Goal: Task Accomplishment & Management: Manage account settings

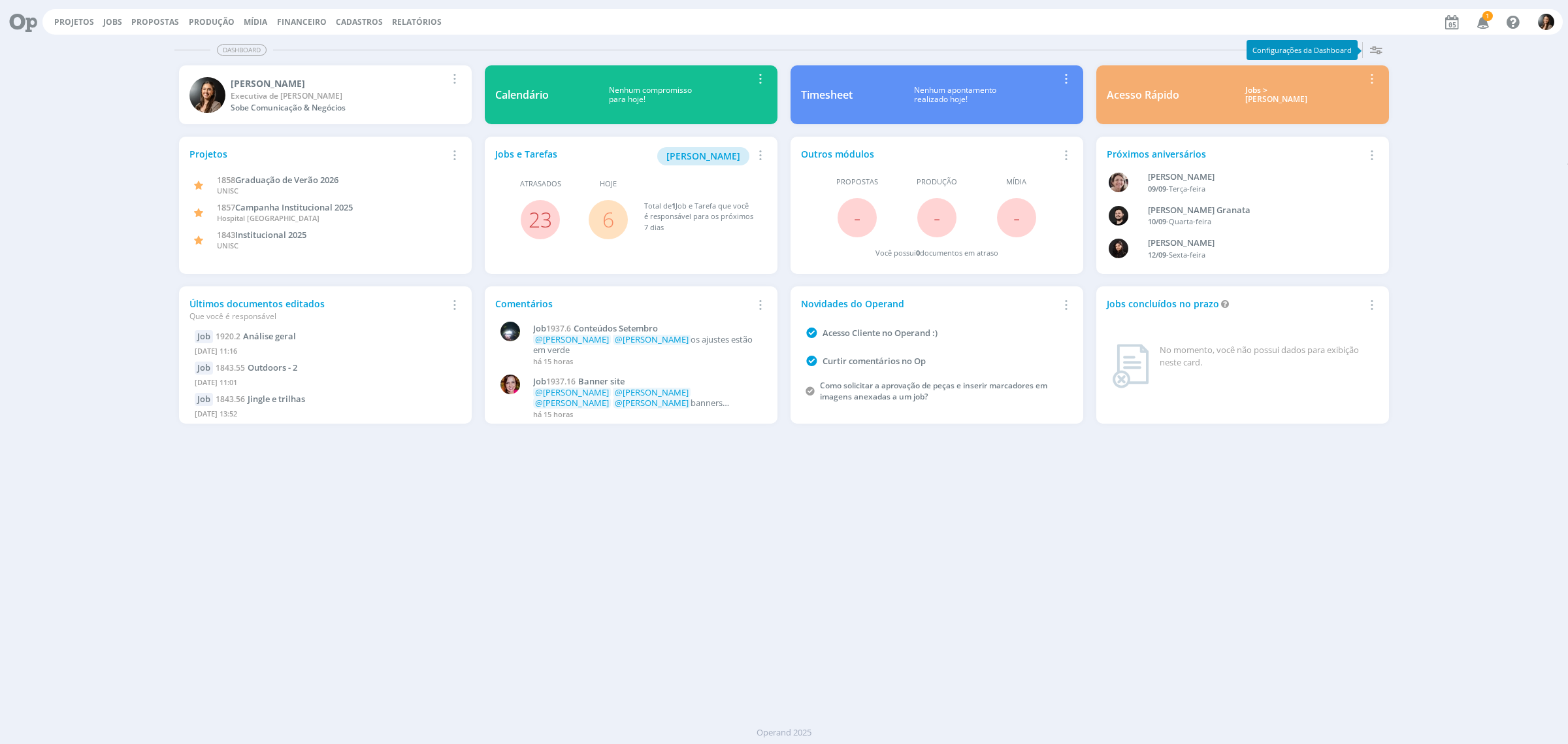
click at [1373, 54] on icon "button" at bounding box center [1375, 49] width 24 height 24
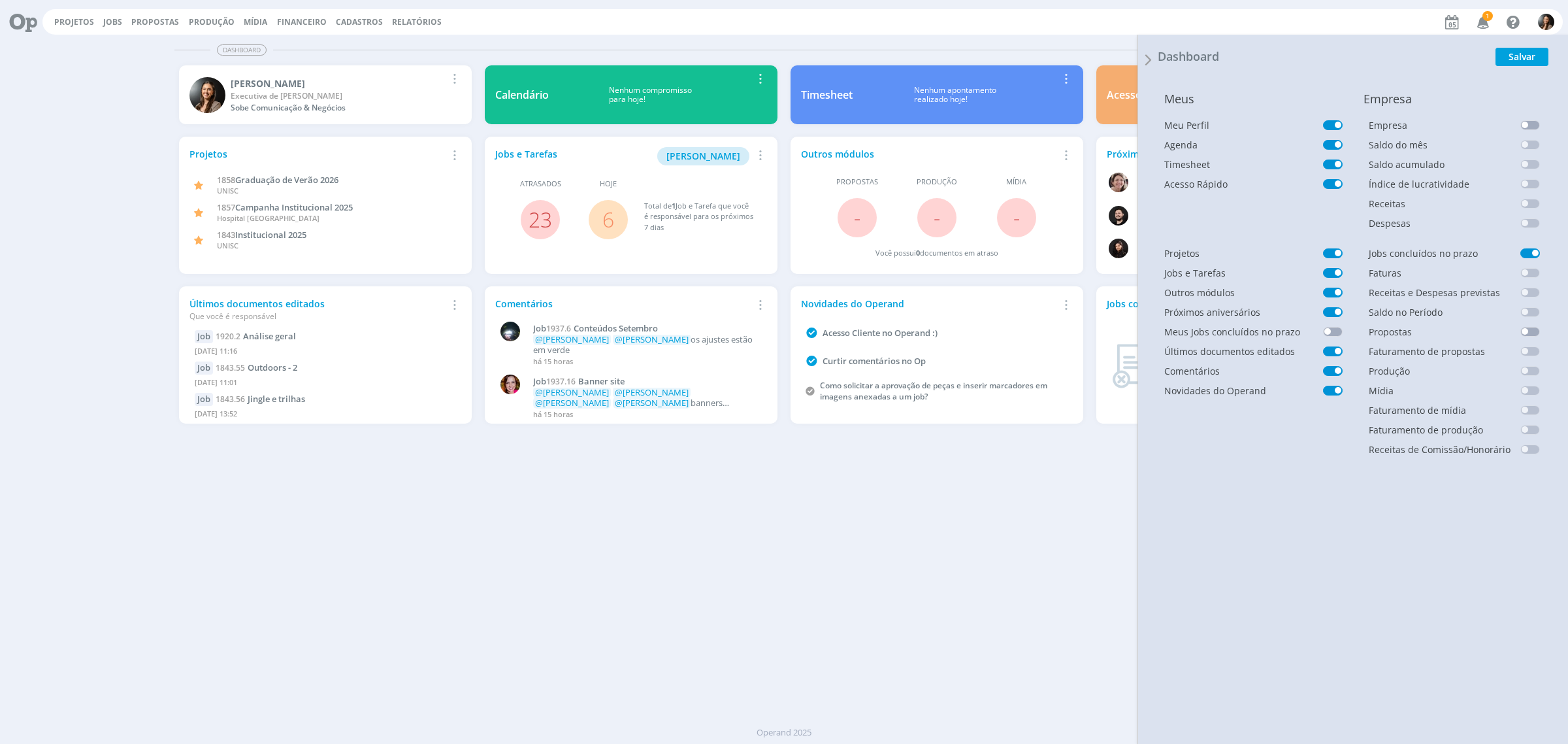
drag, startPoint x: 958, startPoint y: 567, endPoint x: 1359, endPoint y: 94, distance: 620.1
click at [958, 565] on div "Dashboard Salvar Selecione abaixo os cards desejados: Meus Meu Perfil Agenda Ti…" at bounding box center [784, 391] width 1568 height 707
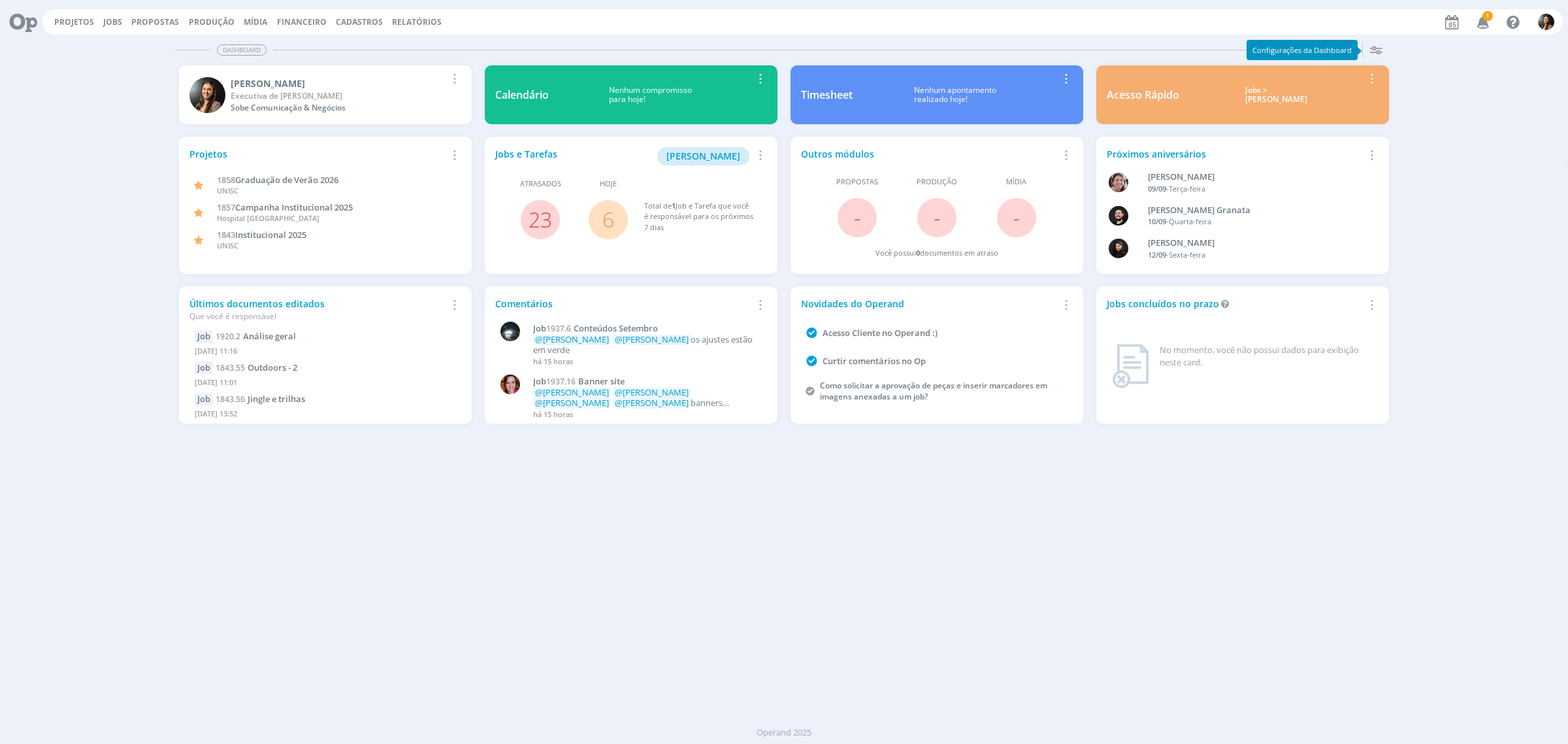
click at [1377, 46] on icon "button" at bounding box center [1375, 49] width 24 height 24
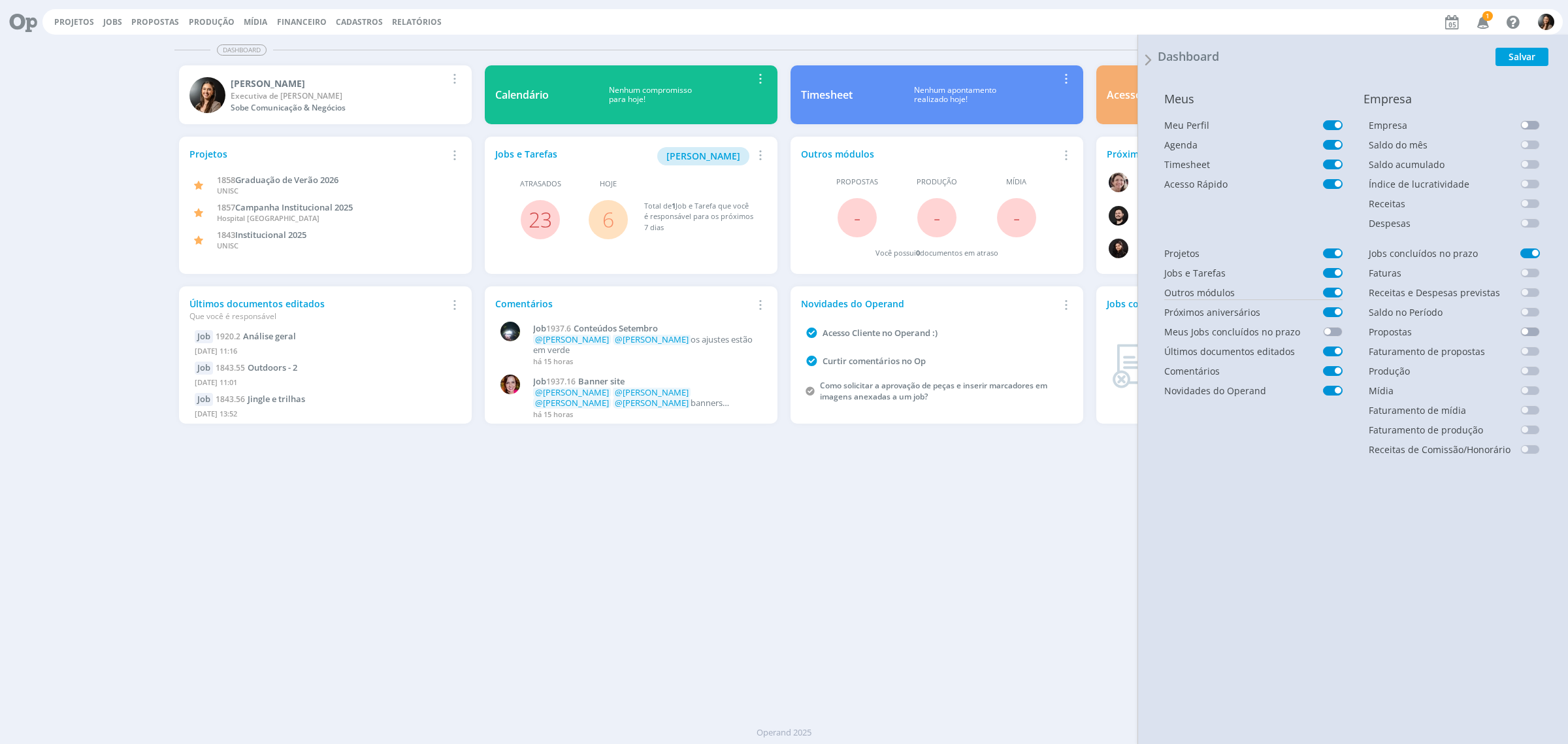
click at [1327, 292] on span at bounding box center [1333, 292] width 19 height 10
click at [874, 580] on div "Dashboard Salvar Selecione abaixo os cards desejados: Meus Meu Perfil Agenda Ti…" at bounding box center [784, 391] width 1568 height 707
click at [744, 610] on div "Dashboard Salvar Selecione abaixo os cards desejados: Meus Meu Perfil Agenda Ti…" at bounding box center [784, 391] width 1568 height 707
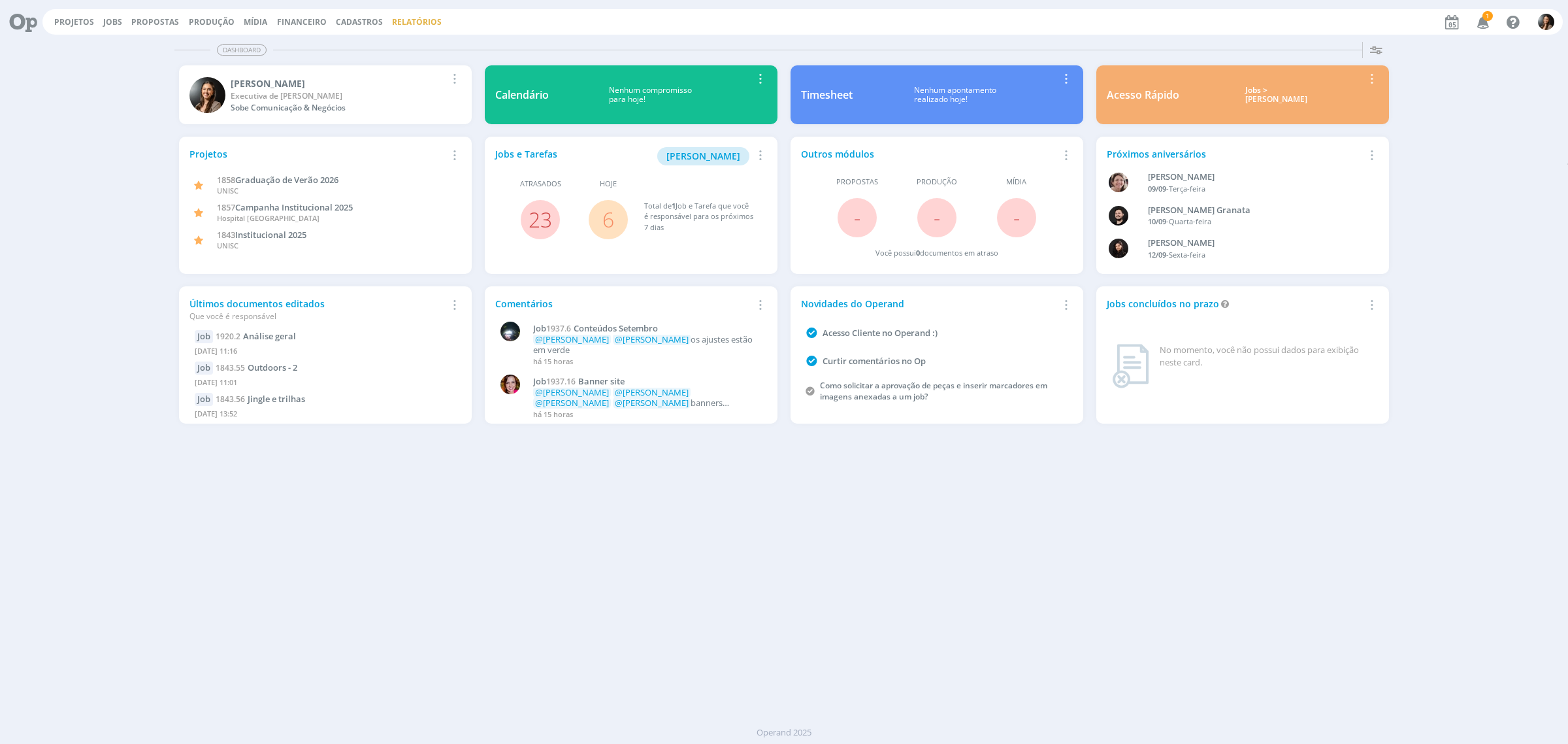
click at [412, 26] on link "Relatórios" at bounding box center [417, 22] width 49 height 11
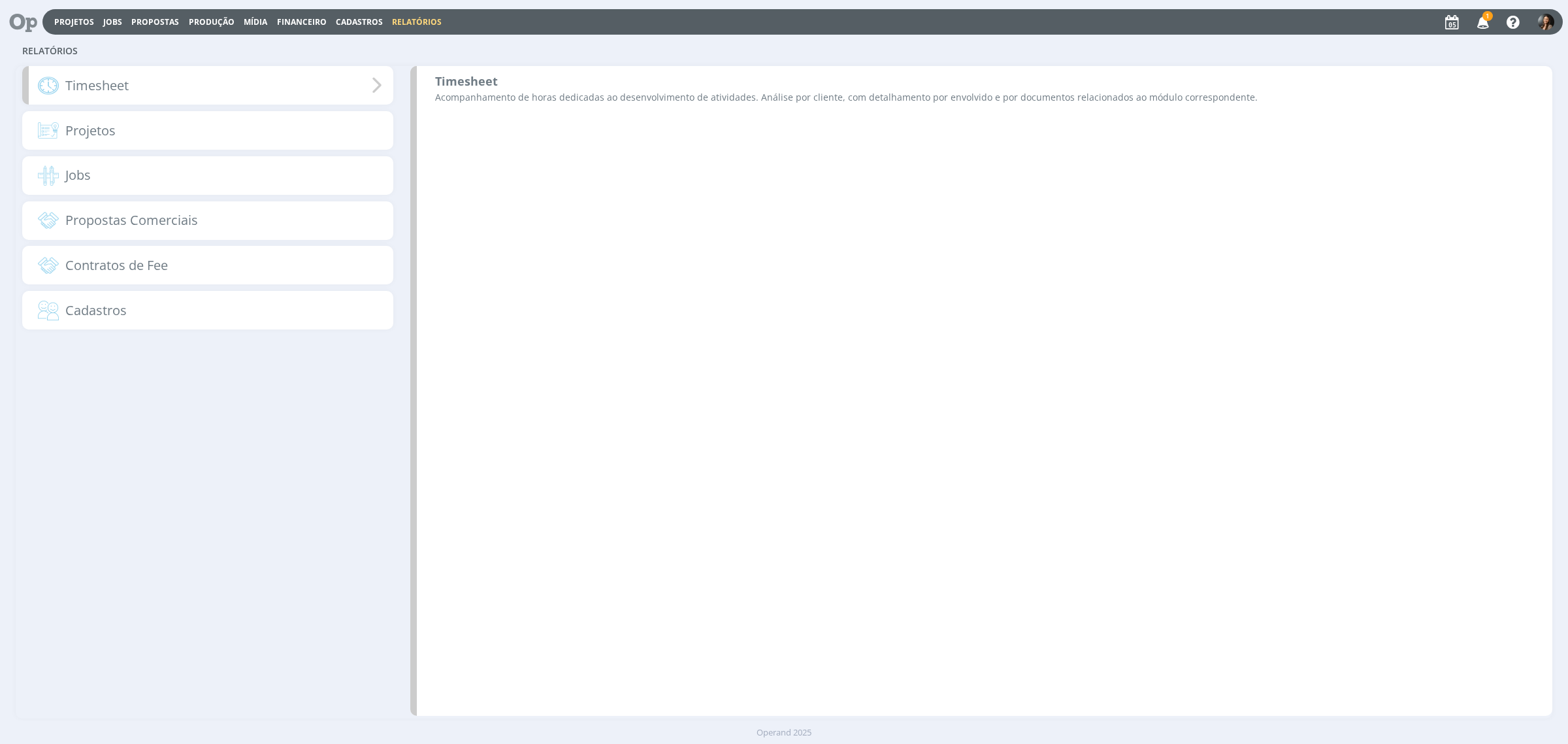
click at [234, 93] on div "Timesheet" at bounding box center [207, 86] width 371 height 39
click at [507, 83] on div "Timesheet Acompanhamento de horas dedicadas ao desenvolvimento de atividades. A…" at bounding box center [982, 93] width 1142 height 55
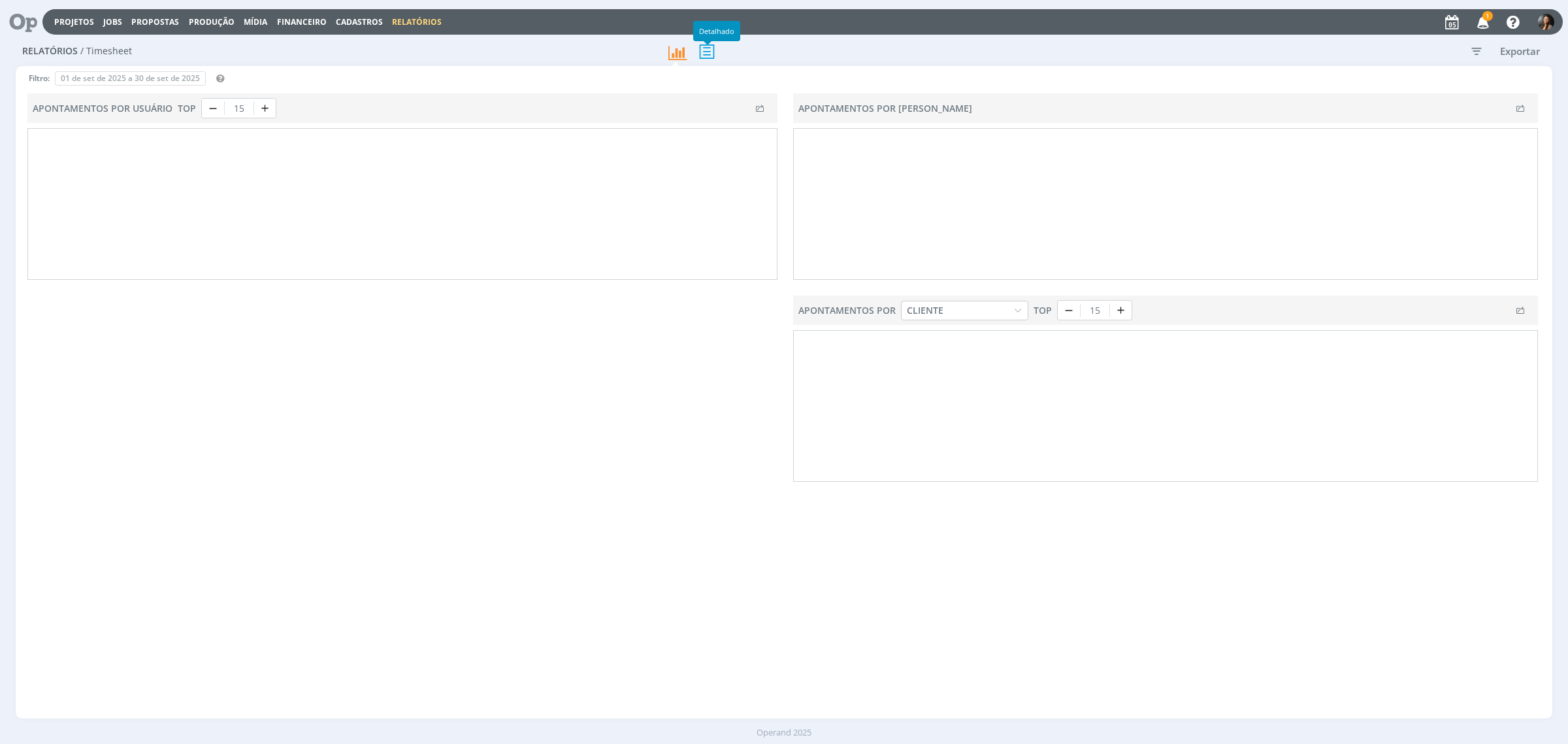
click at [711, 42] on icon at bounding box center [707, 51] width 27 height 26
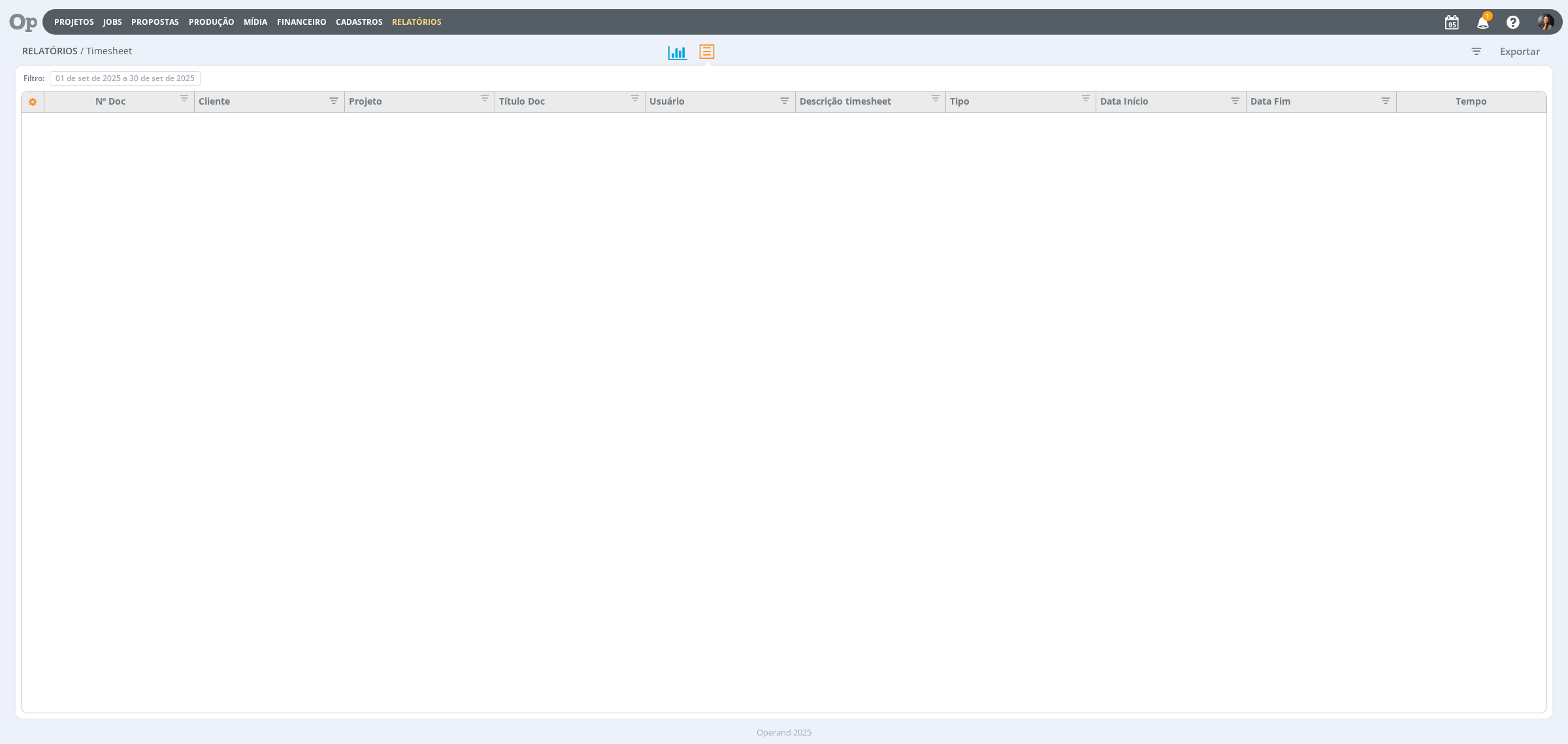
type input "01/08/2025"
type input "31/08/2025"
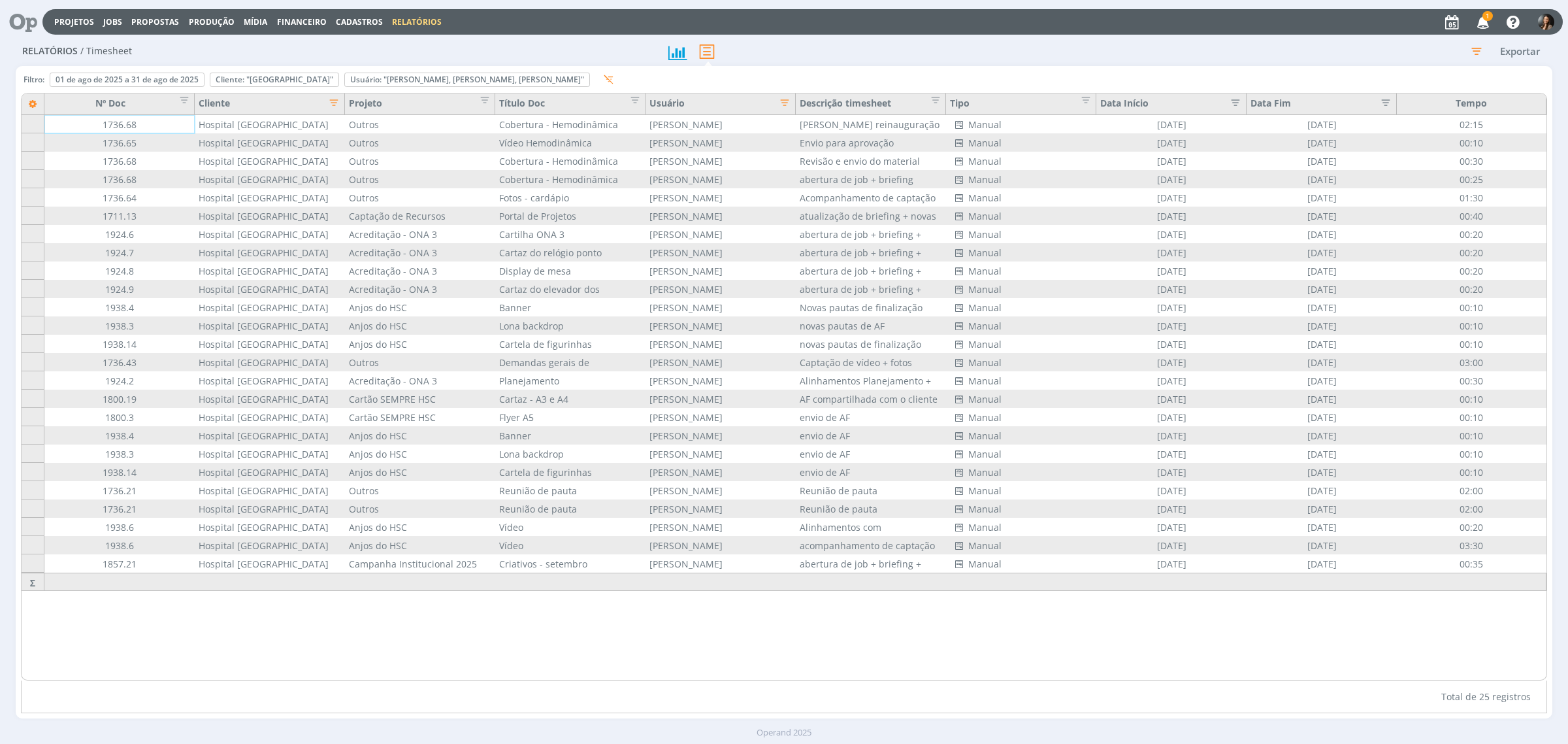
click at [1470, 43] on icon "button" at bounding box center [1476, 50] width 24 height 24
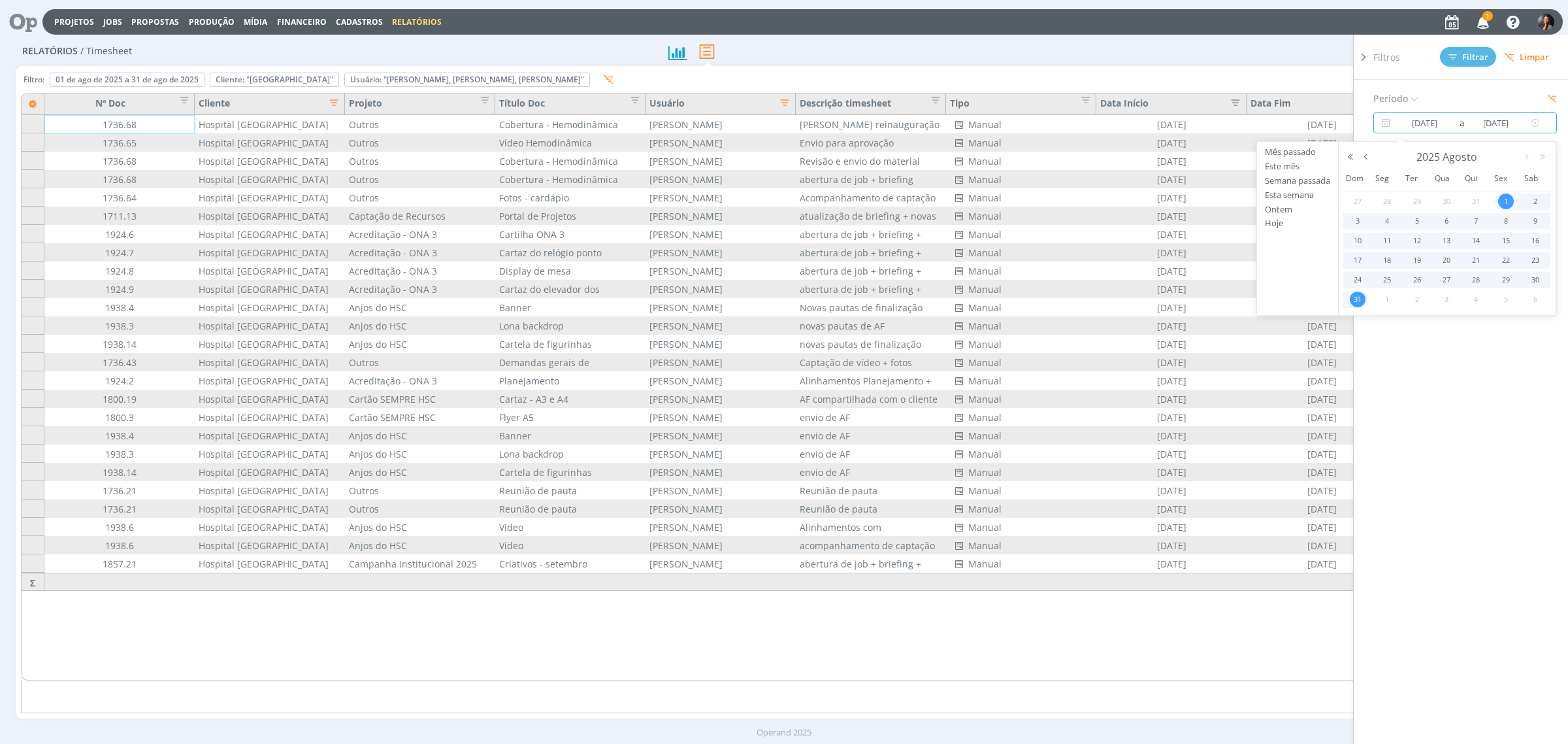
click at [1446, 118] on input "01/08/2025" at bounding box center [1424, 123] width 63 height 16
click at [1451, 122] on input "01/08/2025" at bounding box center [1424, 123] width 63 height 16
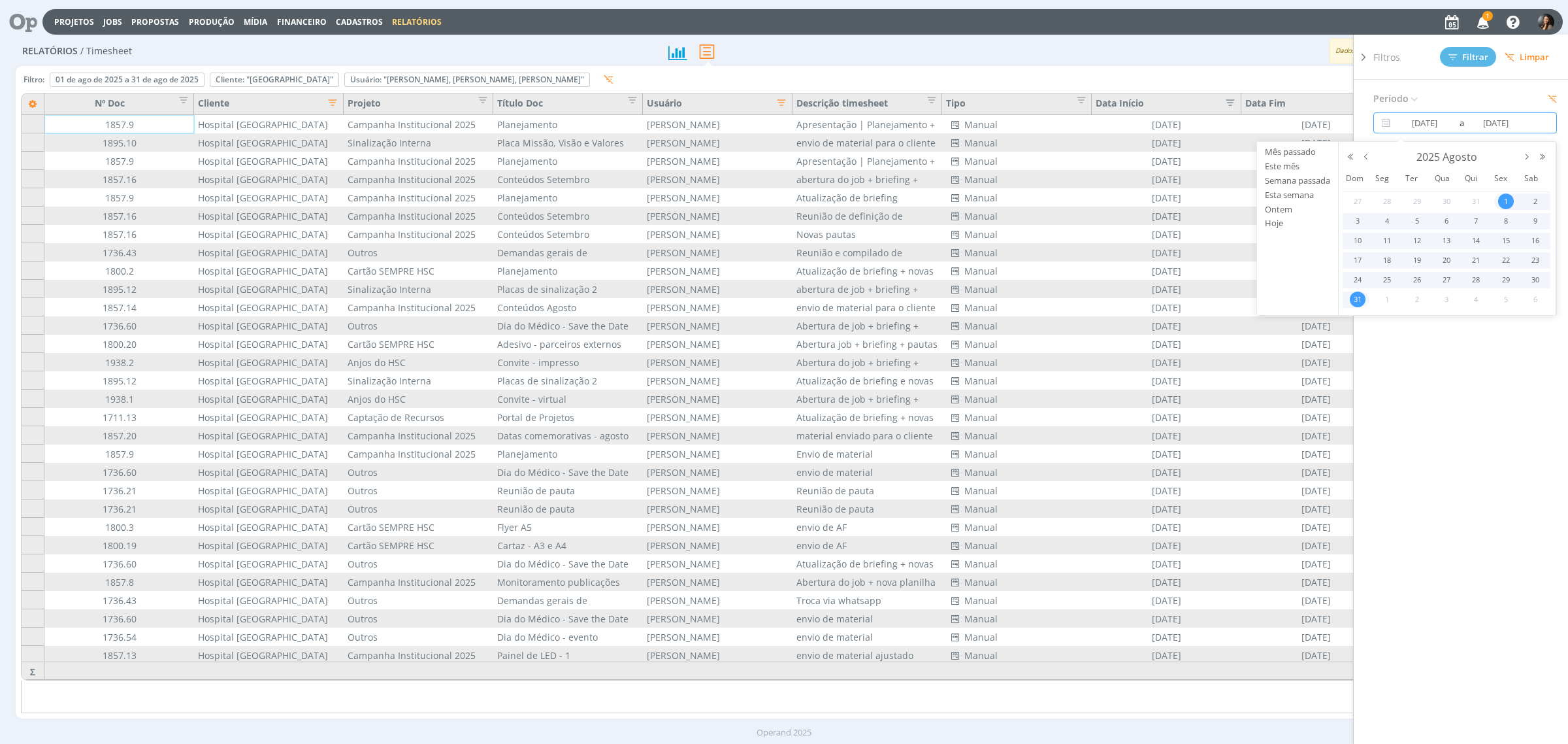
click at [1506, 199] on span "1" at bounding box center [1506, 201] width 16 height 16
click at [1361, 299] on span "31" at bounding box center [1358, 300] width 16 height 16
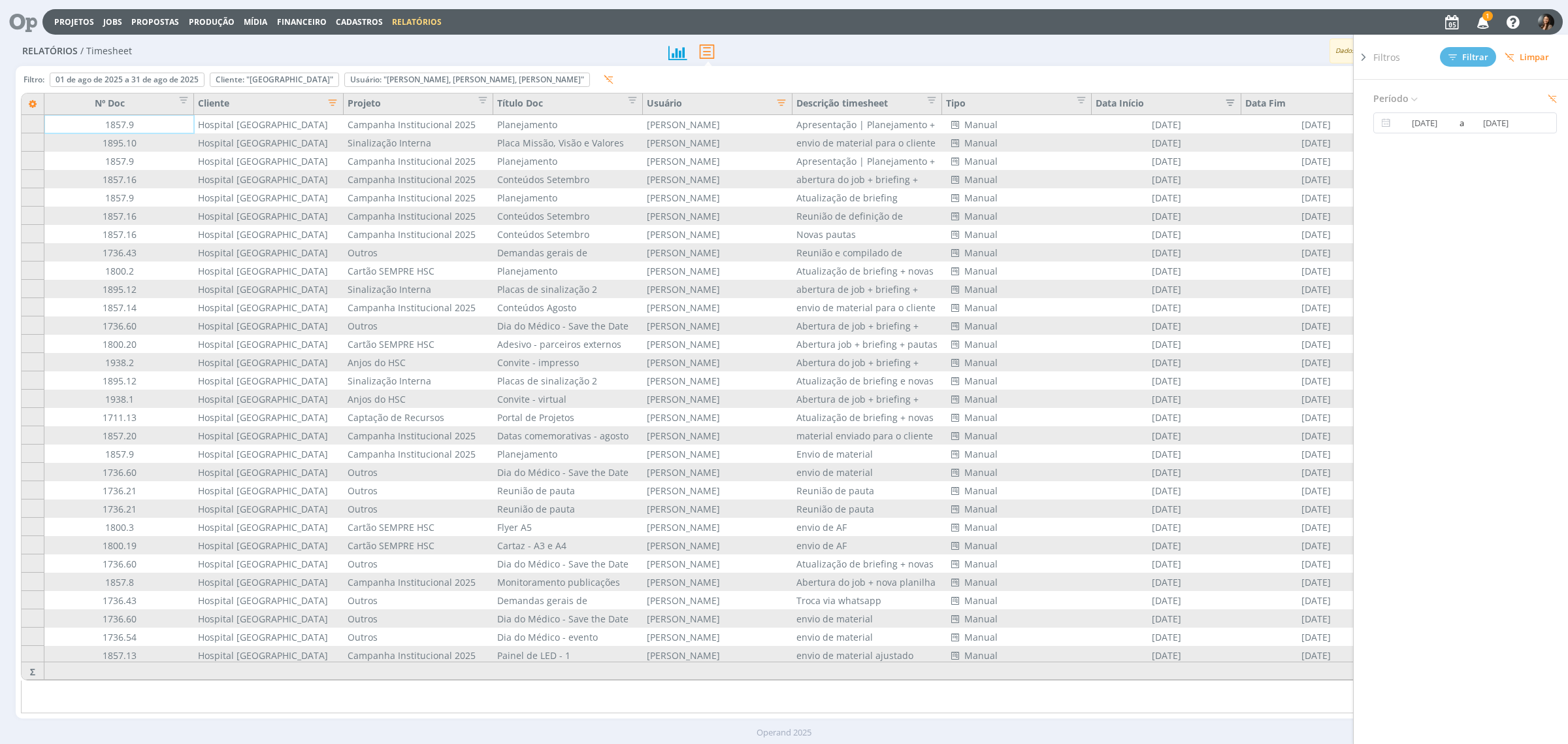
drag, startPoint x: 1222, startPoint y: 59, endPoint x: 1178, endPoint y: 73, distance: 46.2
click at [1214, 62] on div "Dados gerados em 05/09 às 08:53 Exportar" at bounding box center [1232, 51] width 640 height 25
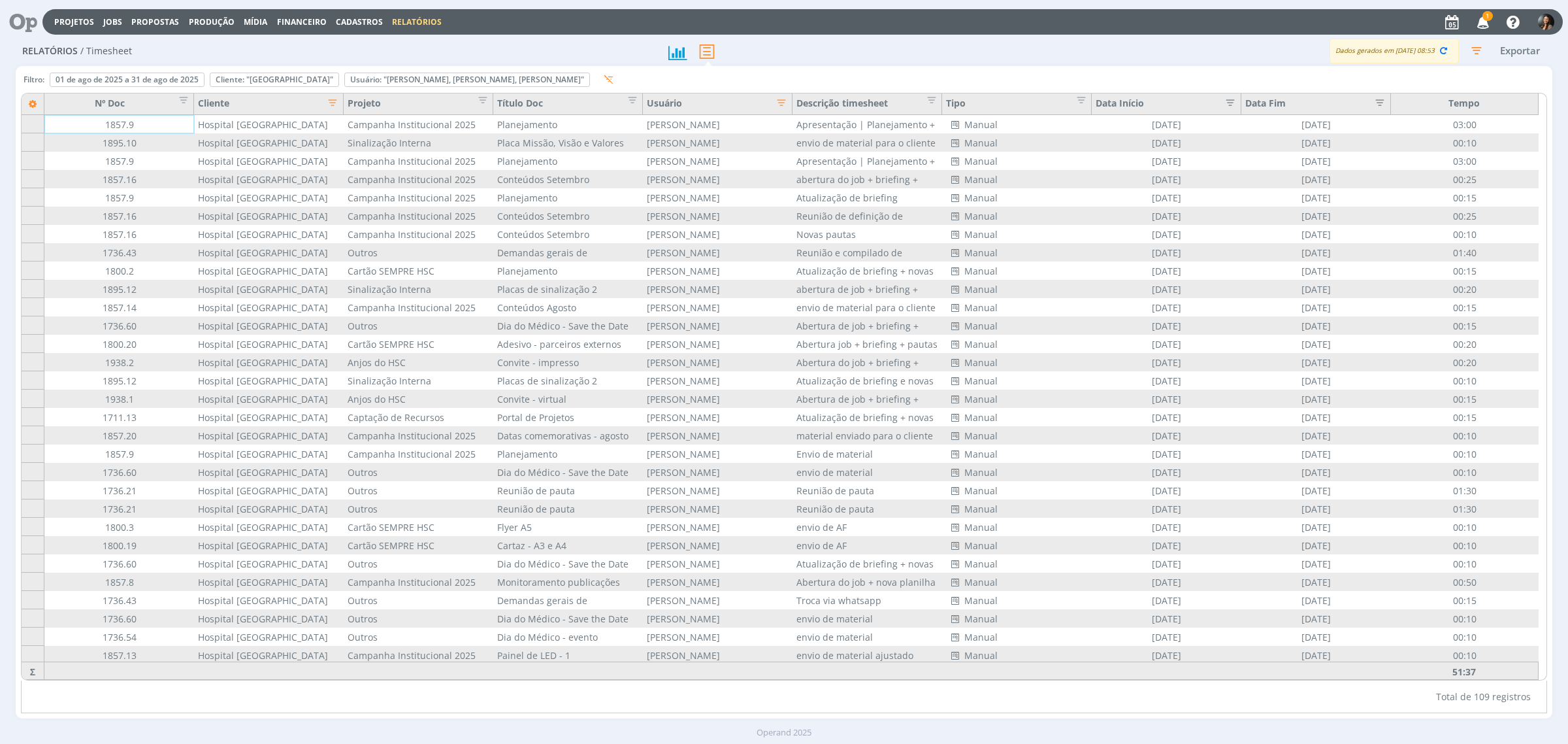
click at [779, 100] on icon "button" at bounding box center [777, 100] width 13 height 13
click at [709, 150] on div "Selecionar todos" at bounding box center [773, 153] width 171 height 14
click at [689, 153] on input "checkbox" at bounding box center [692, 153] width 9 height 9
checkbox input "false"
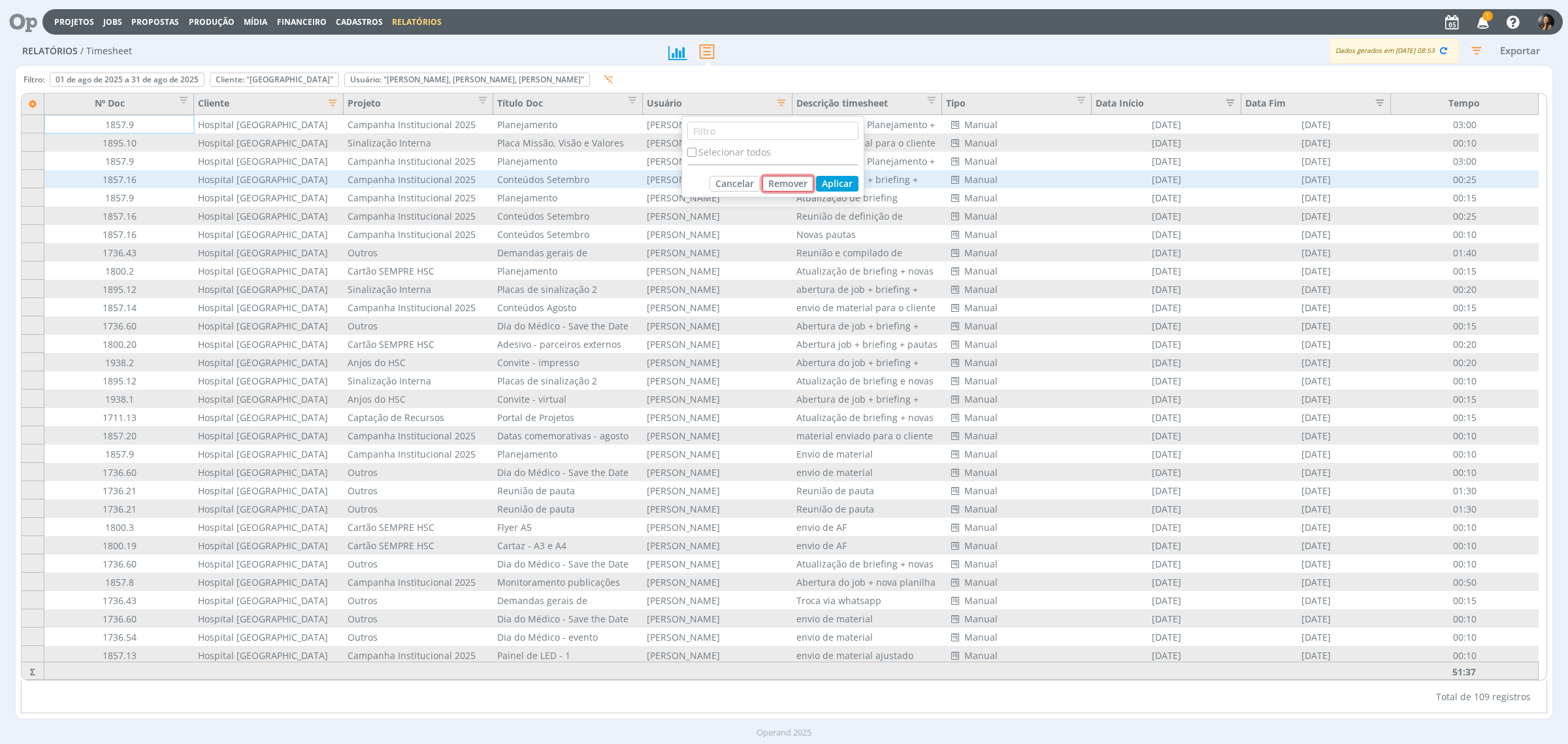
drag, startPoint x: 779, startPoint y: 178, endPoint x: 782, endPoint y: 185, distance: 7.6
click at [779, 178] on button "Remover" at bounding box center [788, 183] width 51 height 16
click at [782, 185] on div "[PERSON_NAME]" at bounding box center [717, 179] width 150 height 19
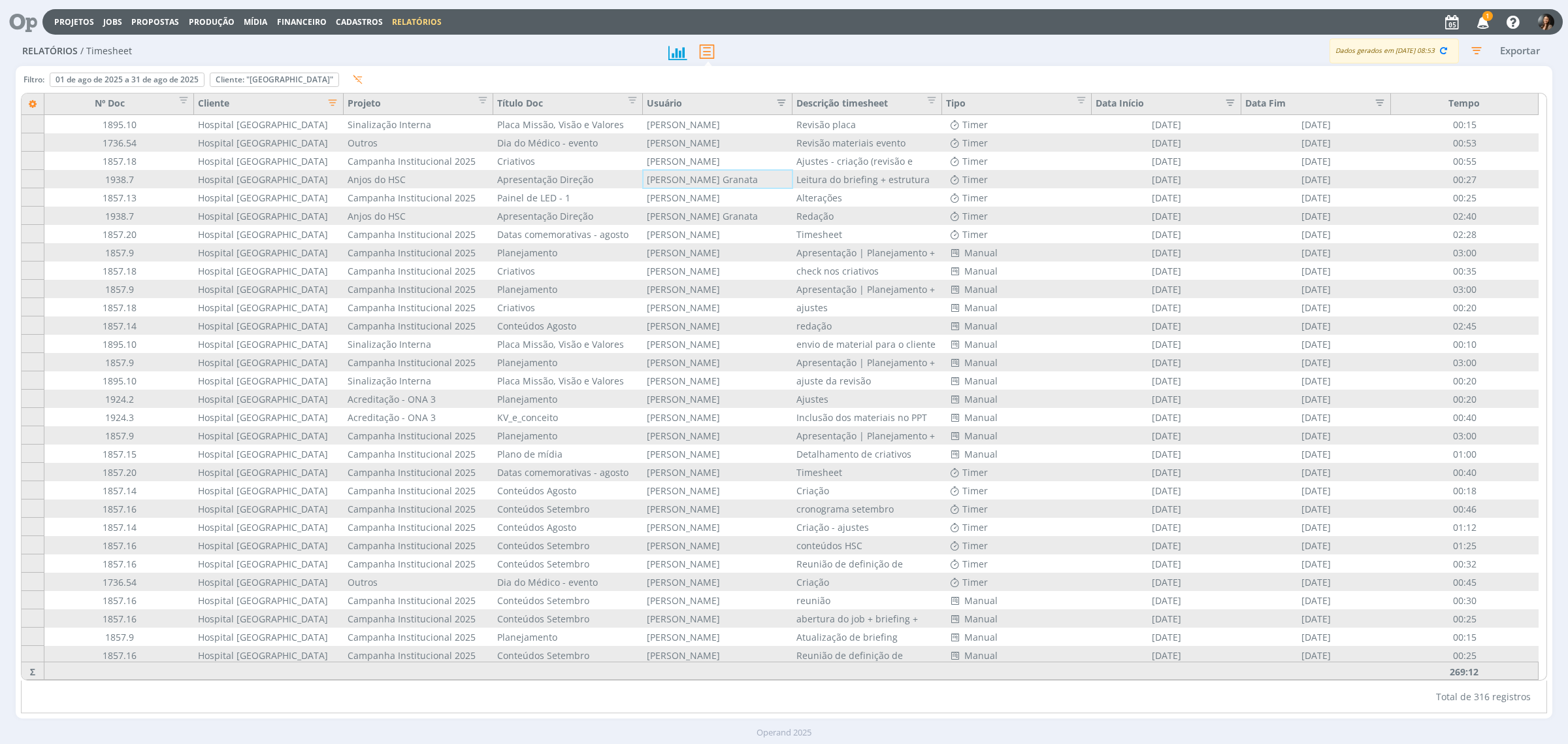
click at [777, 100] on icon "button" at bounding box center [777, 100] width 13 height 13
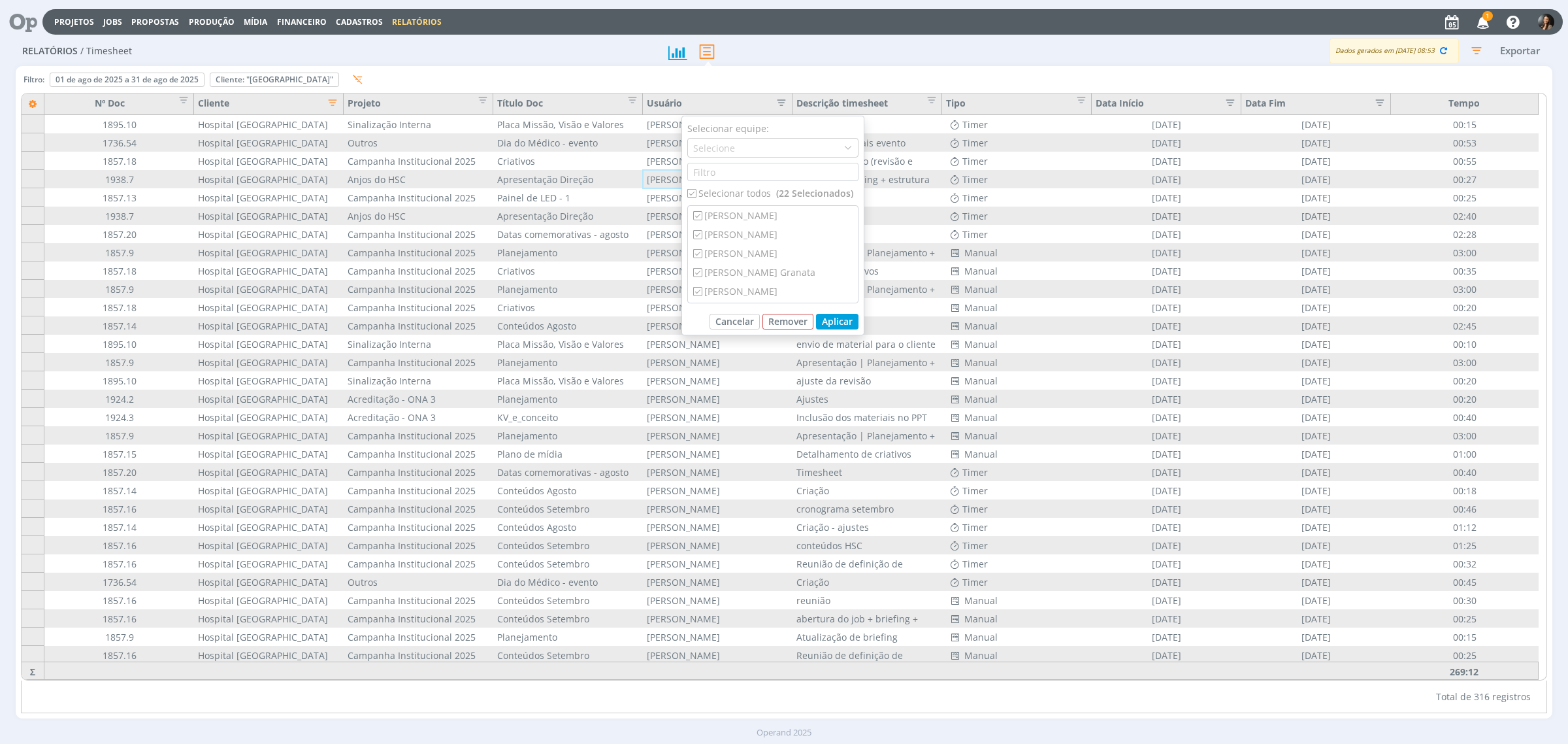
click at [696, 195] on div "Selecionar todos (22 Selecionados)" at bounding box center [773, 193] width 171 height 14
checkbox input "false"
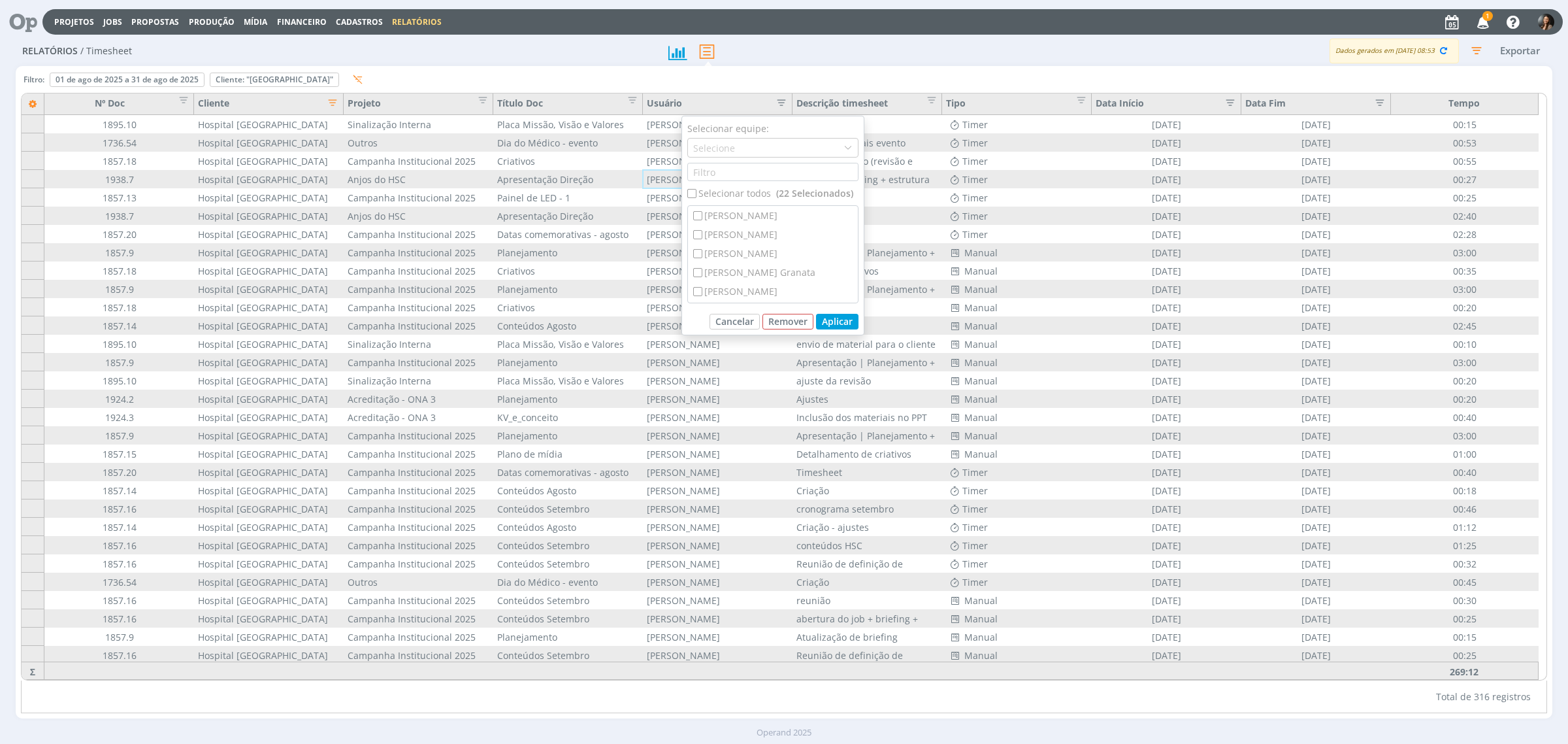
checkbox input "false"
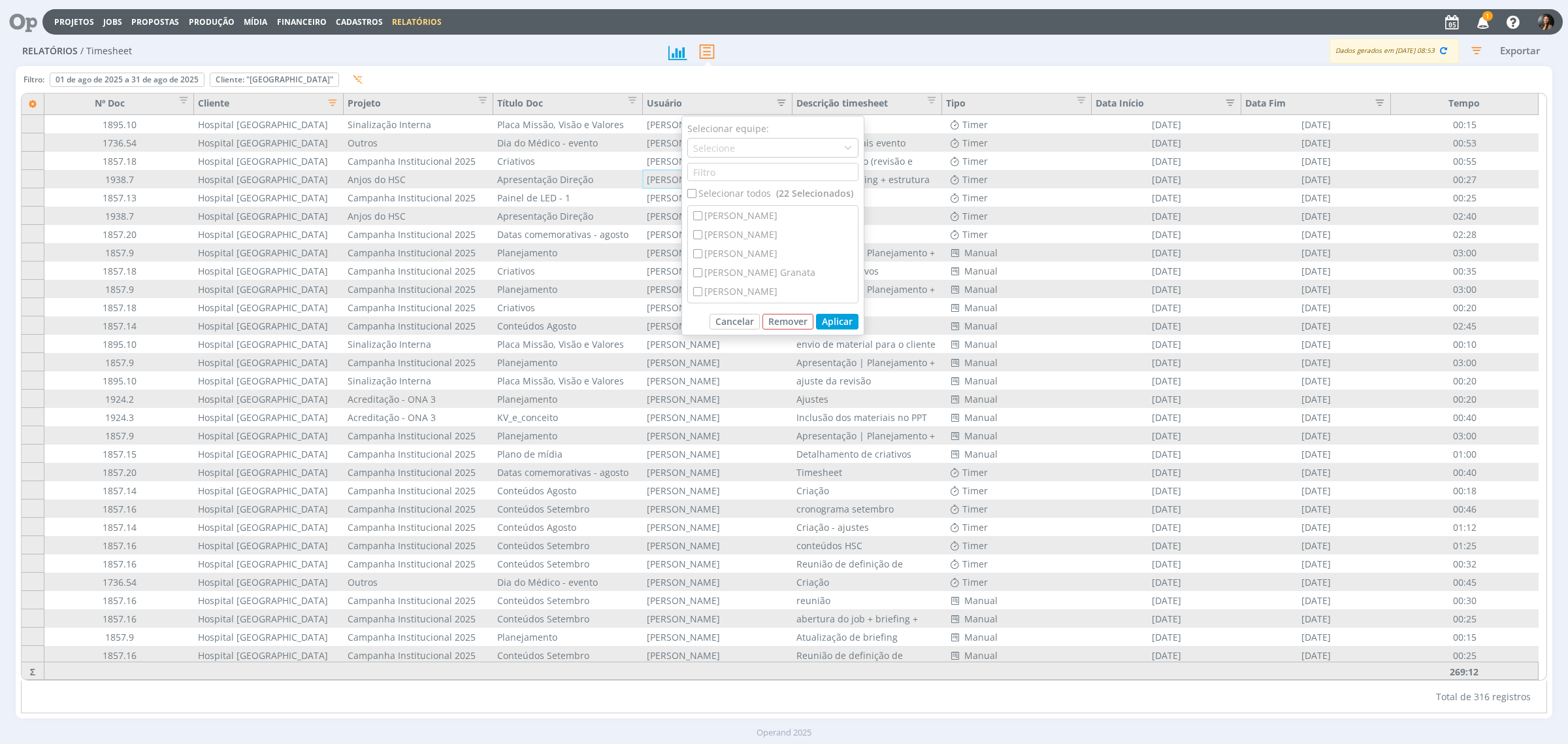
checkbox input "false"
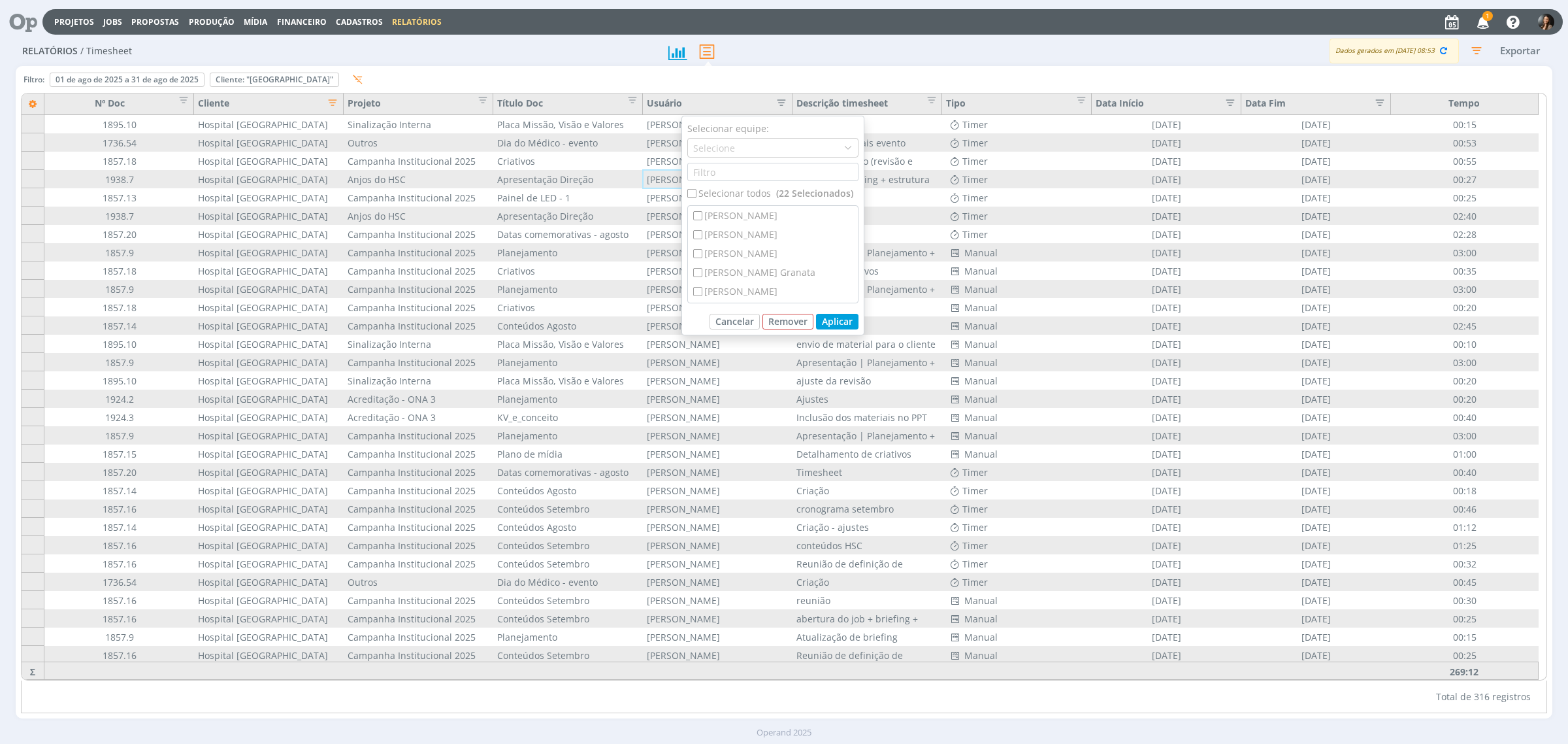
checkbox input "false"
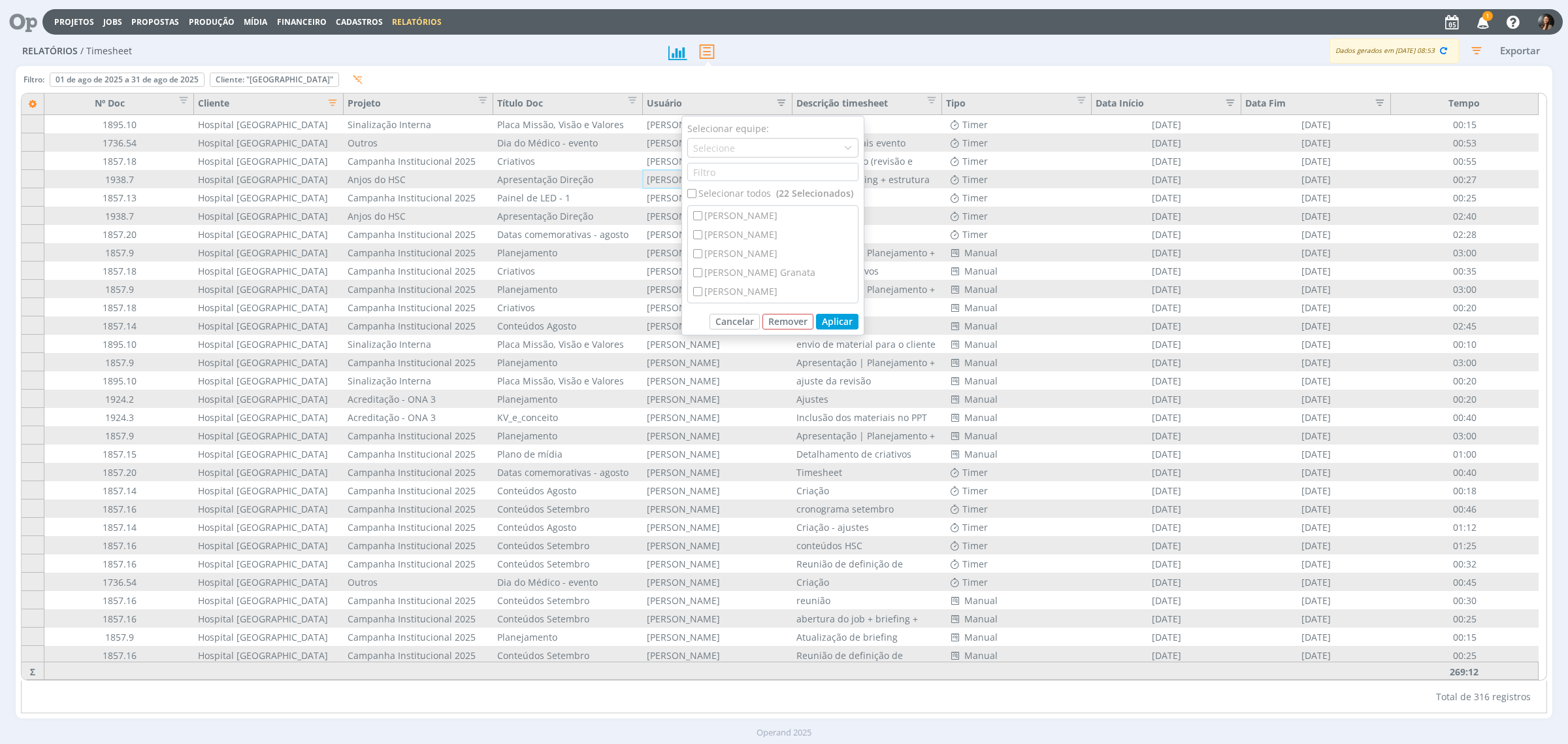
checkbox input "false"
click at [699, 233] on input "checkbox" at bounding box center [698, 234] width 9 height 9
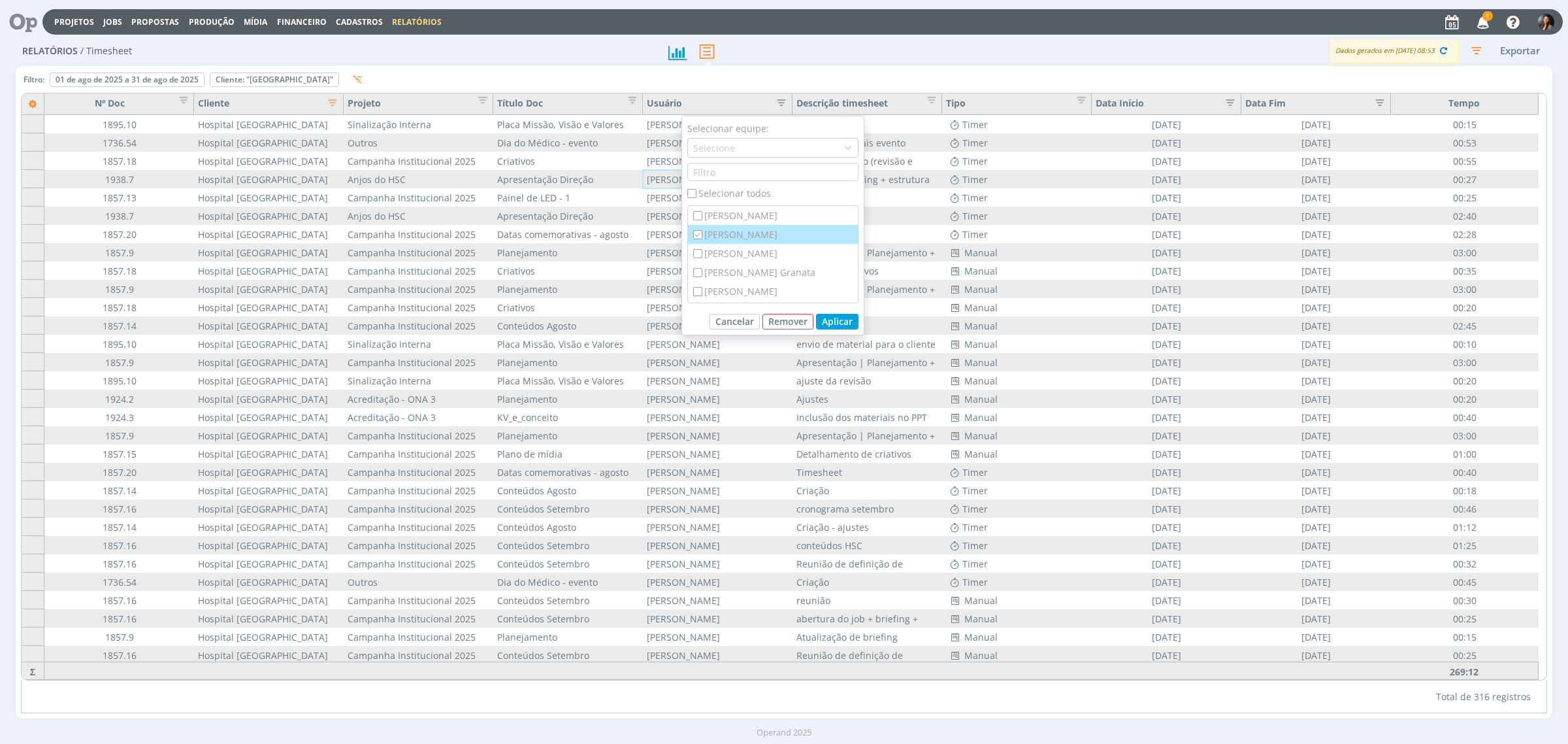
checkbox input "true"
click at [840, 324] on button "Aplicar" at bounding box center [837, 322] width 42 height 16
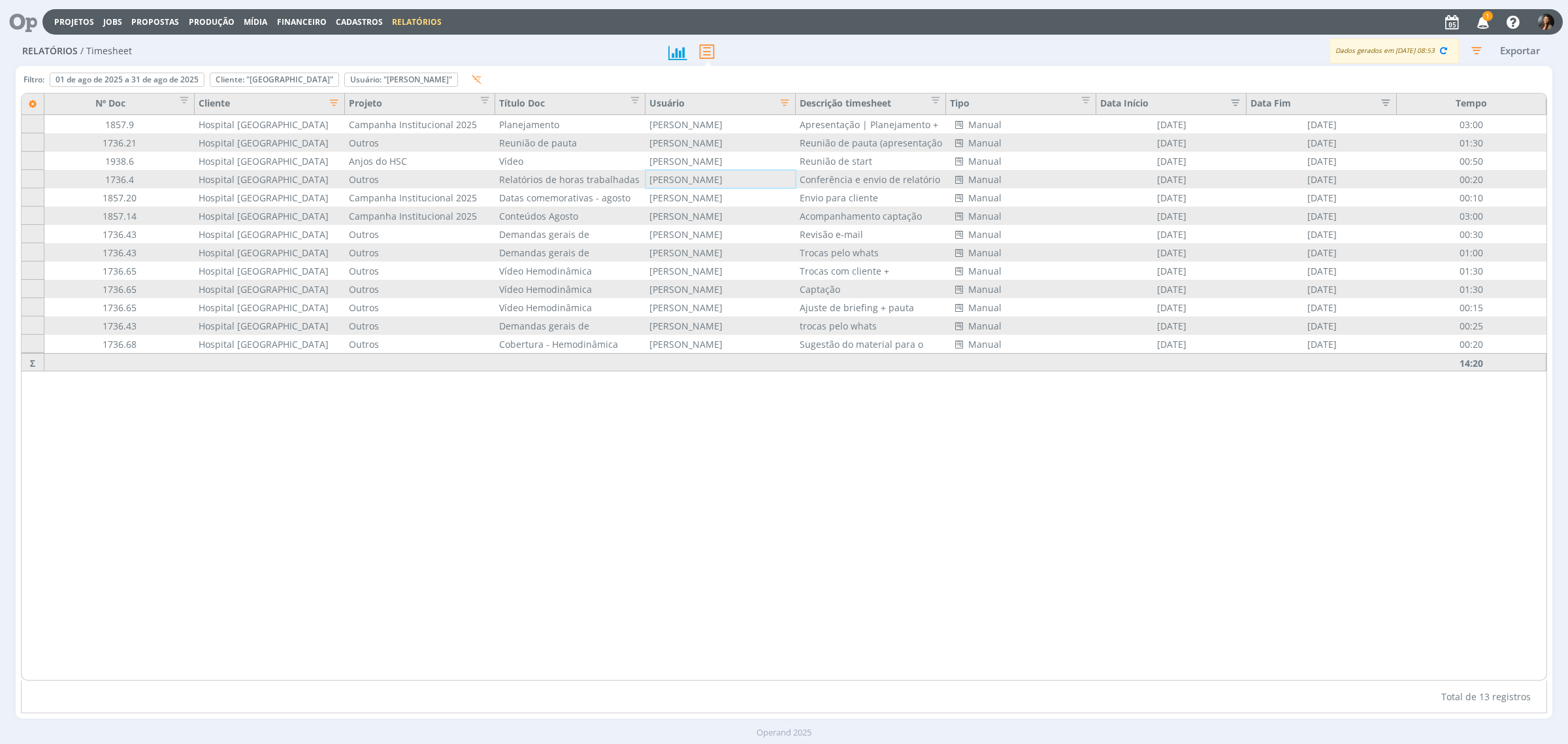
click at [329, 98] on icon "button" at bounding box center [331, 100] width 13 height 13
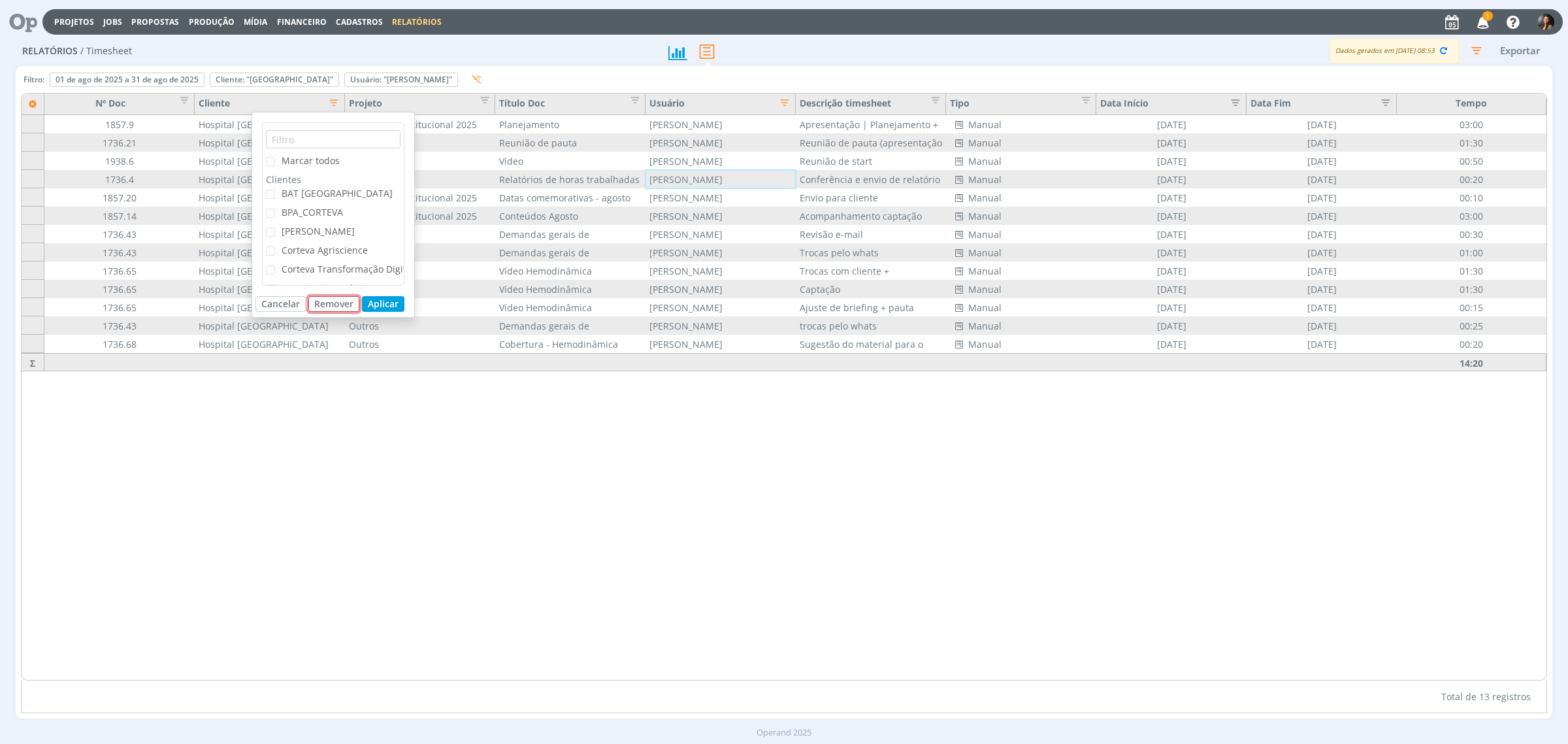
click at [331, 298] on button "Remover" at bounding box center [334, 304] width 51 height 16
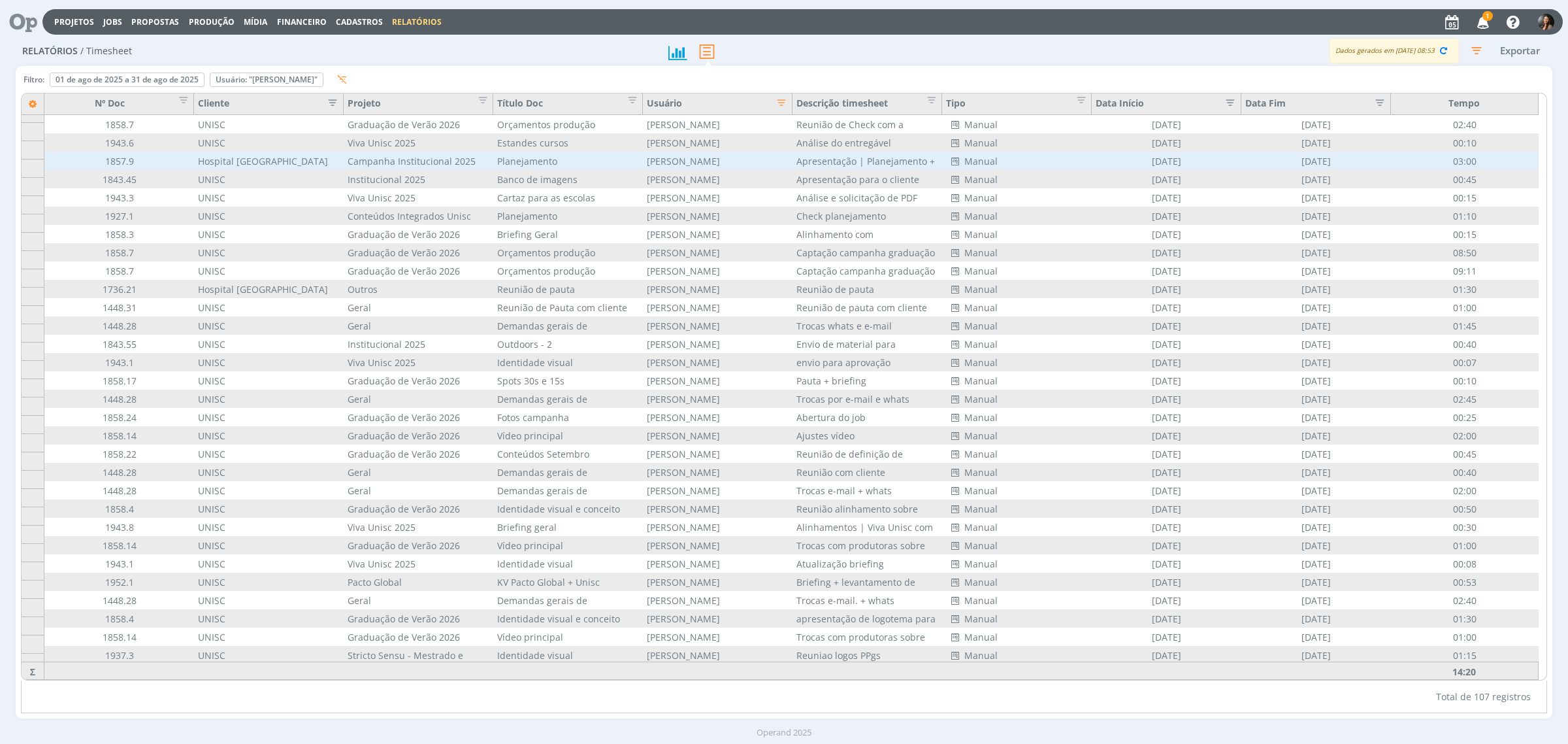
scroll to position [11, 0]
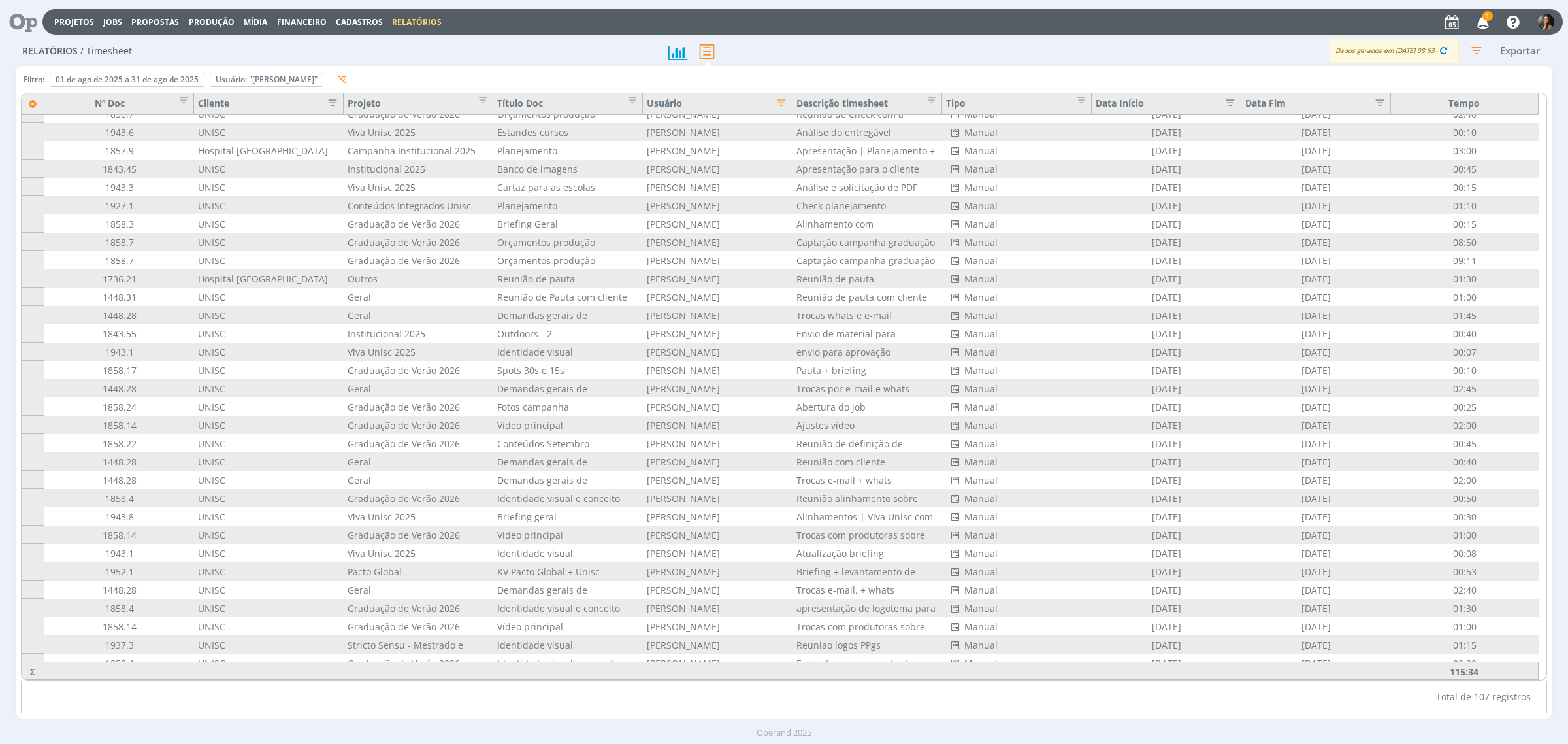
click at [331, 99] on icon "button" at bounding box center [329, 100] width 13 height 13
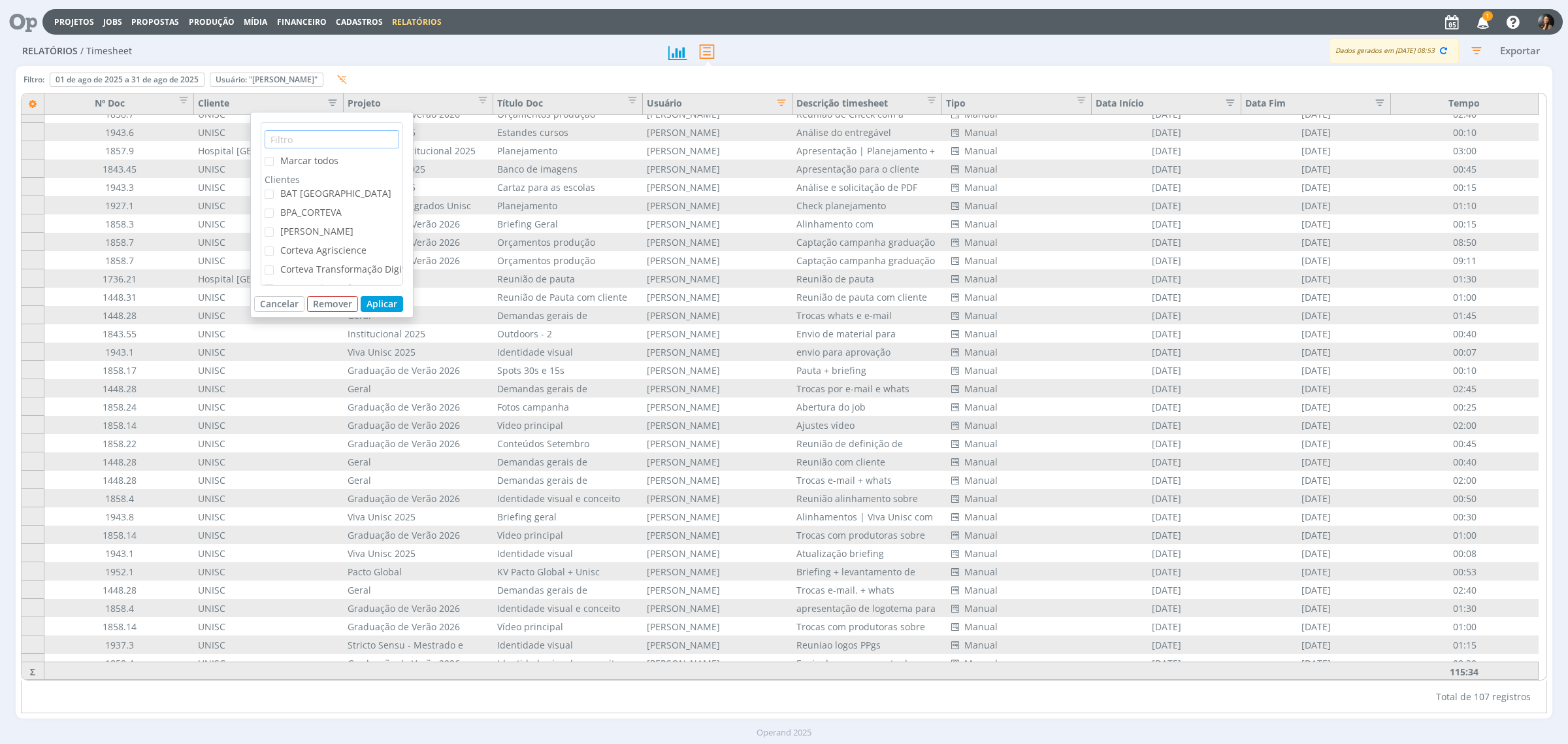
click at [329, 141] on input "text" at bounding box center [331, 139] width 135 height 19
type input "un"
click at [296, 191] on span "UNISC" at bounding box center [294, 193] width 27 height 12
click at [274, 190] on input "UNISC" at bounding box center [274, 190] width 0 height 0
click at [384, 234] on button "Aplicar" at bounding box center [382, 227] width 42 height 16
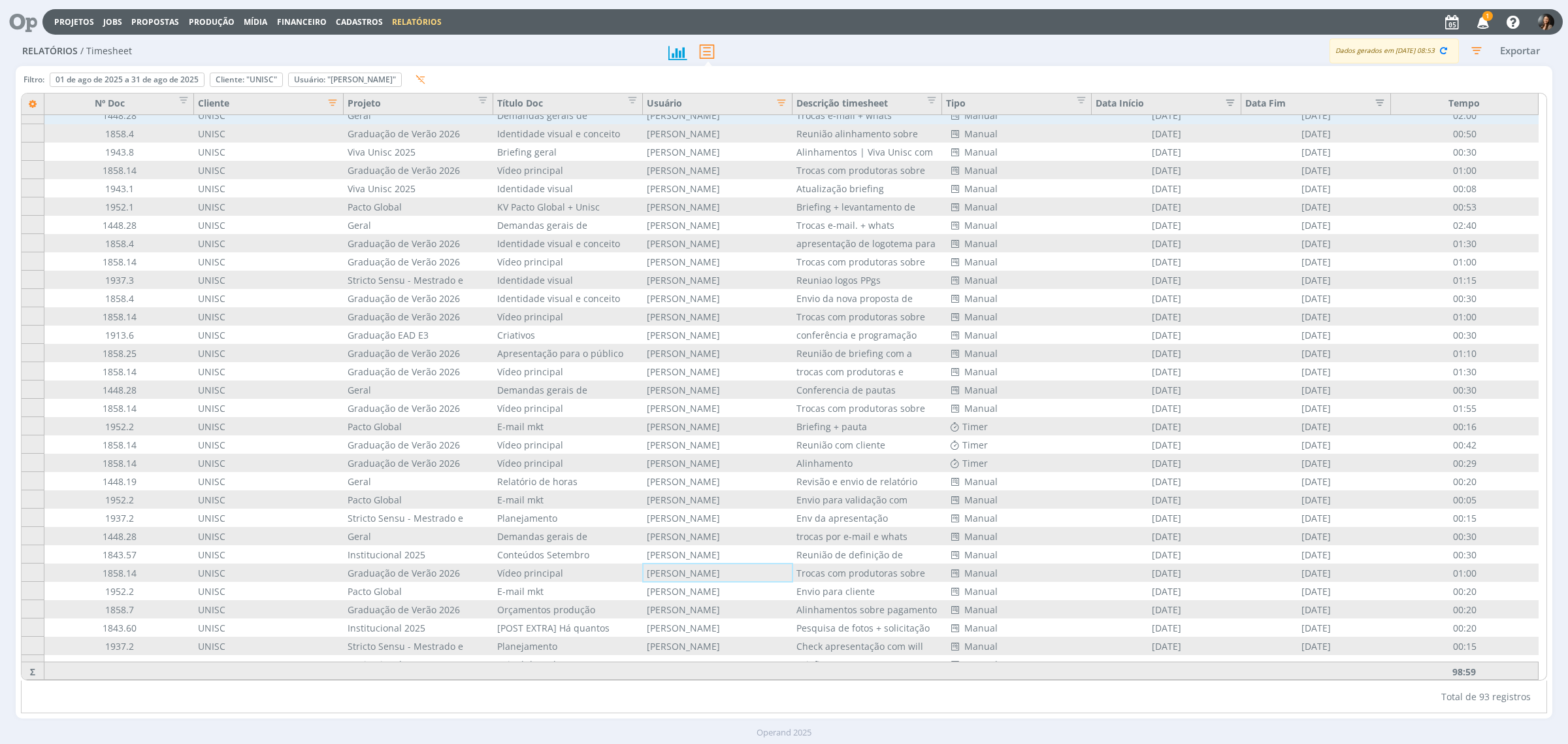
scroll to position [0, 0]
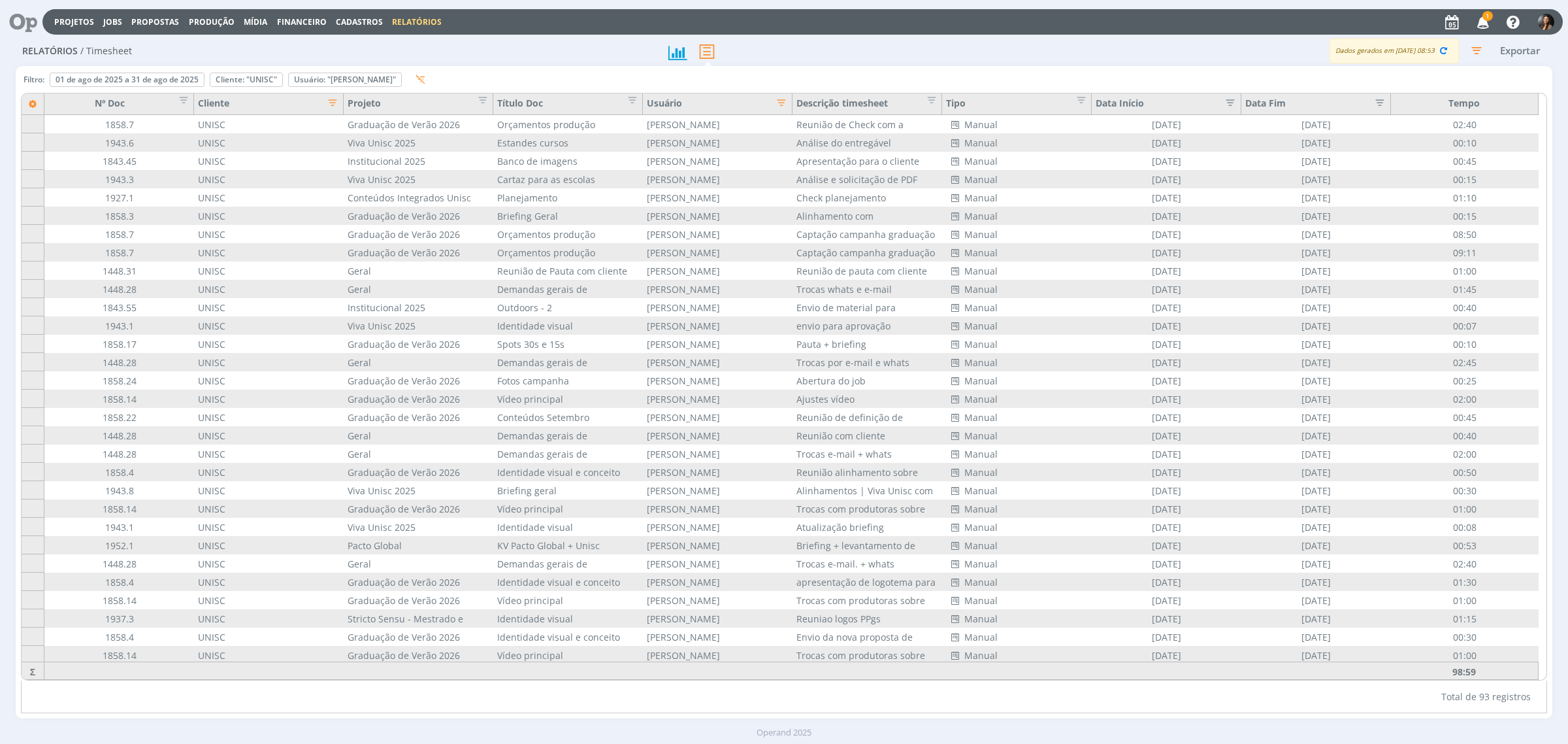
click at [1386, 703] on div "Total de 93 registros" at bounding box center [784, 696] width 1527 height 33
click at [783, 100] on icon "button" at bounding box center [777, 100] width 13 height 13
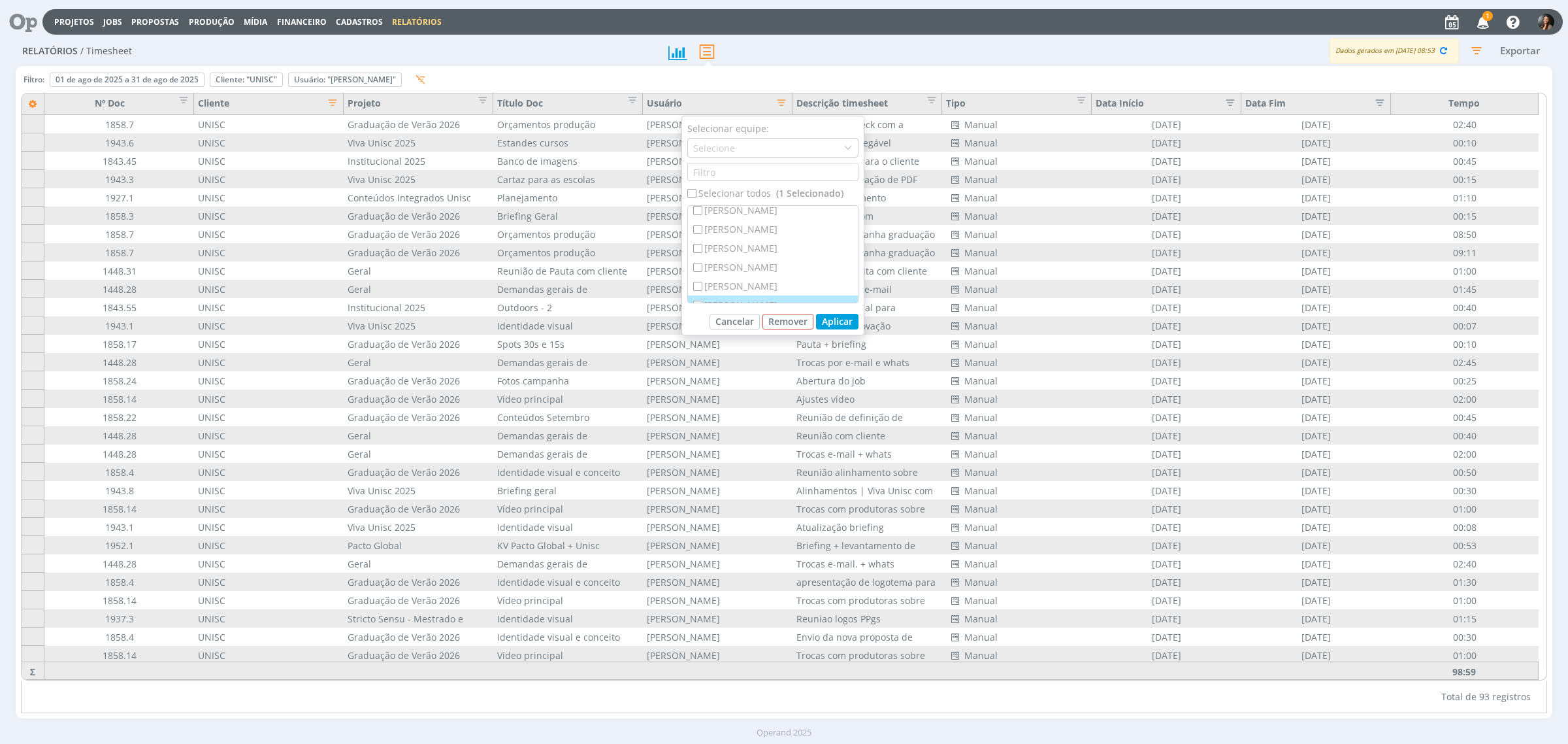
scroll to position [163, 0]
click at [726, 239] on div "[PERSON_NAME]" at bounding box center [773, 241] width 170 height 19
checkbox input "true"
click at [848, 321] on button "Aplicar" at bounding box center [837, 322] width 42 height 16
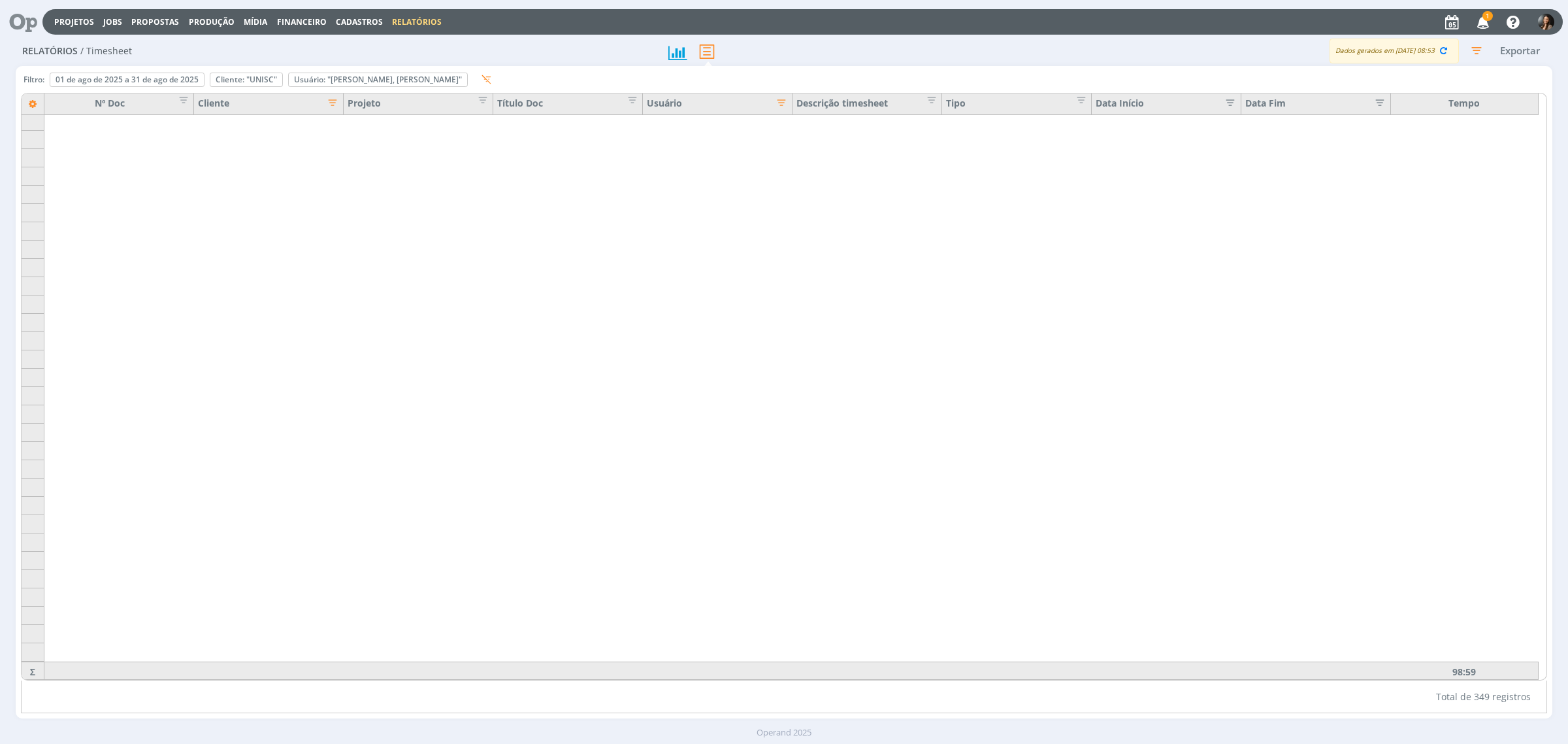
scroll to position [1156, 0]
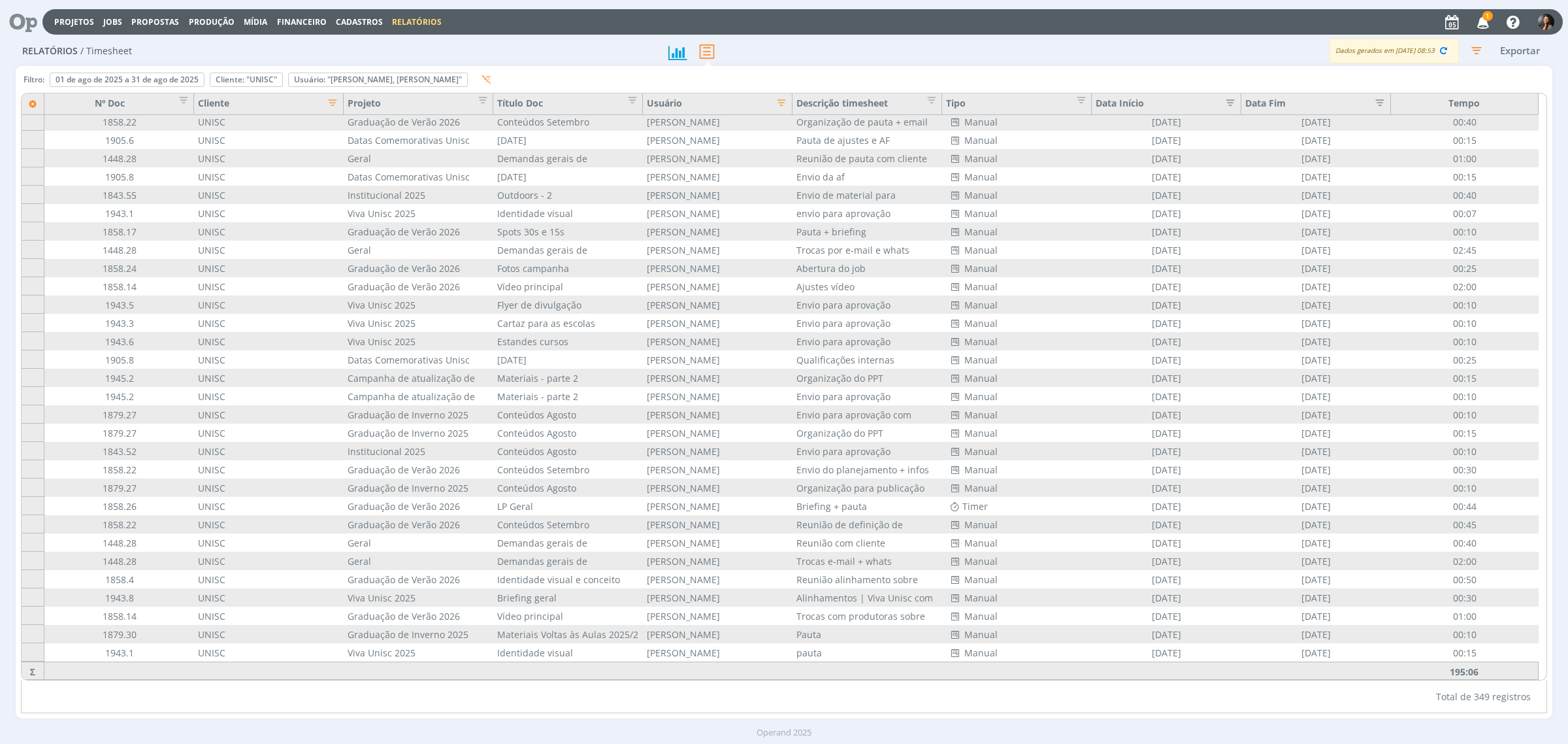
click at [782, 103] on icon "button" at bounding box center [777, 100] width 13 height 13
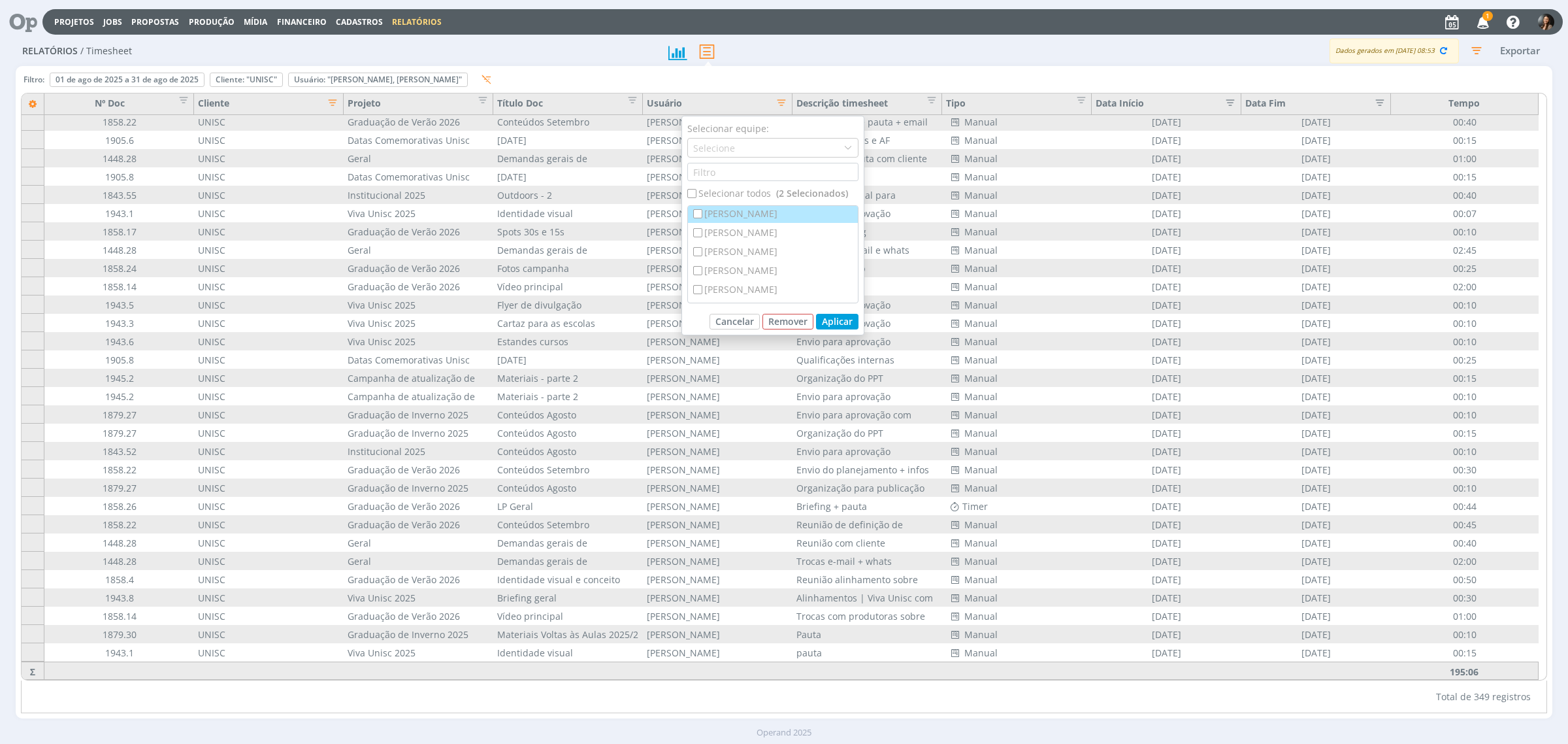
scroll to position [163, 0]
click at [736, 236] on div "[PERSON_NAME]" at bounding box center [773, 241] width 170 height 19
checkbox input "false"
click at [831, 320] on button "Aplicar" at bounding box center [837, 322] width 42 height 16
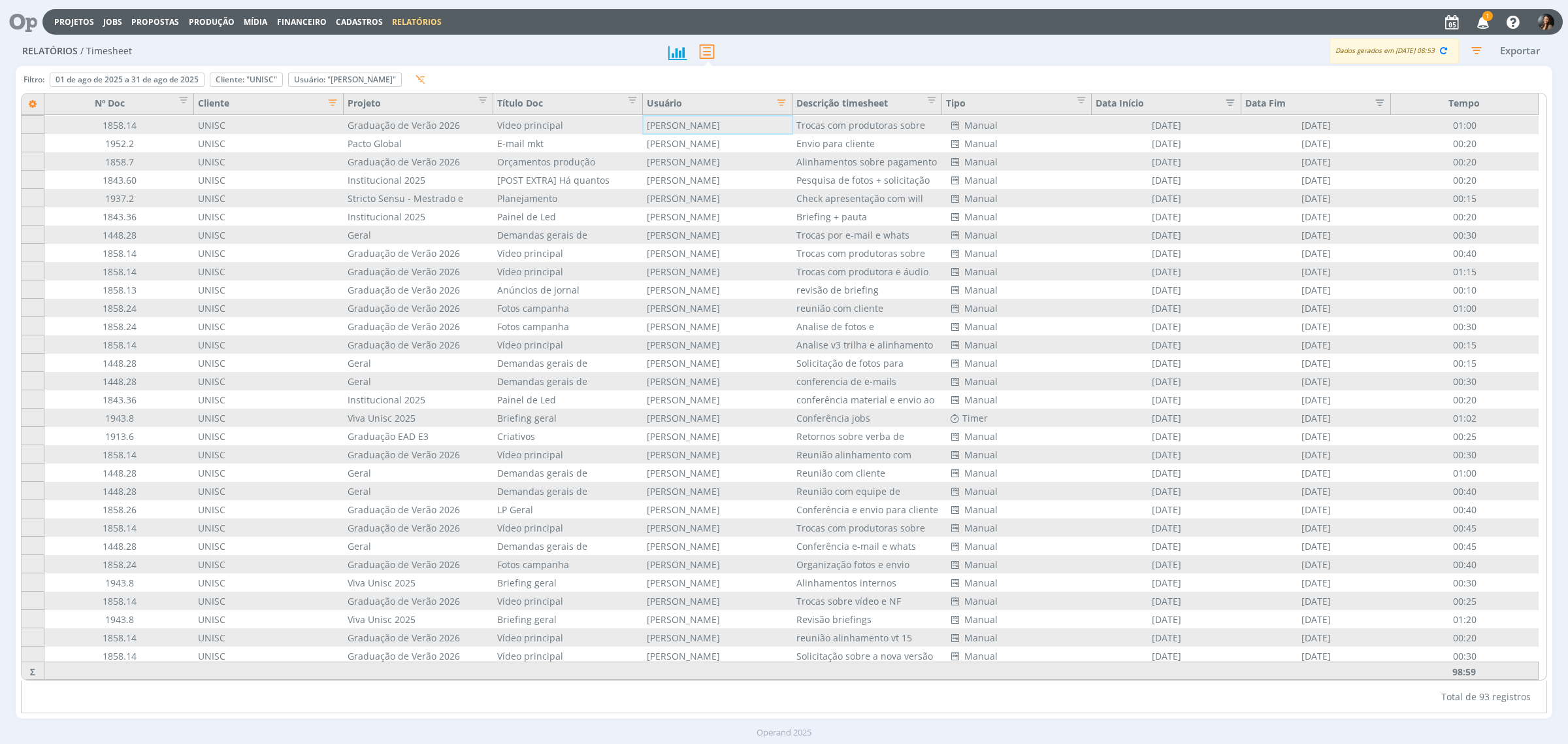
click at [777, 105] on icon "button" at bounding box center [777, 100] width 13 height 13
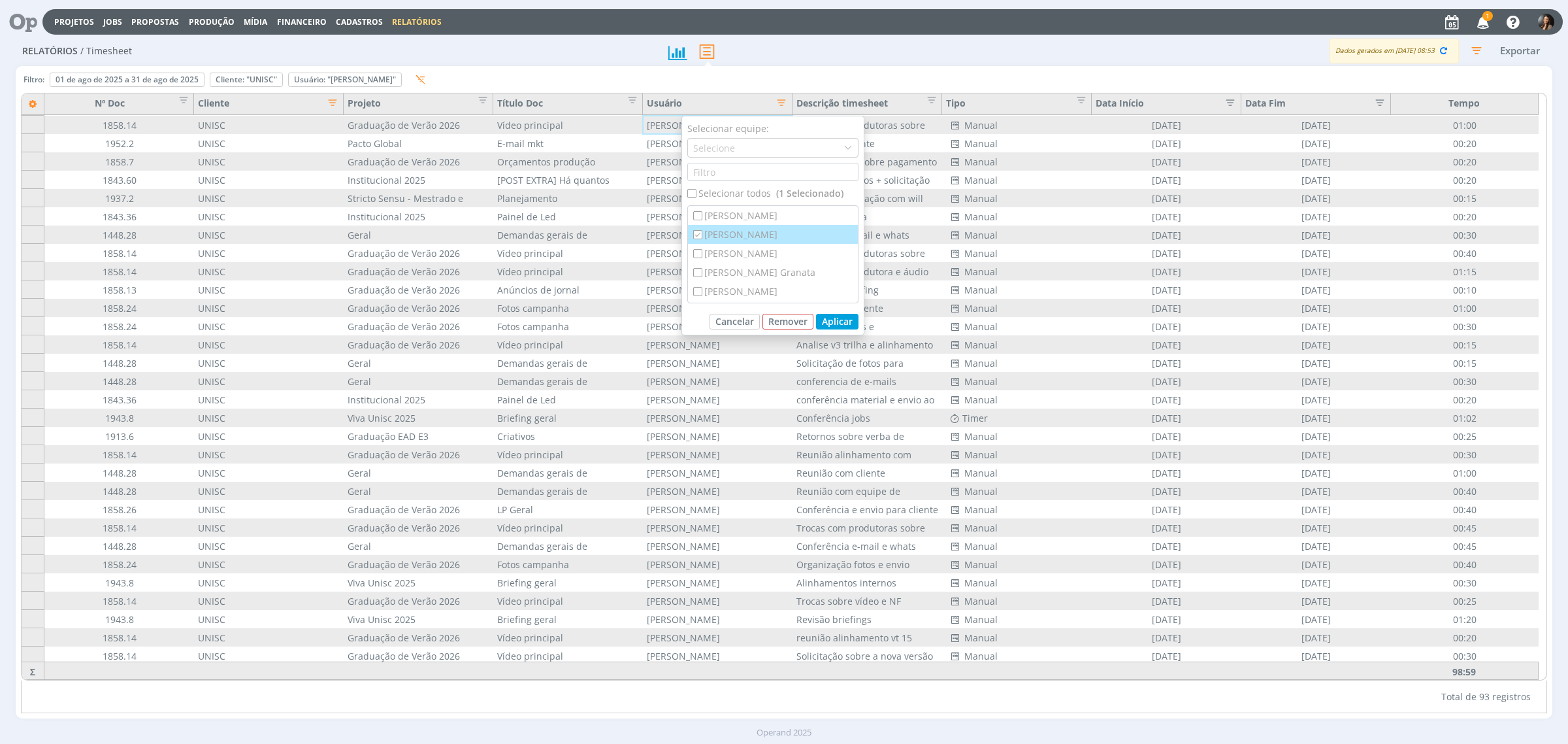
click at [695, 235] on input "checkbox" at bounding box center [698, 234] width 9 height 9
checkbox input "false"
click at [707, 242] on div "[PERSON_NAME]" at bounding box center [773, 241] width 170 height 19
checkbox input "true"
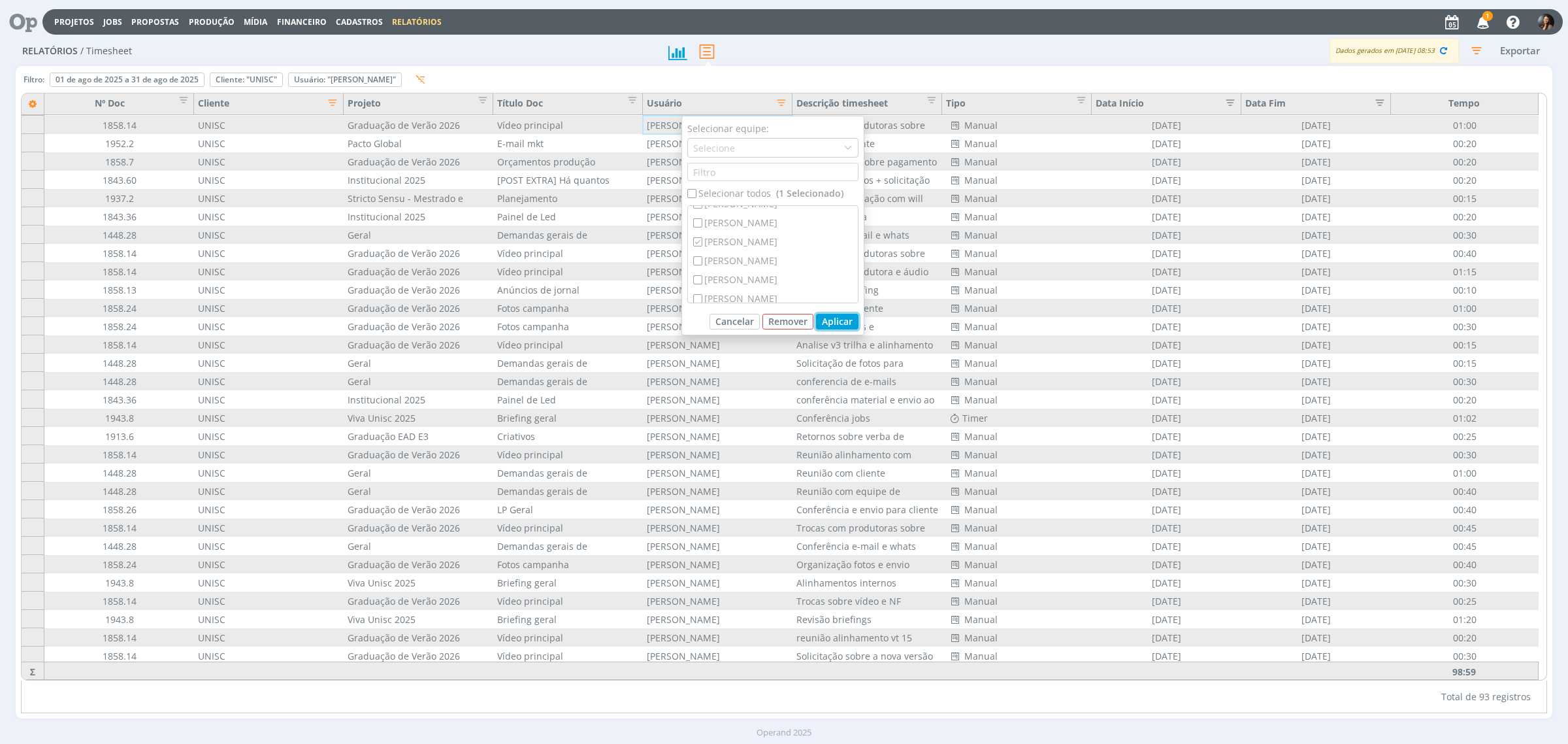
click at [835, 317] on button "Aplicar" at bounding box center [837, 322] width 42 height 16
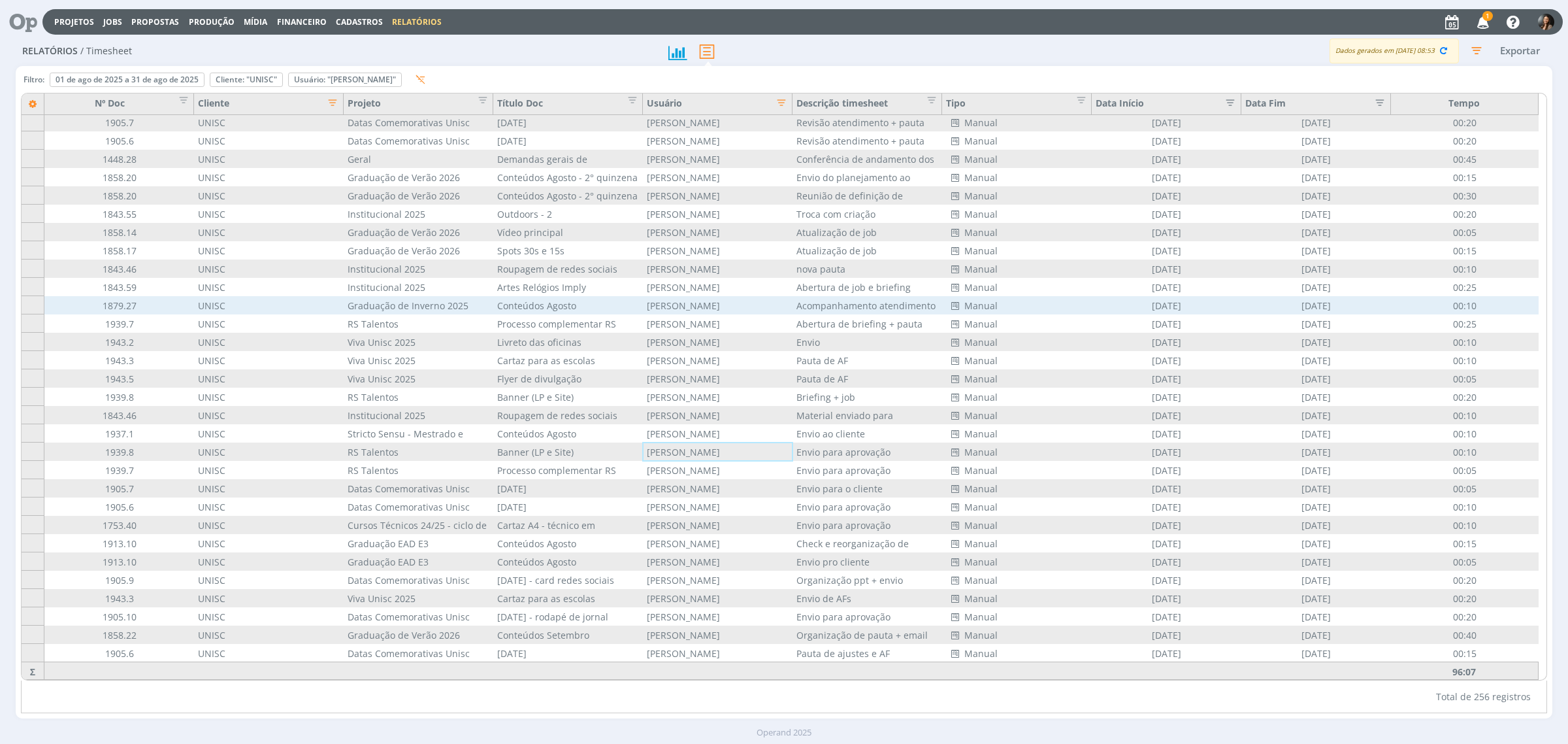
scroll to position [0, 0]
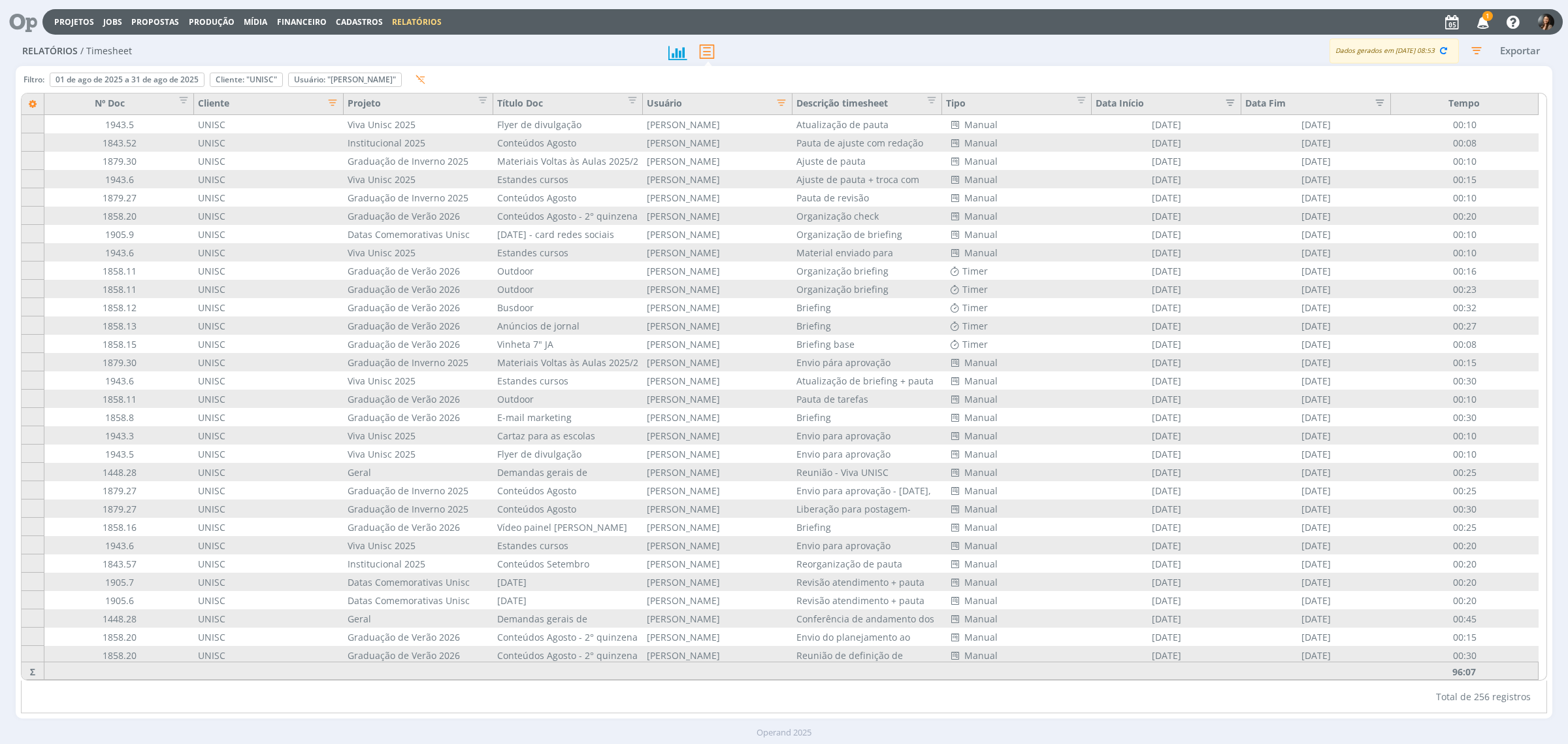
click at [784, 105] on icon "button" at bounding box center [777, 100] width 13 height 13
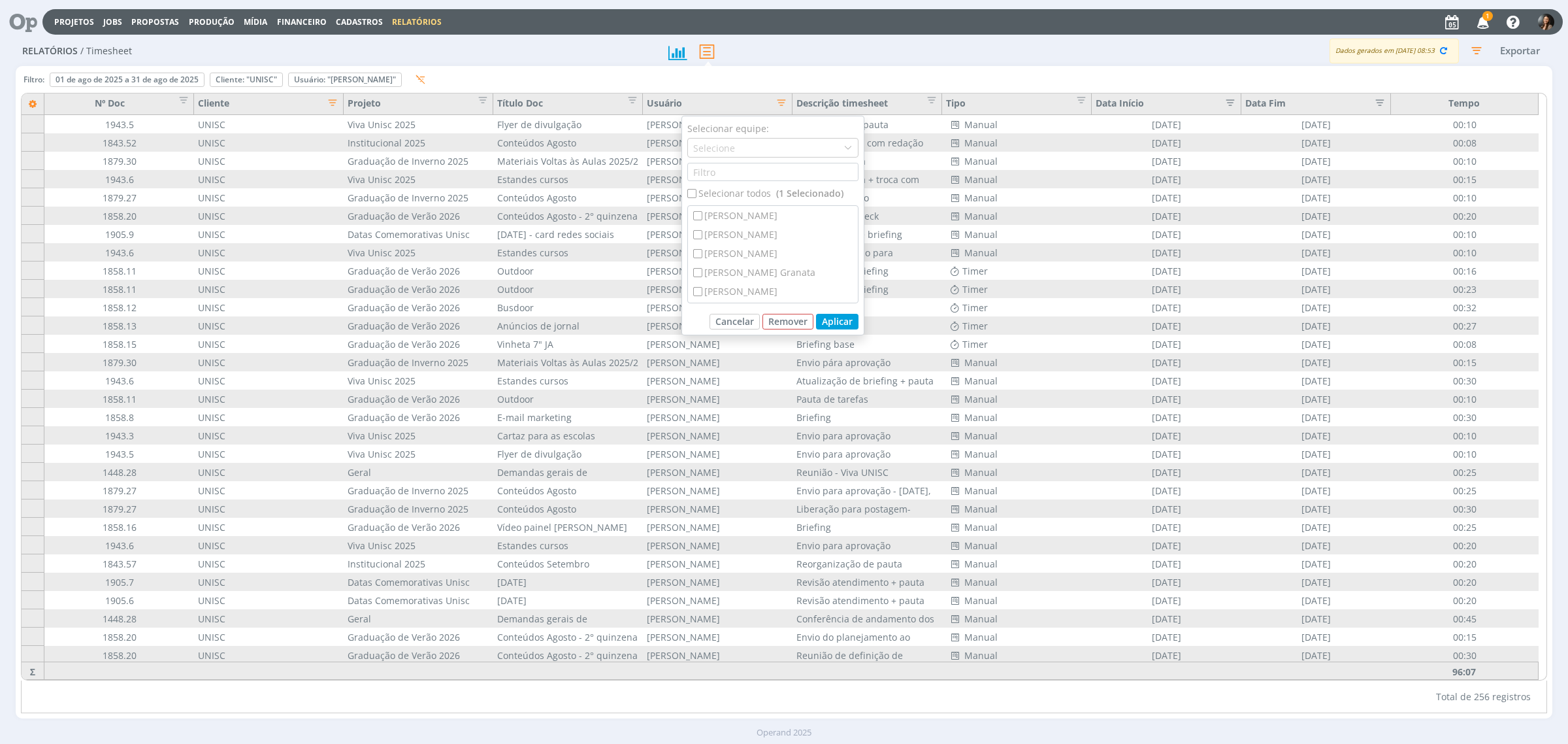
click at [695, 190] on input "checkbox" at bounding box center [692, 193] width 9 height 9
checkbox input "true"
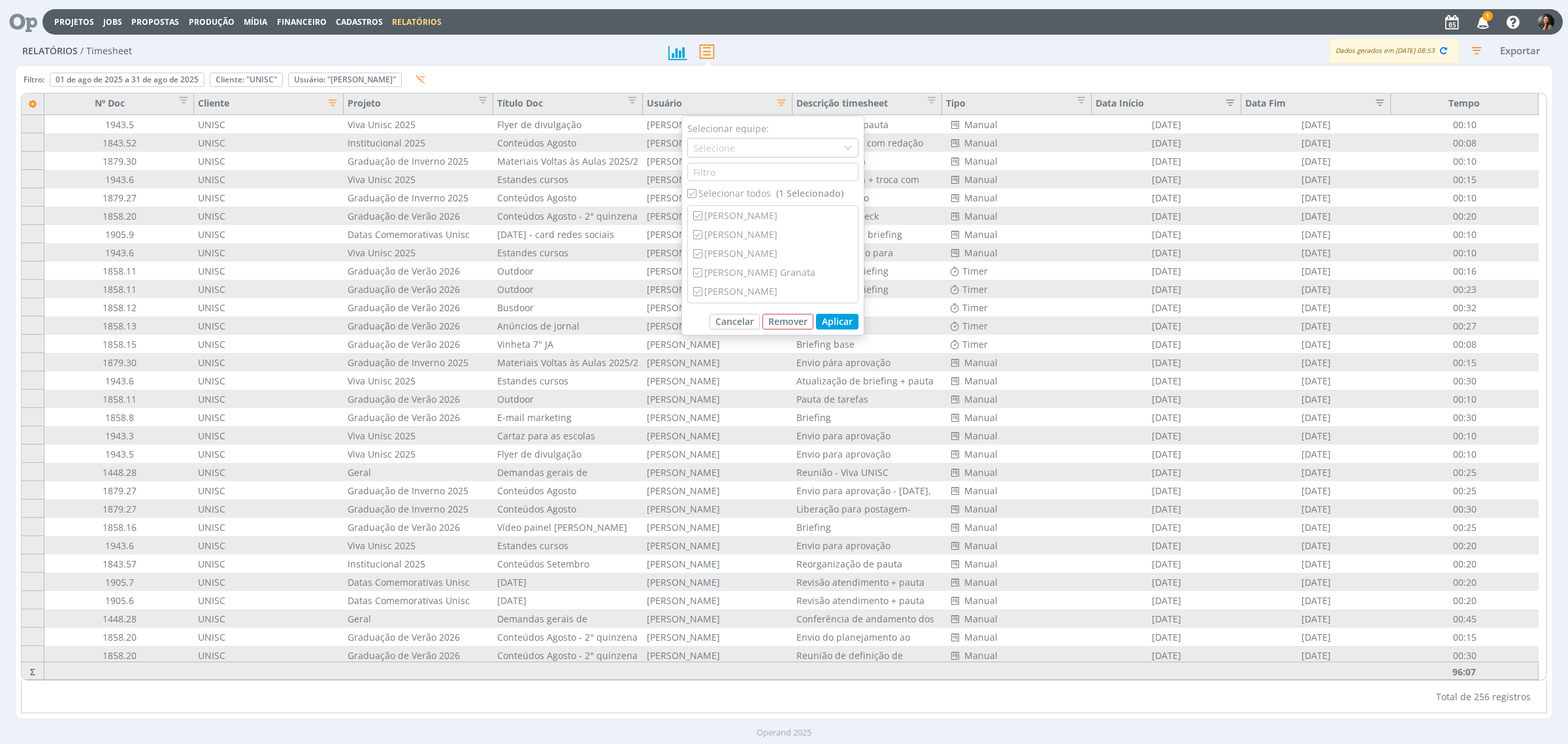
checkbox input "true"
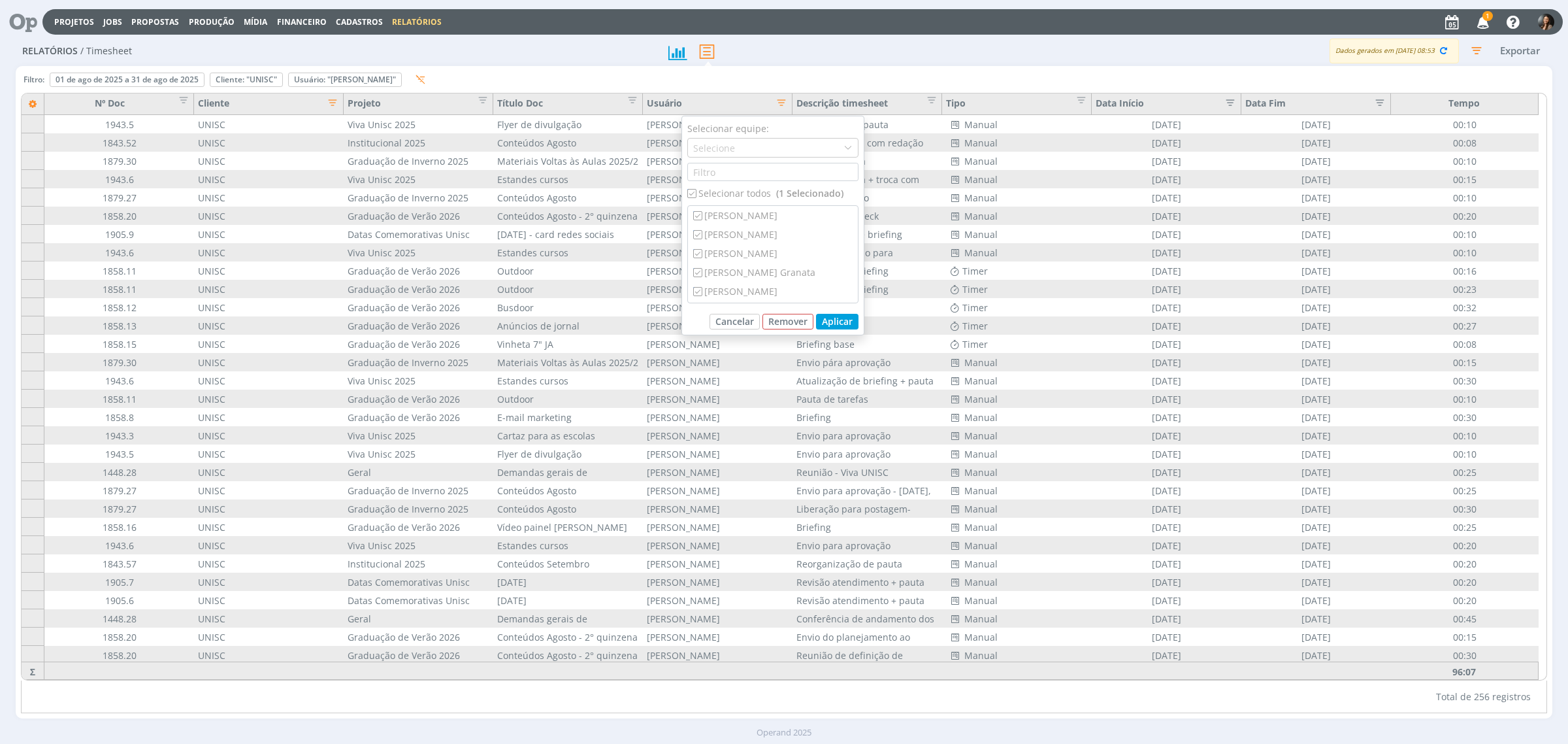
checkbox input "true"
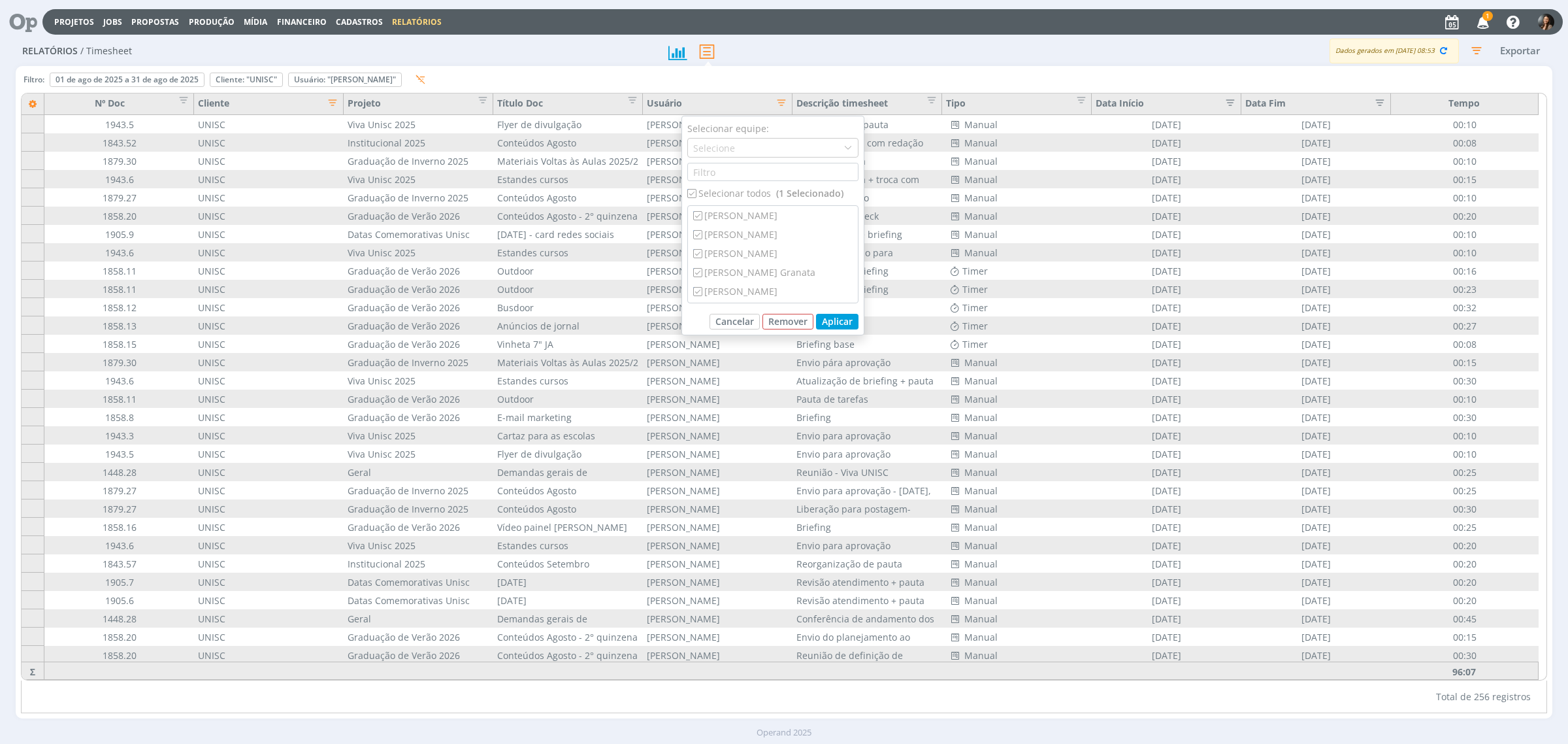
checkbox input "true"
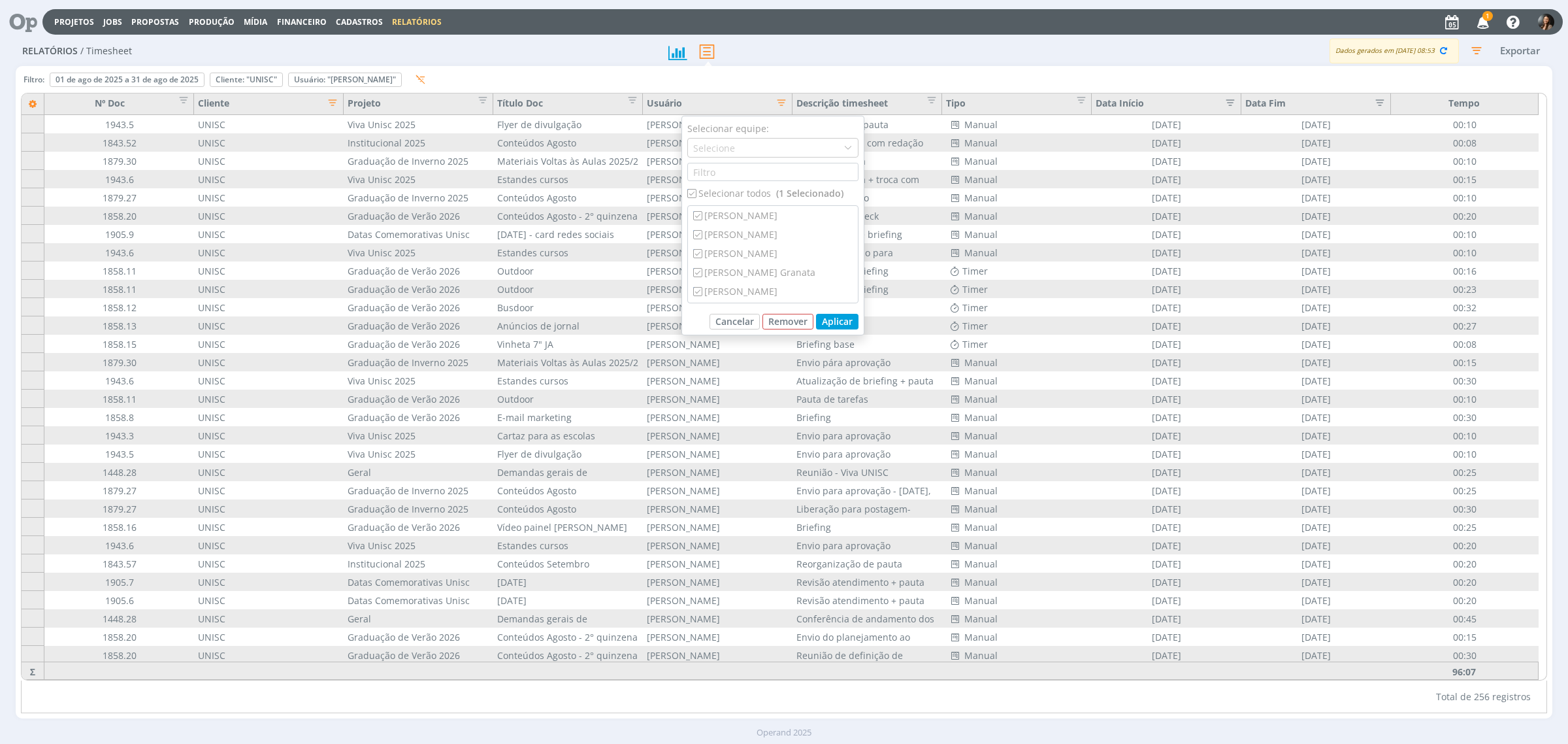
checkbox input "true"
click at [695, 191] on input "checkbox" at bounding box center [692, 193] width 9 height 9
checkbox input "false"
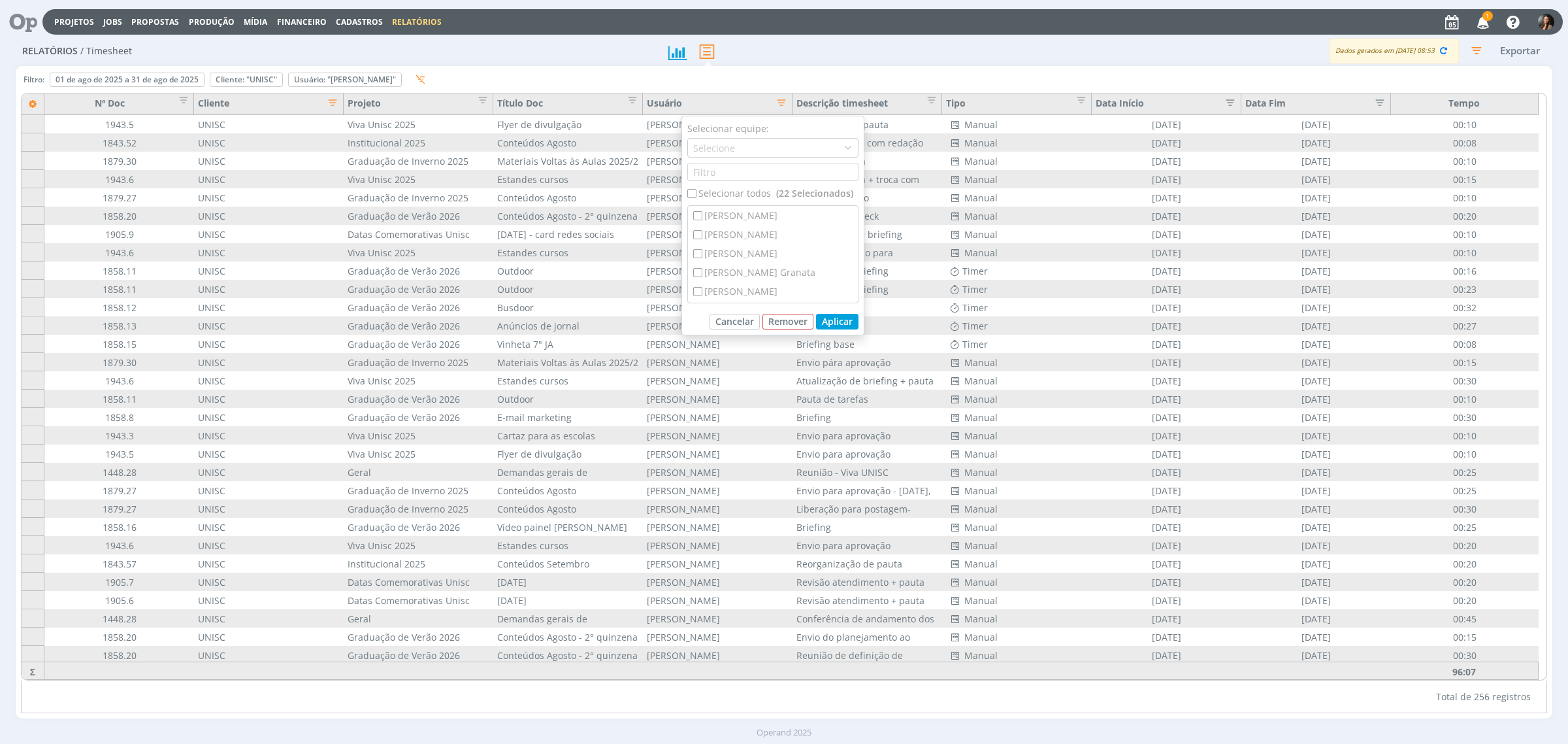
checkbox input "false"
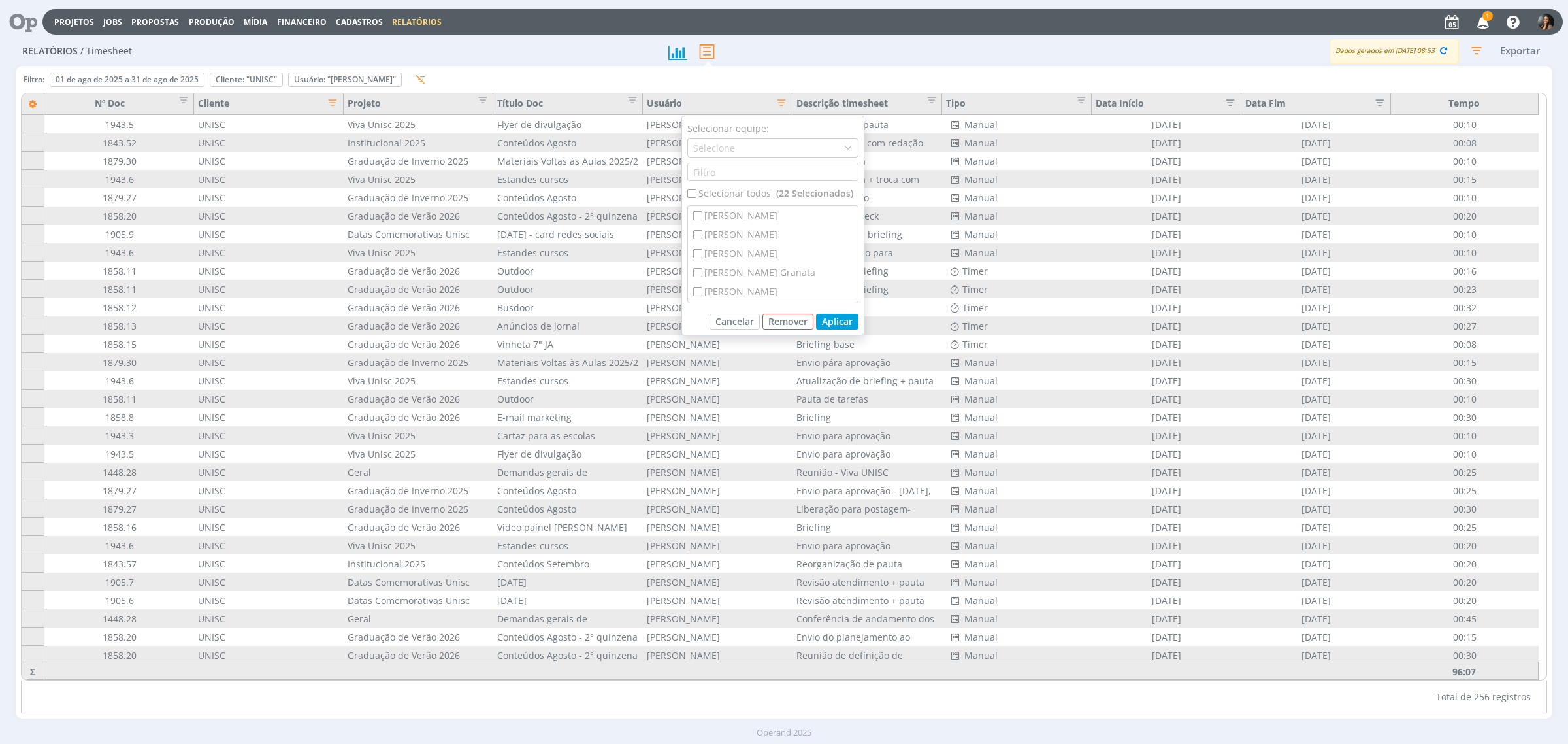
checkbox input "false"
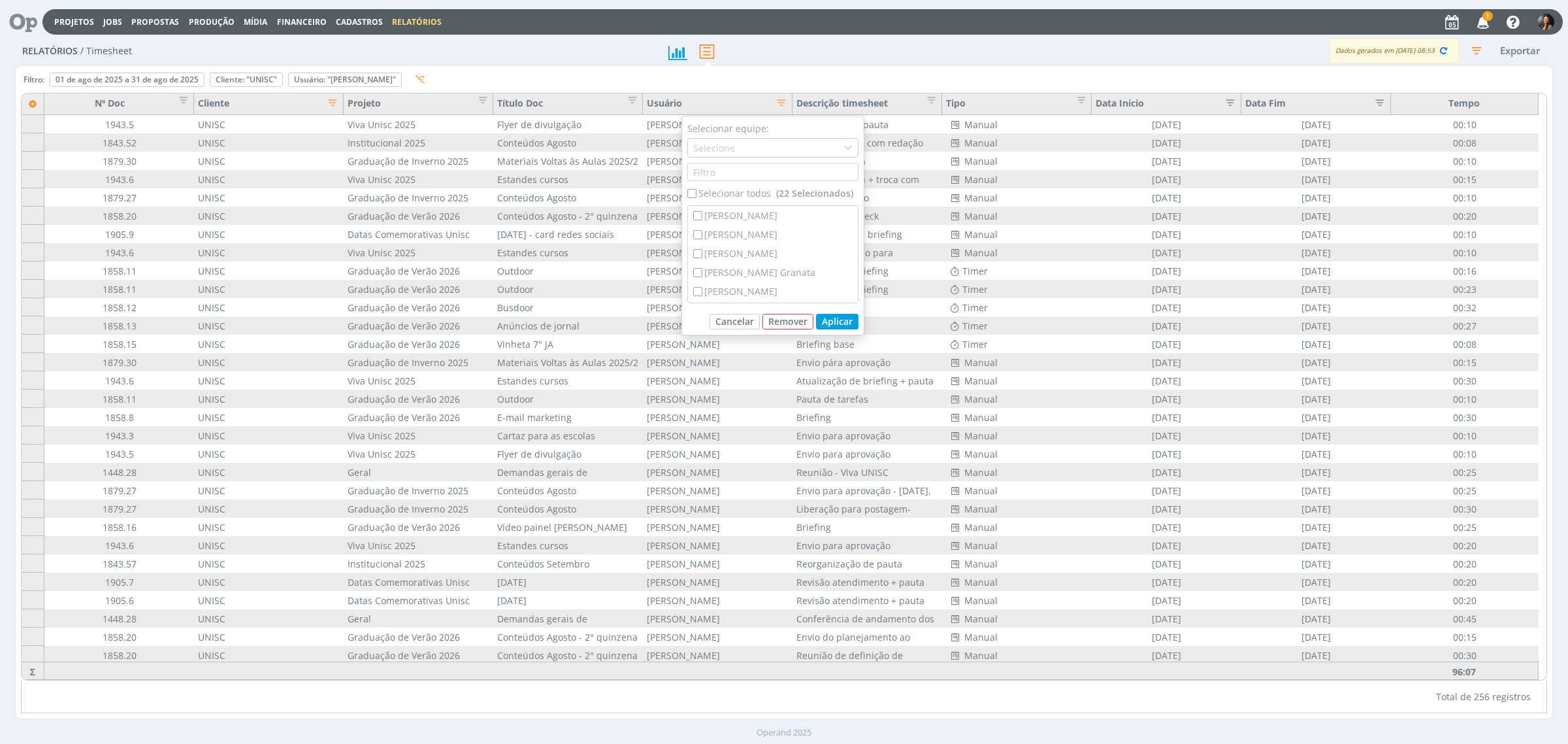
checkbox input "false"
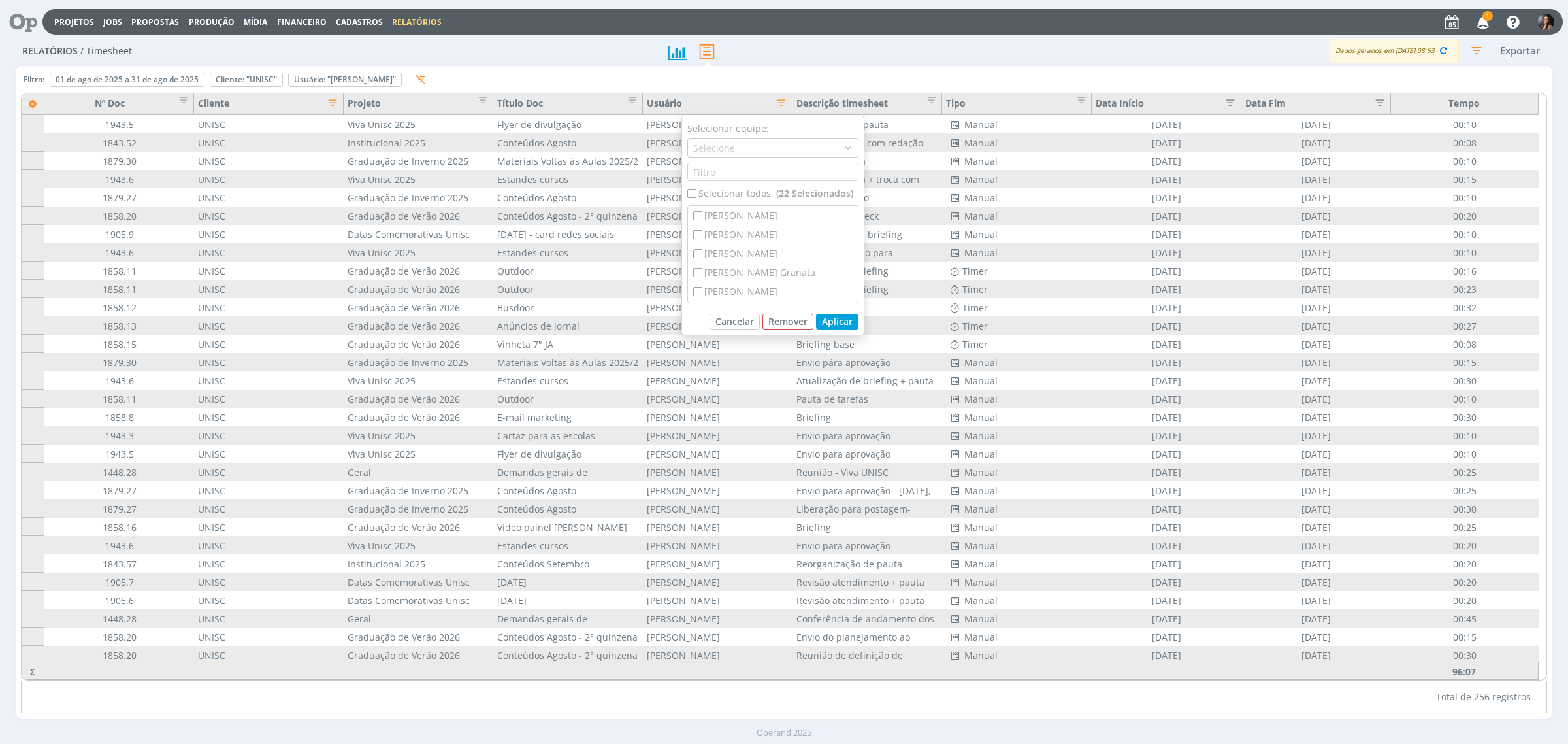
checkbox input "false"
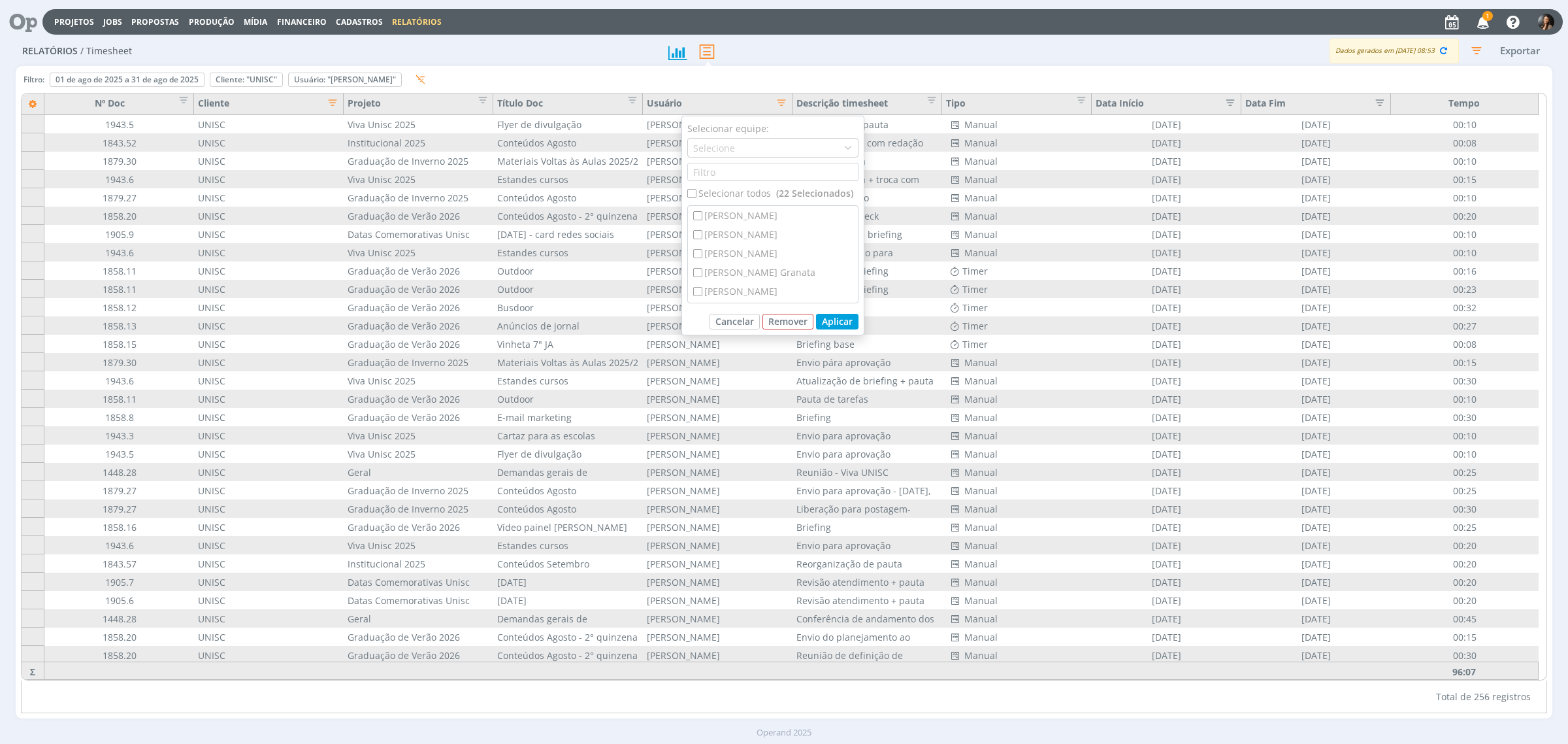
checkbox input "false"
click at [712, 213] on div "[PERSON_NAME]" at bounding box center [773, 215] width 170 height 19
checkbox input "true"
click at [832, 317] on button "Aplicar" at bounding box center [837, 322] width 42 height 16
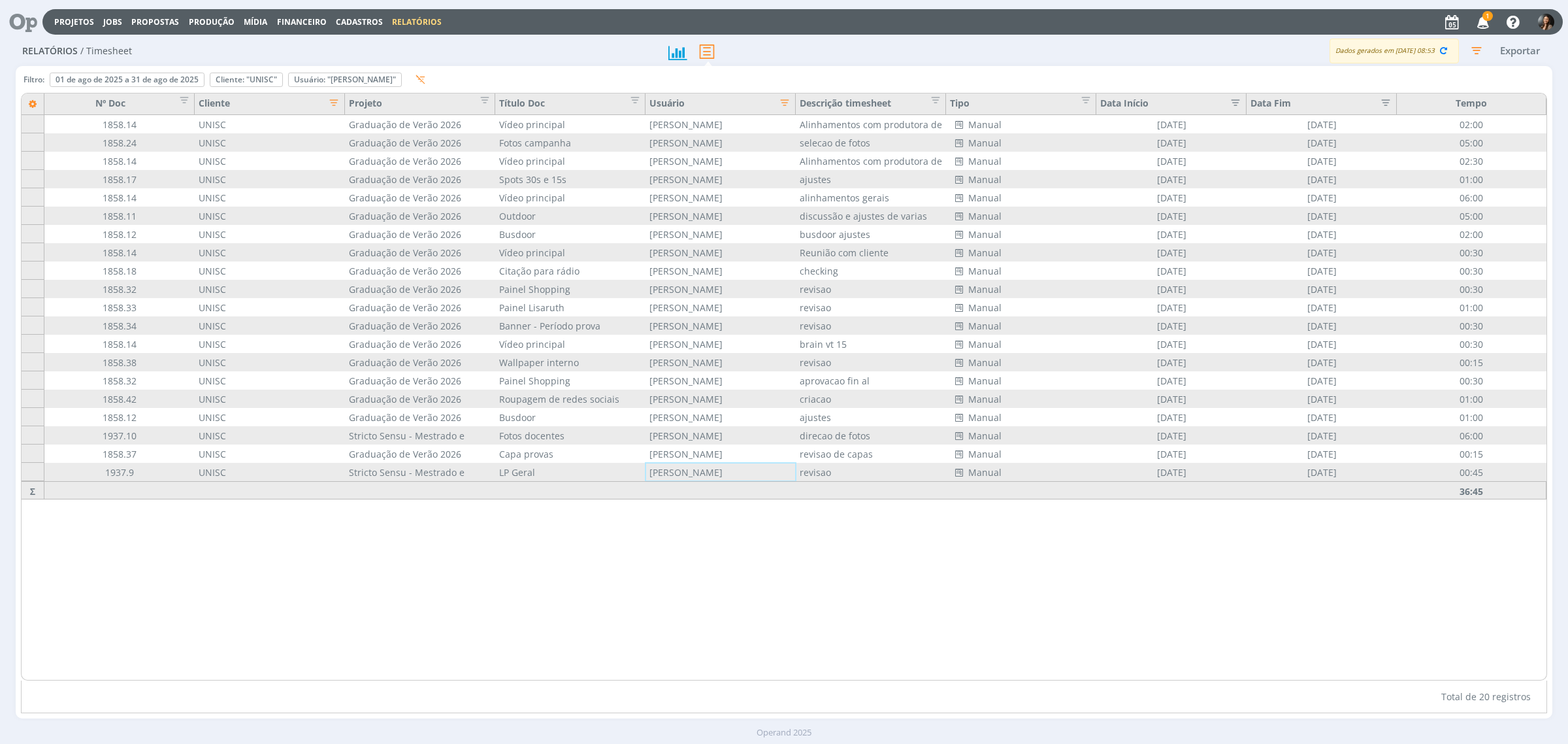
drag, startPoint x: 1141, startPoint y: 582, endPoint x: 706, endPoint y: 536, distance: 437.4
click at [1138, 582] on div "Nº Doc Cliente Projeto Título Doc Usuário Descrição timesheet Tipo Data Início …" at bounding box center [784, 386] width 1525 height 586
drag, startPoint x: 944, startPoint y: 601, endPoint x: 923, endPoint y: 611, distance: 23.3
click at [941, 606] on div "Nº Doc Cliente Projeto Título Doc Usuário Descrição timesheet Tipo Data Início …" at bounding box center [784, 386] width 1525 height 586
click at [1425, 608] on div "Nº Doc Cliente Projeto Título Doc Usuário Descrição timesheet Tipo Data Início …" at bounding box center [784, 386] width 1525 height 586
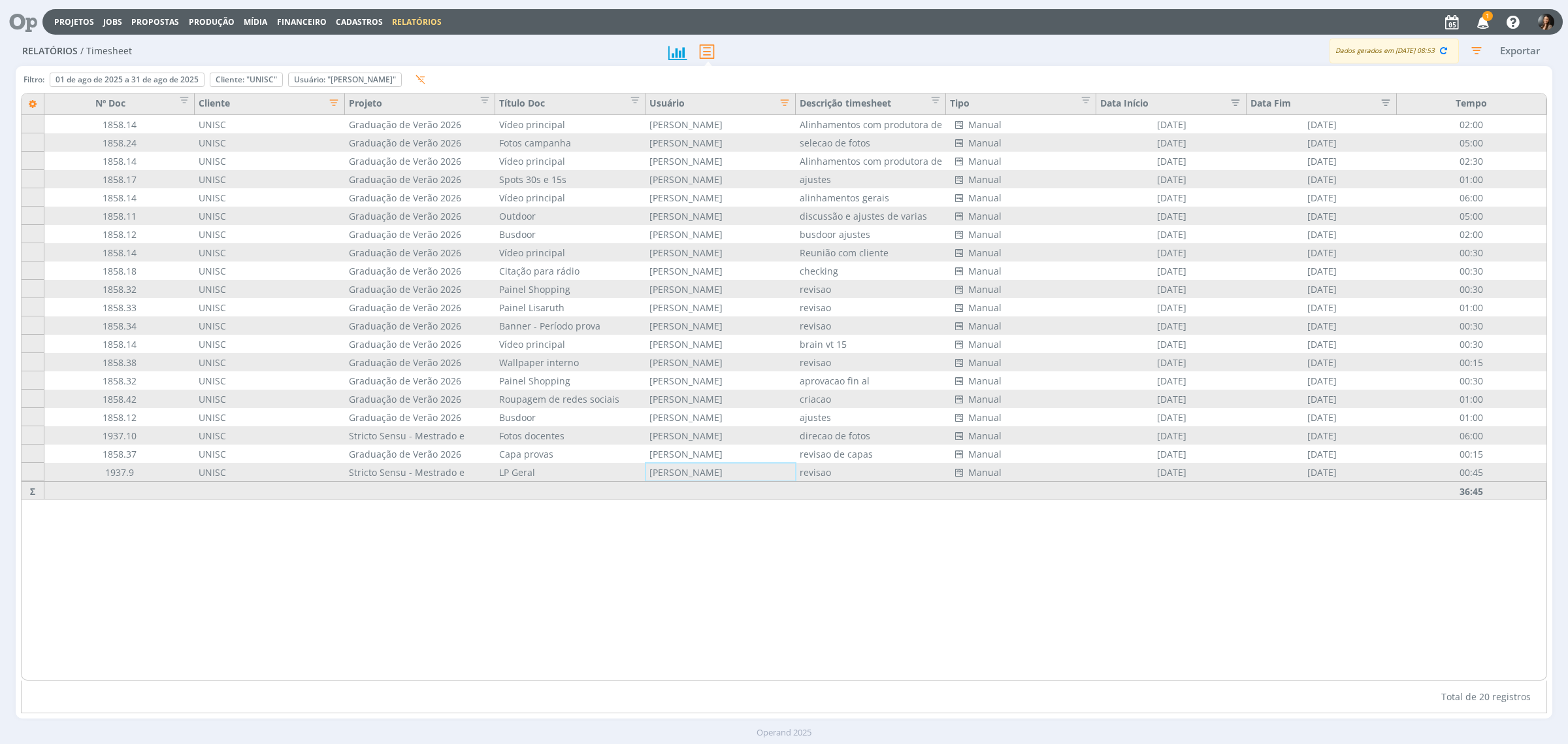
click at [407, 562] on div "Nº Doc Cliente Projeto Título Doc Usuário Descrição timesheet Tipo Data Início …" at bounding box center [784, 386] width 1525 height 586
click at [75, 20] on link "Projetos" at bounding box center [74, 22] width 40 height 11
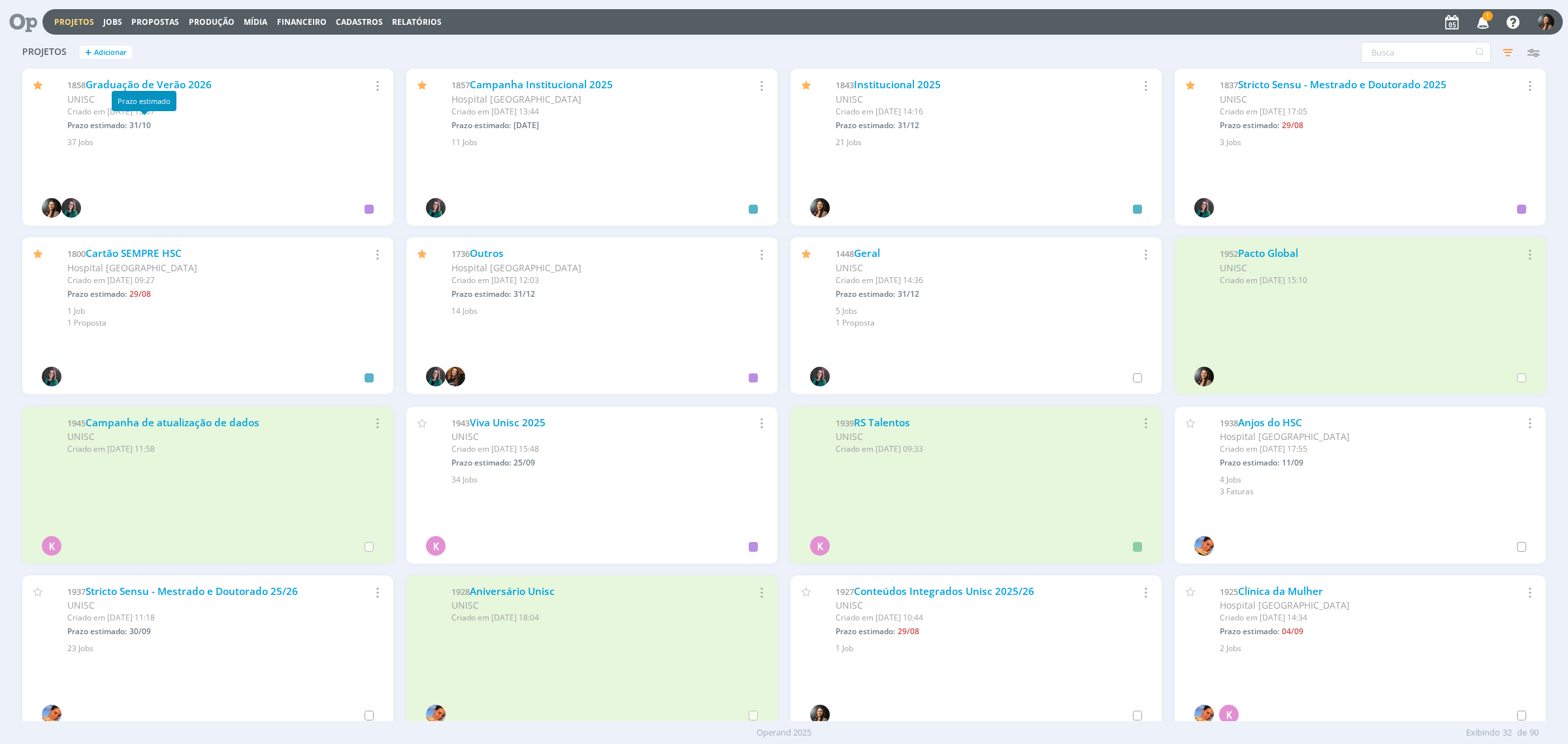
click at [163, 77] on div "1858 Graduação de Verão 2026 UNISC Criado em 04/02 às 13:57 Prazo estimado: 31/…" at bounding box center [207, 108] width 371 height 79
click at [172, 86] on link "Graduação de Verão 2026" at bounding box center [148, 85] width 126 height 14
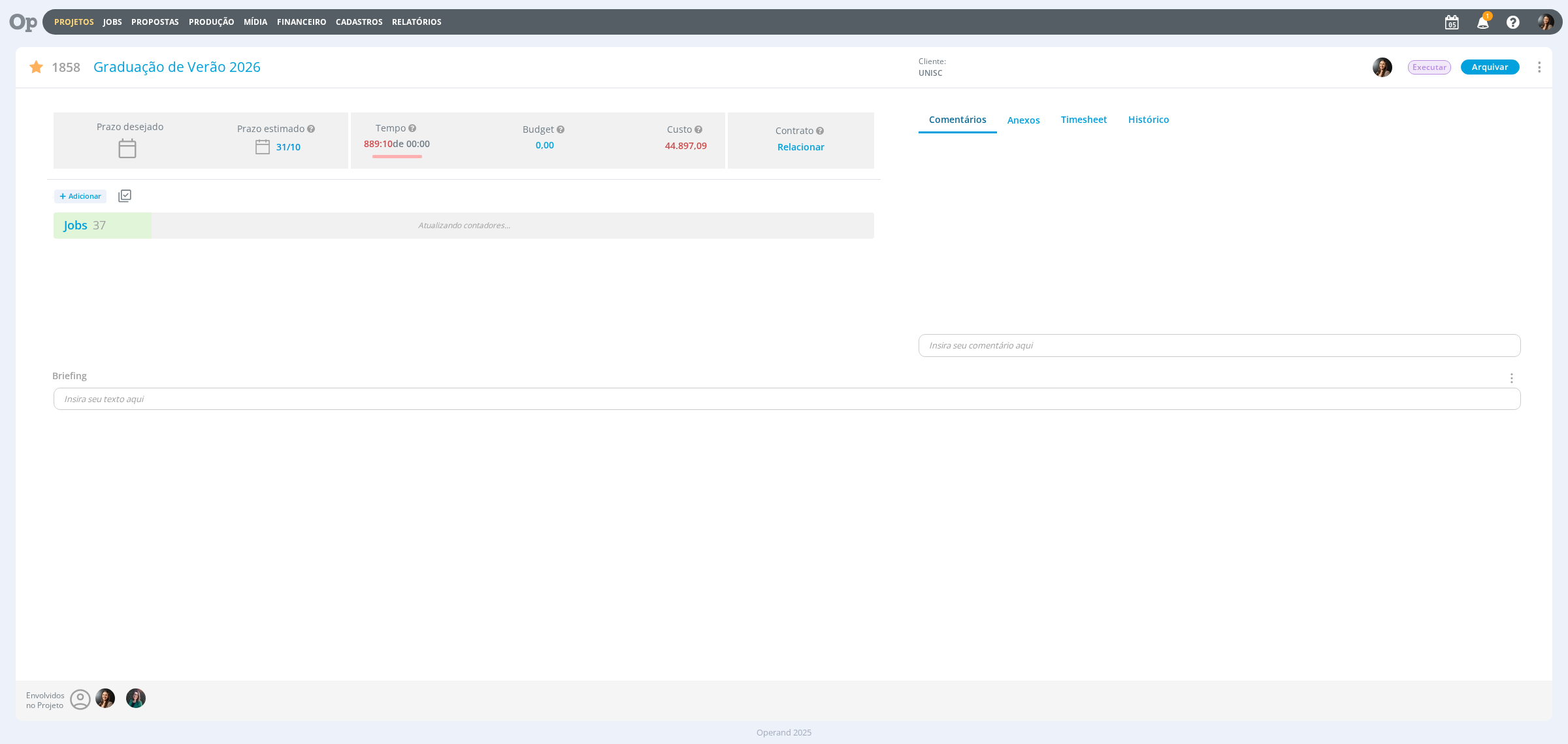
type input "0,00"
click at [170, 226] on div "Jobs 37 2 atrasados" at bounding box center [259, 225] width 411 height 18
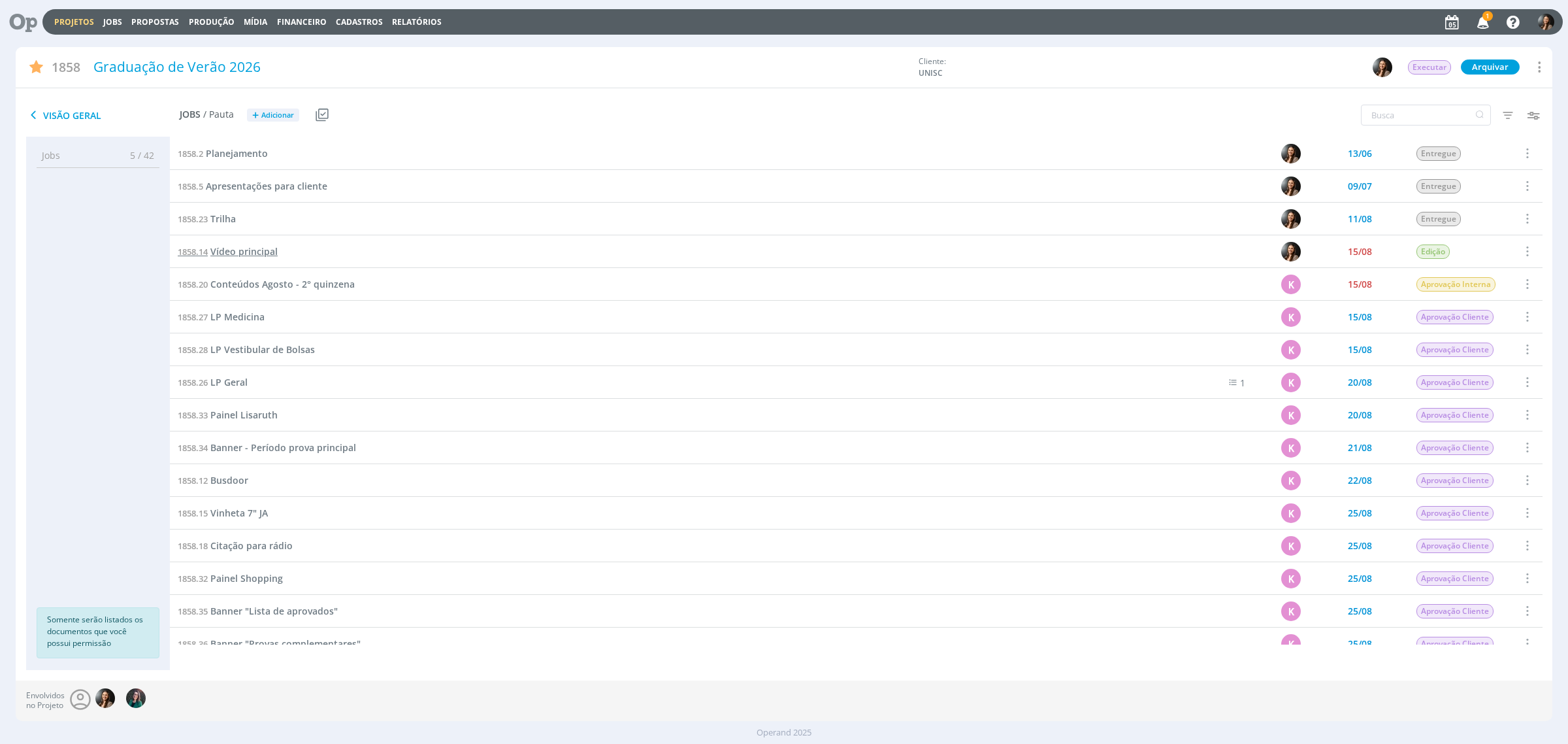
click at [235, 252] on span "Vídeo principal" at bounding box center [244, 251] width 67 height 12
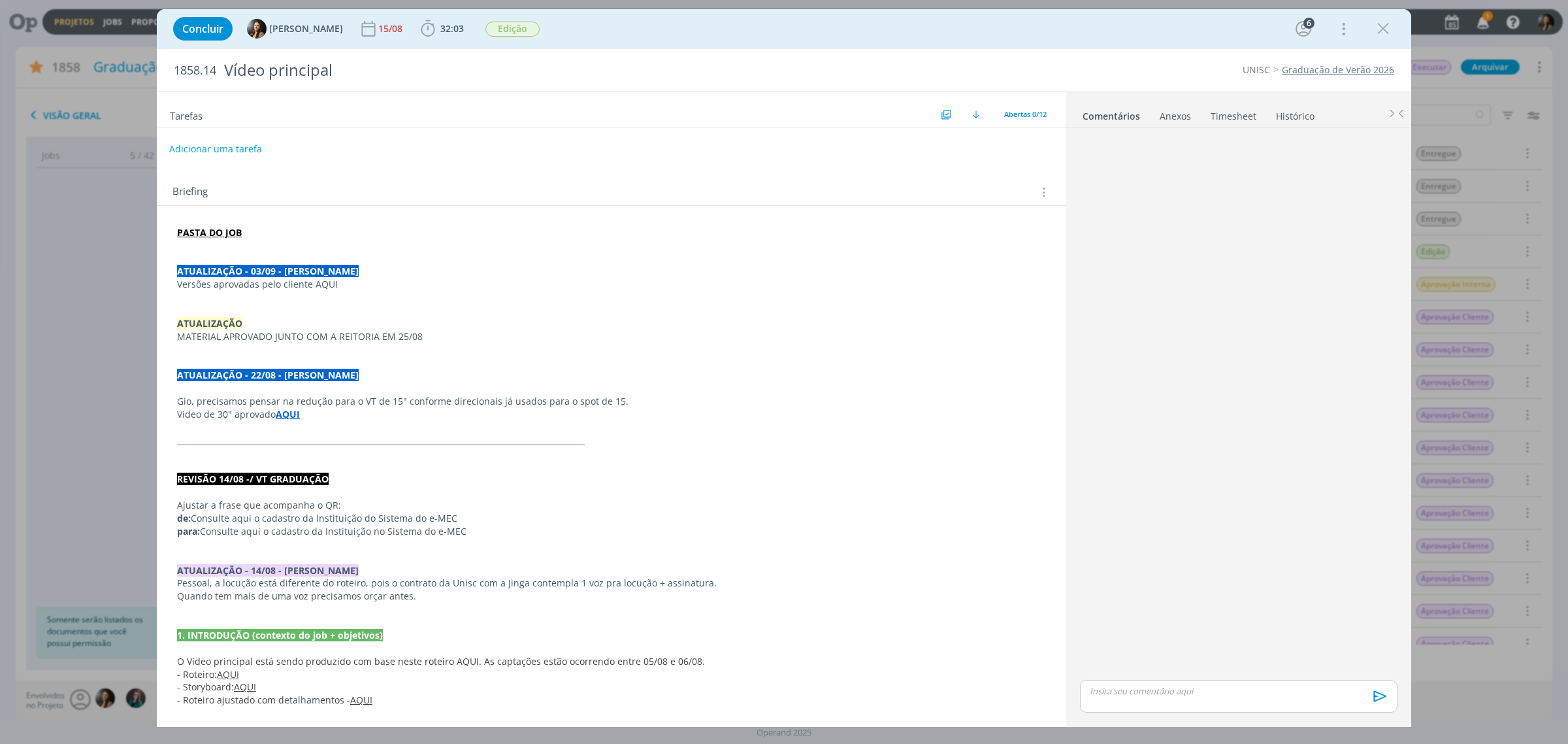
click at [246, 149] on button "Adicionar uma tarefa" at bounding box center [215, 148] width 93 height 22
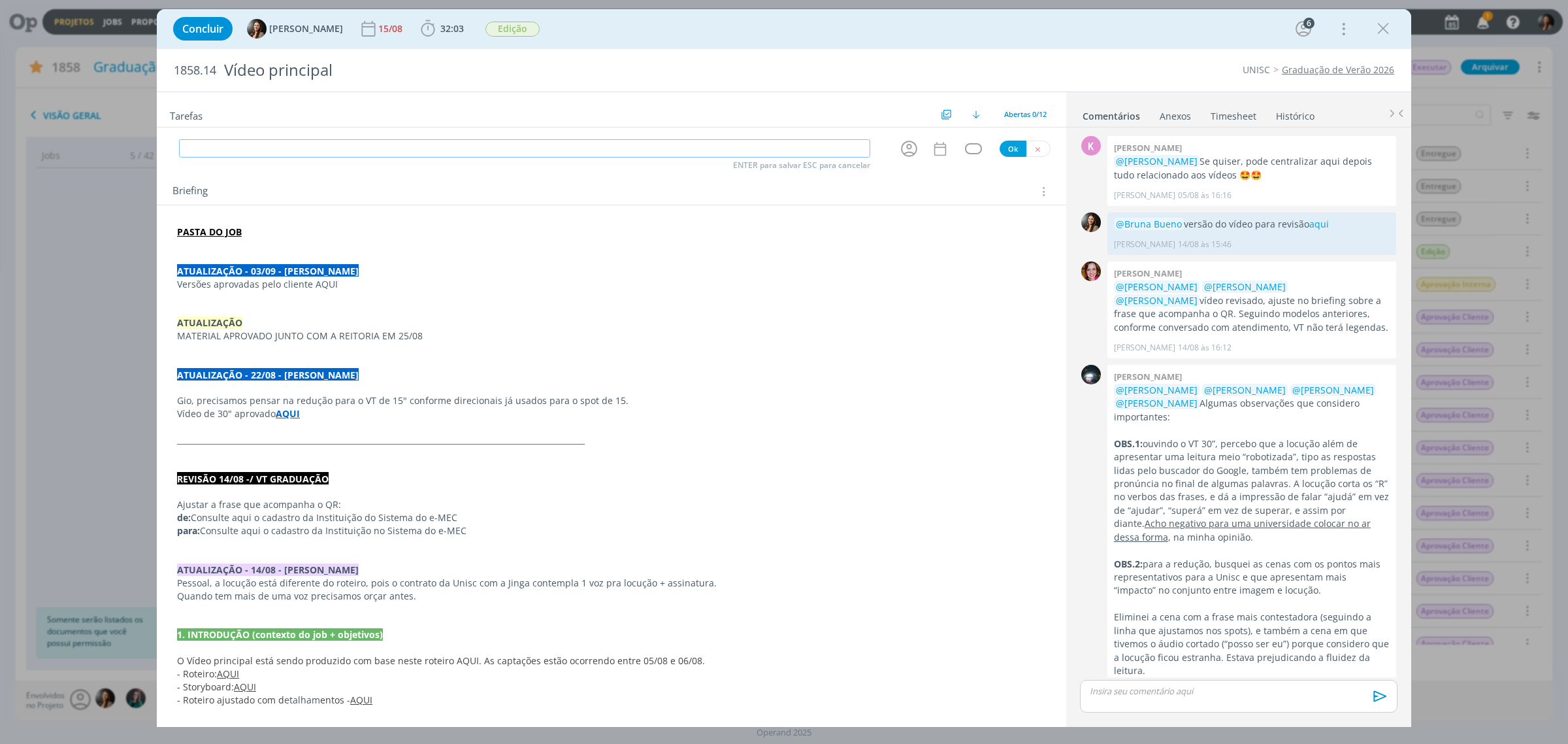
scroll to position [67, 0]
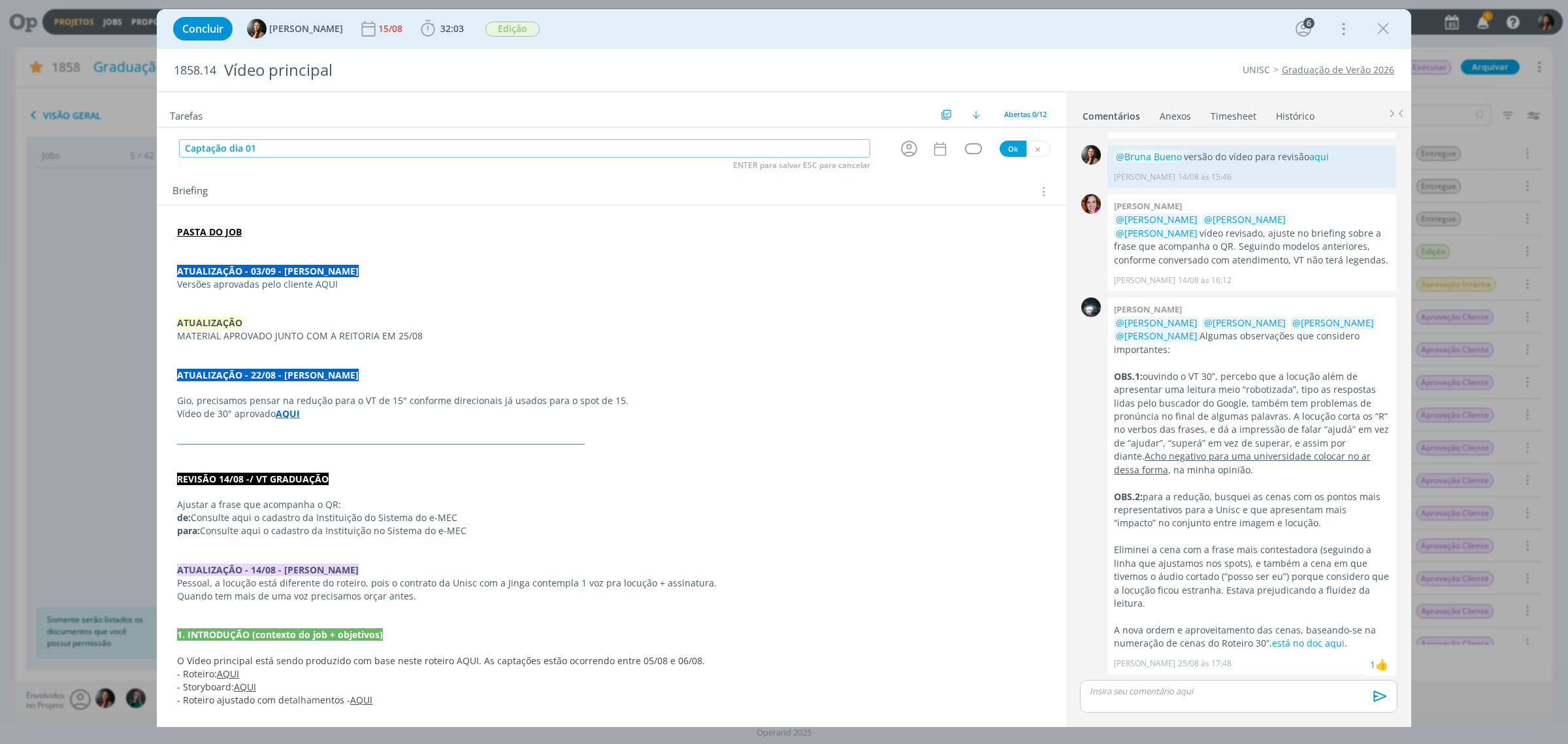
type input "Captação dia 01"
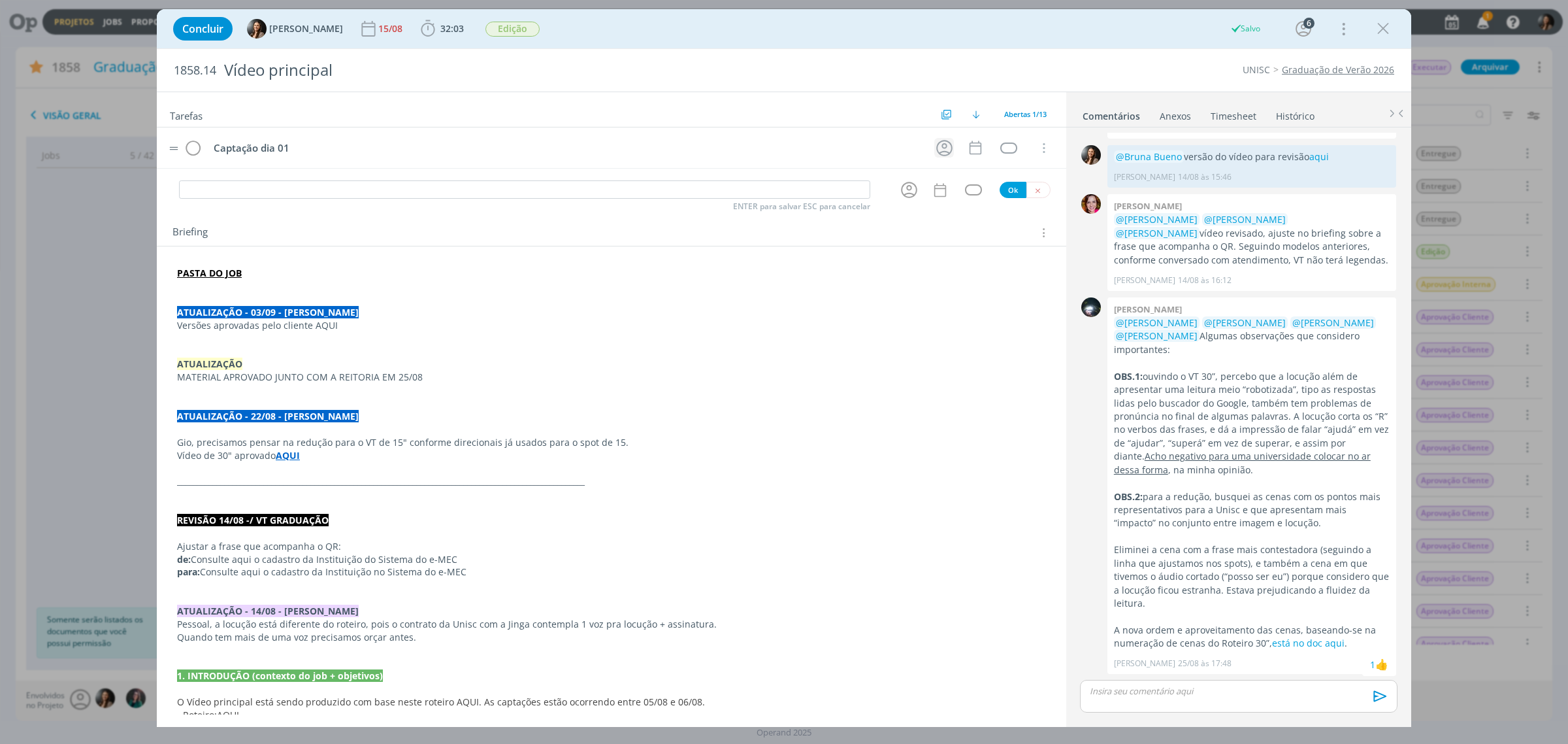
drag, startPoint x: 934, startPoint y: 136, endPoint x: 941, endPoint y: 145, distance: 11.4
click at [939, 144] on tr "Captação dia 01 Cancelar" at bounding box center [612, 148] width 910 height 41
click at [941, 145] on icon "dialog" at bounding box center [944, 147] width 20 height 20
type input "alexand"
click at [971, 183] on span "[PERSON_NAME]" at bounding box center [966, 183] width 66 height 11
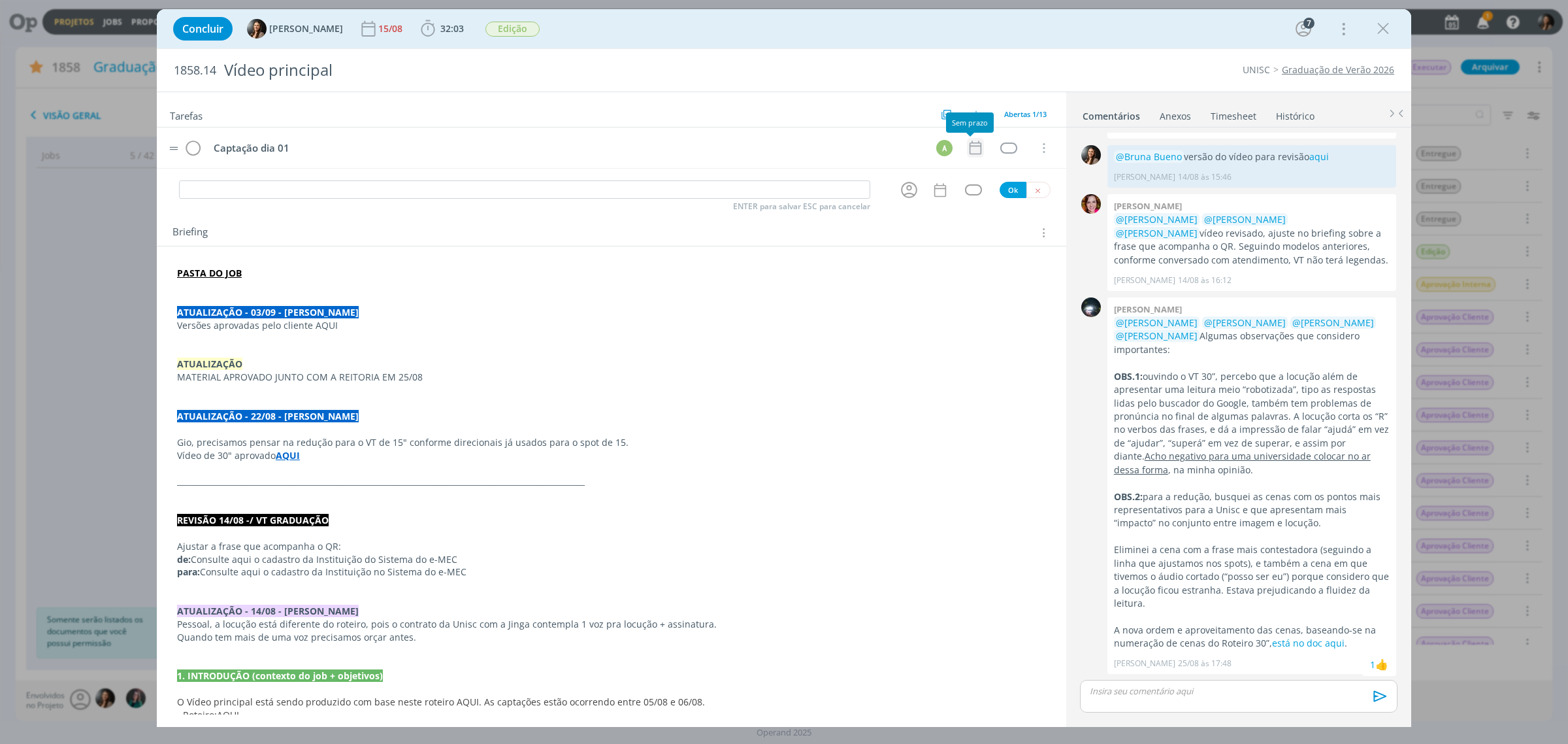
click at [969, 148] on icon "dialog" at bounding box center [975, 147] width 17 height 17
click at [895, 206] on span "<" at bounding box center [899, 205] width 24 height 19
click at [946, 273] on span "5" at bounding box center [946, 277] width 24 height 25
click at [1004, 180] on span at bounding box center [997, 177] width 26 height 13
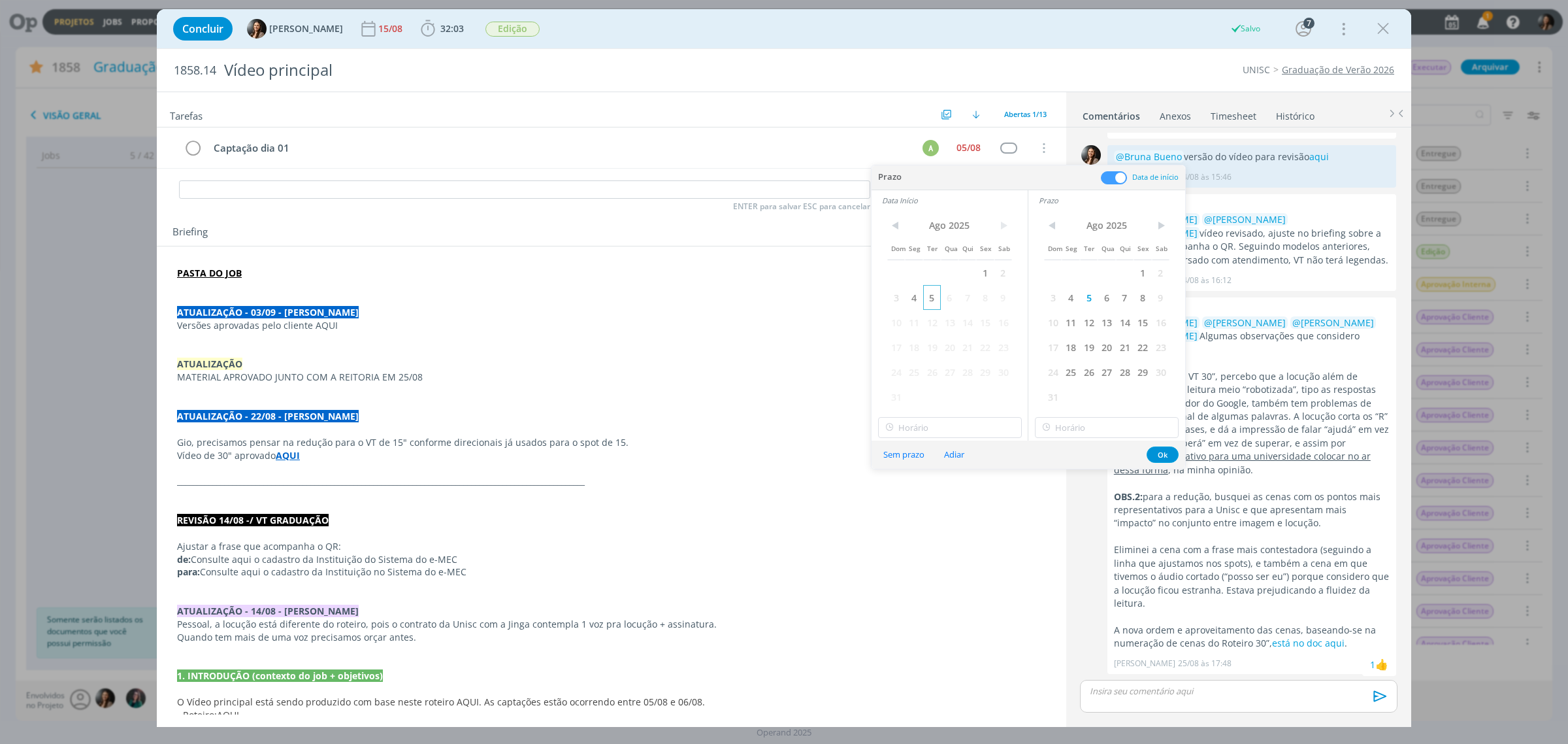
click at [925, 294] on span "5" at bounding box center [932, 297] width 18 height 25
click at [969, 426] on input "09:00" at bounding box center [949, 428] width 144 height 21
click at [905, 491] on div "17:00" at bounding box center [951, 495] width 145 height 24
type input "17:00"
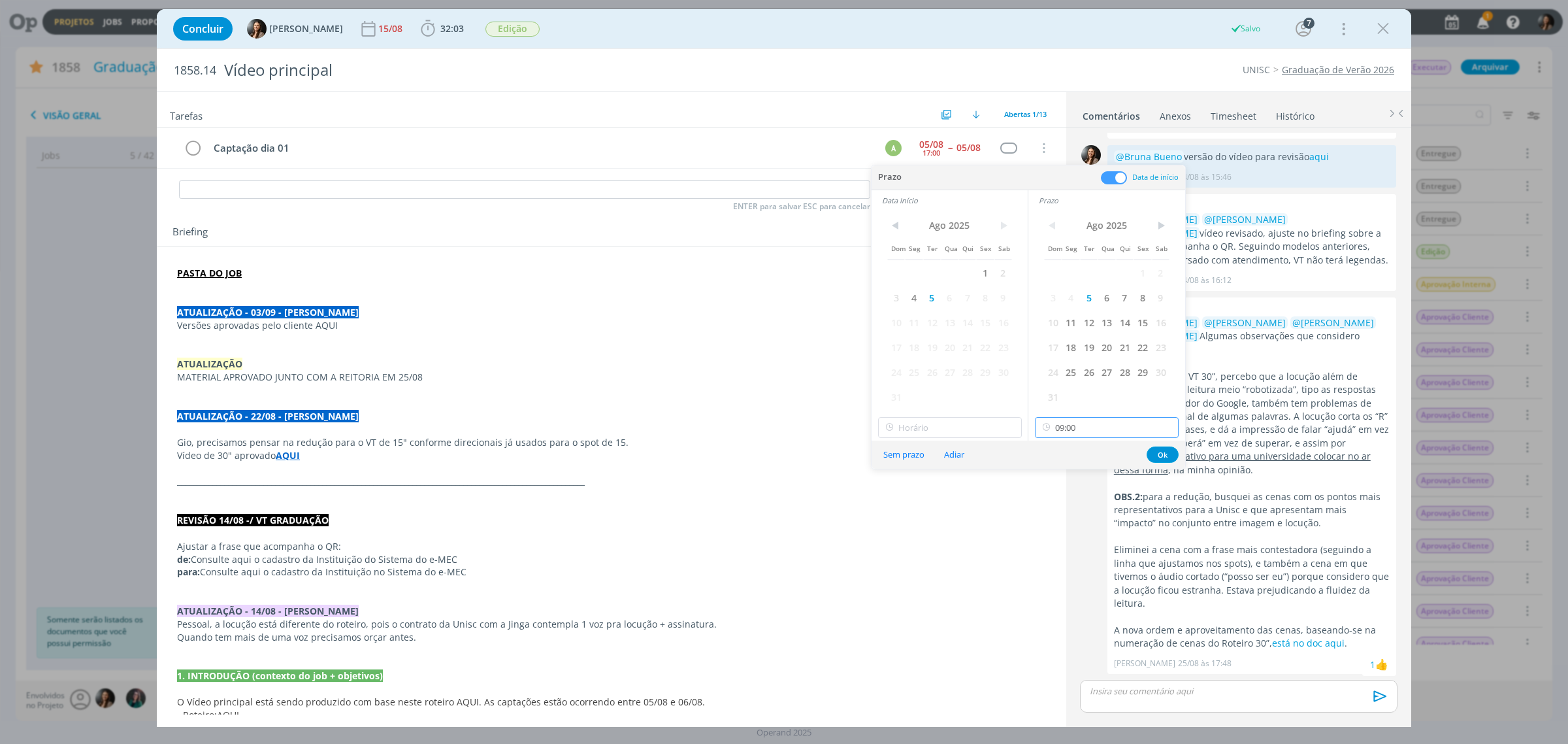
click at [1077, 417] on input "09:00" at bounding box center [1106, 428] width 144 height 21
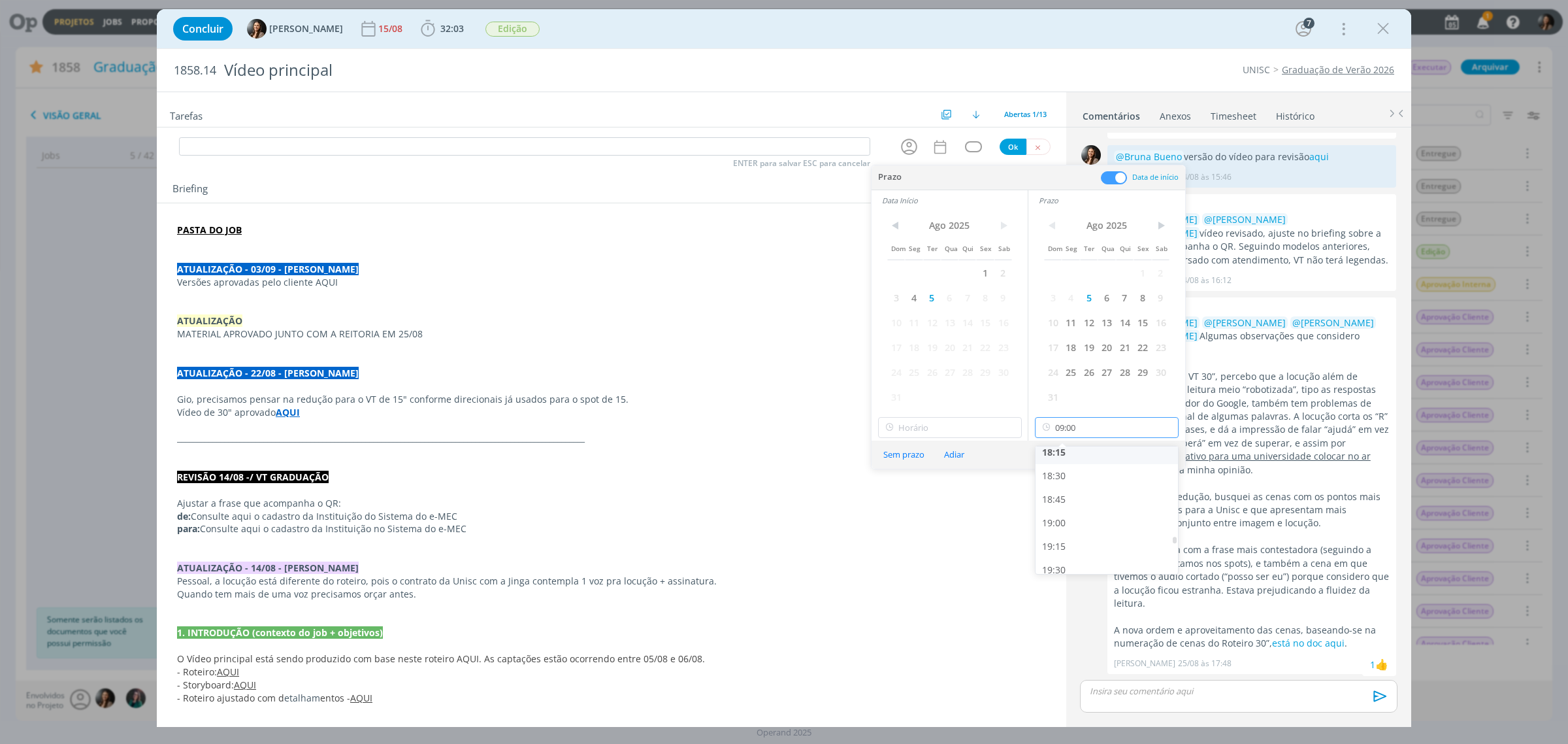
scroll to position [1727, 0]
click at [1062, 561] on div "19:30" at bounding box center [1108, 566] width 145 height 24
type input "19:30"
type input "17:00"
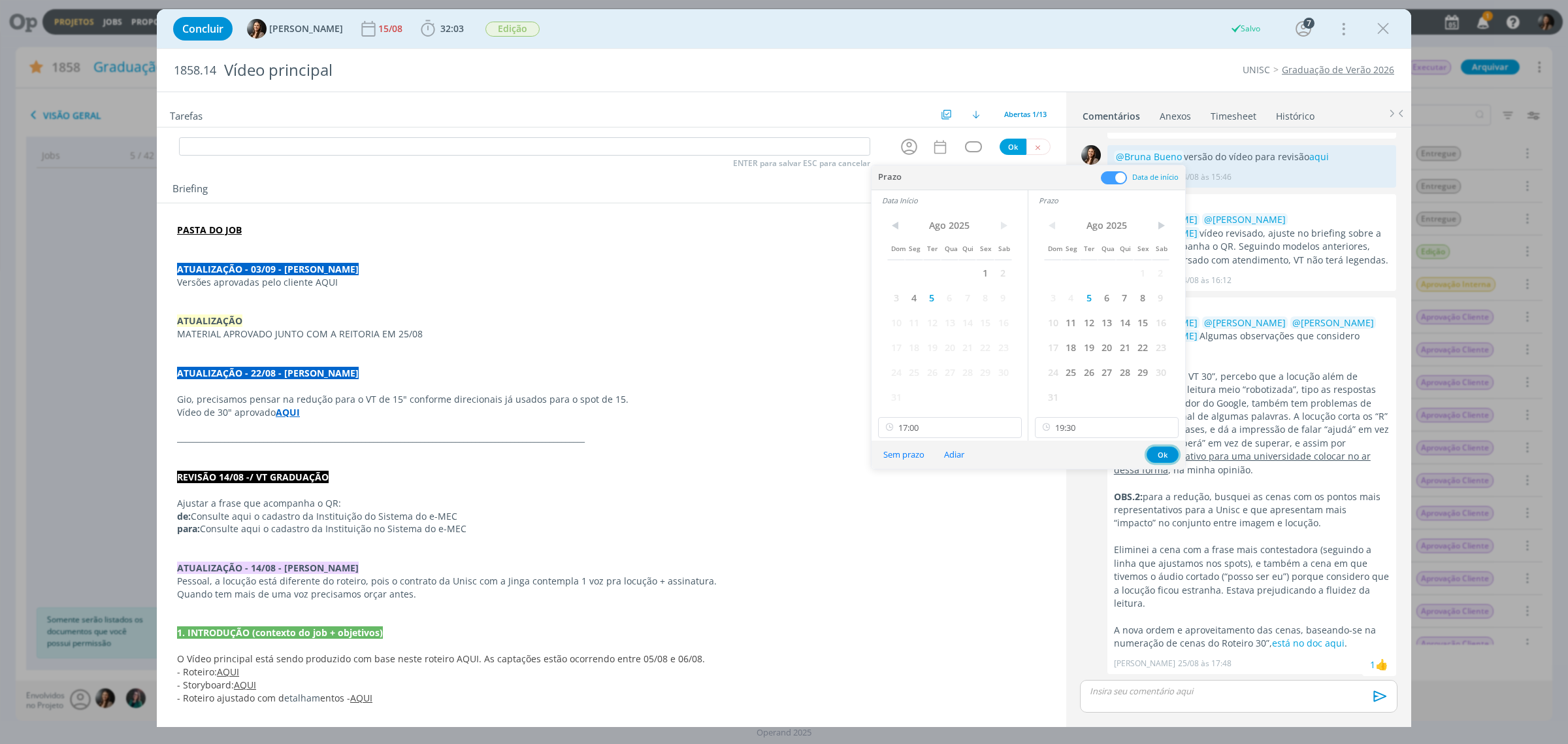
click at [1158, 456] on button "Ok" at bounding box center [1163, 454] width 32 height 17
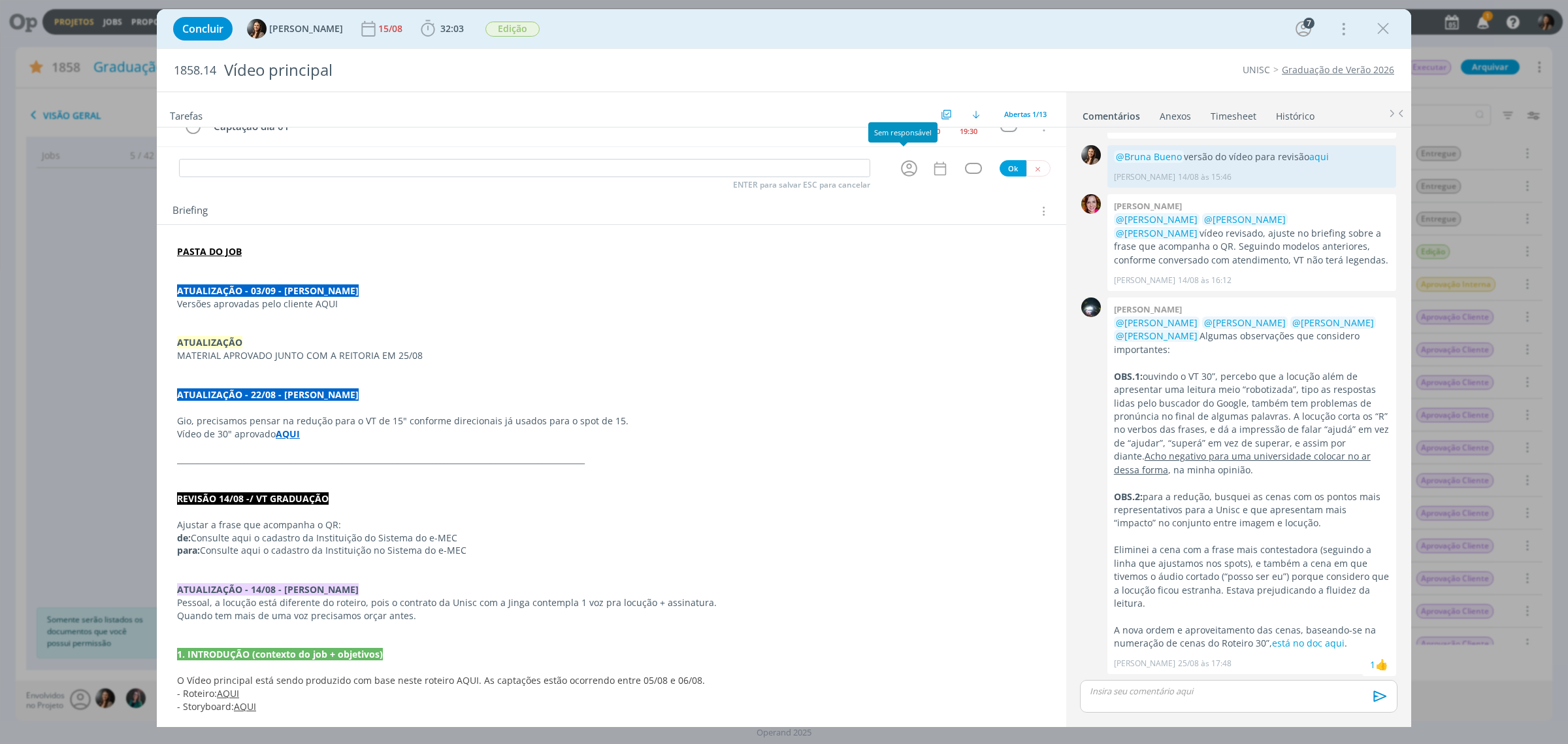
scroll to position [0, 0]
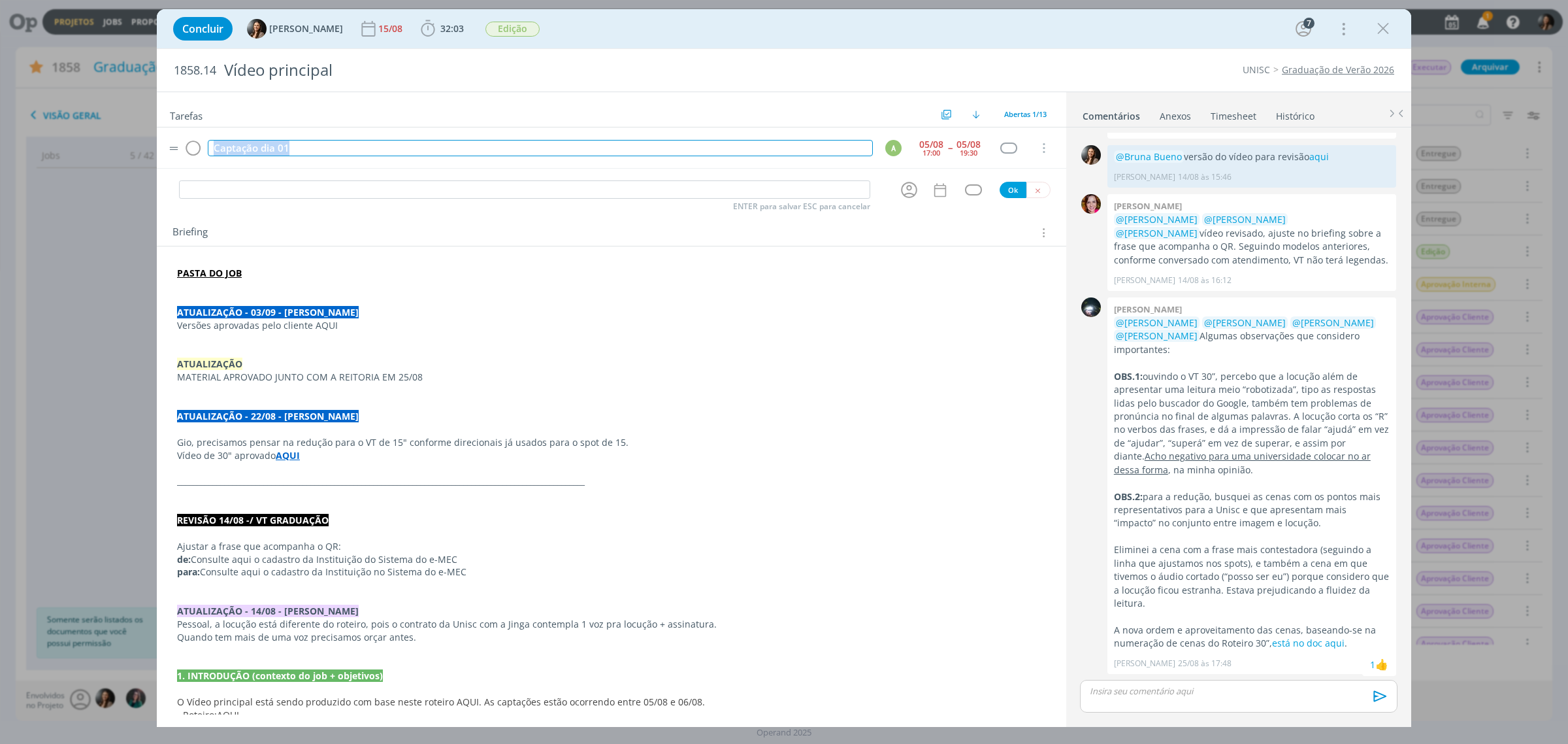
drag, startPoint x: 330, startPoint y: 145, endPoint x: 286, endPoint y: 148, distance: 44.1
click at [97, 168] on div "Concluir Beatriz Luchese 15/08 32:03 Iniciar Apontar Data * 05/09/2025 Horas * …" at bounding box center [784, 372] width 1568 height 744
copy div "Captação dia 01"
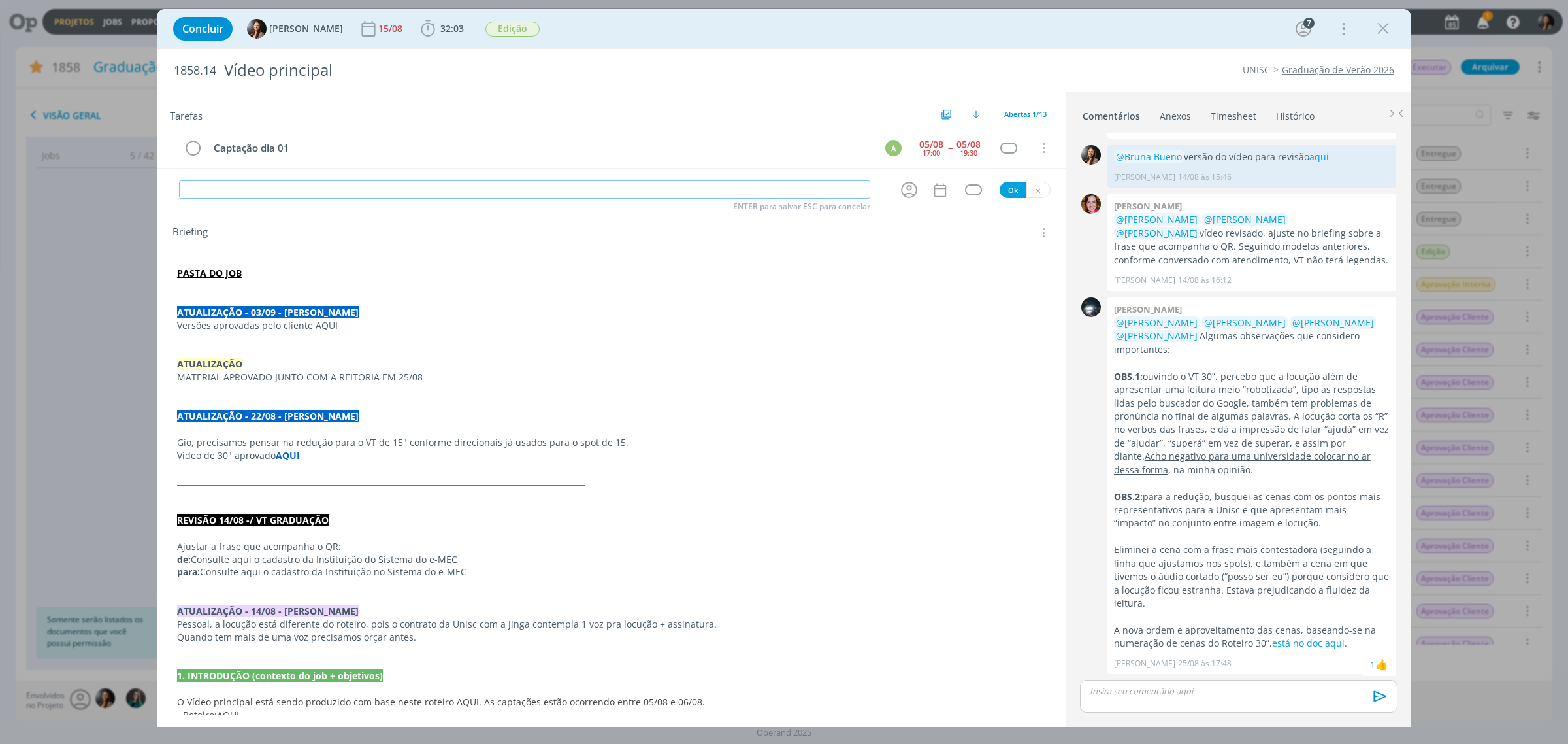
click at [350, 190] on input "dialog" at bounding box center [524, 190] width 691 height 19
paste input "Captação dia 01"
click at [903, 190] on icon "dialog" at bounding box center [909, 190] width 20 height 20
type input "Captação dia 02"
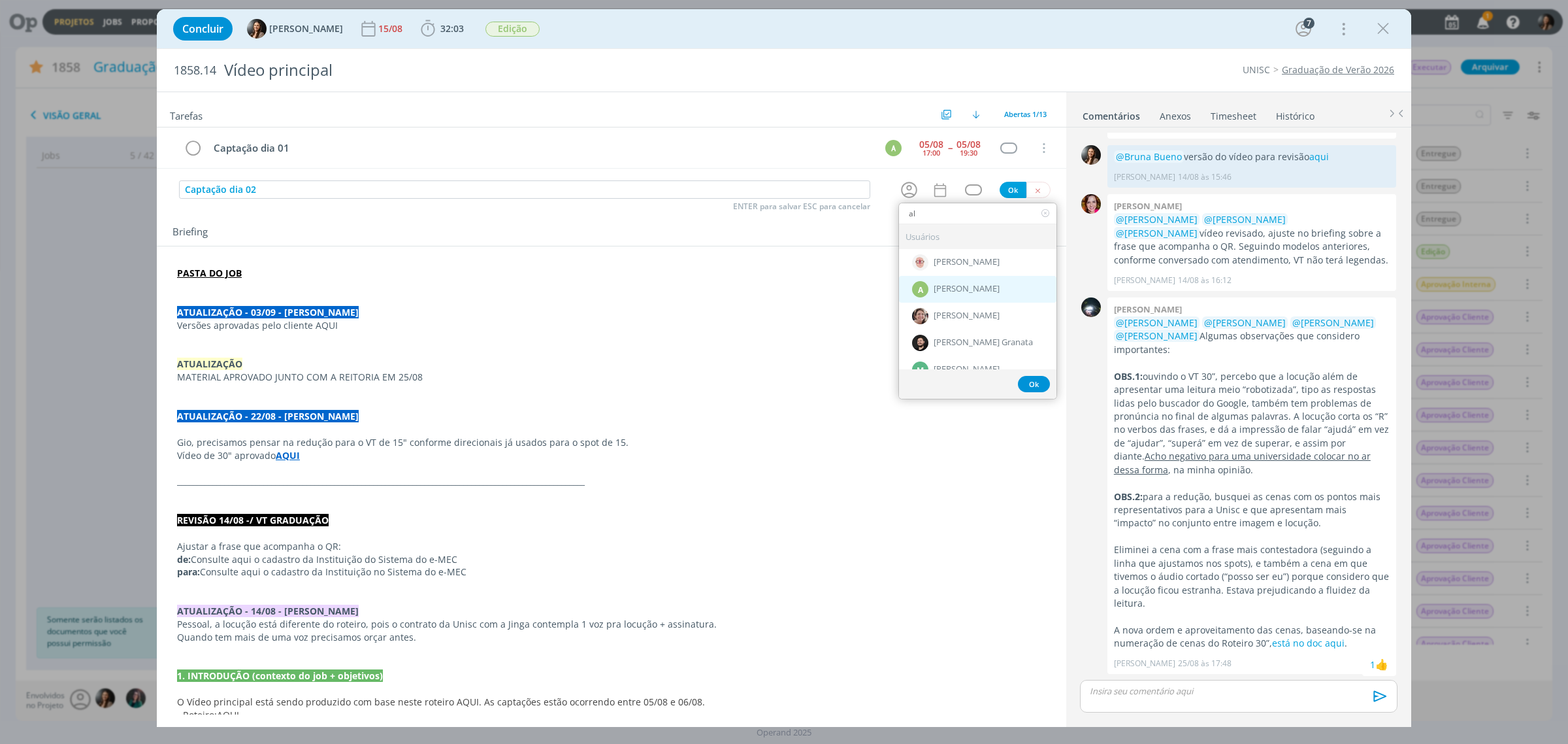
type input "al"
click at [955, 294] on span "[PERSON_NAME]" at bounding box center [966, 289] width 66 height 11
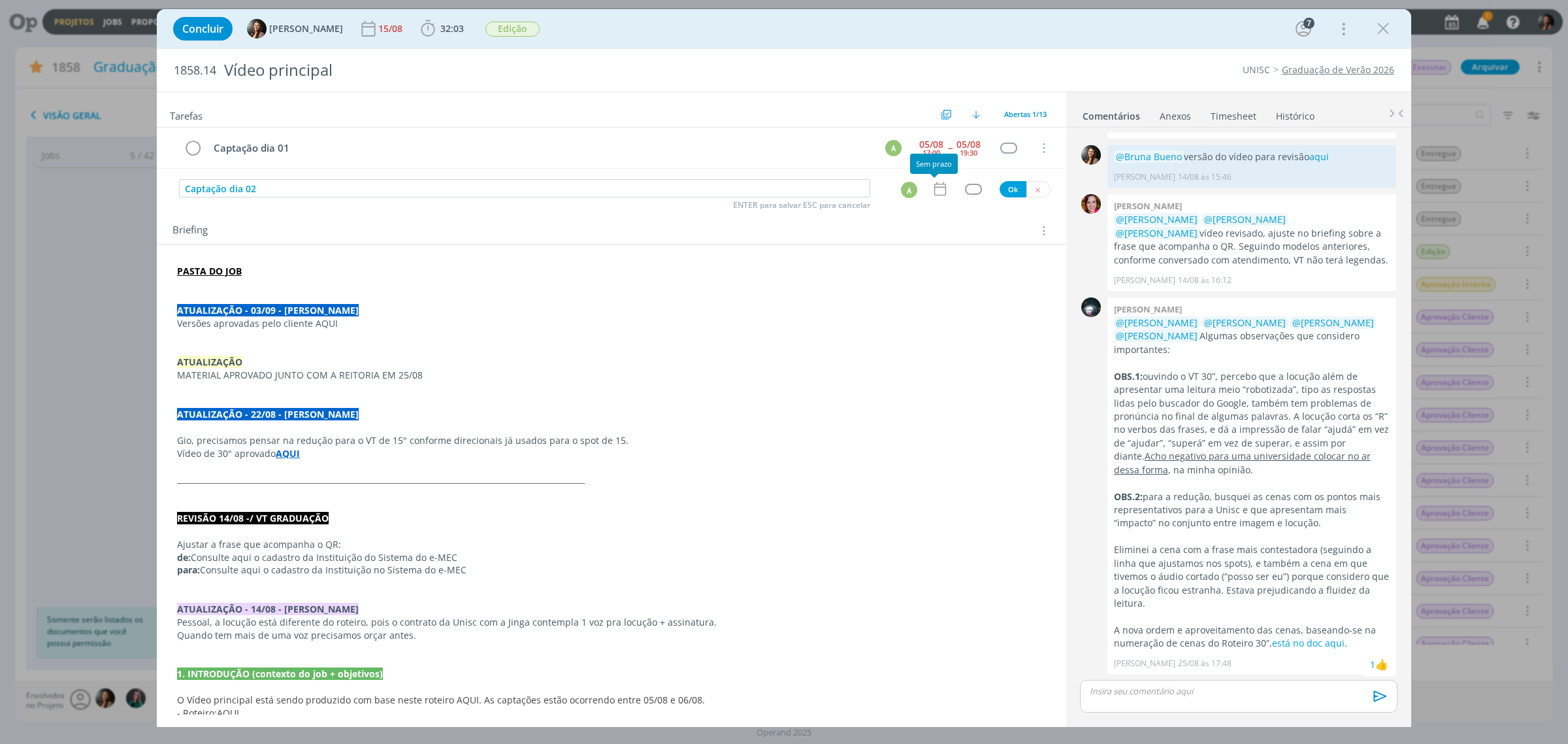
click at [932, 190] on icon "dialog" at bounding box center [940, 189] width 17 height 17
click at [860, 243] on span "<" at bounding box center [863, 247] width 24 height 19
click at [936, 315] on span "6" at bounding box center [933, 319] width 24 height 25
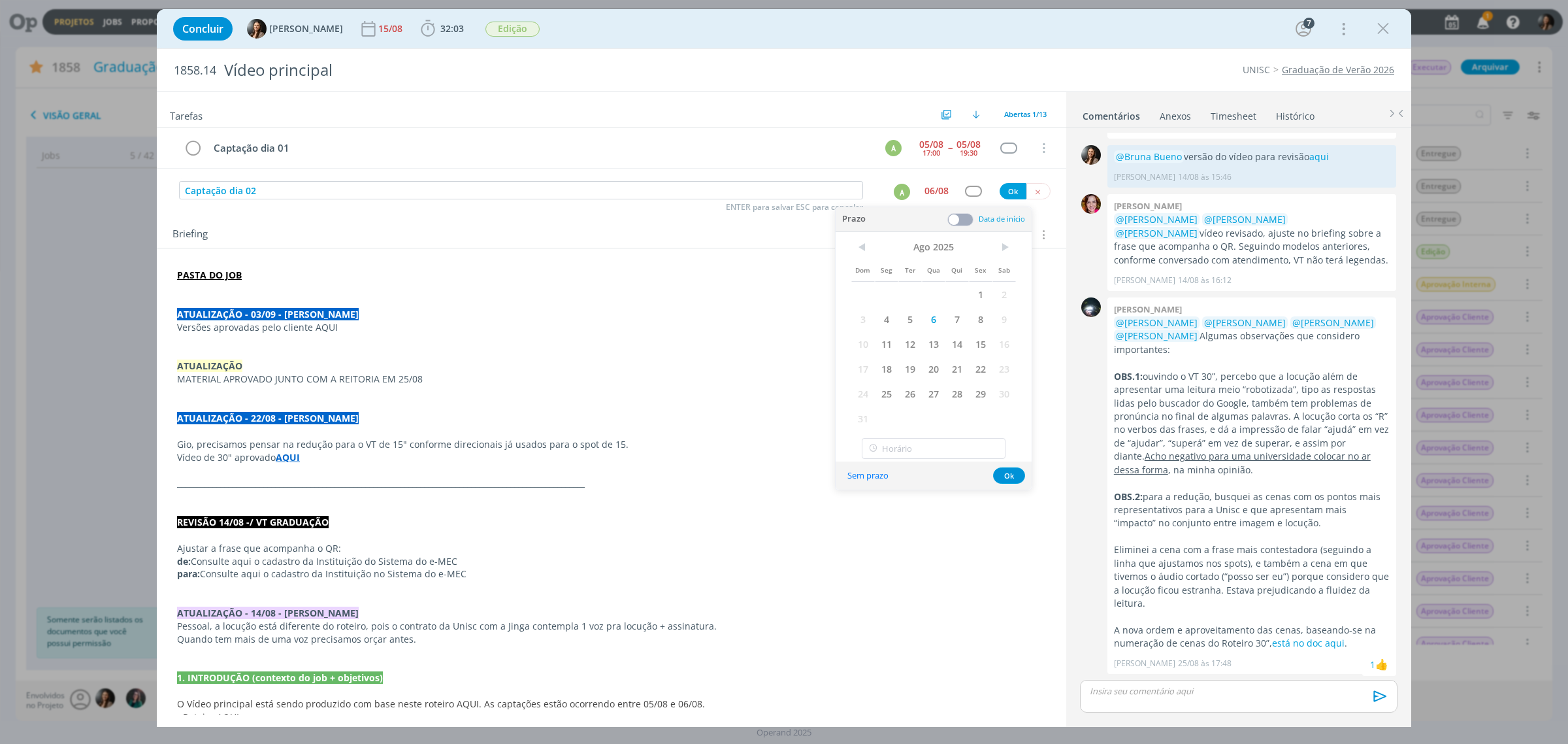
click at [958, 226] on span at bounding box center [961, 219] width 26 height 13
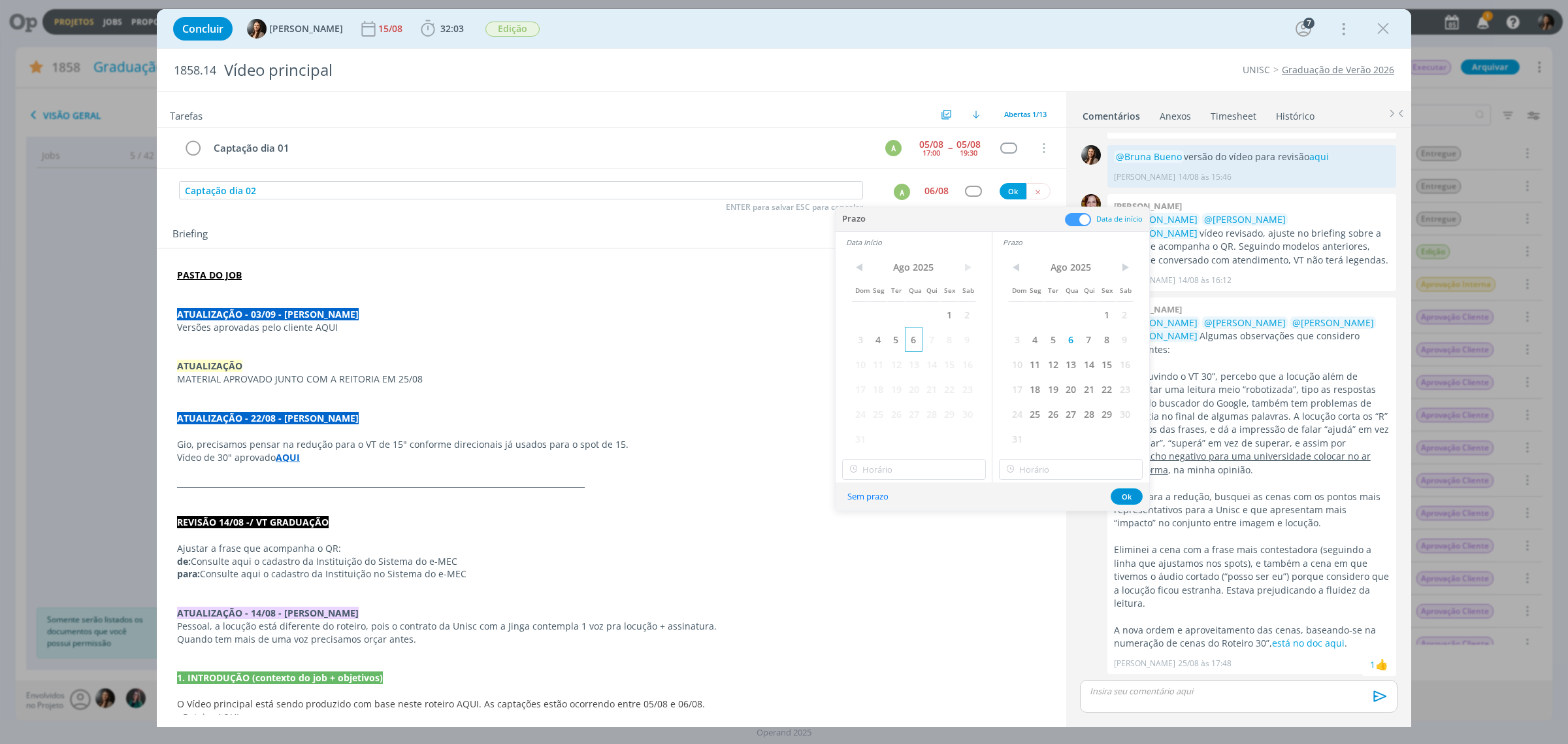
click at [917, 337] on span "6" at bounding box center [914, 339] width 18 height 25
drag, startPoint x: 929, startPoint y: 471, endPoint x: 923, endPoint y: 468, distance: 6.7
click at [928, 467] on input "09:00" at bounding box center [914, 469] width 144 height 21
click at [873, 582] on div "08:00" at bounding box center [915, 588] width 145 height 24
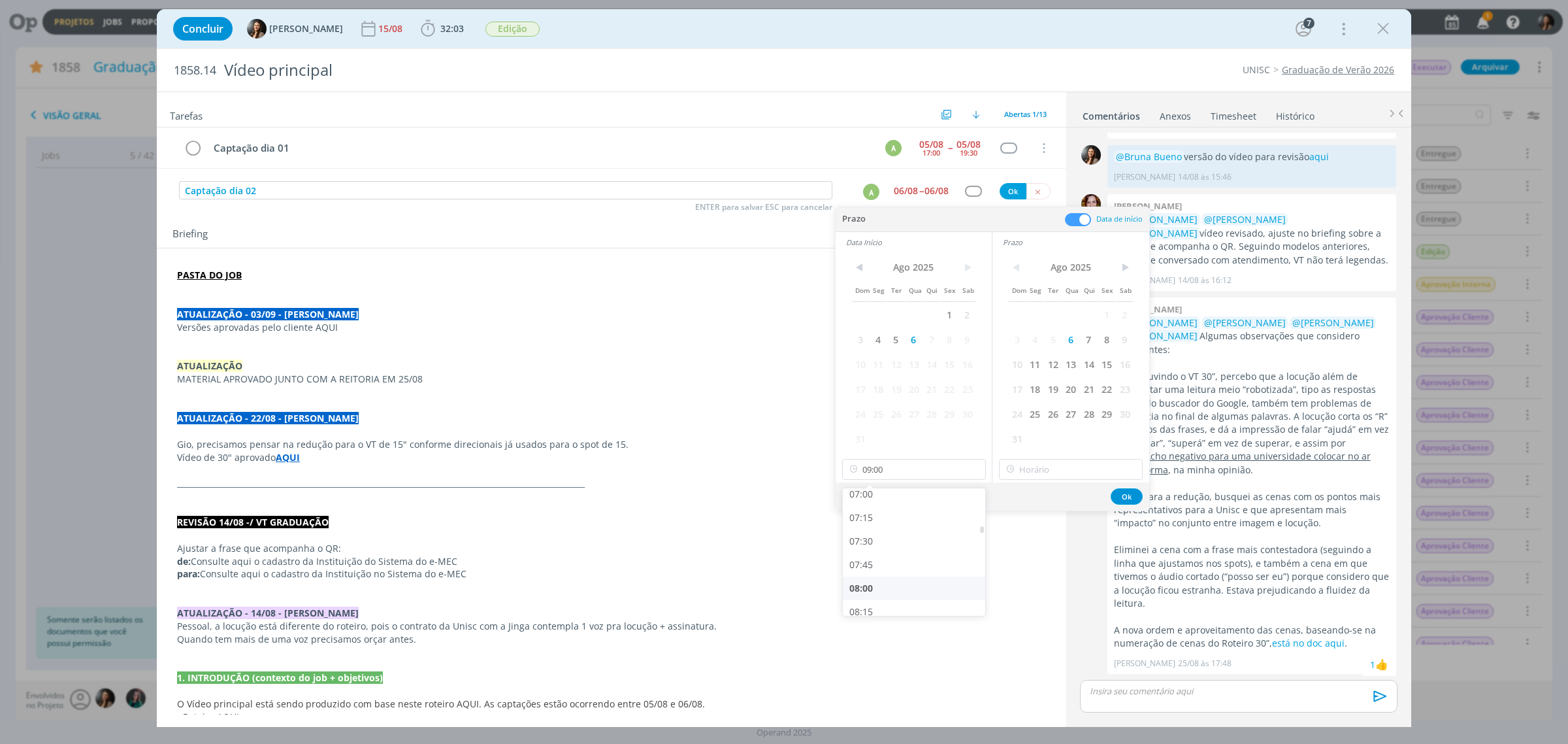
type input "08:00"
click at [1088, 467] on input "09:00" at bounding box center [1070, 469] width 144 height 21
click at [1022, 595] on div "18:30" at bounding box center [1072, 596] width 145 height 24
type input "18:30"
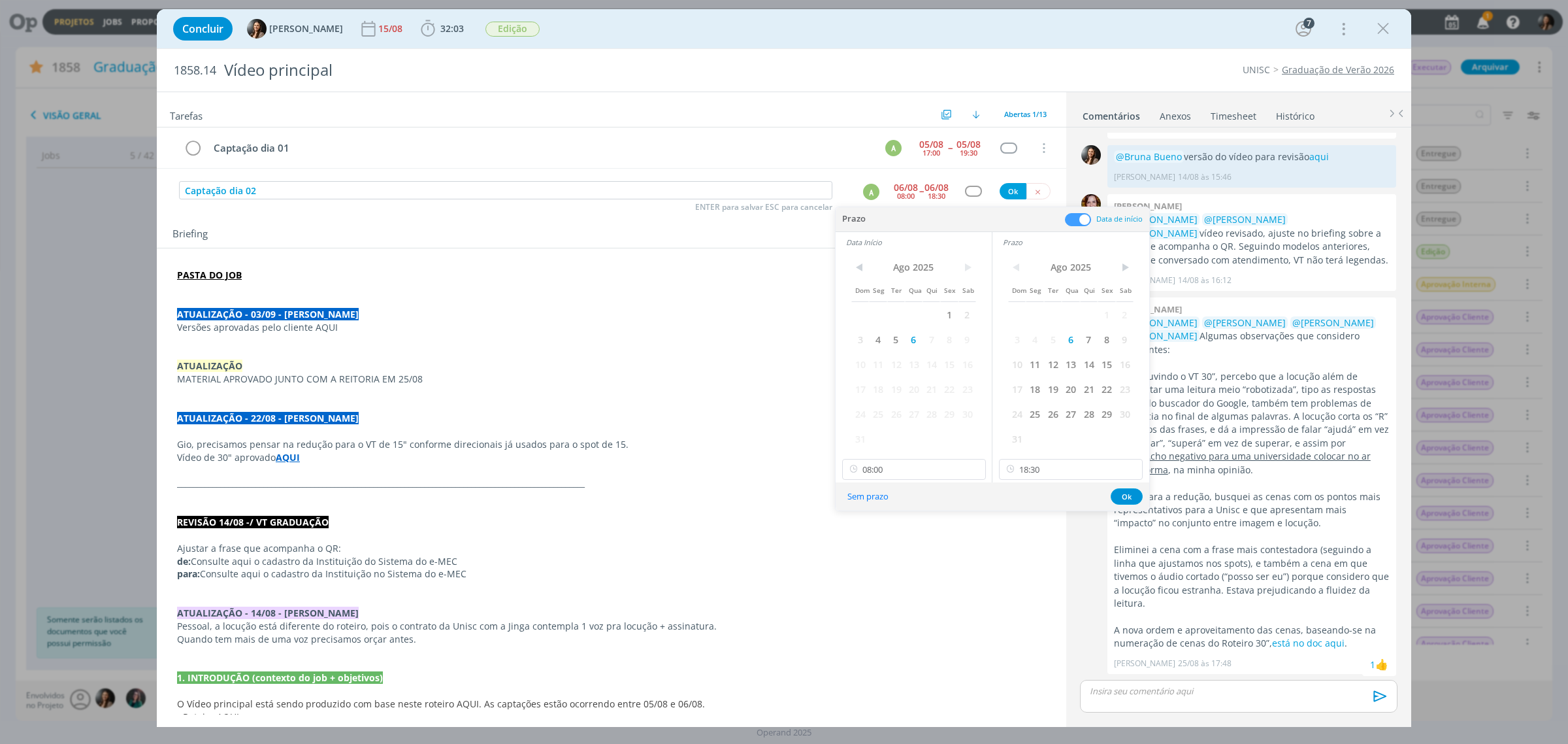
click at [1127, 486] on div "Sem prazo Ok" at bounding box center [992, 496] width 314 height 28
click at [1126, 491] on button "Ok" at bounding box center [1126, 496] width 32 height 17
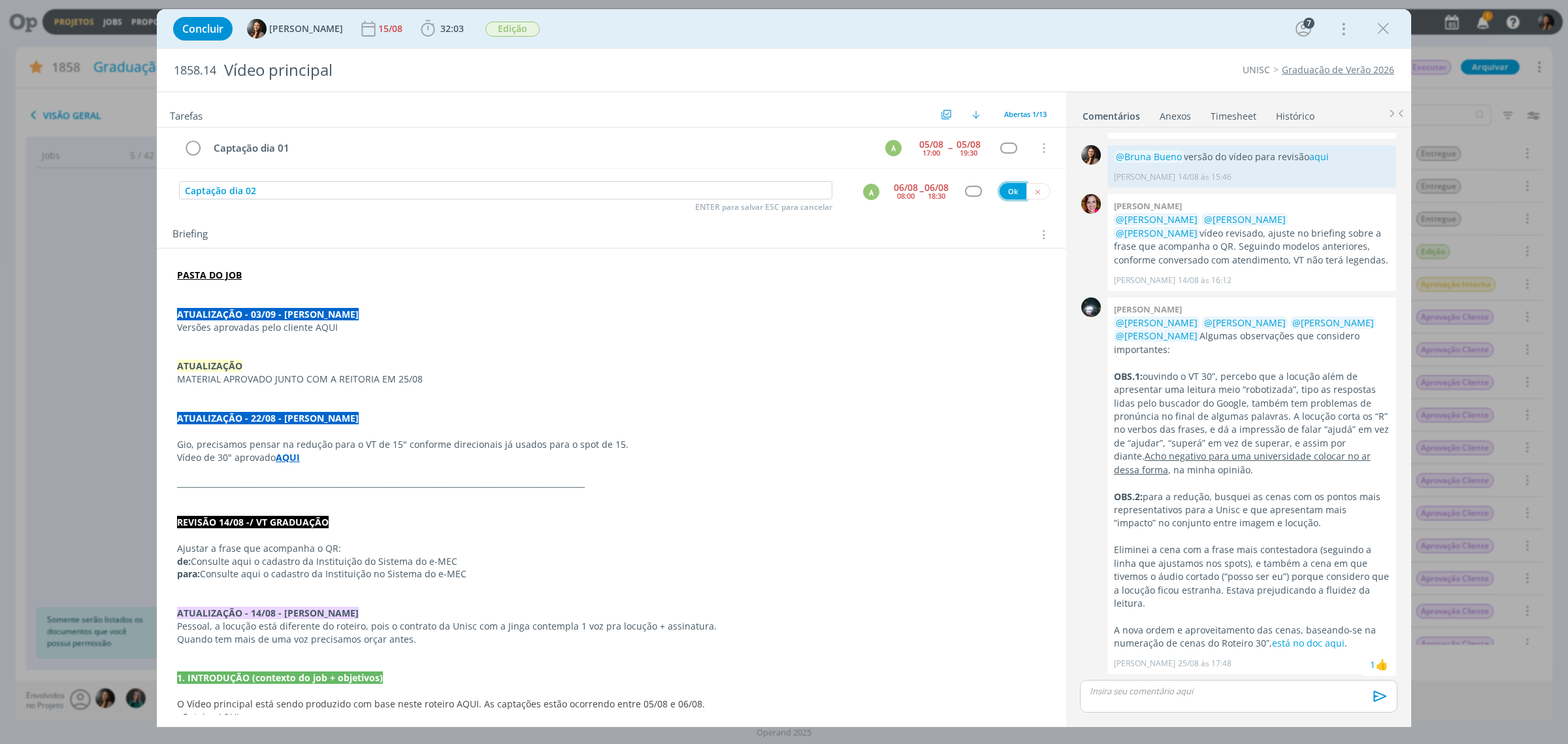
click at [1010, 185] on button "Ok" at bounding box center [1013, 191] width 26 height 17
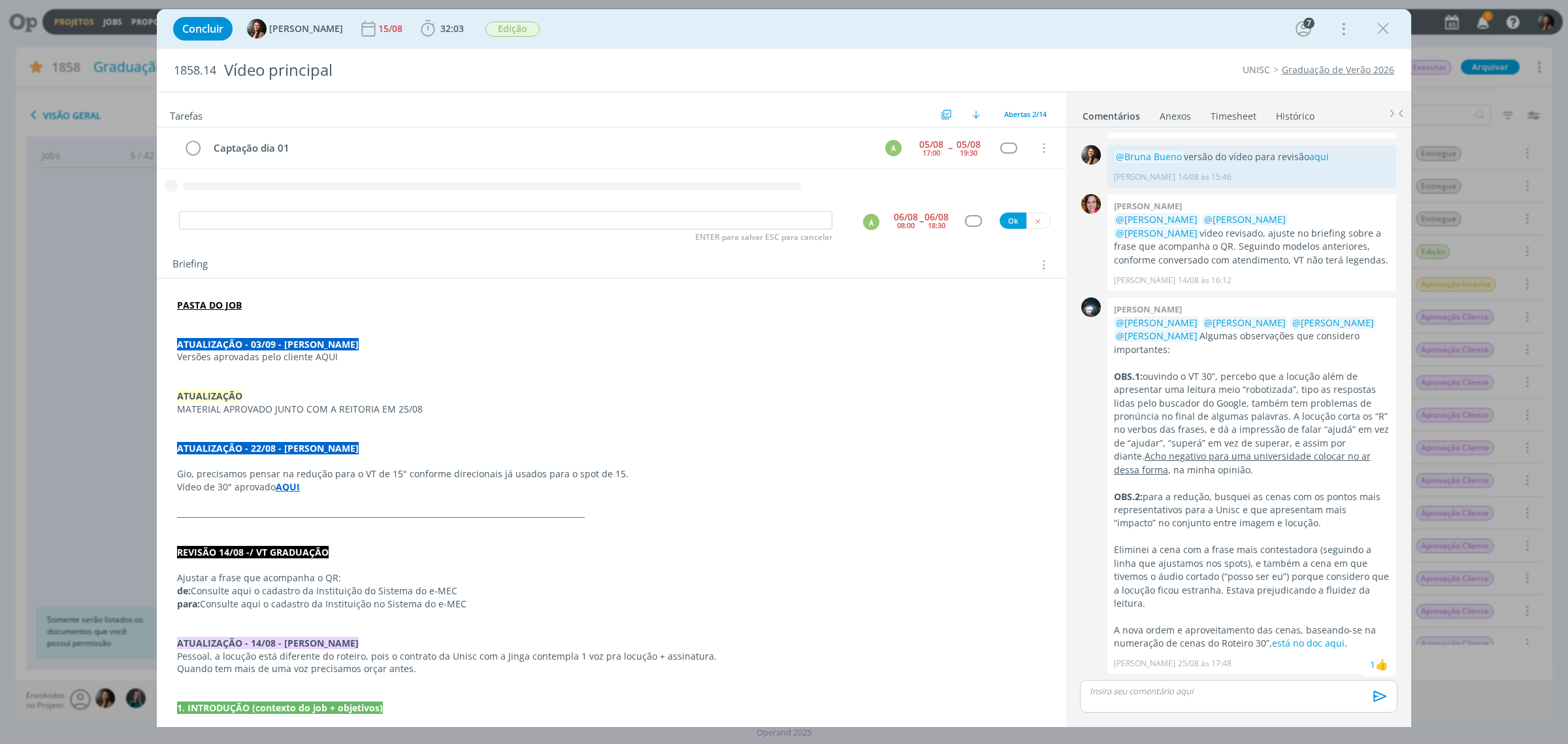
click at [820, 26] on div "Concluir Beatriz Luchese 15/08 32:03 Iniciar Apontar Data * 05/09/2025 Horas * …" at bounding box center [784, 29] width 1235 height 32
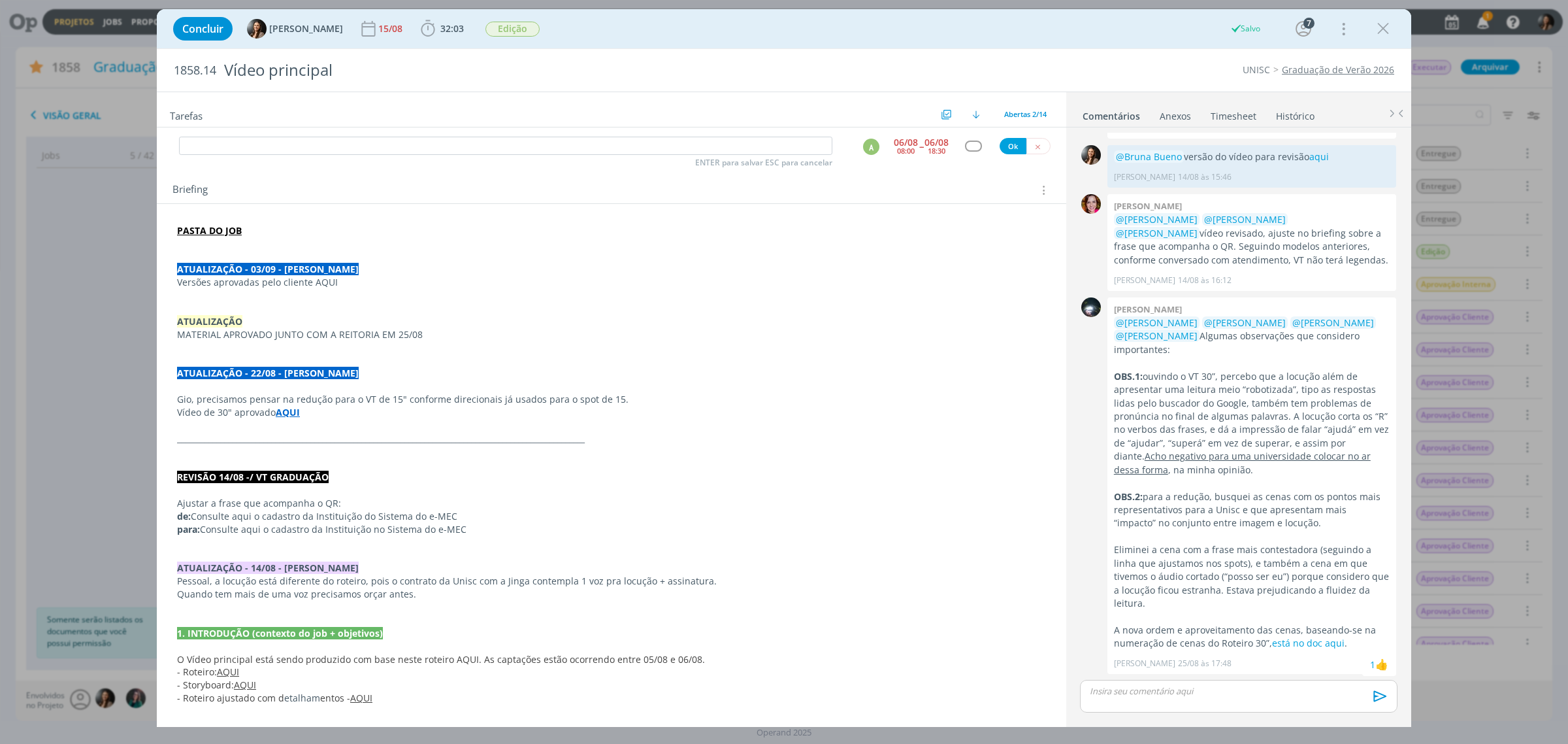
scroll to position [0, 0]
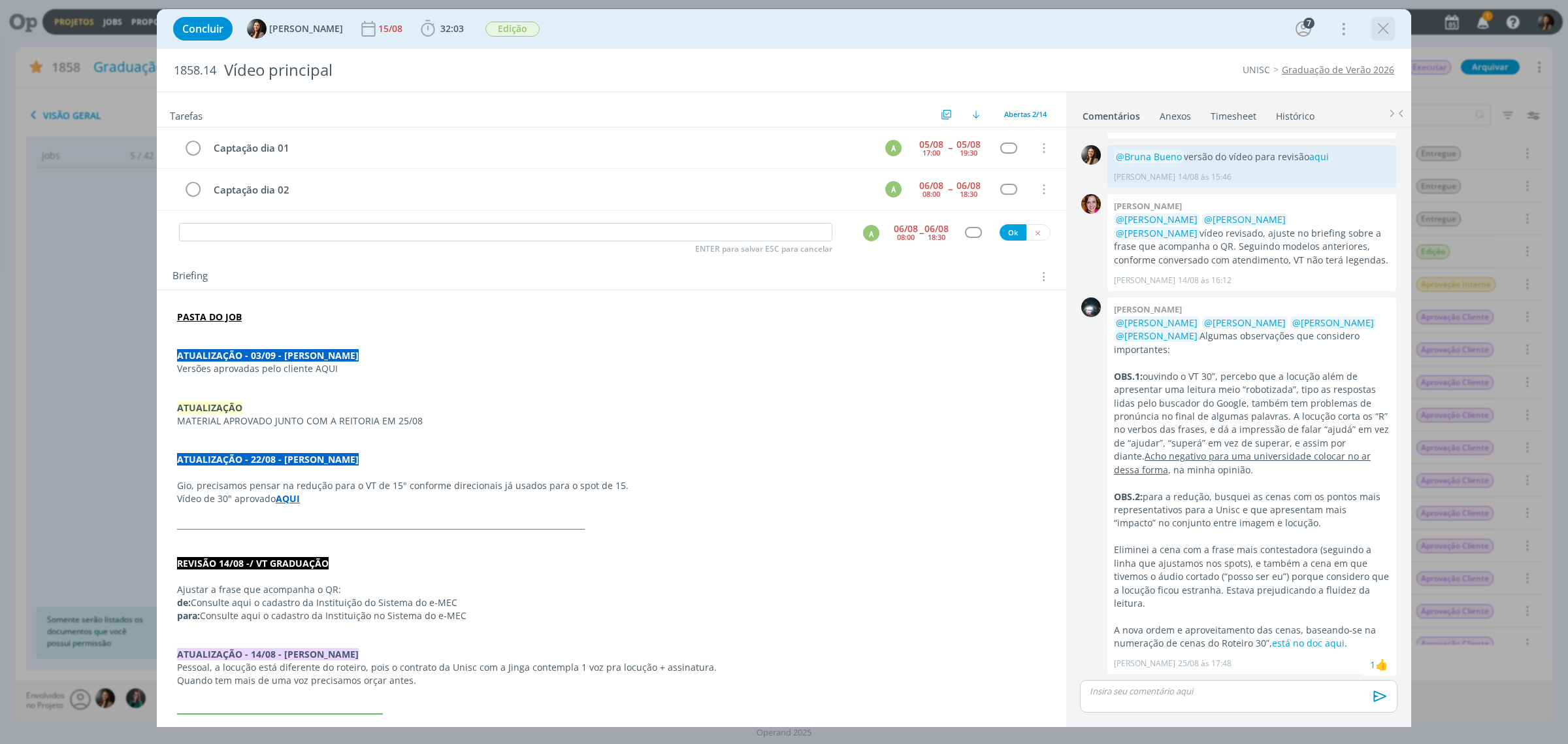
click at [1386, 28] on icon "dialog" at bounding box center [1383, 28] width 19 height 19
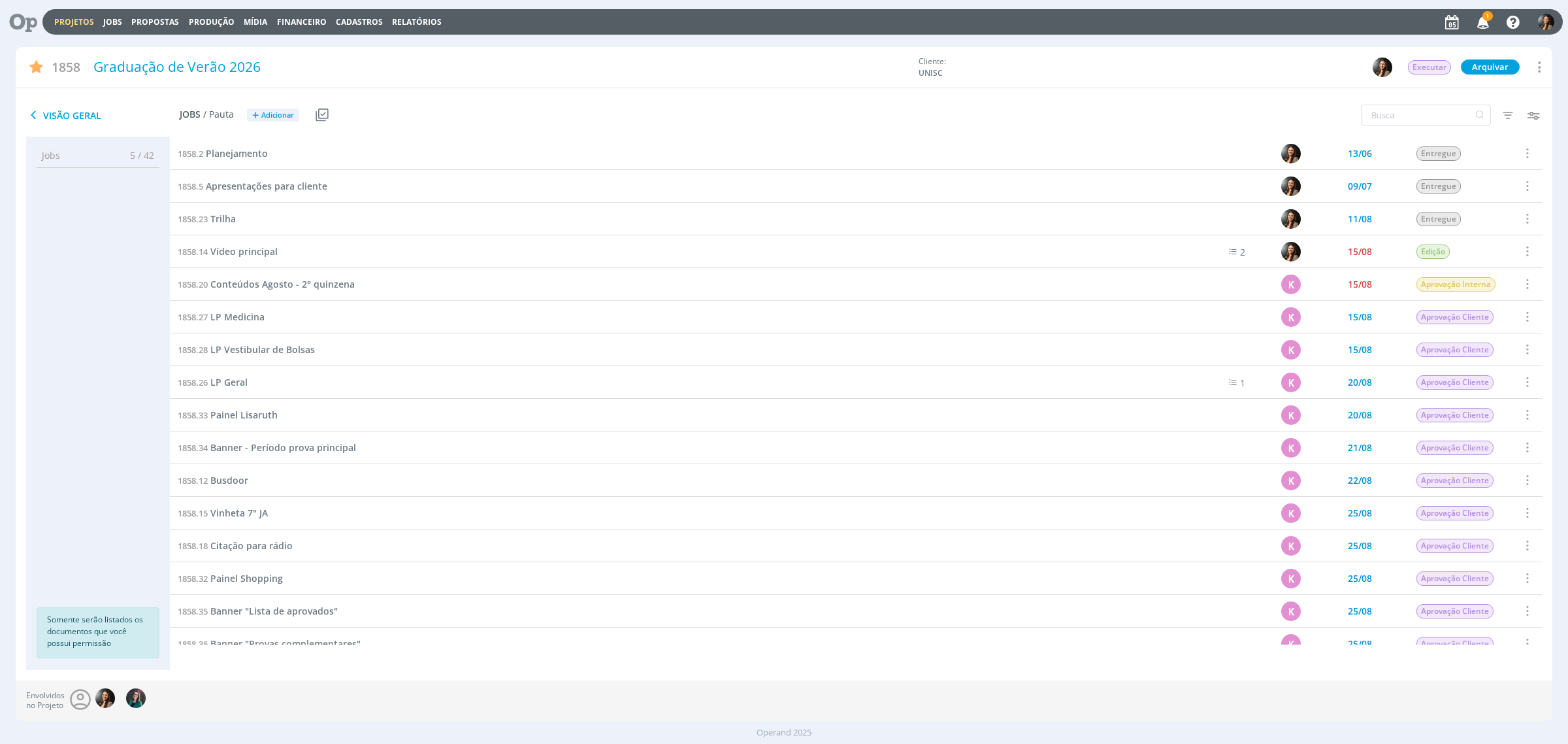
click at [774, 644] on div "1858.36 Banner "Provas complementares"" at bounding box center [670, 644] width 1000 height 32
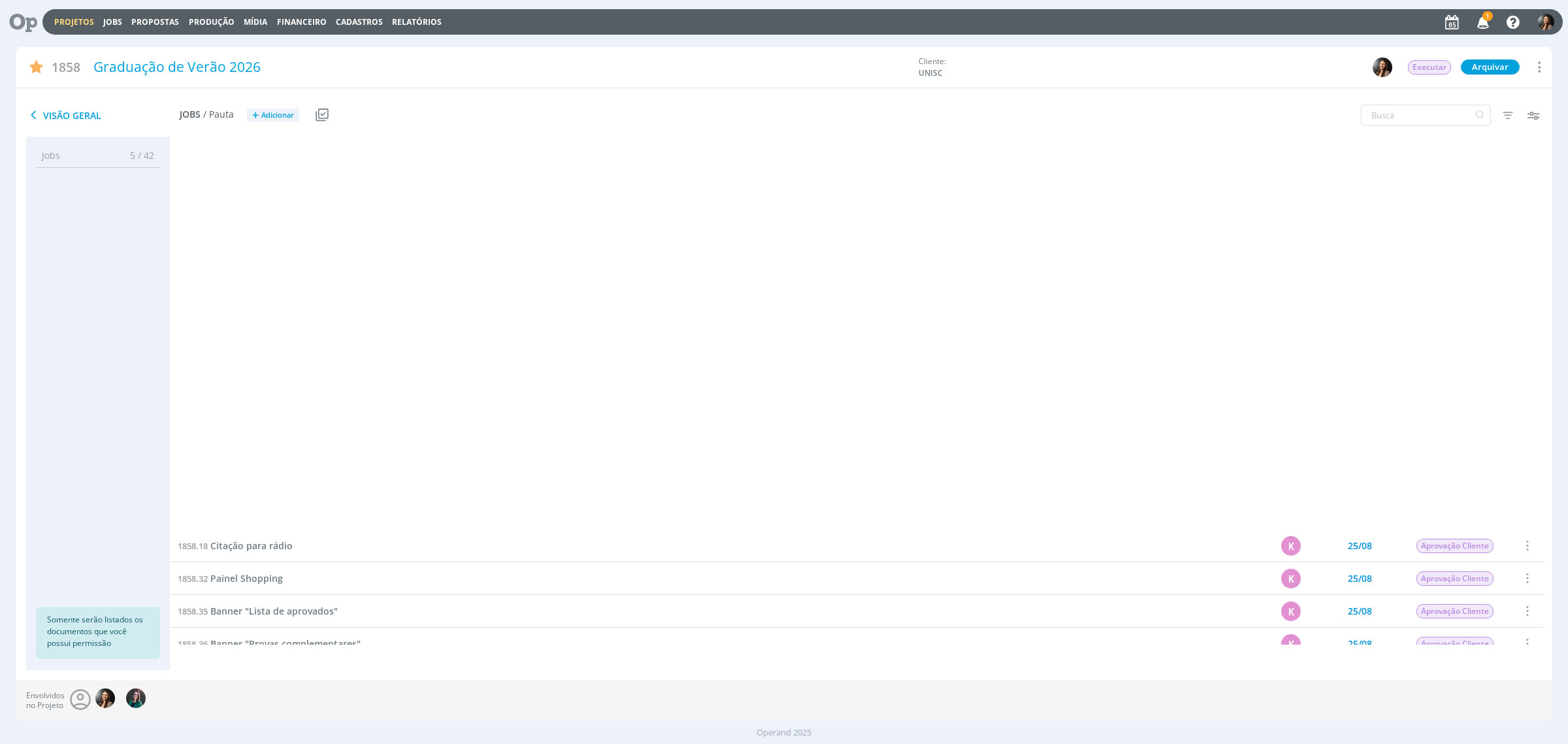
scroll to position [701, 0]
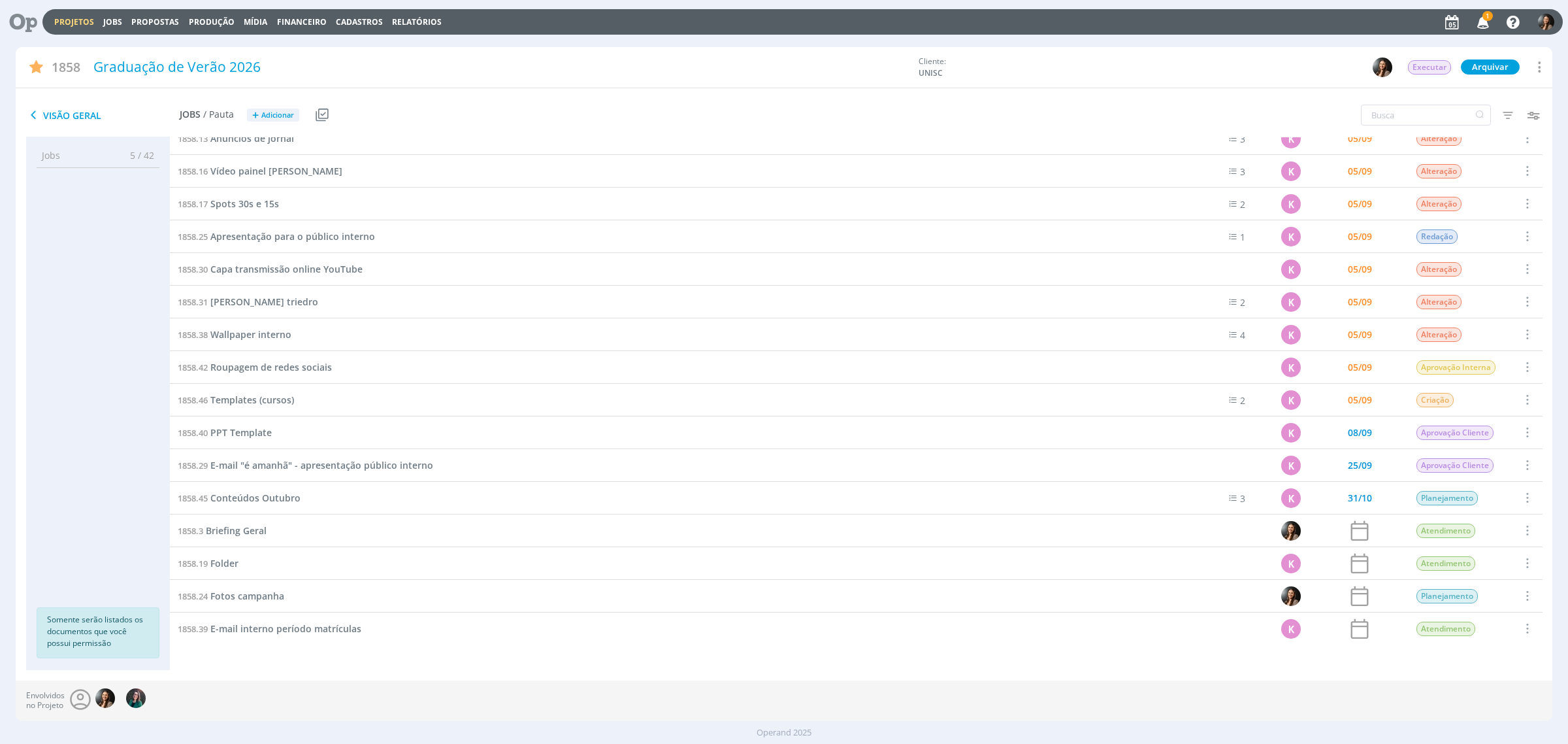
click at [415, 27] on div "Projetos Jobs Propostas Produção Mídia Financeiro Cadastros Relatórios 1 Notifi…" at bounding box center [802, 21] width 1520 height 26
click at [412, 21] on link "Relatórios" at bounding box center [417, 22] width 49 height 11
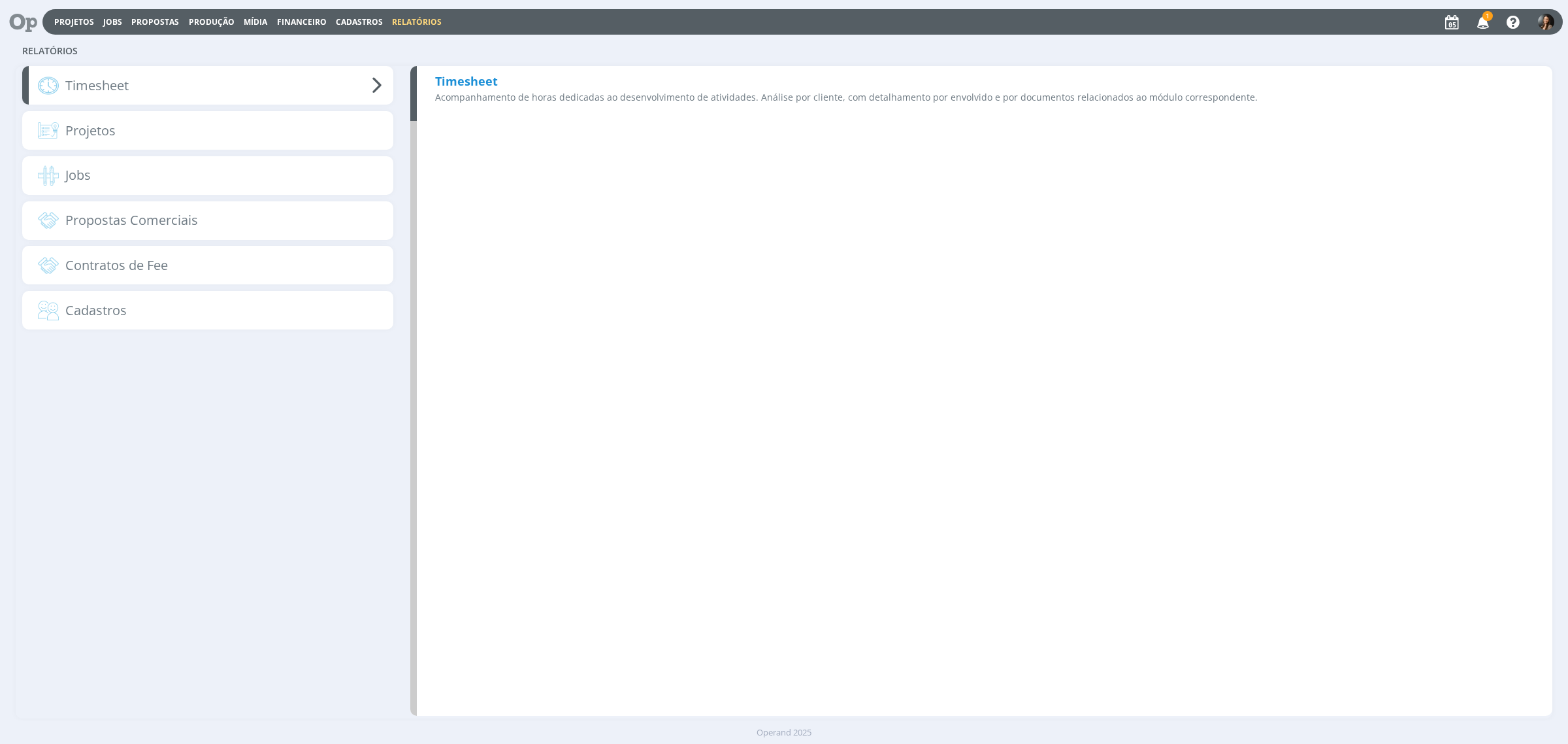
click at [471, 98] on p "Acompanhamento de horas dedicadas ao desenvolvimento de atividades. Análise por…" at bounding box center [985, 97] width 1099 height 14
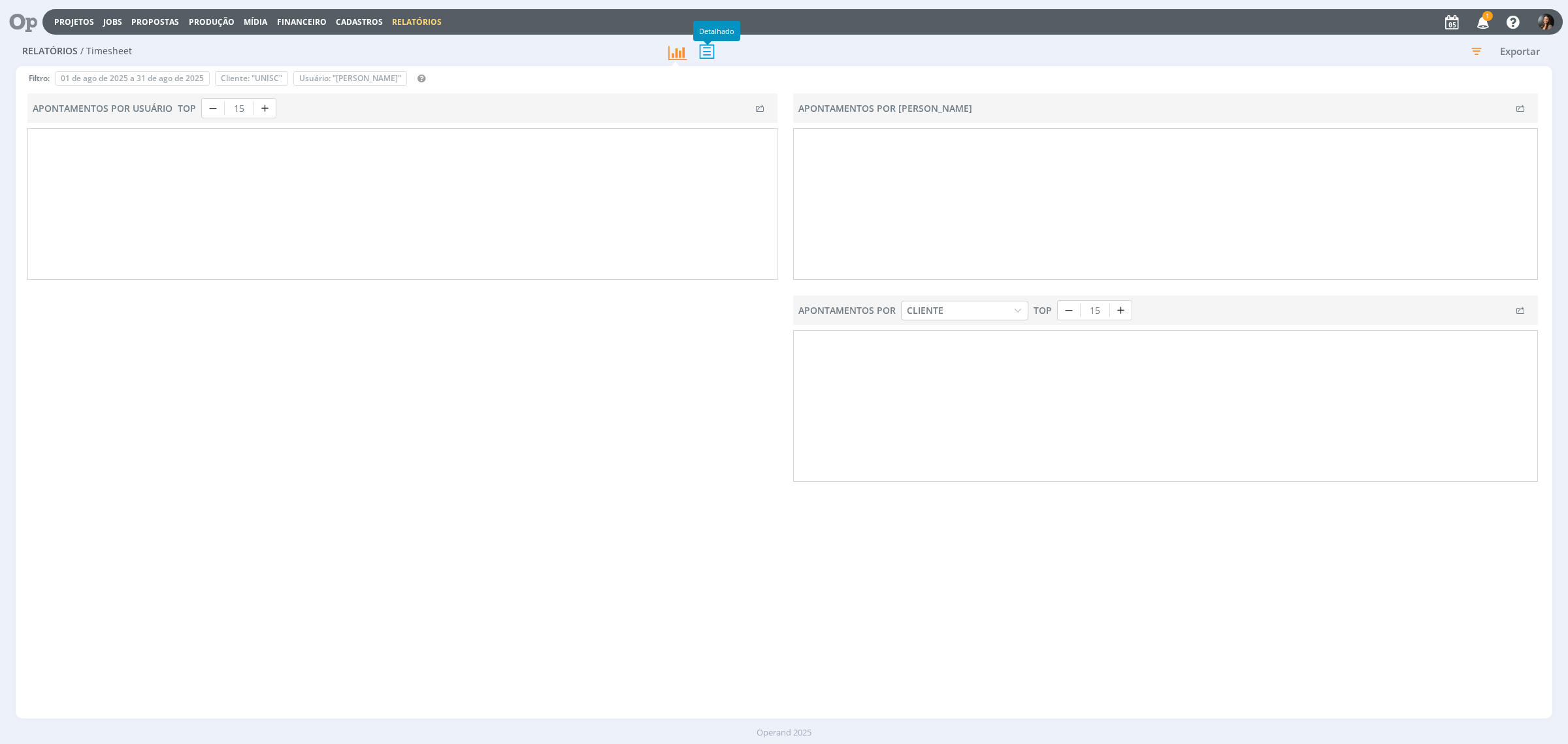
click at [703, 52] on icon at bounding box center [707, 51] width 27 height 26
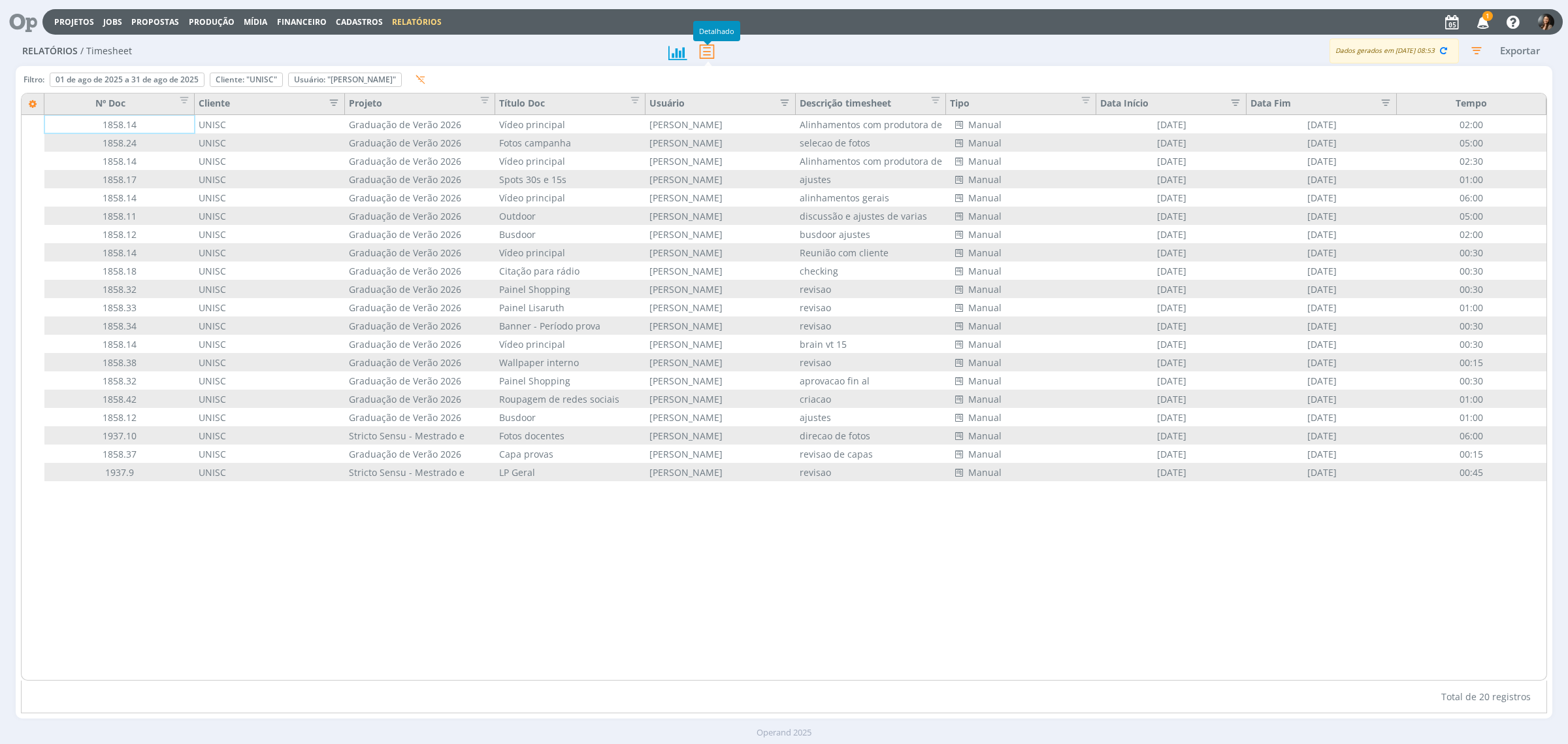
click at [701, 53] on icon at bounding box center [707, 51] width 27 height 26
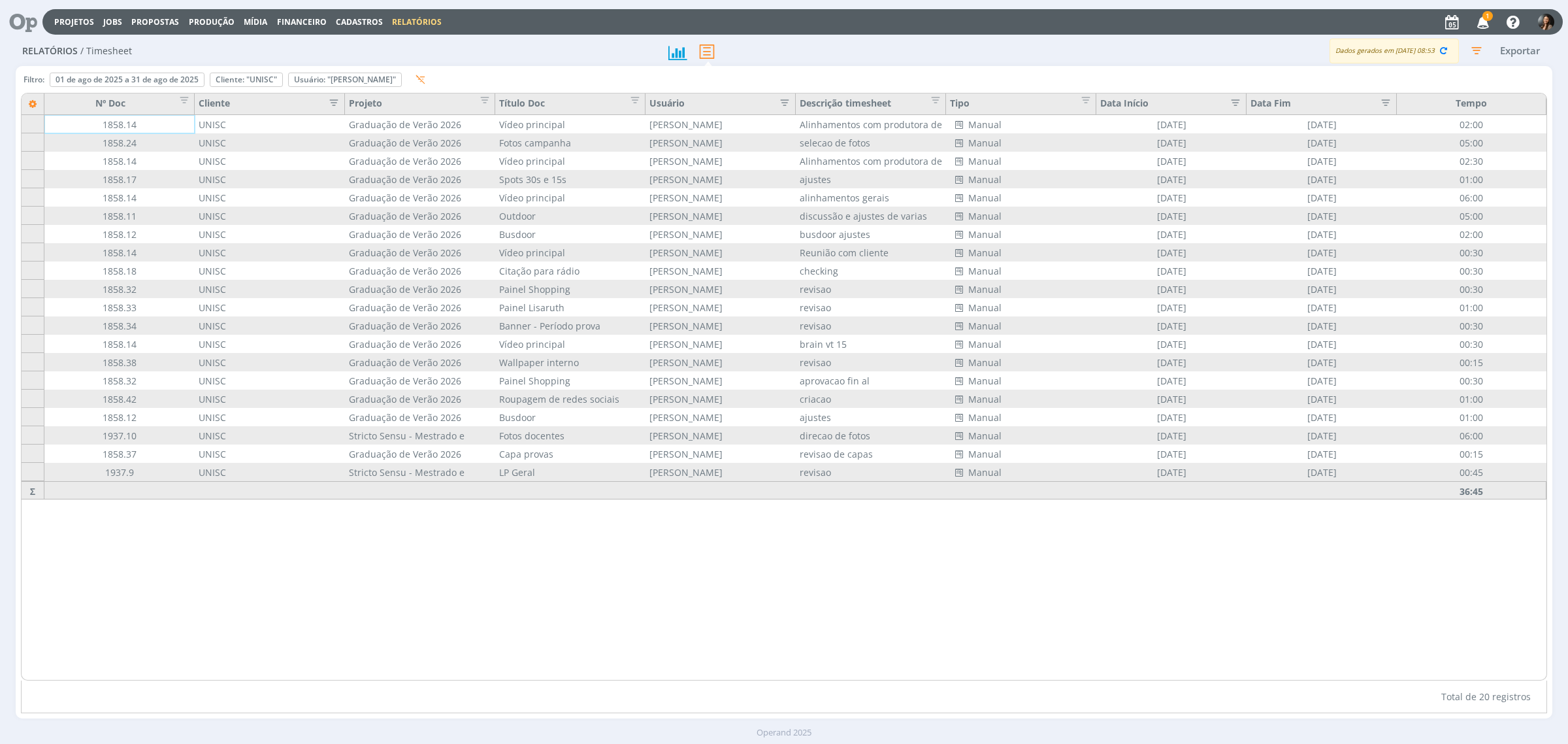
click at [782, 98] on icon "button" at bounding box center [781, 100] width 13 height 13
click at [782, 185] on button "Remover" at bounding box center [791, 183] width 51 height 16
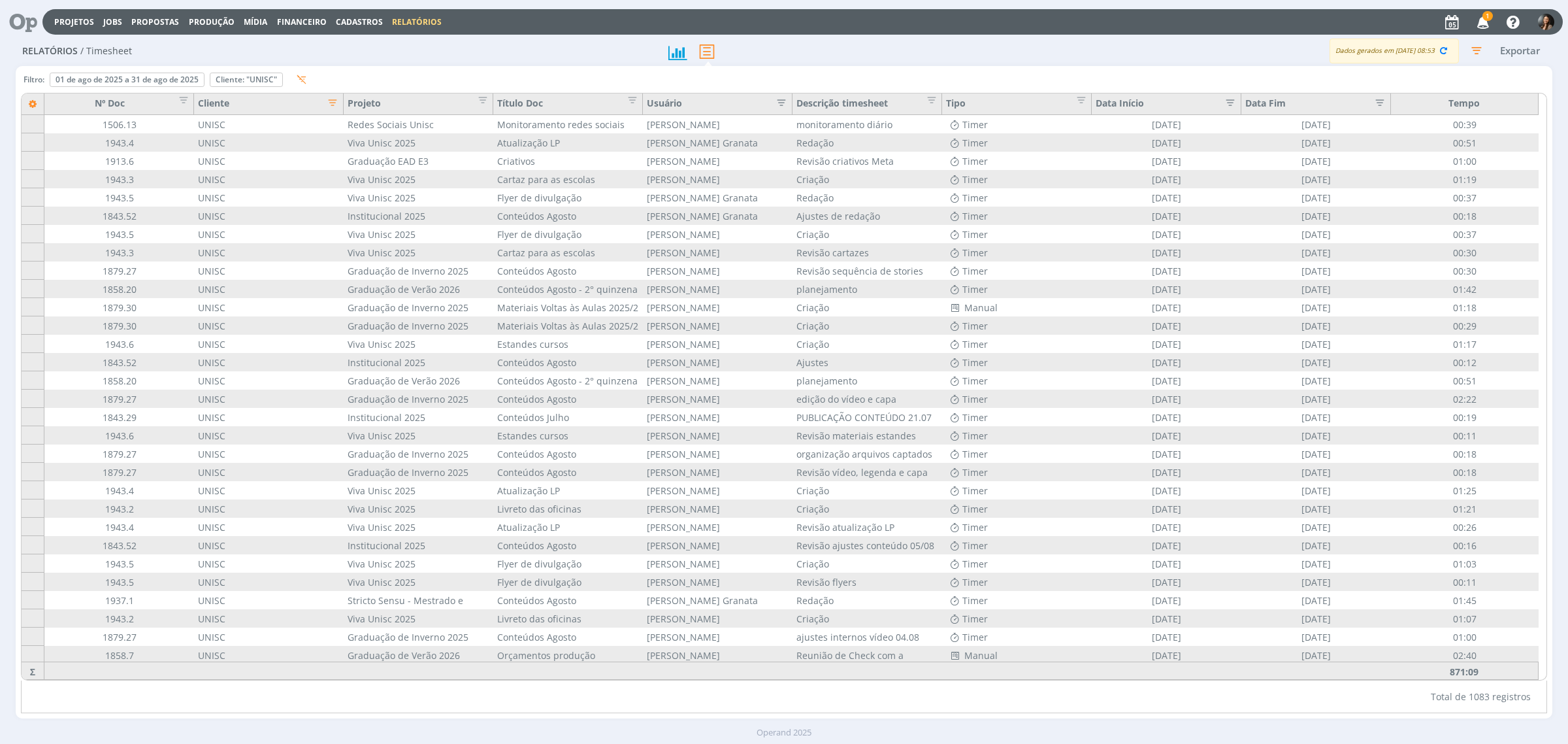
click at [30, 19] on icon at bounding box center [19, 21] width 26 height 26
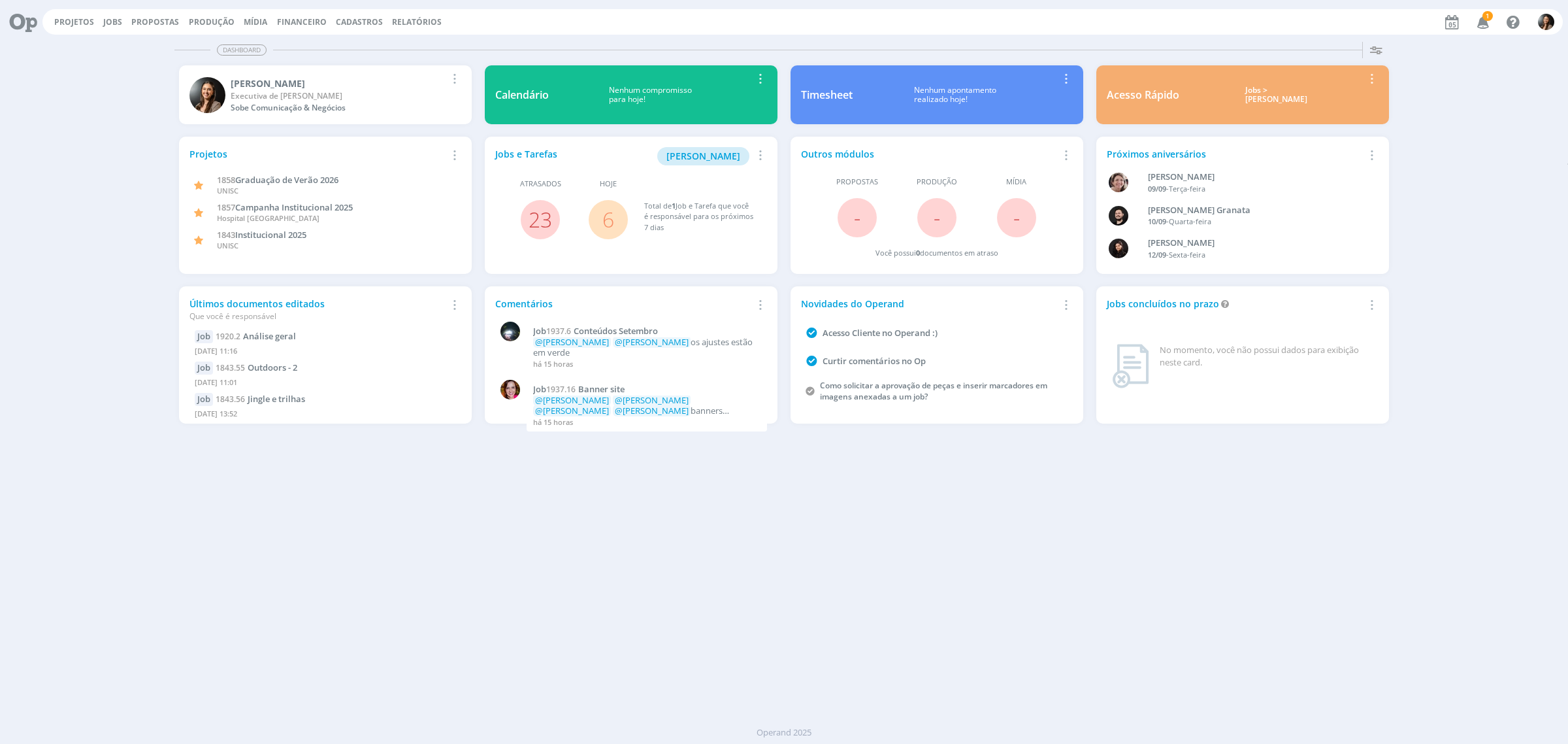
click at [412, 27] on div "Projetos Jobs Propostas Produção Mídia Financeiro Cadastros Relatórios 1 Notifi…" at bounding box center [802, 21] width 1520 height 26
click at [407, 19] on link "Relatórios" at bounding box center [417, 22] width 49 height 11
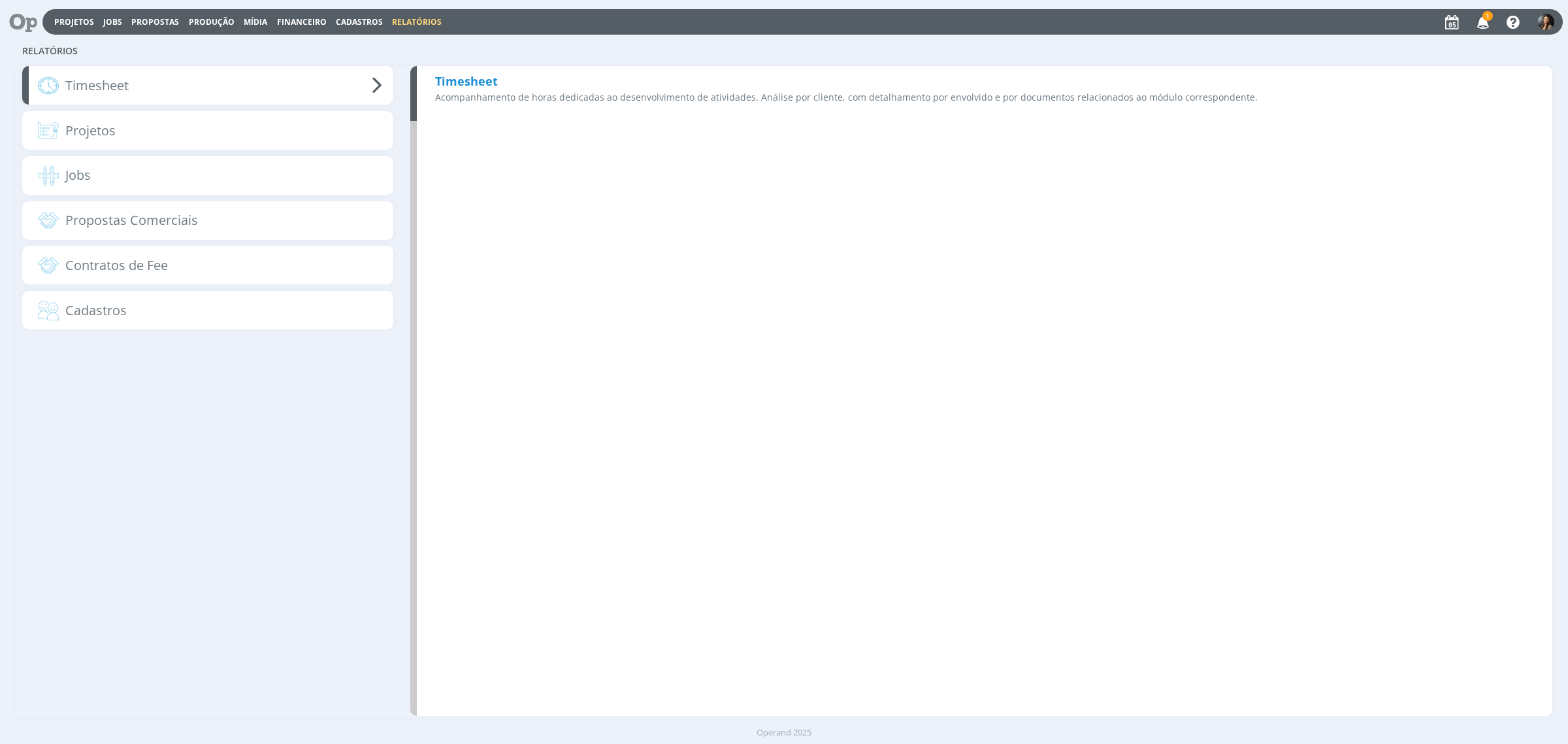
click at [622, 79] on div "Timesheet Acompanhamento de horas dedicadas ao desenvolvimento de atividades. A…" at bounding box center [982, 93] width 1142 height 55
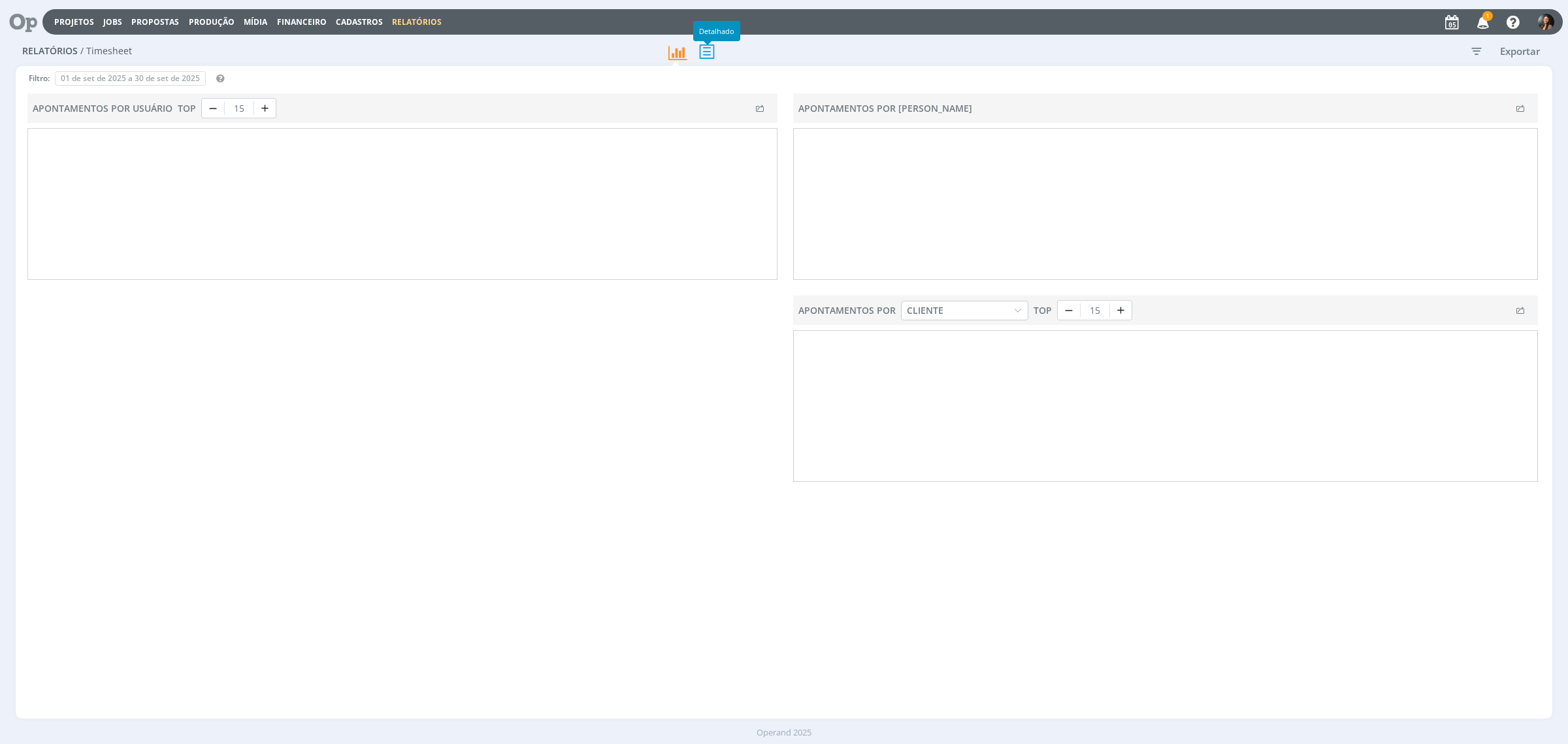
click at [704, 50] on icon at bounding box center [707, 51] width 27 height 26
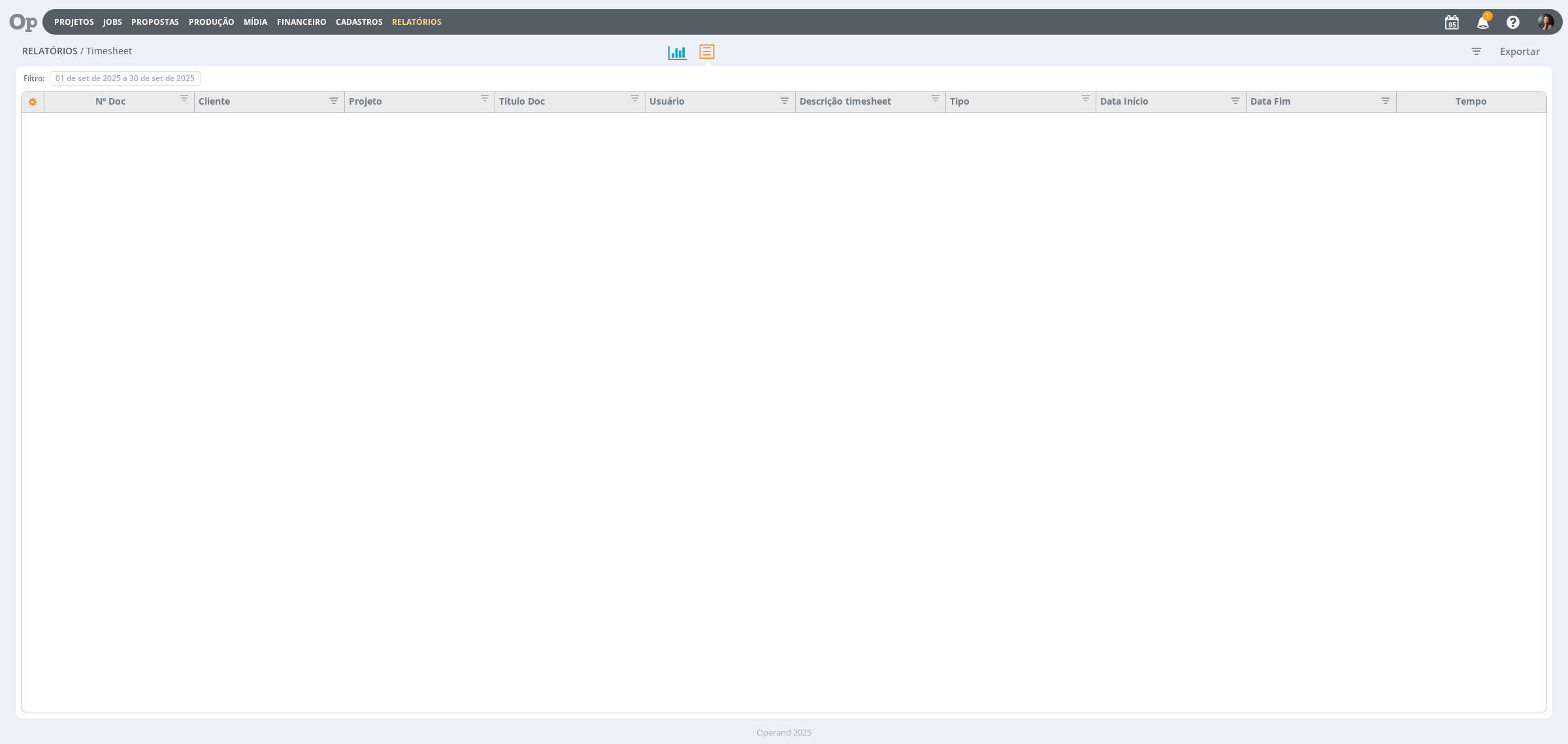
click at [1479, 56] on icon "button" at bounding box center [1476, 50] width 24 height 24
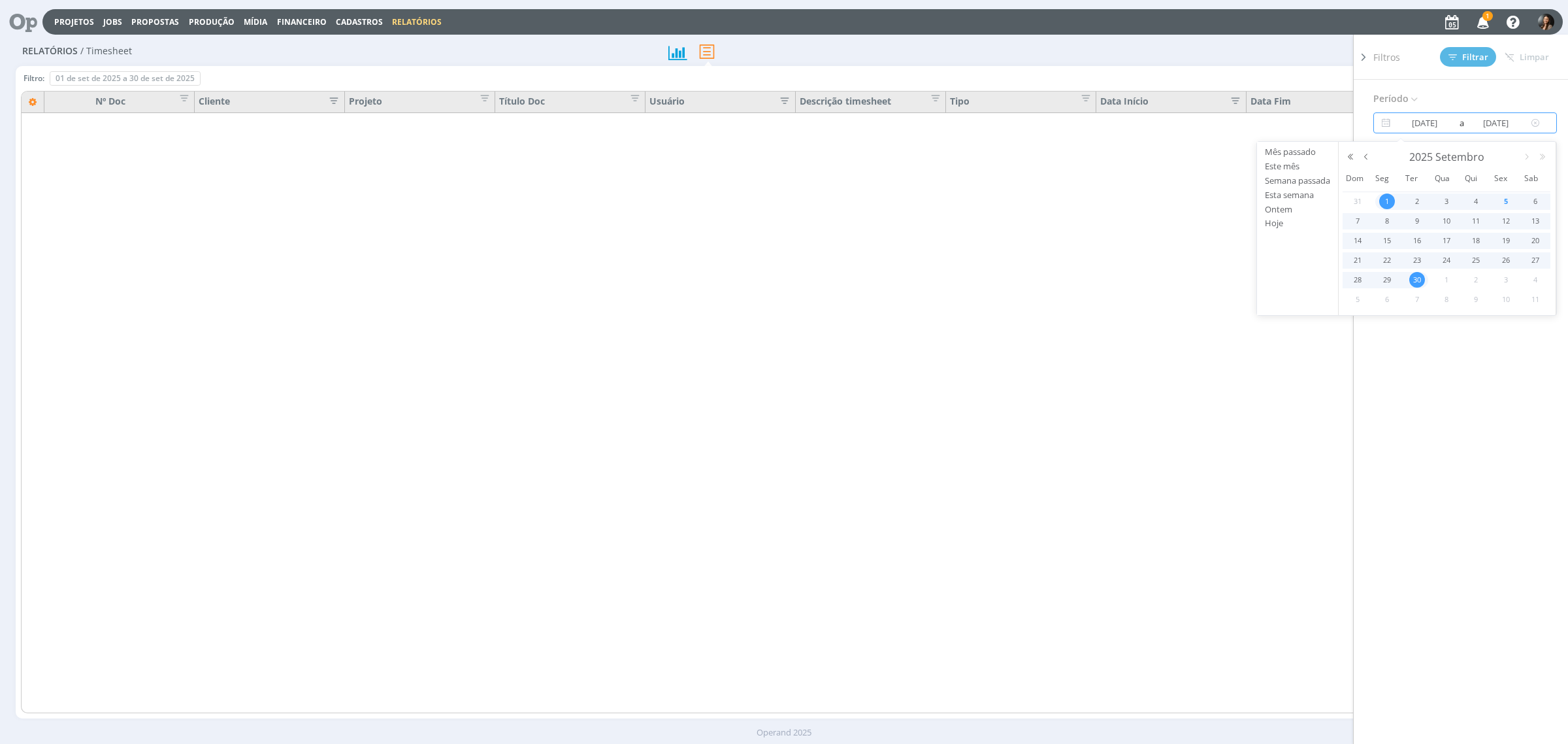
click at [1465, 126] on input "30/09/2025" at bounding box center [1496, 123] width 63 height 16
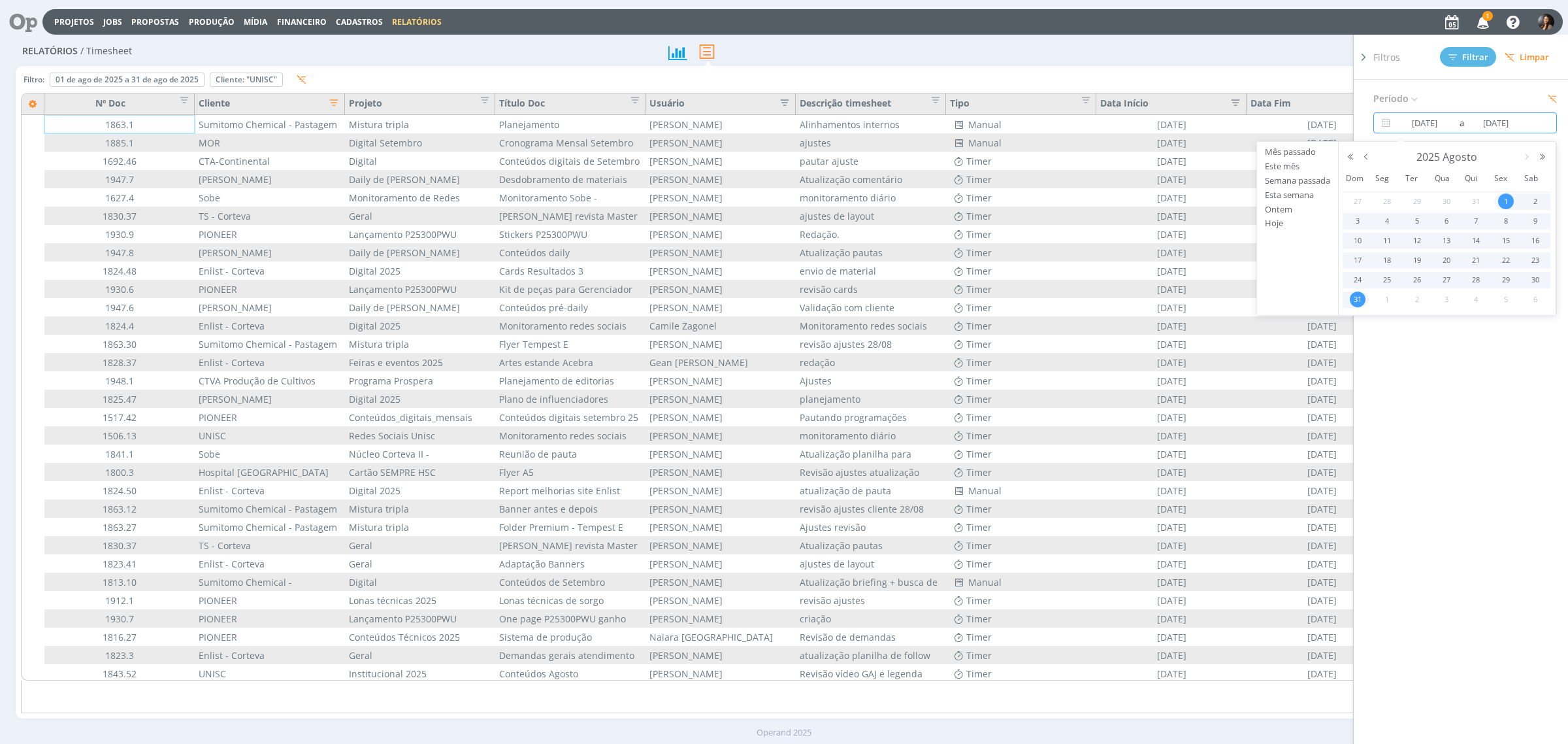
type input "01/08/2025"
type input "31/08/2025"
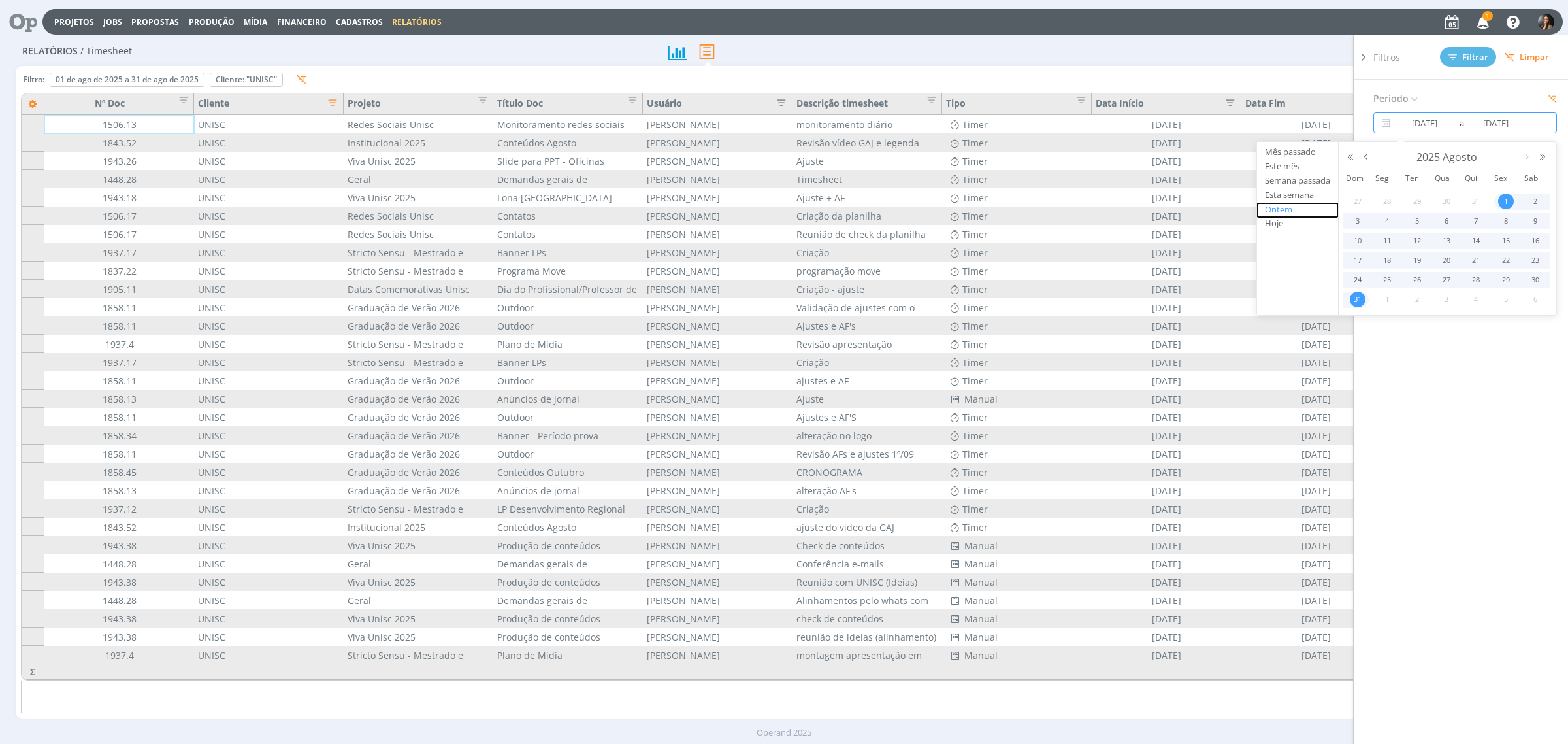
click at [1282, 204] on button "Ontem" at bounding box center [1297, 211] width 81 height 14
type input "04/09/2025"
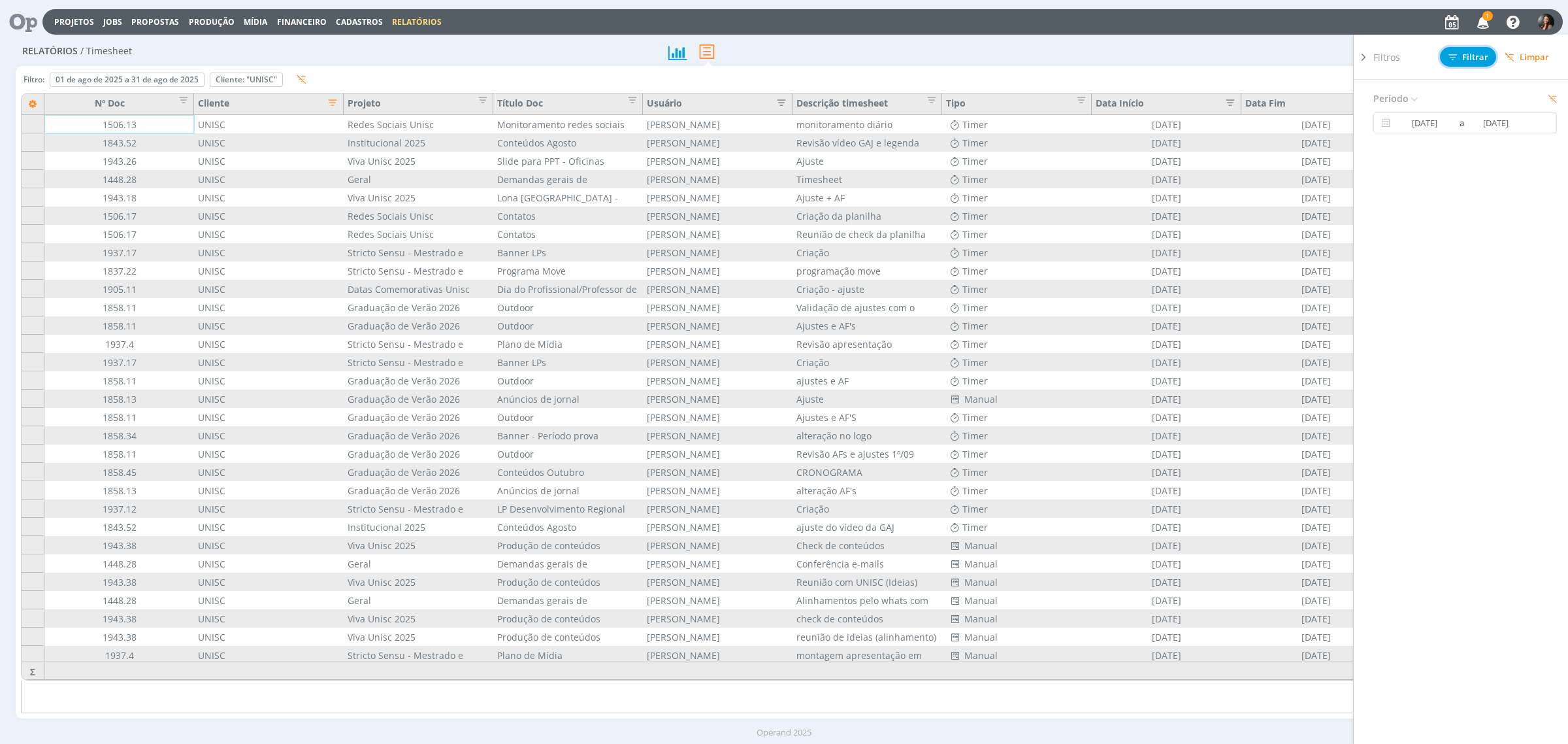
click at [1461, 56] on span "Filtrar" at bounding box center [1468, 57] width 40 height 9
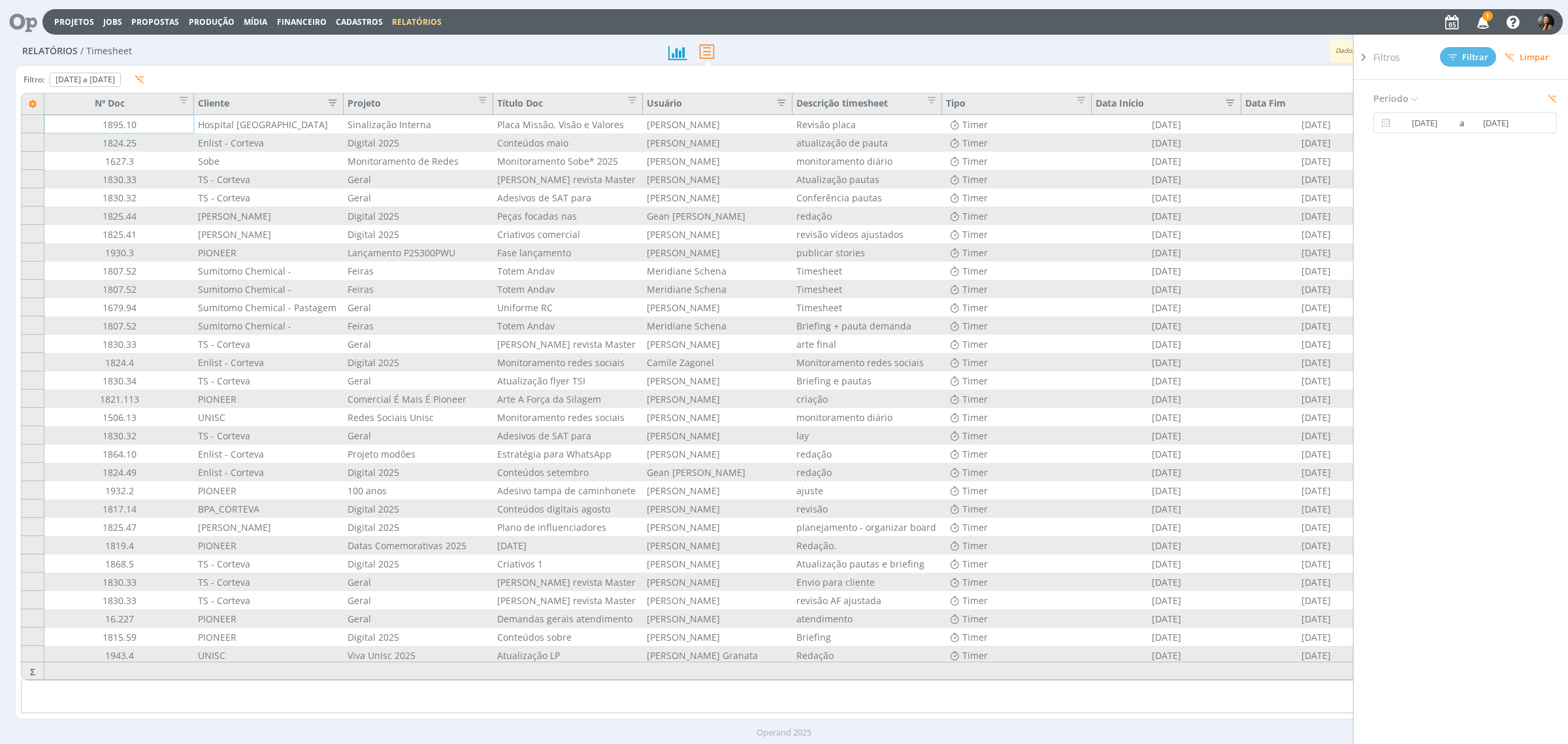
click at [1363, 55] on icon at bounding box center [1364, 57] width 13 height 14
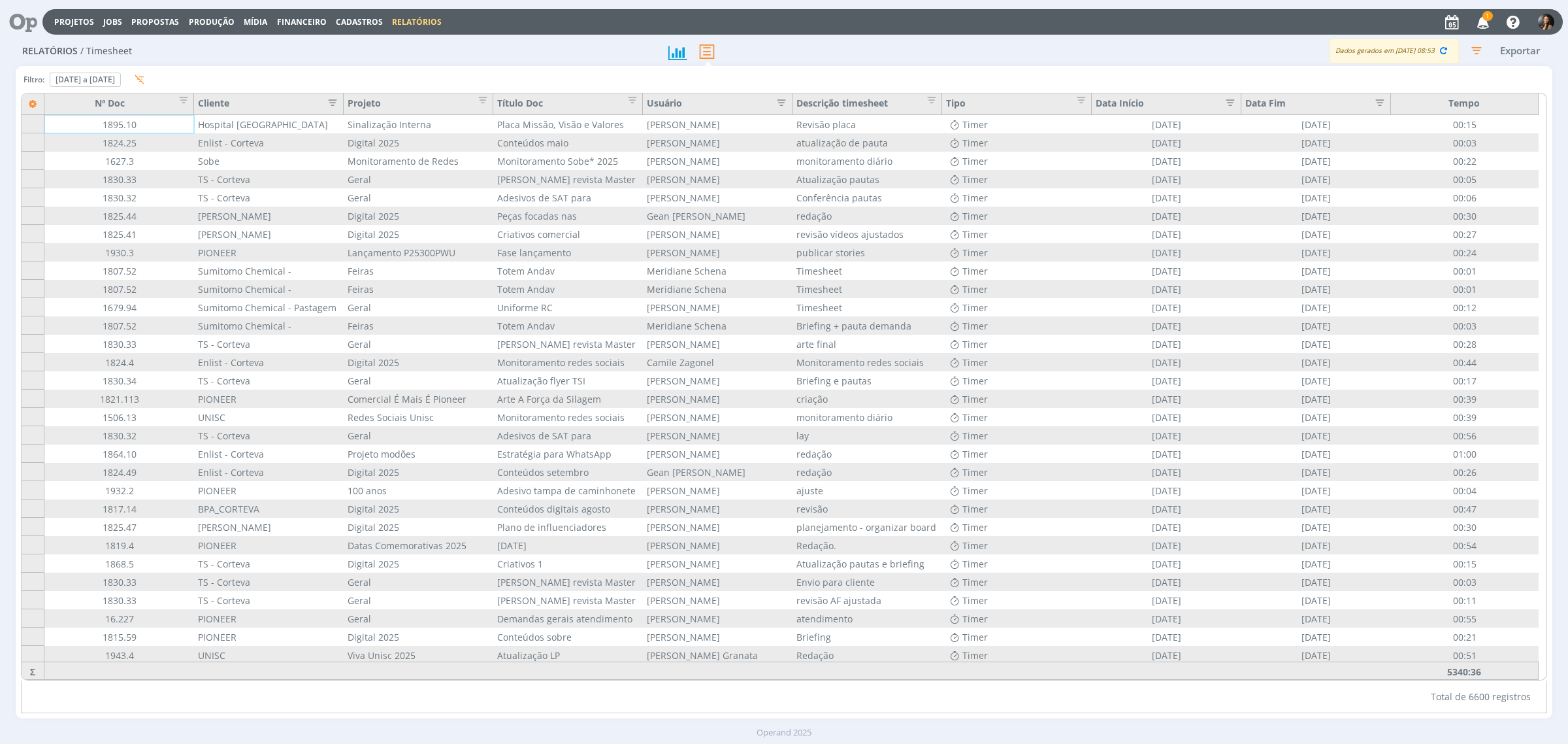
click at [1060, 77] on div "Filtro: 04 de set de 2025 a 04 de set de 2025 Definir padrão Para alteração dos…" at bounding box center [784, 82] width 1527 height 21
click at [335, 100] on icon "button" at bounding box center [329, 100] width 13 height 13
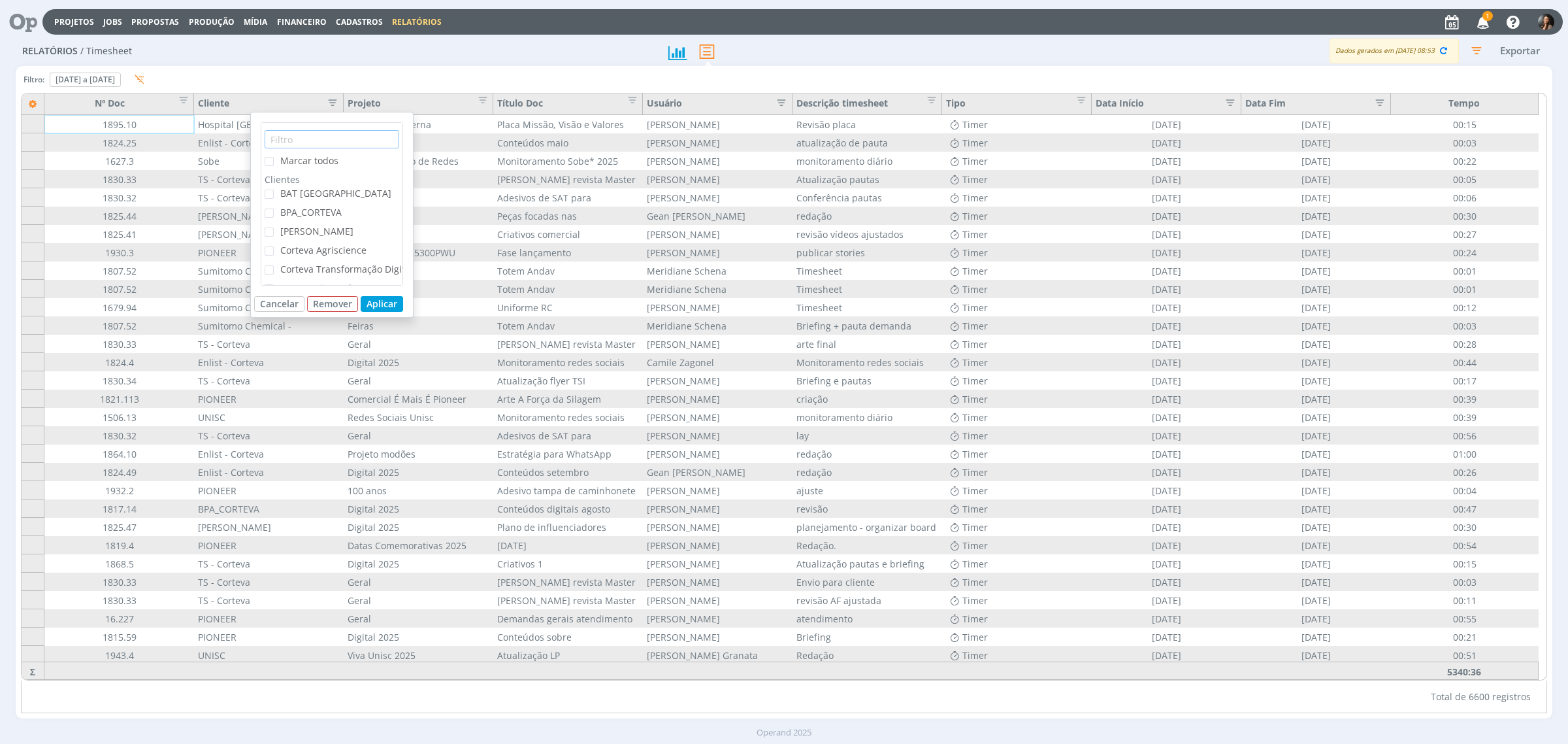
click at [308, 132] on input "text" at bounding box center [331, 139] width 135 height 19
type input "un"
click at [295, 193] on span "UNISC" at bounding box center [294, 193] width 27 height 12
click at [274, 190] on input "UNISC" at bounding box center [274, 190] width 0 height 0
click at [369, 226] on button "Aplicar" at bounding box center [382, 227] width 42 height 16
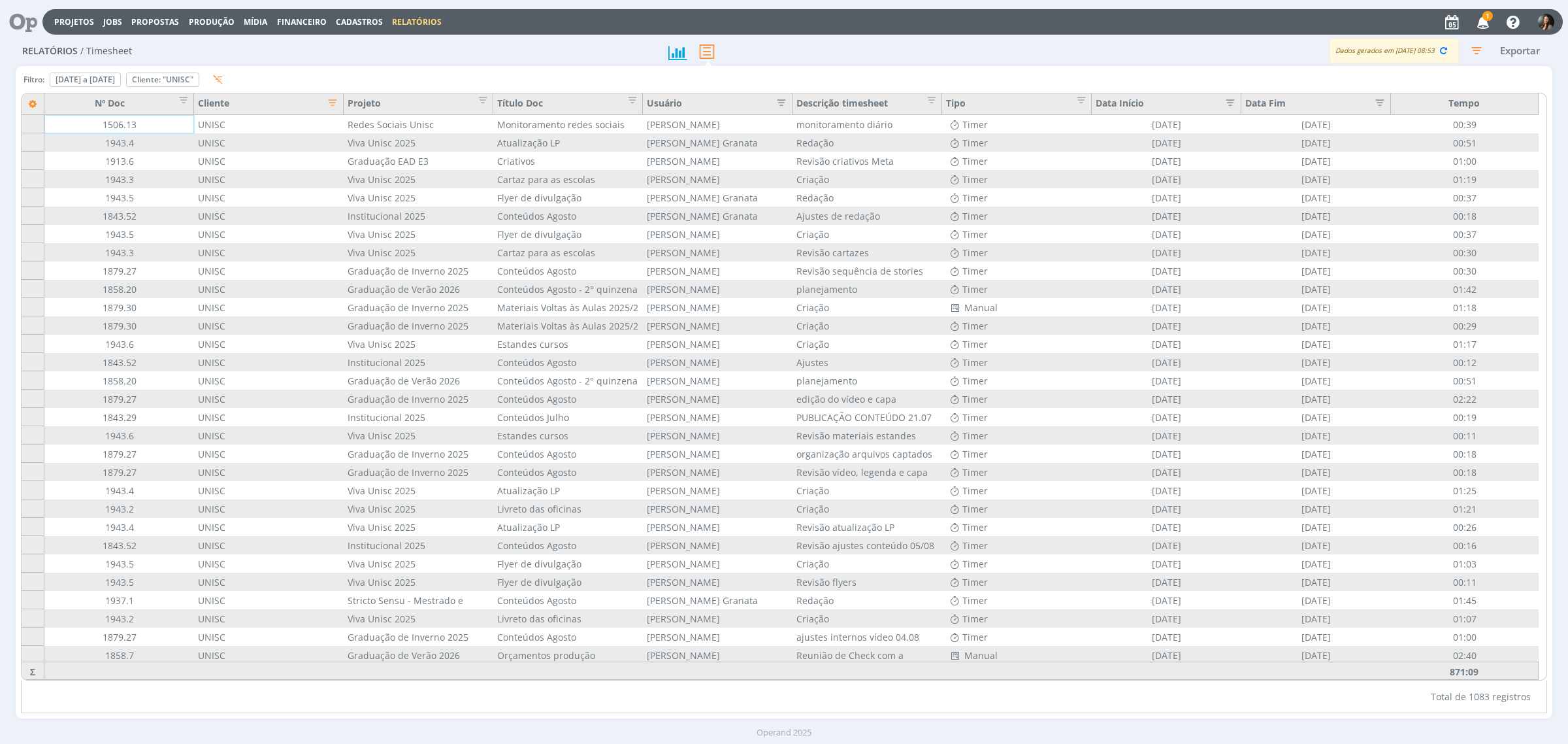
click at [336, 97] on icon "button" at bounding box center [329, 100] width 13 height 13
drag, startPoint x: 338, startPoint y: 97, endPoint x: 325, endPoint y: 136, distance: 41.1
click at [325, 136] on input "un" at bounding box center [331, 139] width 135 height 19
type input "u"
type input "ho"
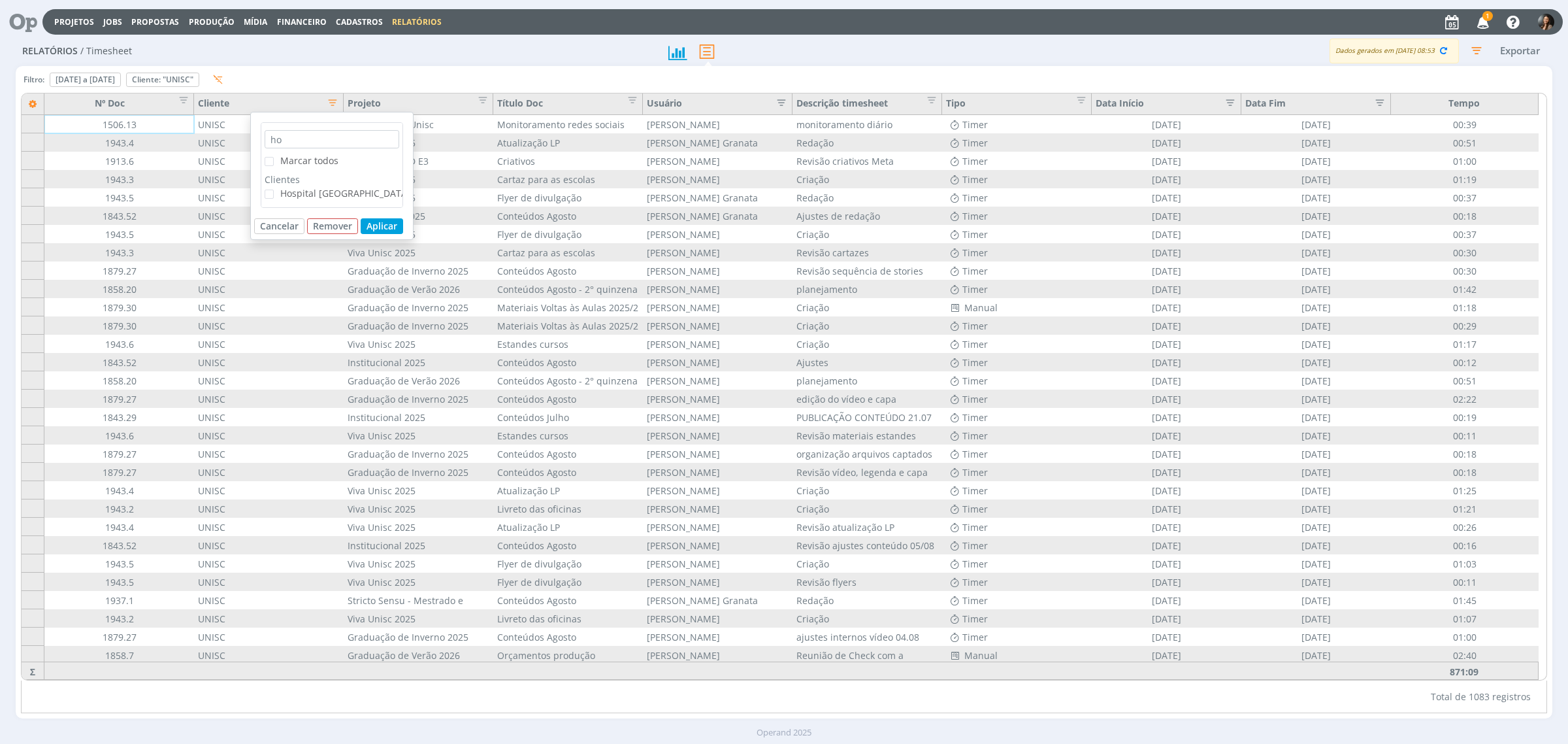
click at [309, 190] on span "Hospital Santa Cruz" at bounding box center [346, 193] width 130 height 12
click at [274, 190] on input "Hospital Santa Cruz" at bounding box center [274, 190] width 0 height 0
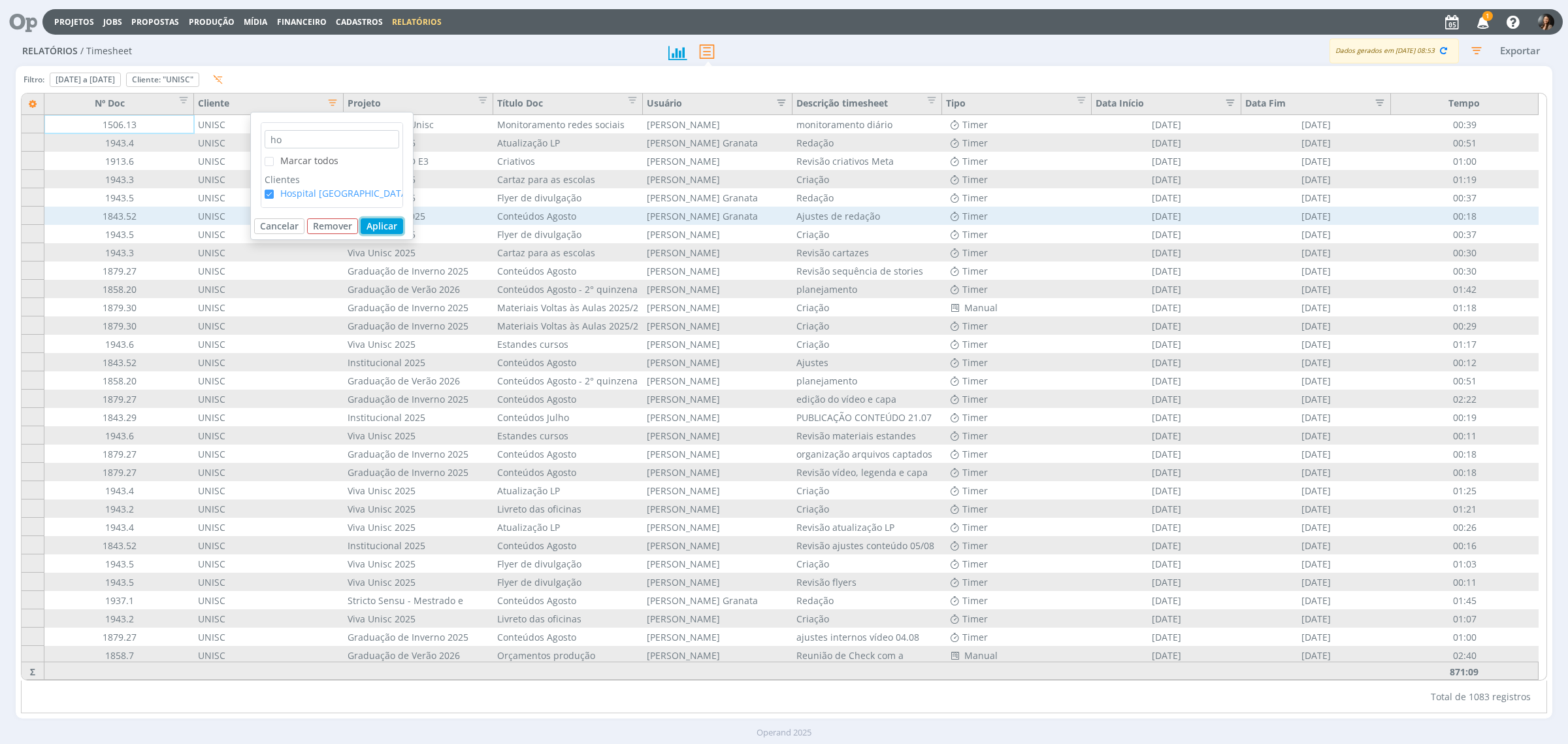
click at [373, 226] on button "Aplicar" at bounding box center [382, 227] width 42 height 16
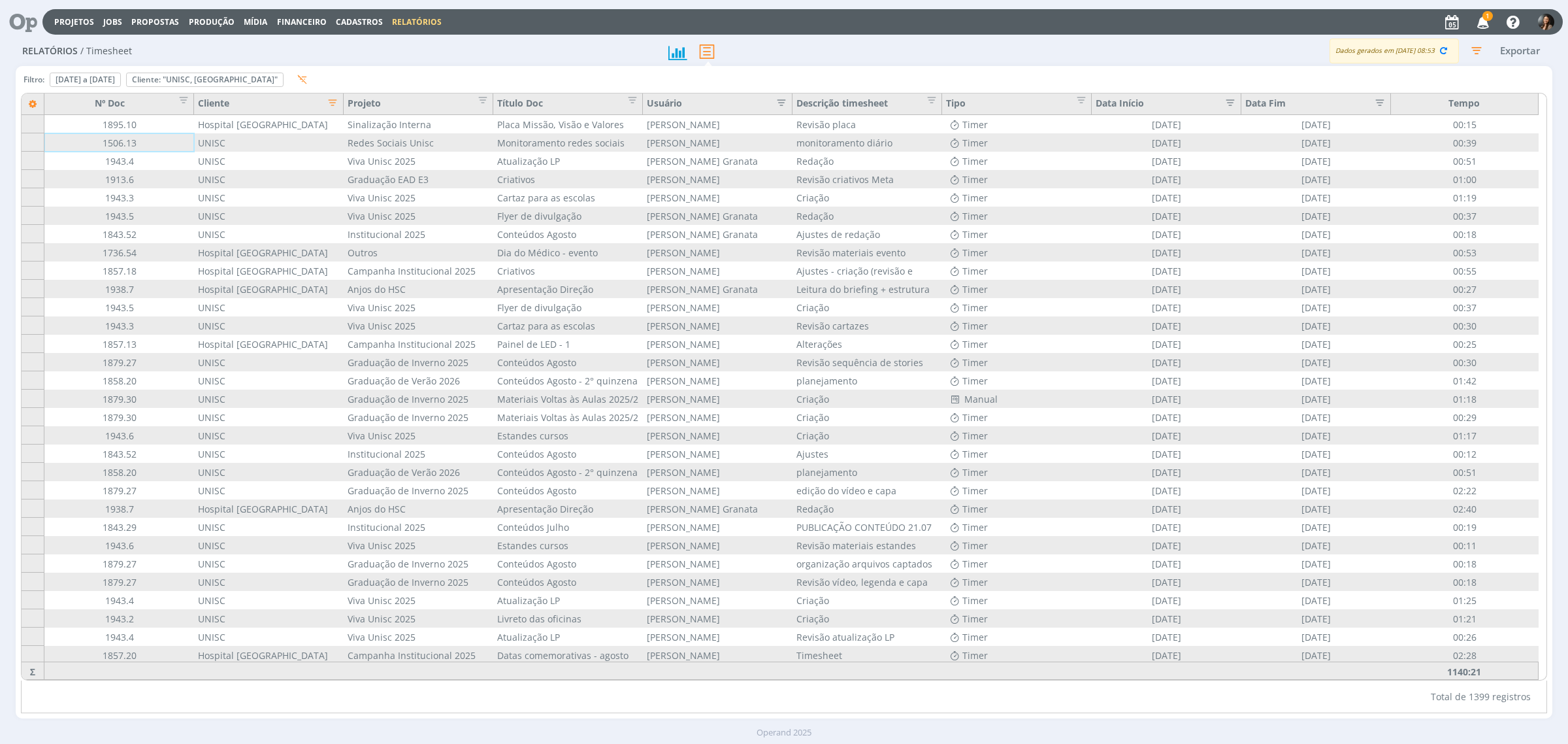
click at [781, 100] on icon "button" at bounding box center [777, 100] width 13 height 13
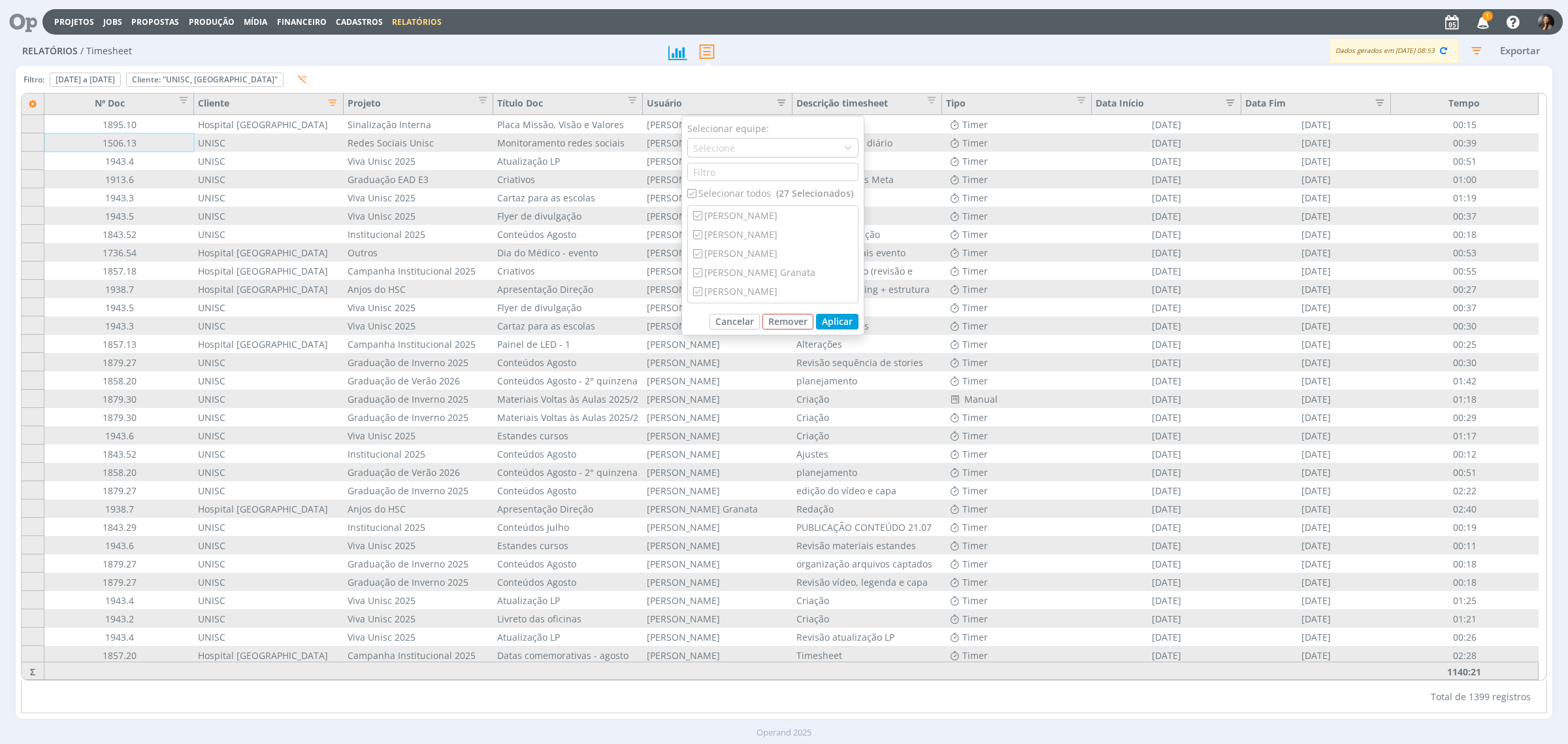
drag, startPoint x: 689, startPoint y: 190, endPoint x: 700, endPoint y: 205, distance: 18.6
click at [688, 190] on input "checkbox" at bounding box center [692, 193] width 9 height 9
checkbox input "false"
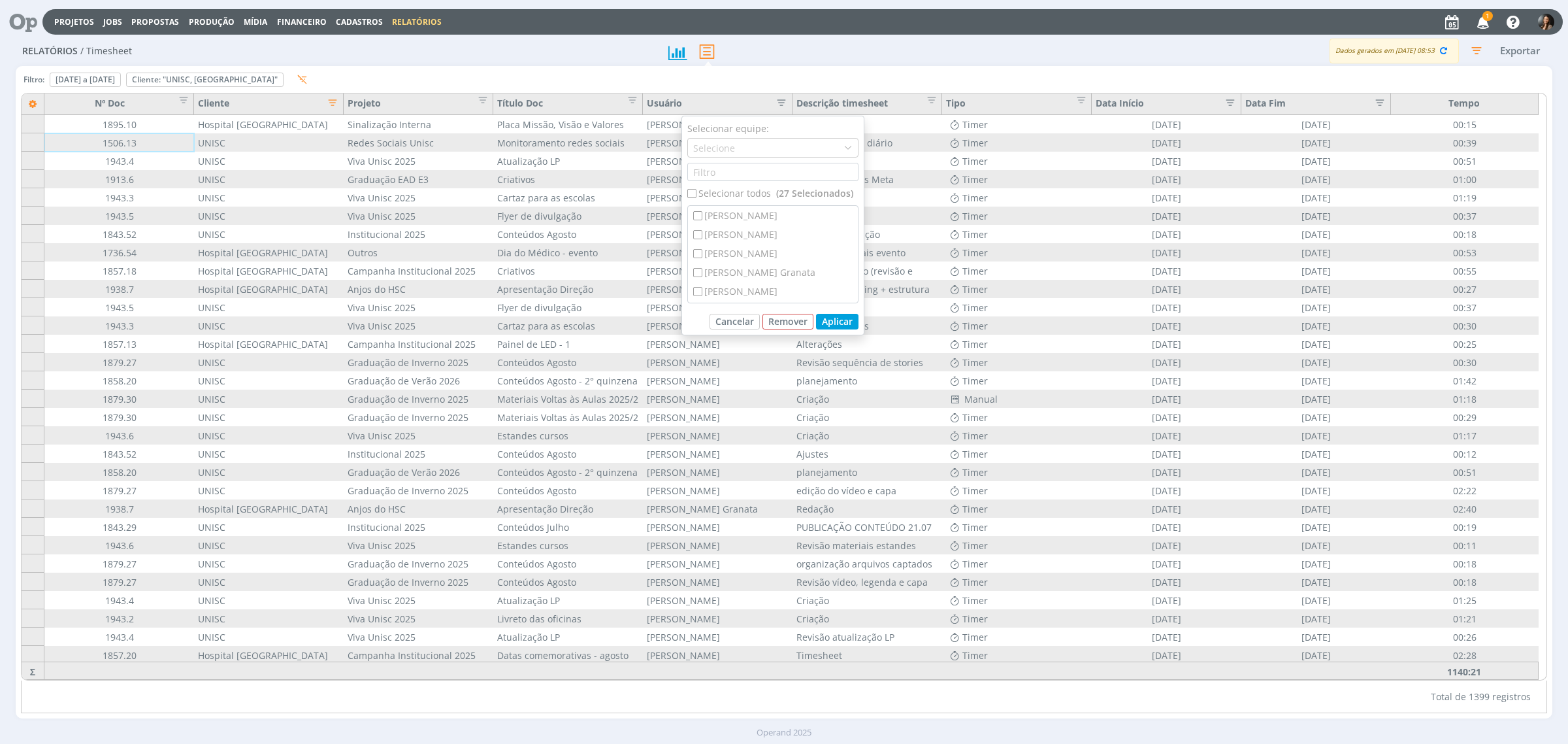
checkbox input "false"
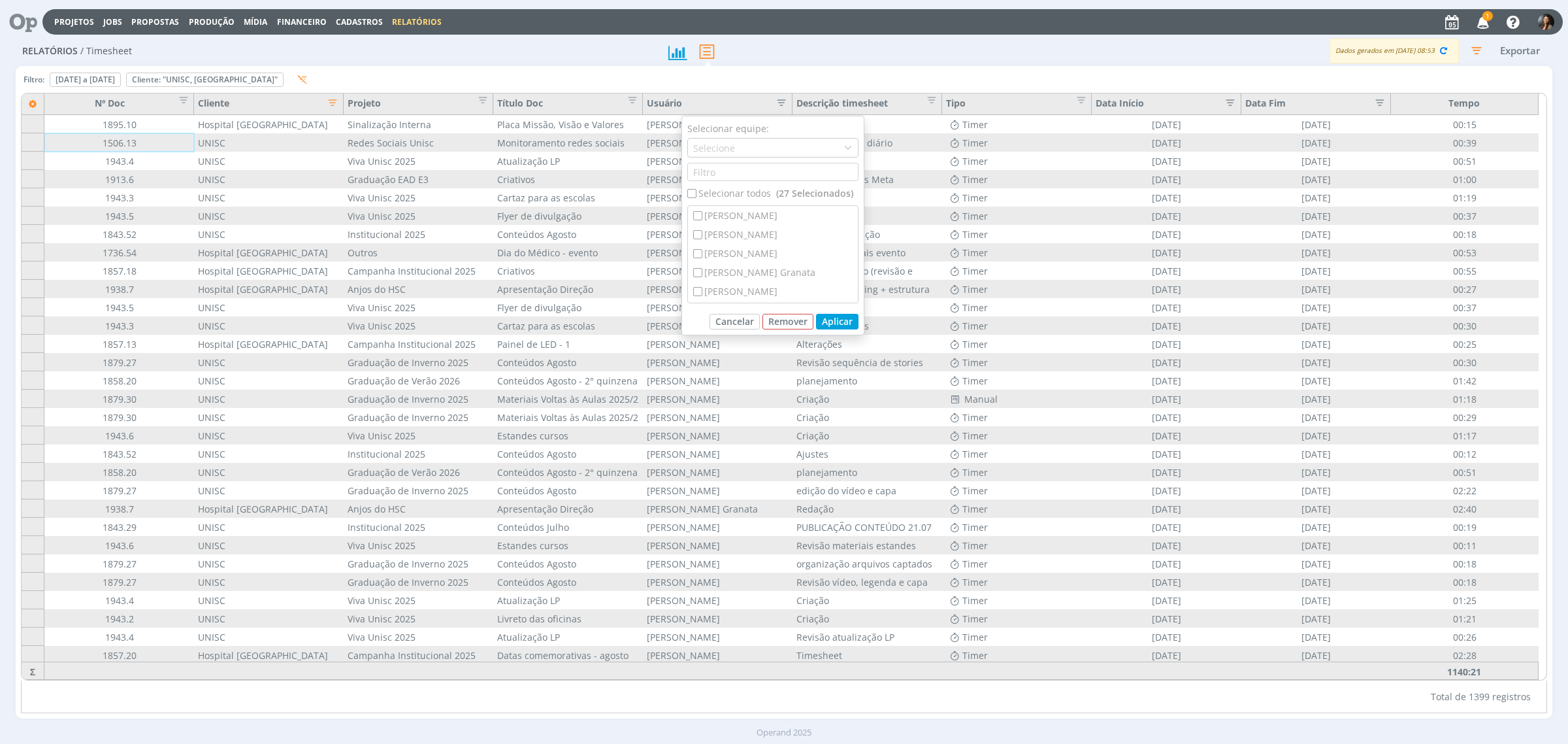
checkbox input "false"
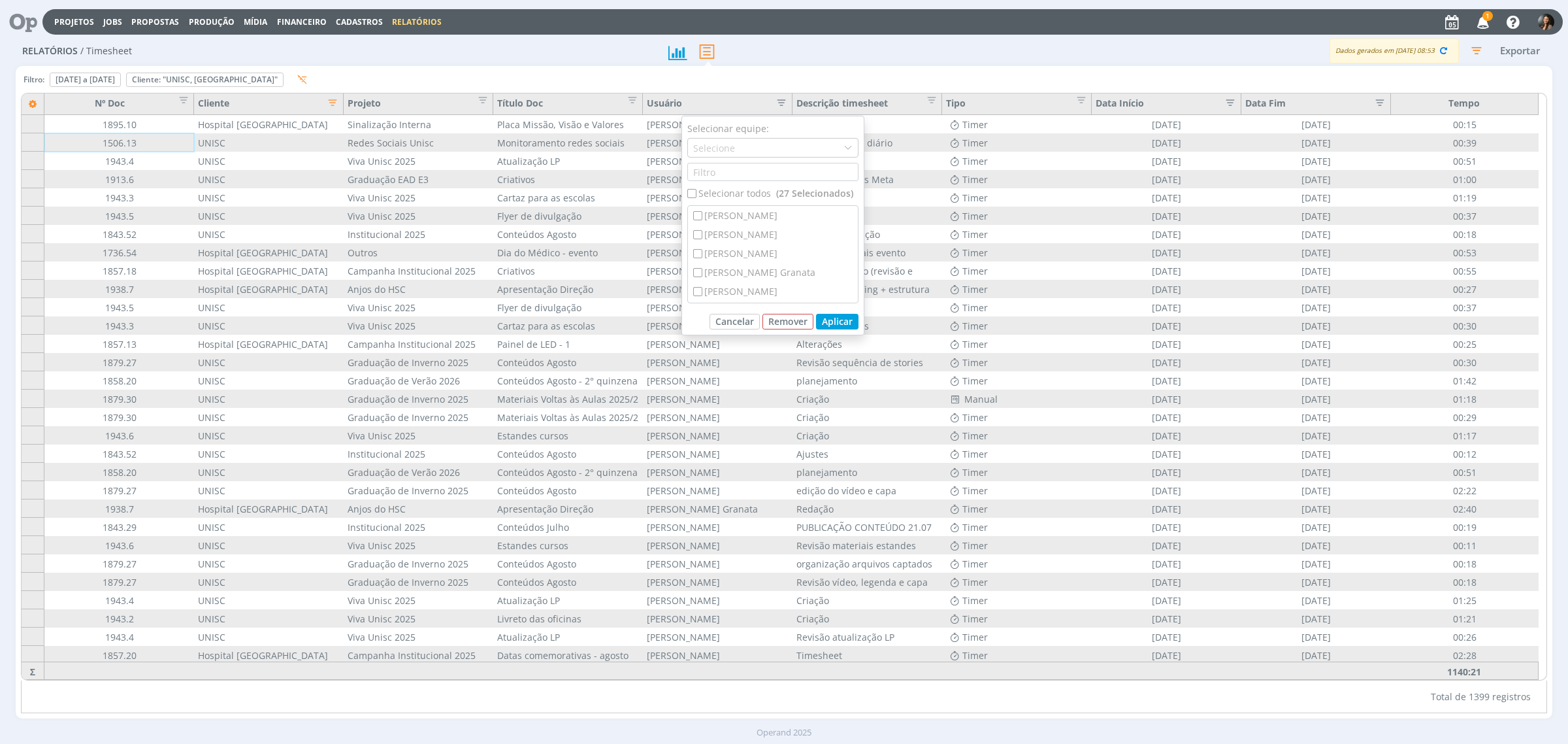
checkbox input "false"
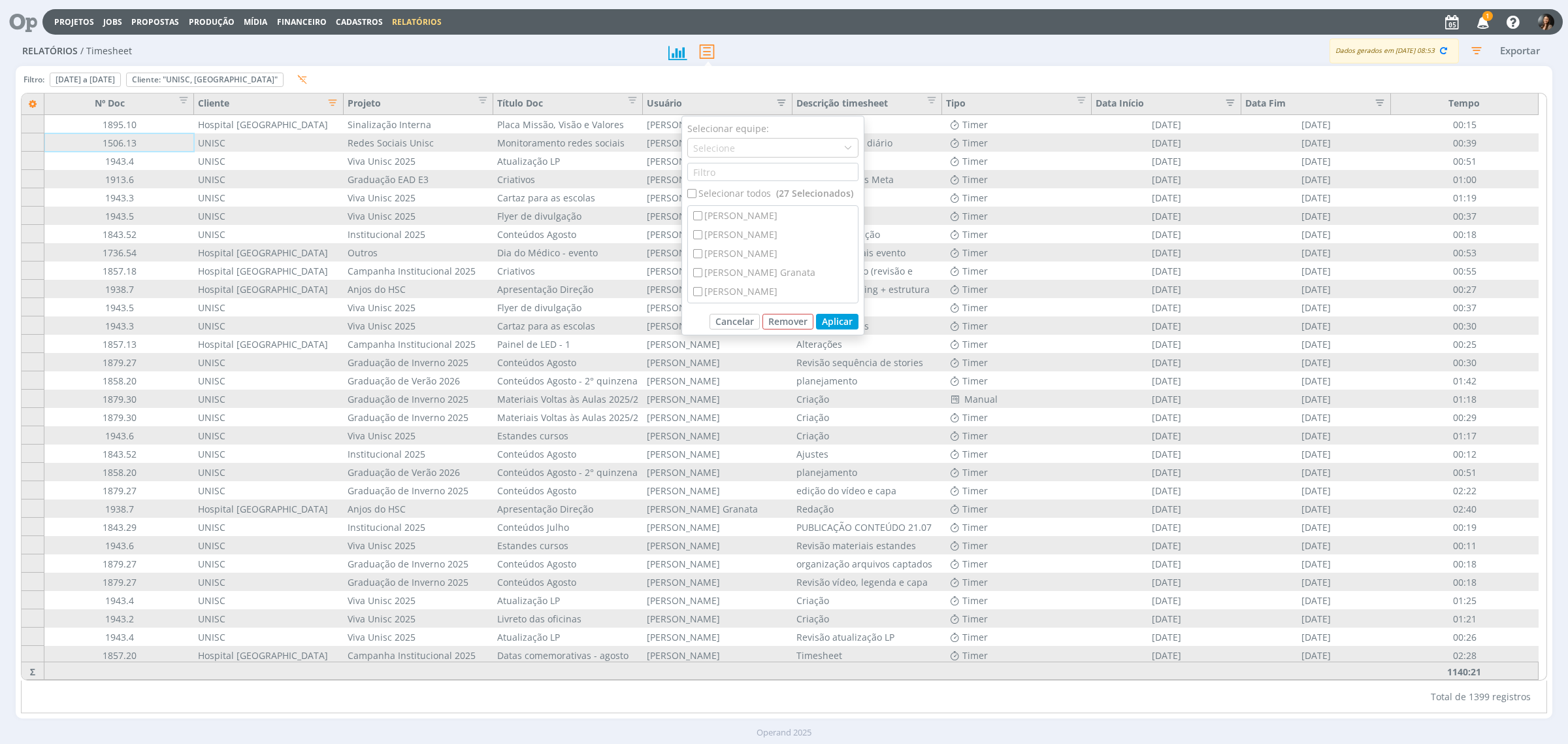
checkbox input "false"
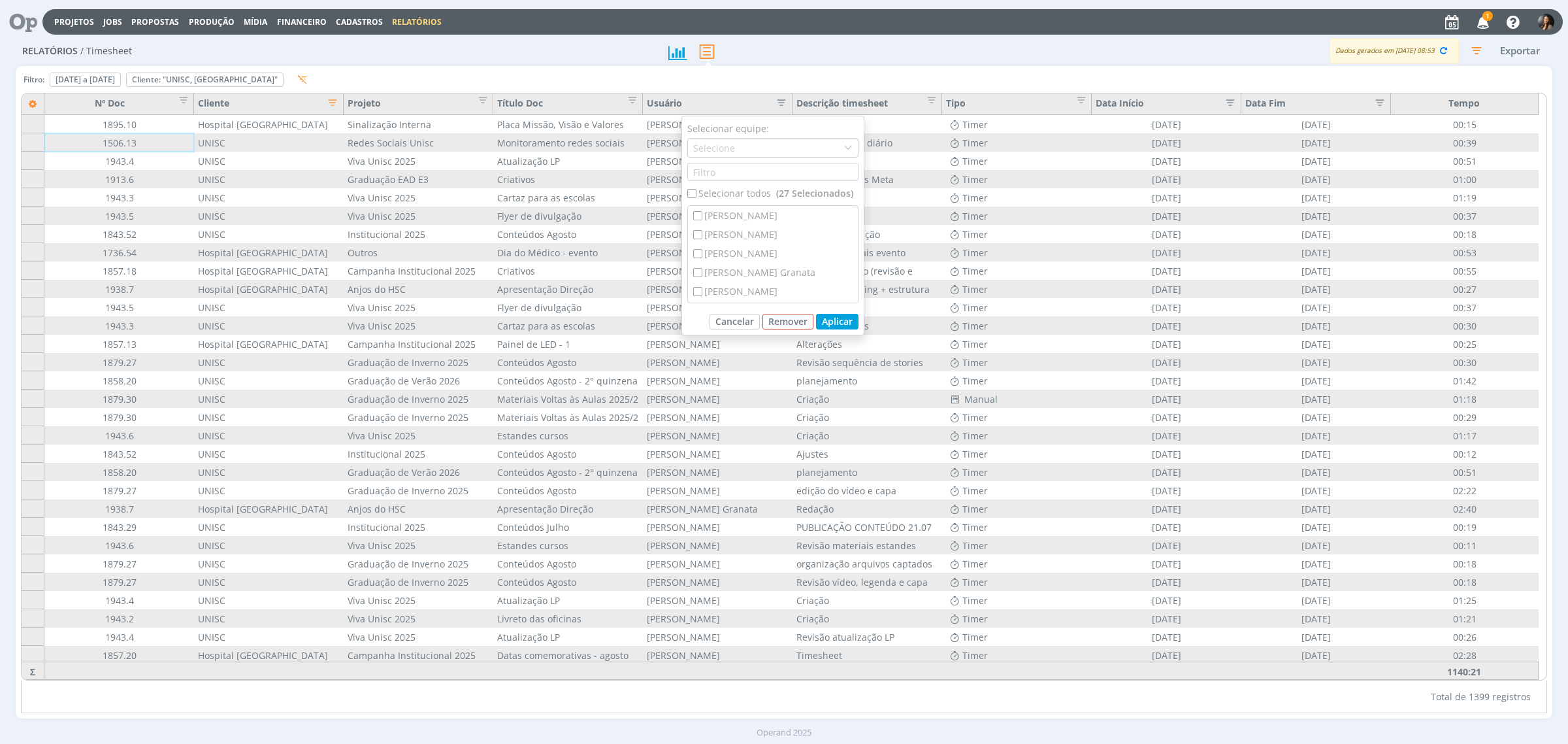
checkbox input "false"
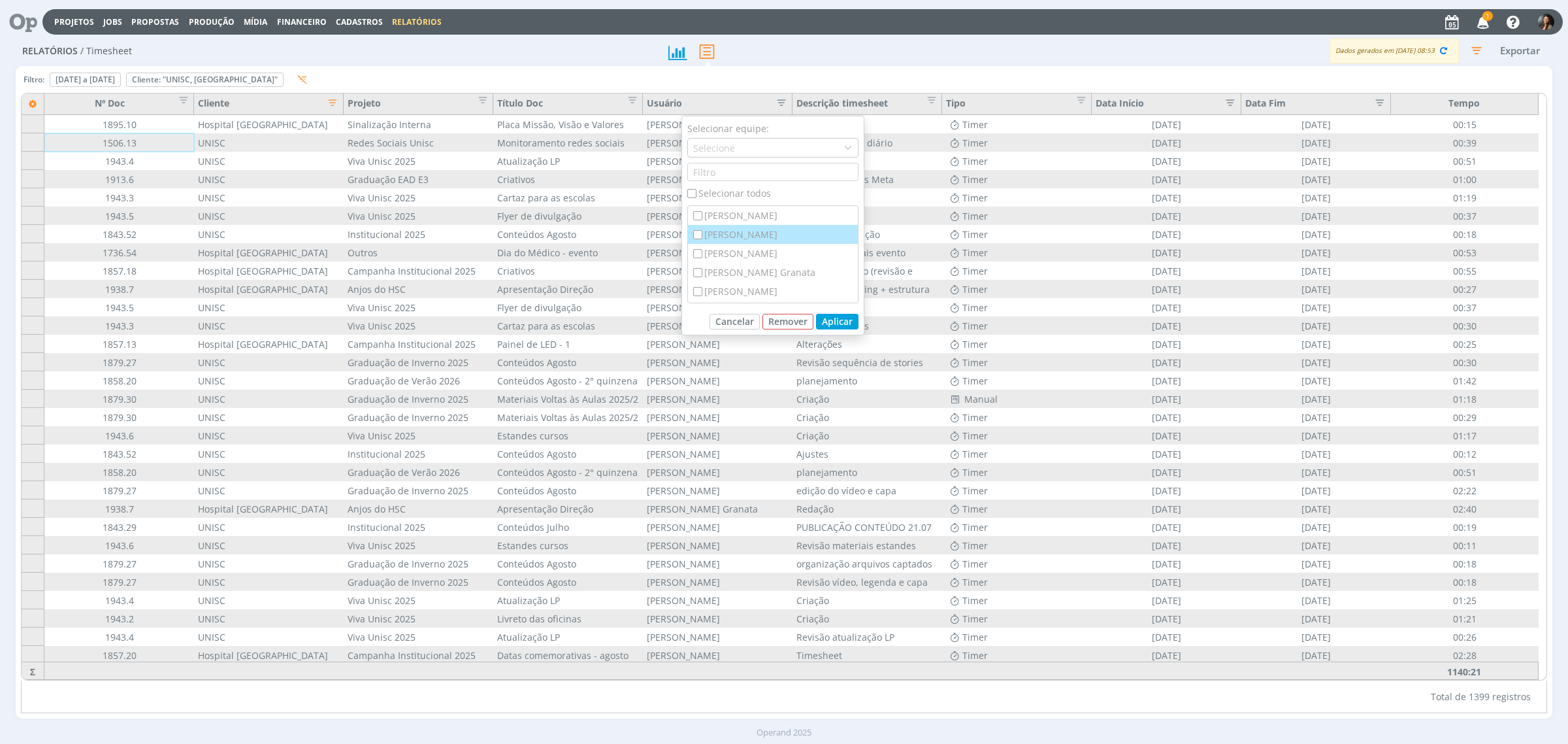
click at [696, 235] on input "checkbox" at bounding box center [698, 234] width 9 height 9
checkbox input "true"
click at [840, 321] on button "Aplicar" at bounding box center [837, 322] width 42 height 16
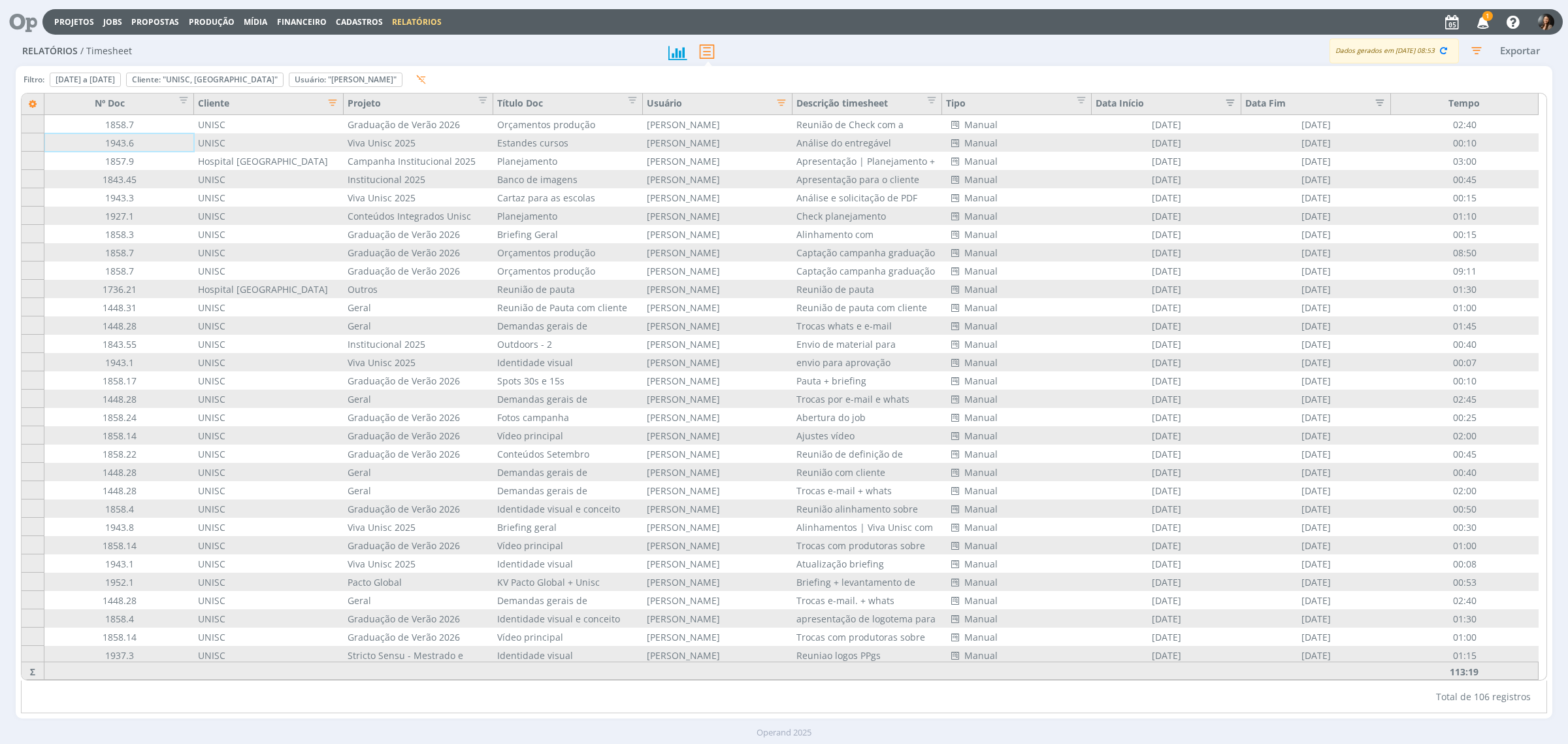
click at [1475, 53] on icon "button" at bounding box center [1476, 50] width 24 height 24
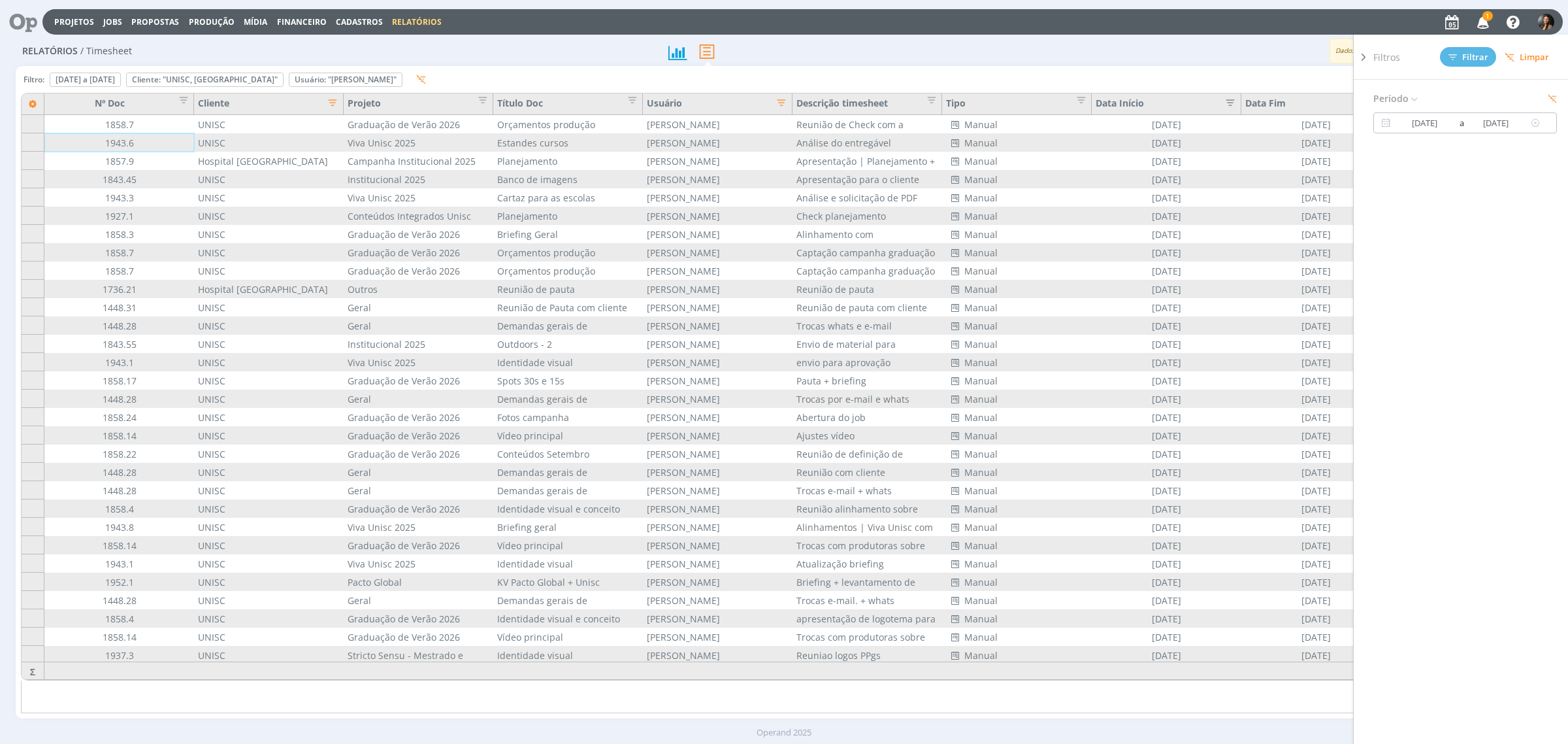
click at [1474, 119] on input "04/09/2025" at bounding box center [1496, 123] width 63 height 16
click at [1478, 200] on span "4" at bounding box center [1476, 201] width 16 height 16
click at [1365, 52] on icon at bounding box center [1364, 57] width 13 height 14
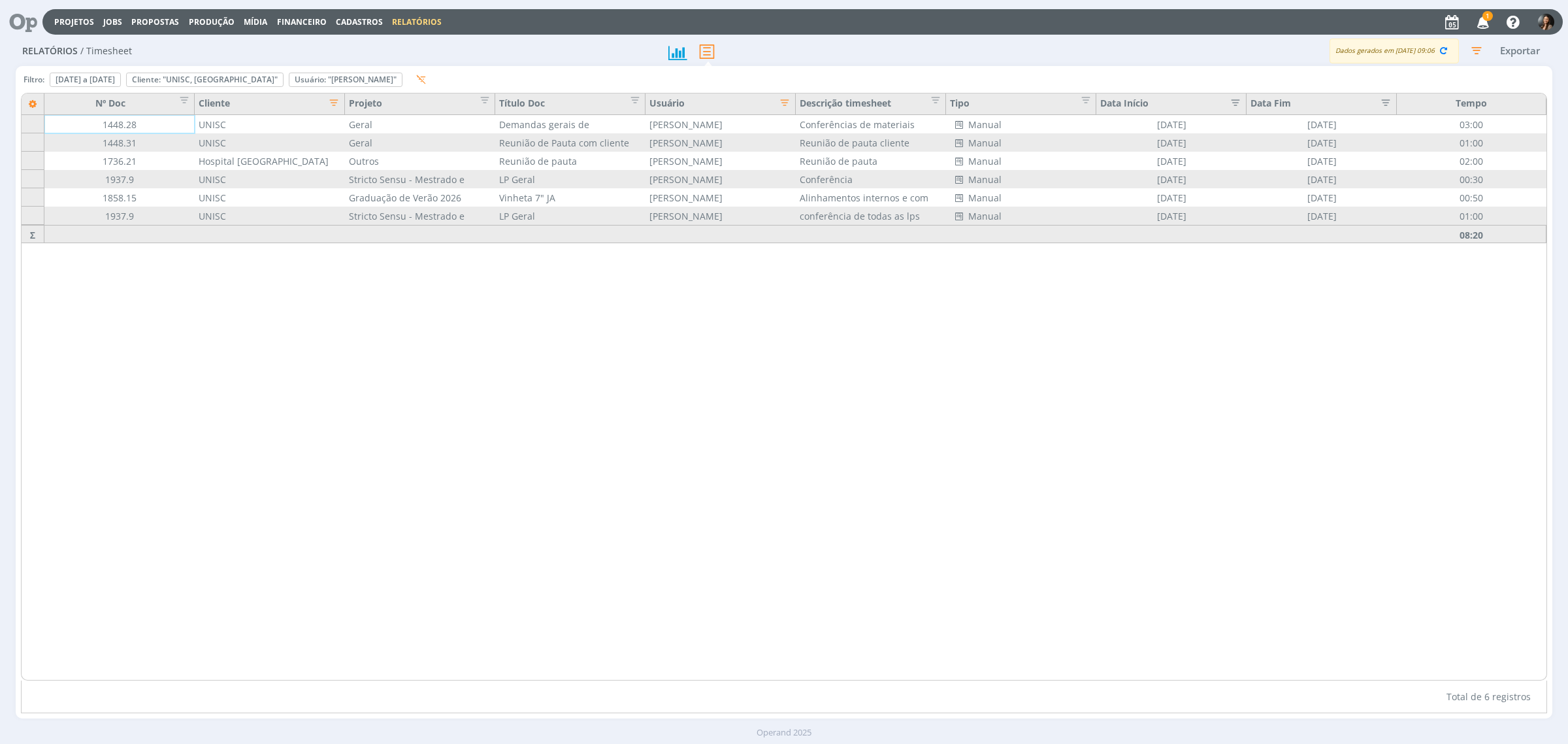
click at [1476, 46] on icon "button" at bounding box center [1476, 50] width 24 height 24
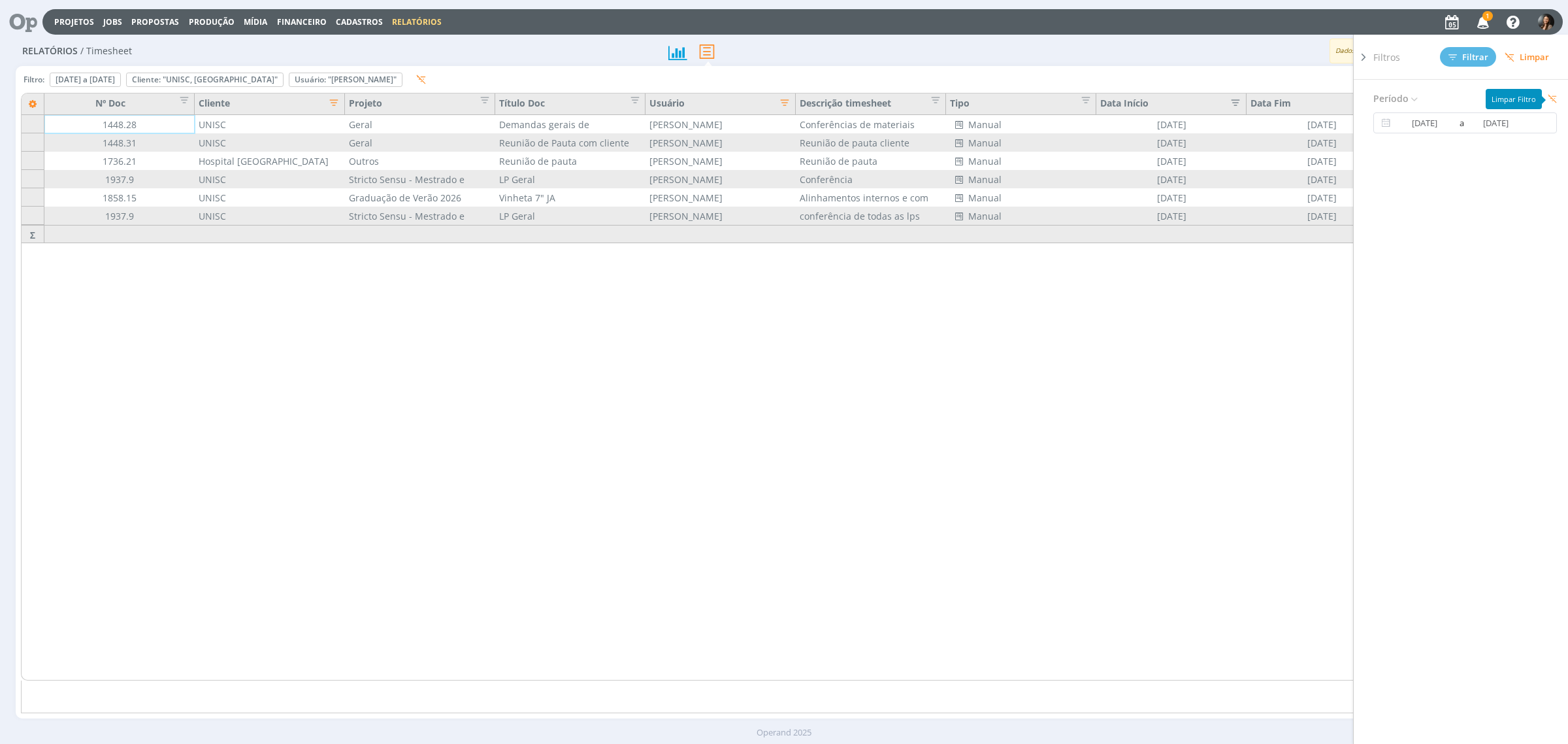
click at [1552, 94] on icon at bounding box center [1552, 99] width 9 height 9
type input "01/09/2025"
type input "30/09/2025"
click at [1466, 55] on span "Filtrar" at bounding box center [1468, 57] width 40 height 9
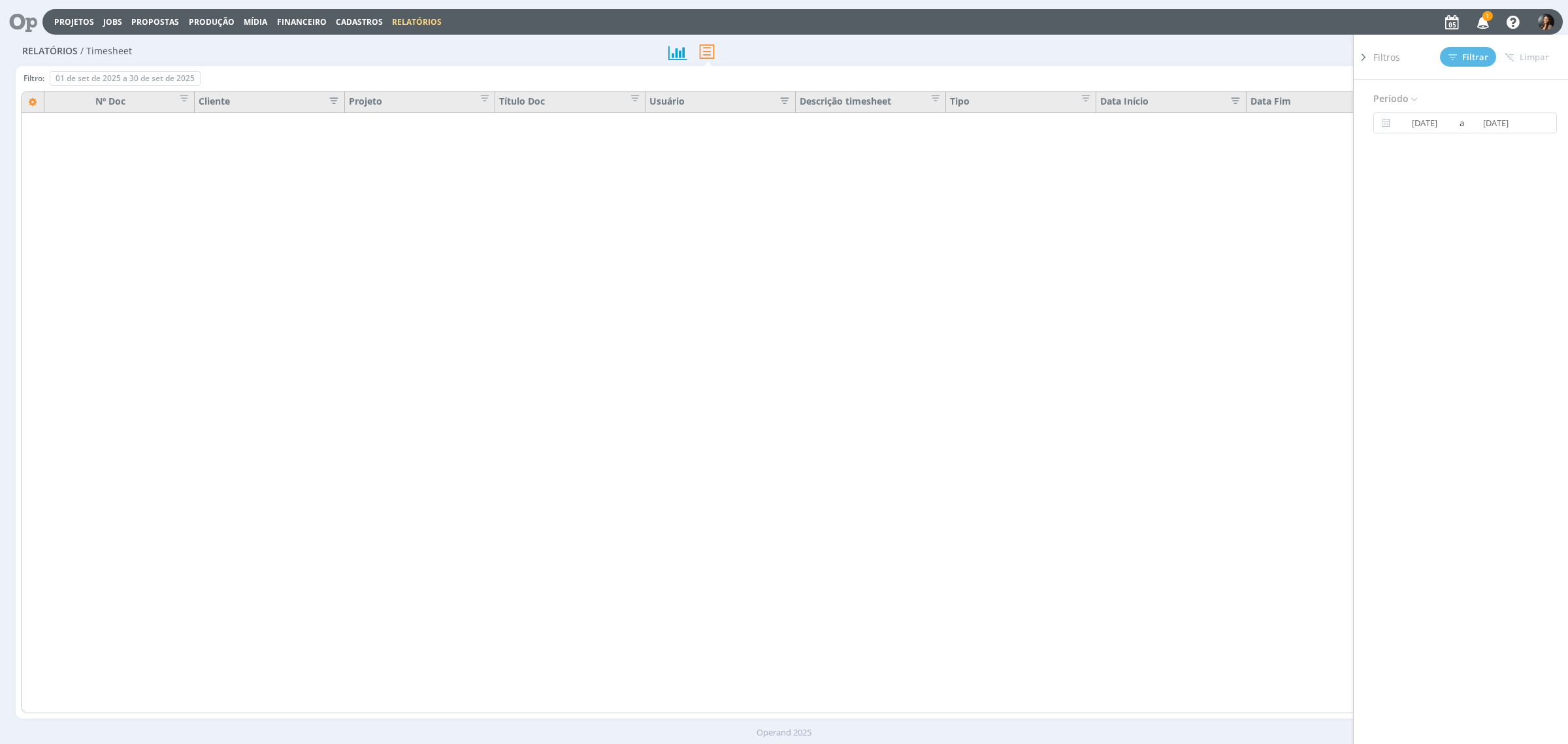
click at [1363, 54] on icon at bounding box center [1364, 57] width 13 height 14
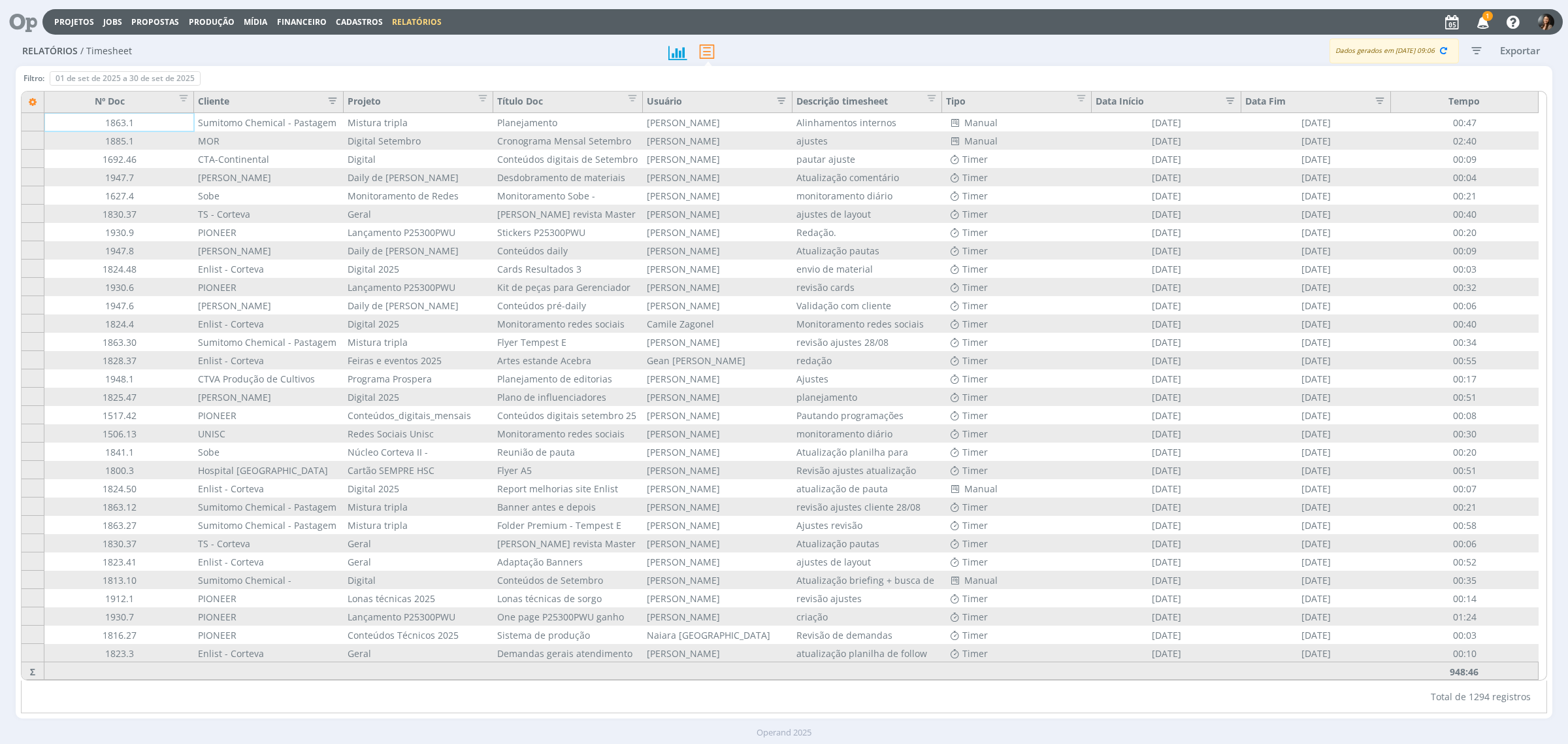
click at [327, 102] on icon "button" at bounding box center [329, 99] width 13 height 13
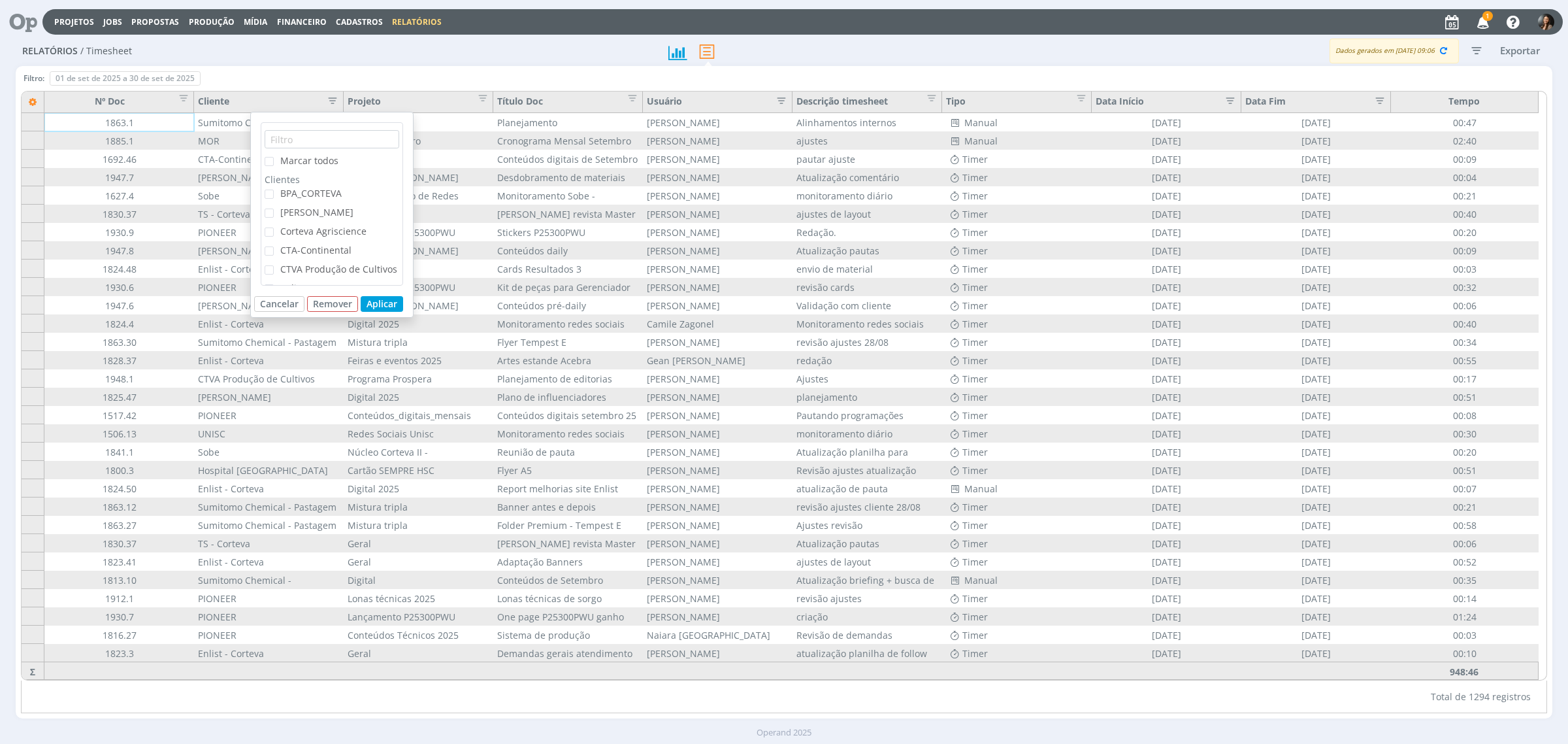
click at [29, 107] on icon at bounding box center [33, 101] width 23 height 22
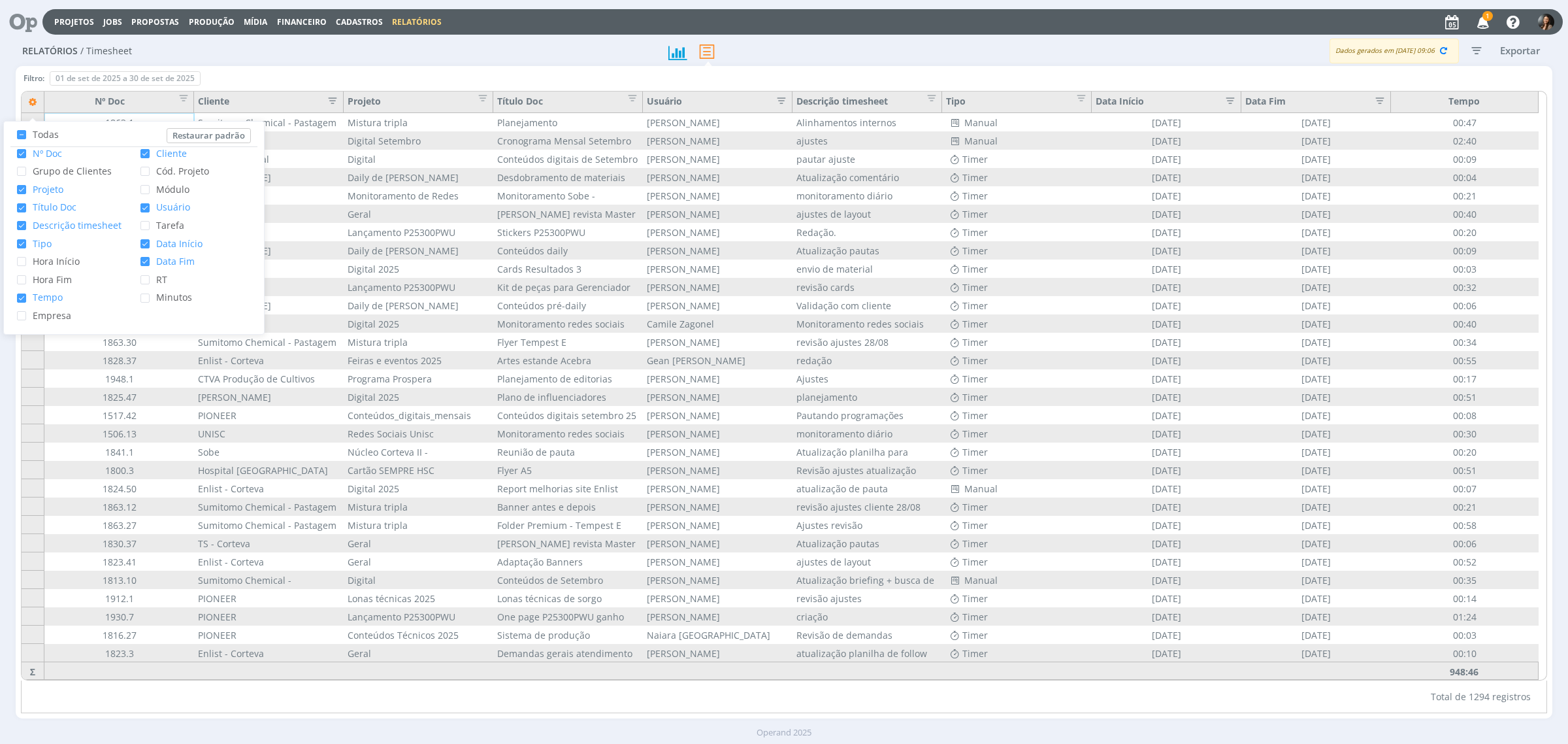
click at [30, 108] on icon at bounding box center [33, 101] width 23 height 22
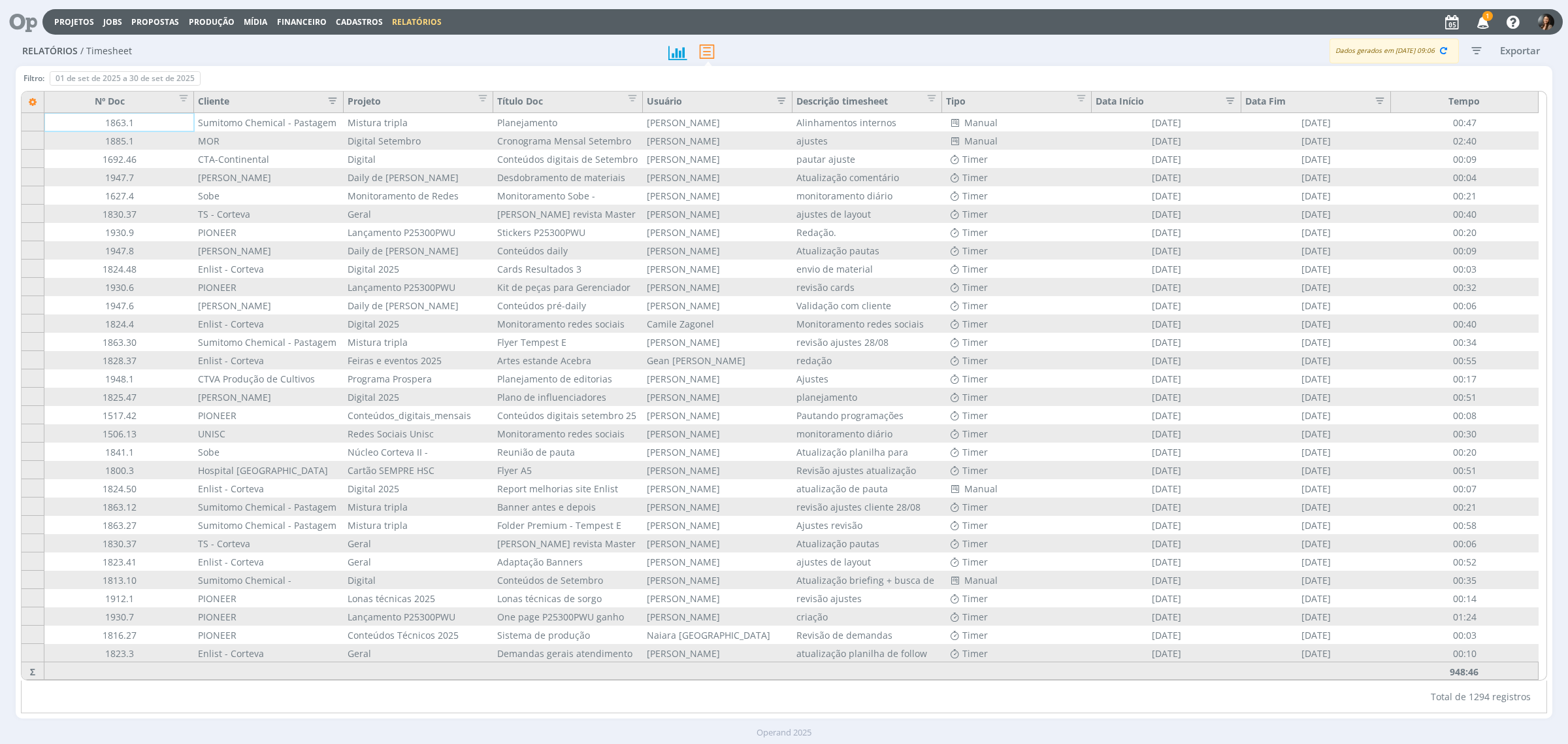
click at [335, 93] on icon "button" at bounding box center [329, 99] width 13 height 13
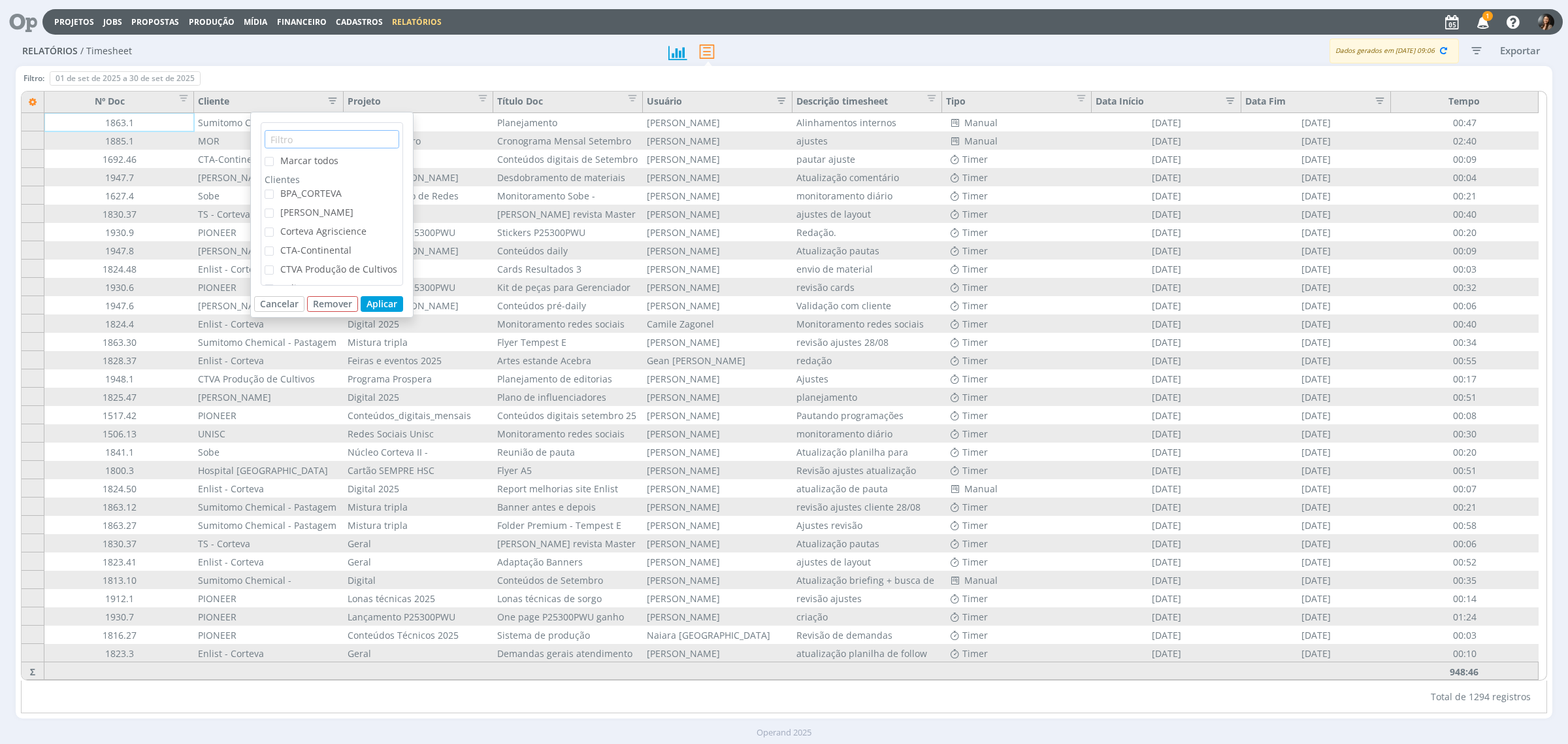
click at [279, 142] on input "text" at bounding box center [331, 139] width 135 height 19
type input "un"
click at [301, 190] on span "UNISC" at bounding box center [294, 193] width 27 height 12
click at [274, 190] on input "UNISC" at bounding box center [274, 190] width 0 height 0
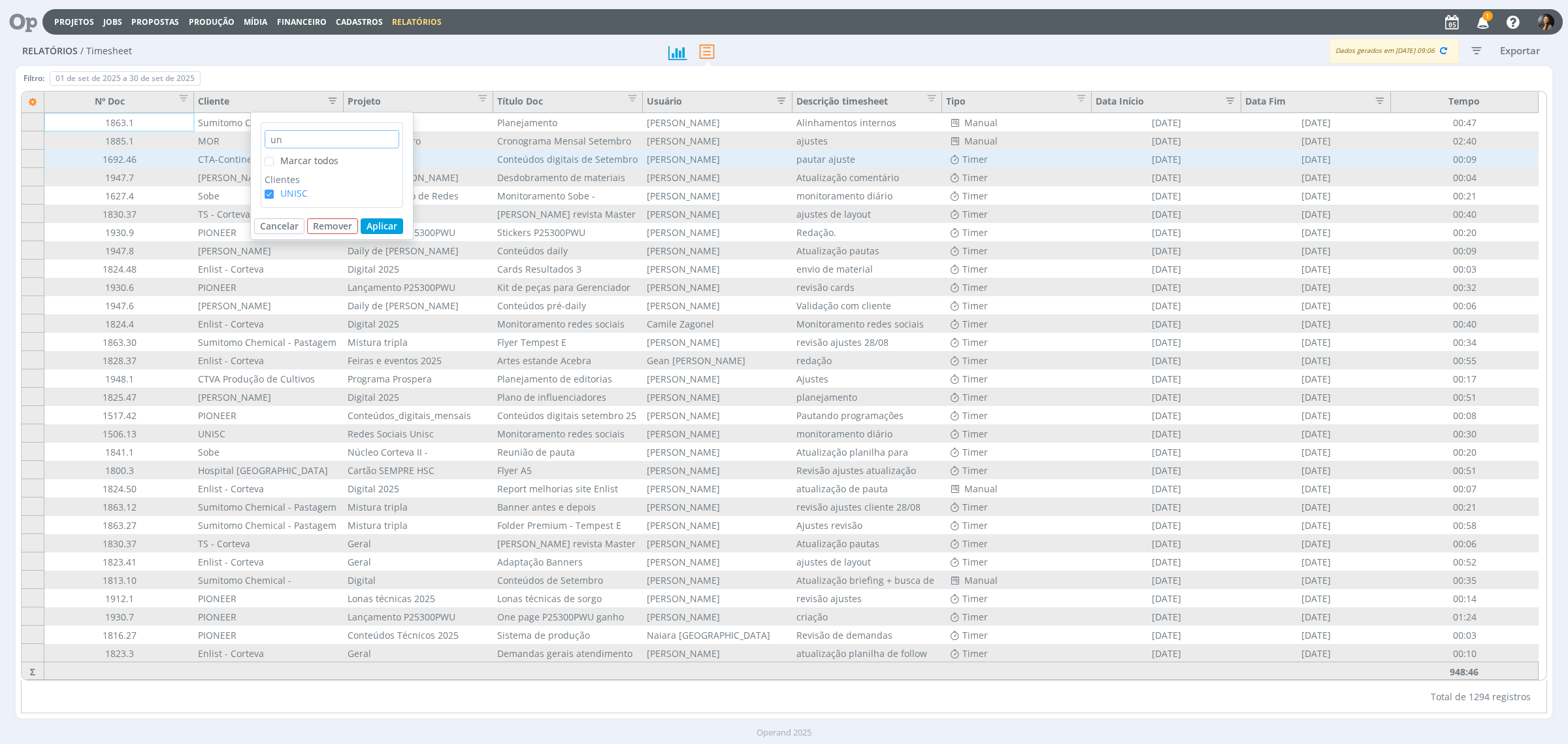
drag, startPoint x: 310, startPoint y: 138, endPoint x: 246, endPoint y: 164, distance: 69.1
click at [246, 163] on div "un Marcar todos Clientes UNISC Cancelar Remover Aplicar Filtro: 01 de set de 20…" at bounding box center [784, 392] width 1537 height 652
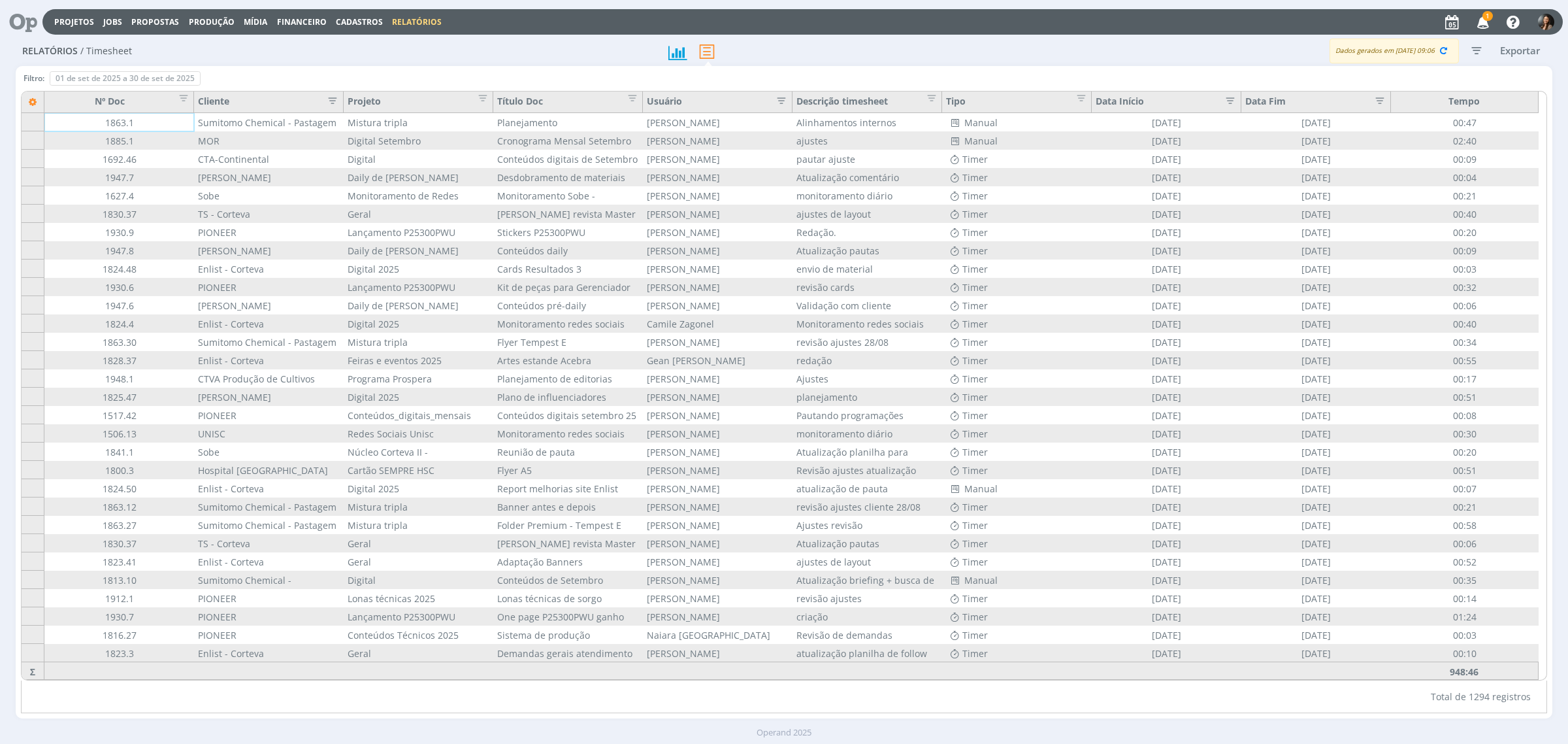
click at [335, 99] on icon "button" at bounding box center [329, 99] width 13 height 13
drag, startPoint x: 287, startPoint y: 138, endPoint x: 262, endPoint y: 141, distance: 25.2
click at [262, 141] on div "un Marcar todos Clientes UNISC" at bounding box center [332, 165] width 143 height 86
click at [308, 134] on input "hs" at bounding box center [331, 139] width 135 height 19
type input "ho"
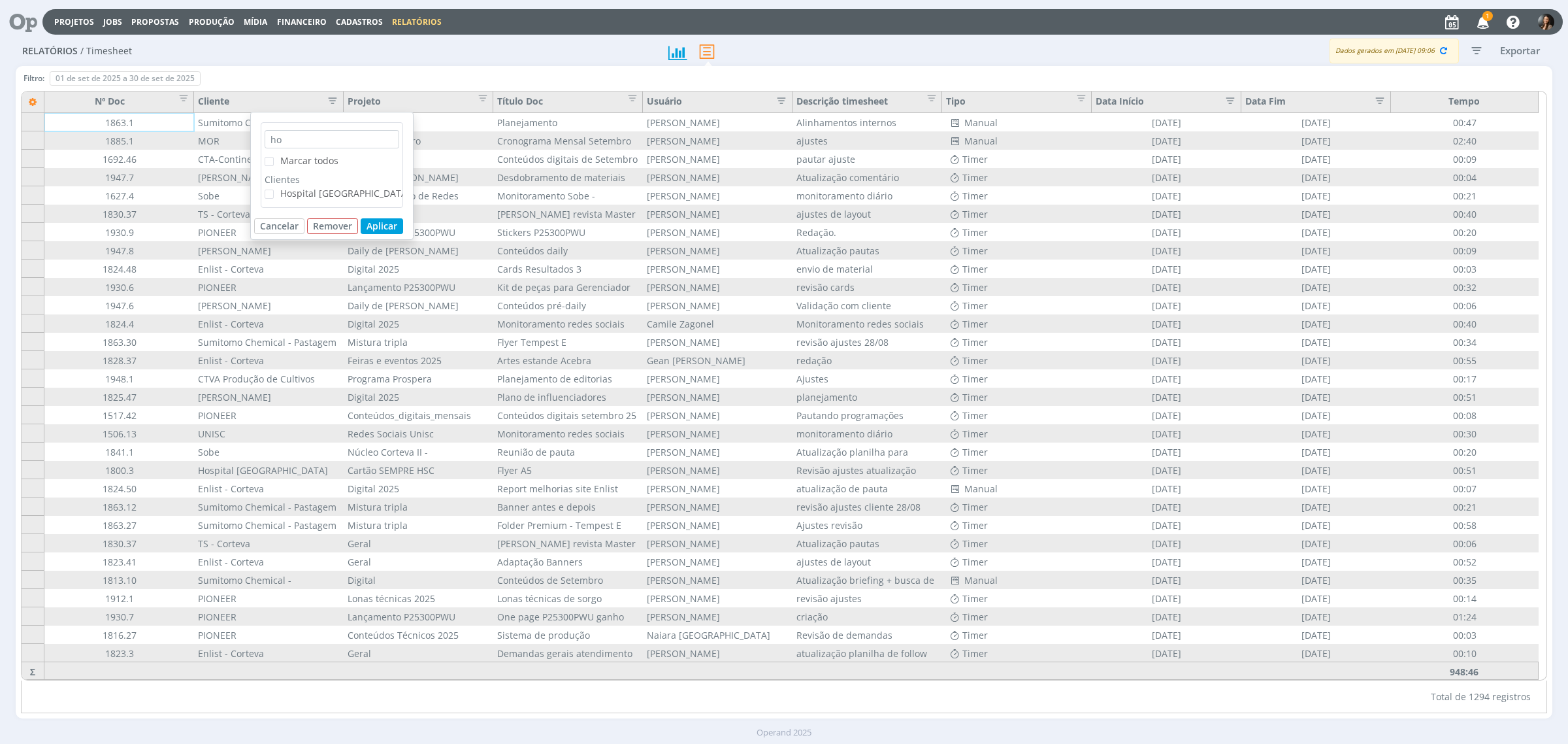
click at [314, 190] on span "Hospital Santa Cruz" at bounding box center [346, 193] width 130 height 12
click at [274, 190] on input "Hospital Santa Cruz" at bounding box center [274, 190] width 0 height 0
click at [397, 229] on button "Aplicar" at bounding box center [382, 227] width 42 height 16
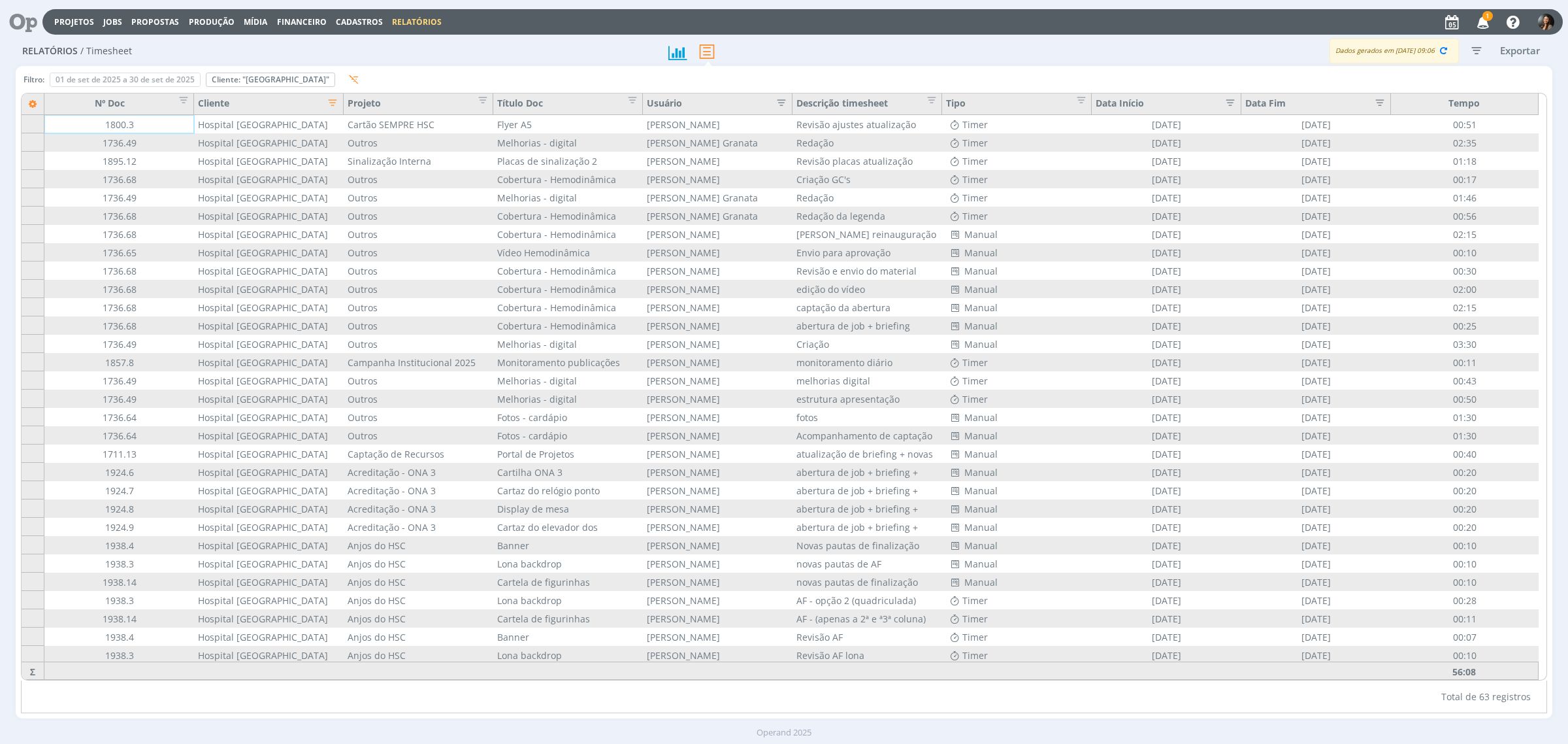
click at [65, 28] on div "Projetos Jobs Propostas Produção Mídia Financeiro Cadastros Relatórios 1 Notifi…" at bounding box center [802, 21] width 1520 height 26
click at [63, 24] on link "Projetos" at bounding box center [74, 22] width 40 height 11
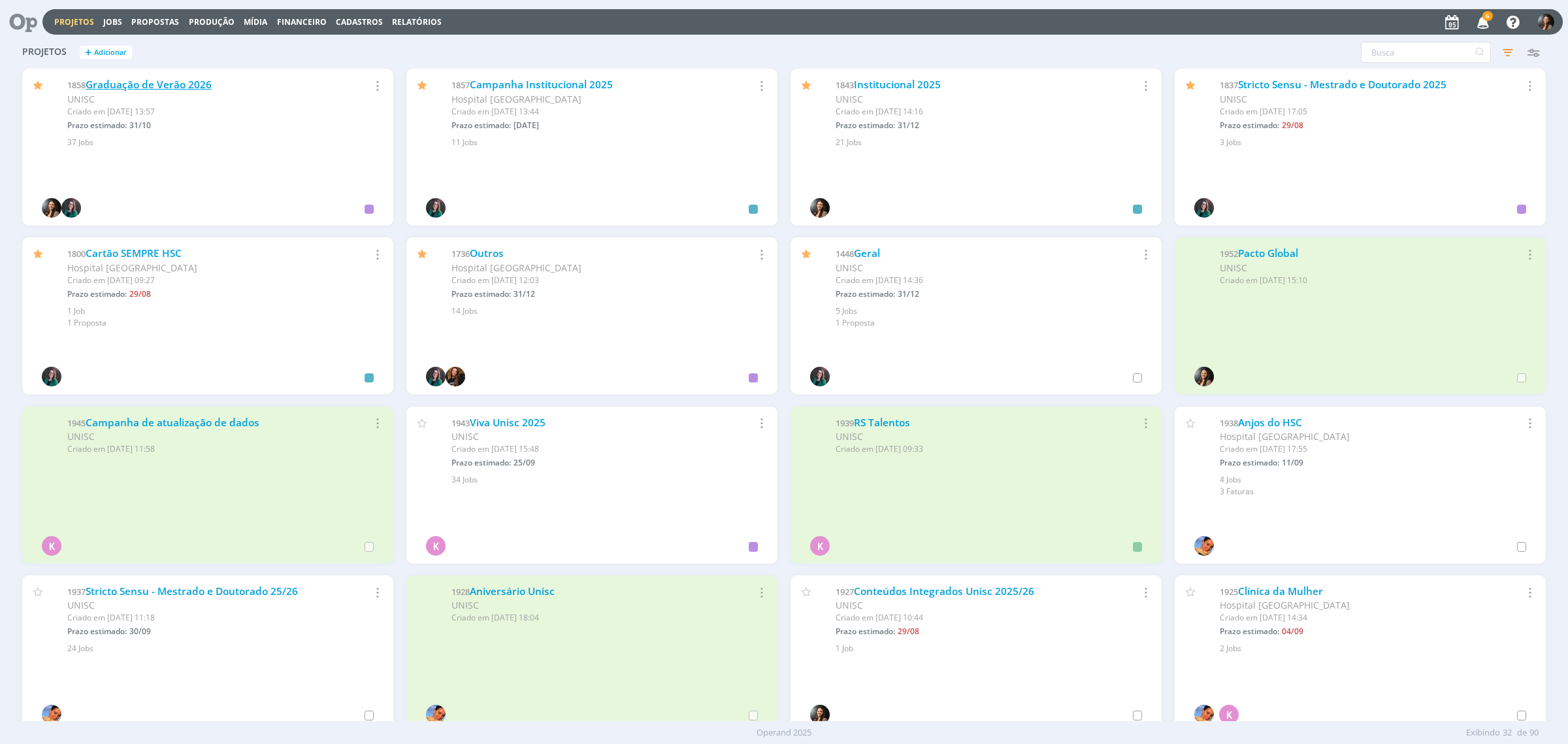
click at [187, 79] on link "Graduação de Verão 2026" at bounding box center [148, 85] width 126 height 14
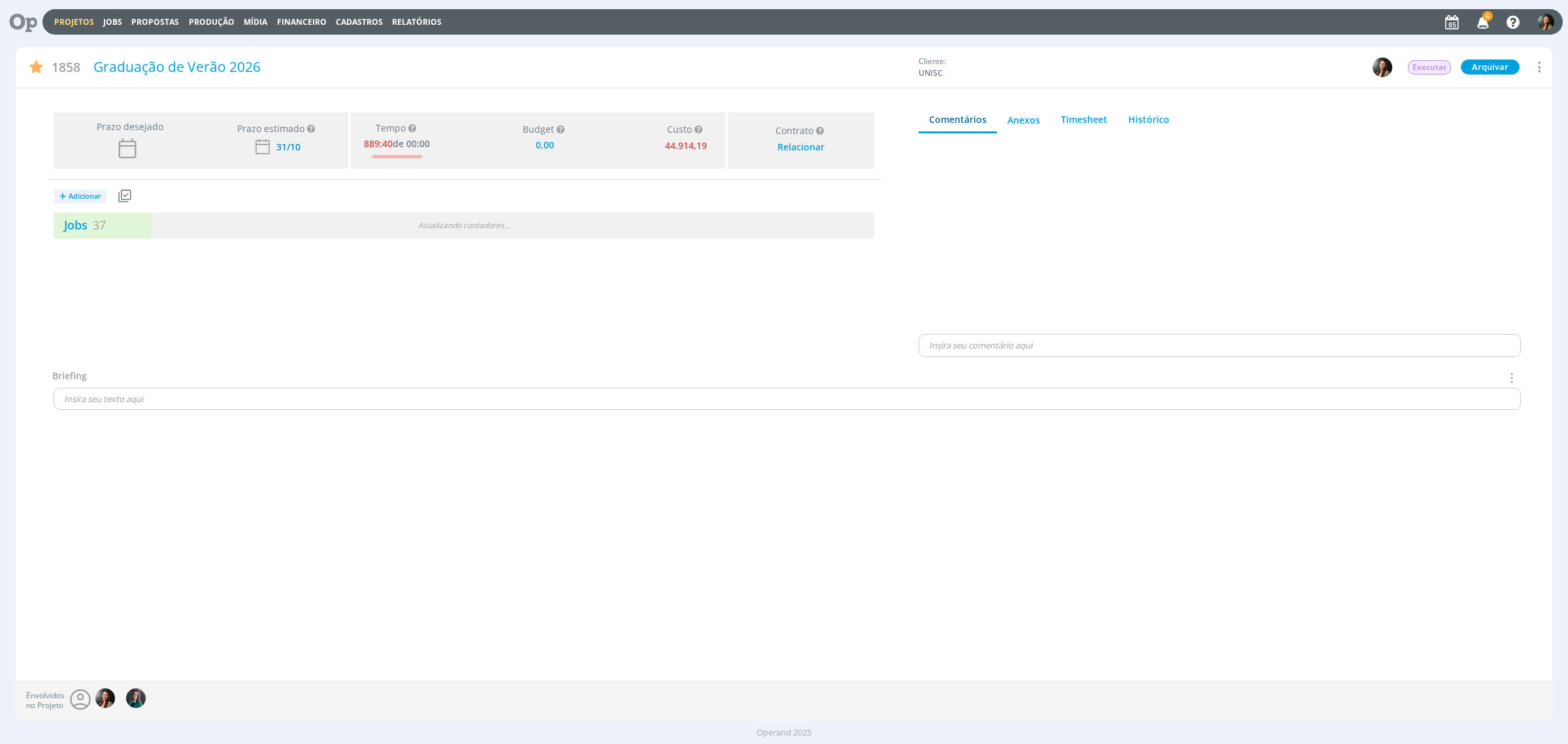
type input "0,00"
click at [105, 21] on link "Jobs" at bounding box center [112, 22] width 19 height 11
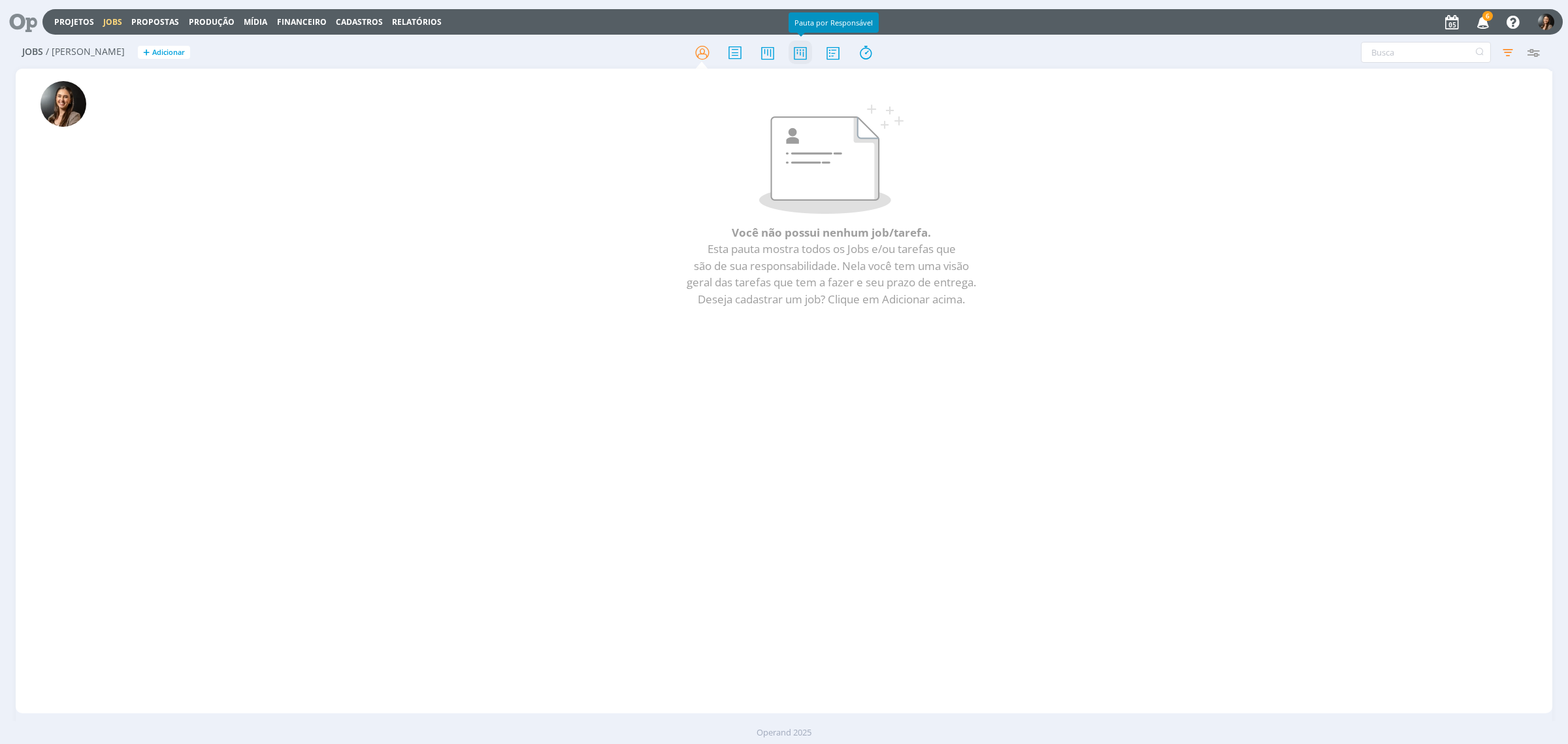
click at [802, 49] on icon at bounding box center [800, 52] width 24 height 26
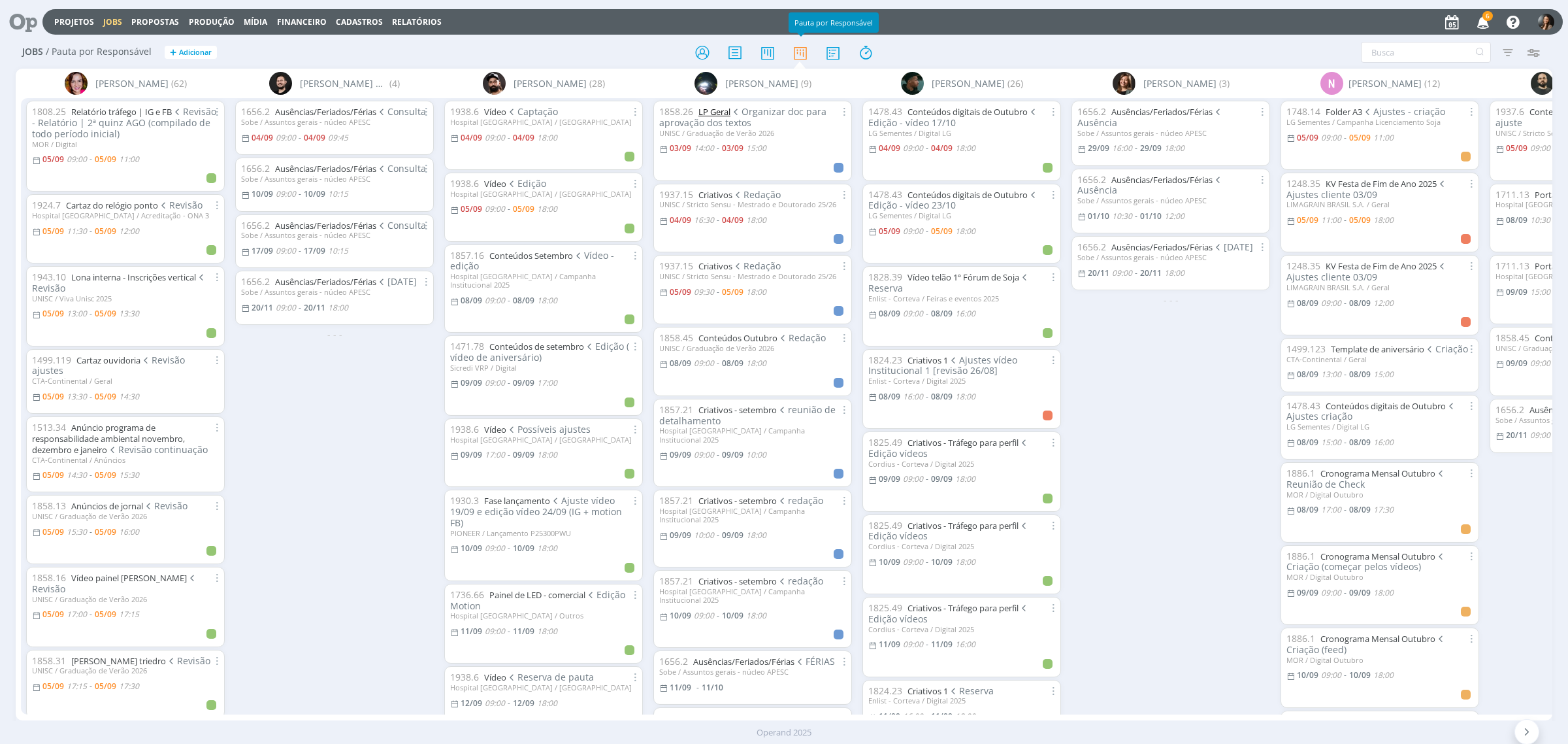
click at [713, 113] on link "LP Geral" at bounding box center [714, 111] width 32 height 11
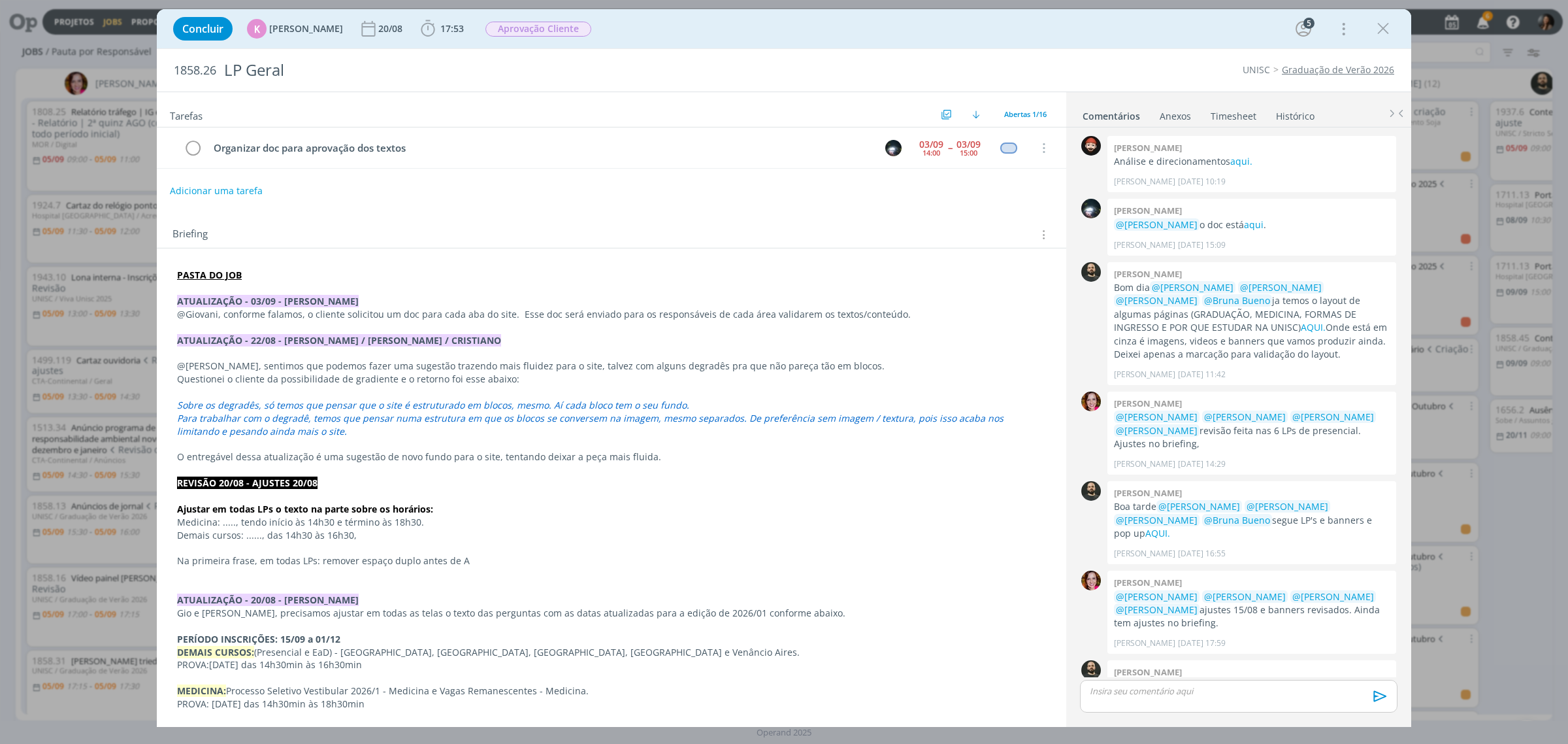
scroll to position [500, 0]
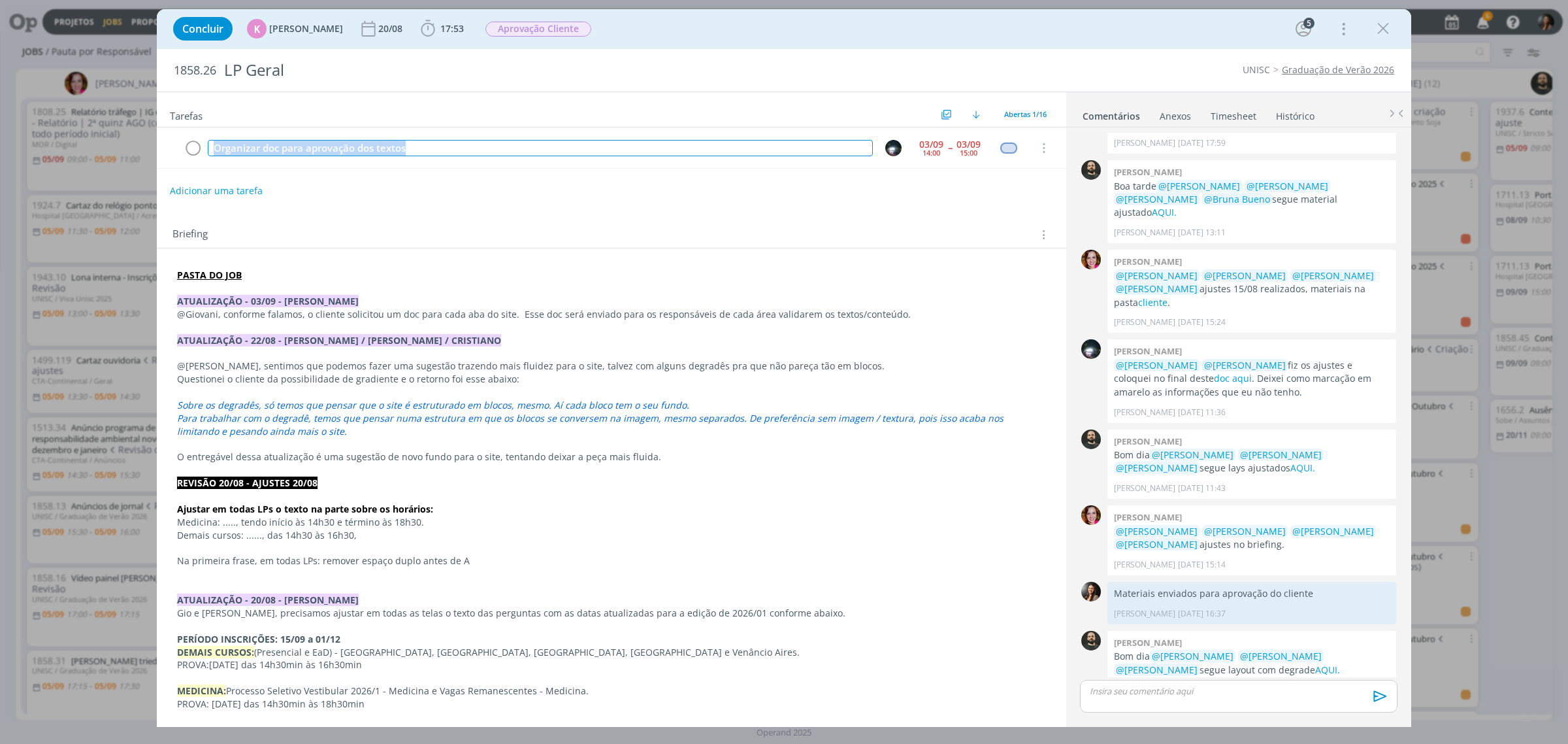
drag, startPoint x: 522, startPoint y: 151, endPoint x: 928, endPoint y: 56, distance: 417.0
click at [200, 165] on tr "Organizar doc para aprovação dos textos 03/09 14:00 -- 03/09 15:00 Cancelar" at bounding box center [612, 148] width 910 height 41
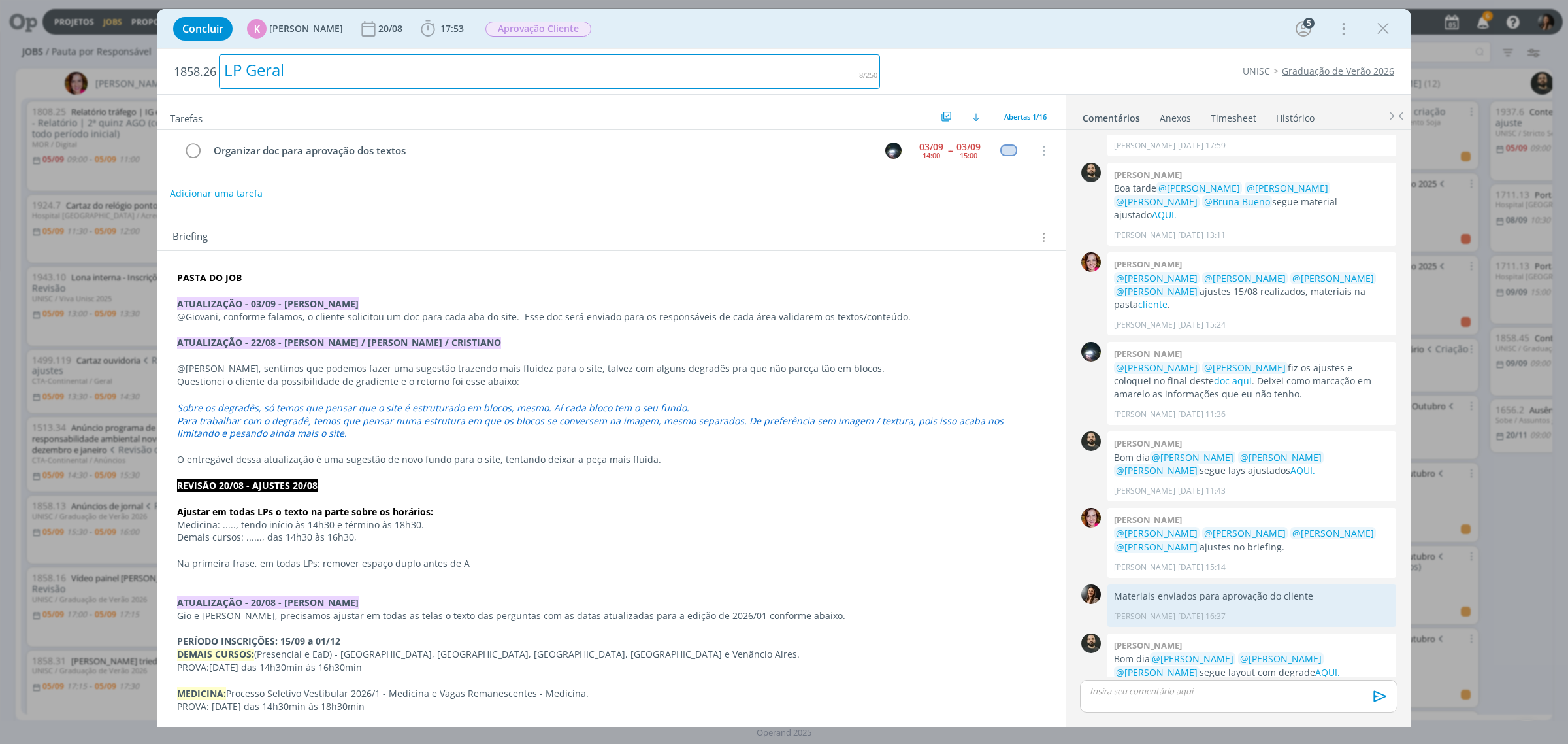
click at [366, 77] on div "LP Geral" at bounding box center [549, 71] width 661 height 34
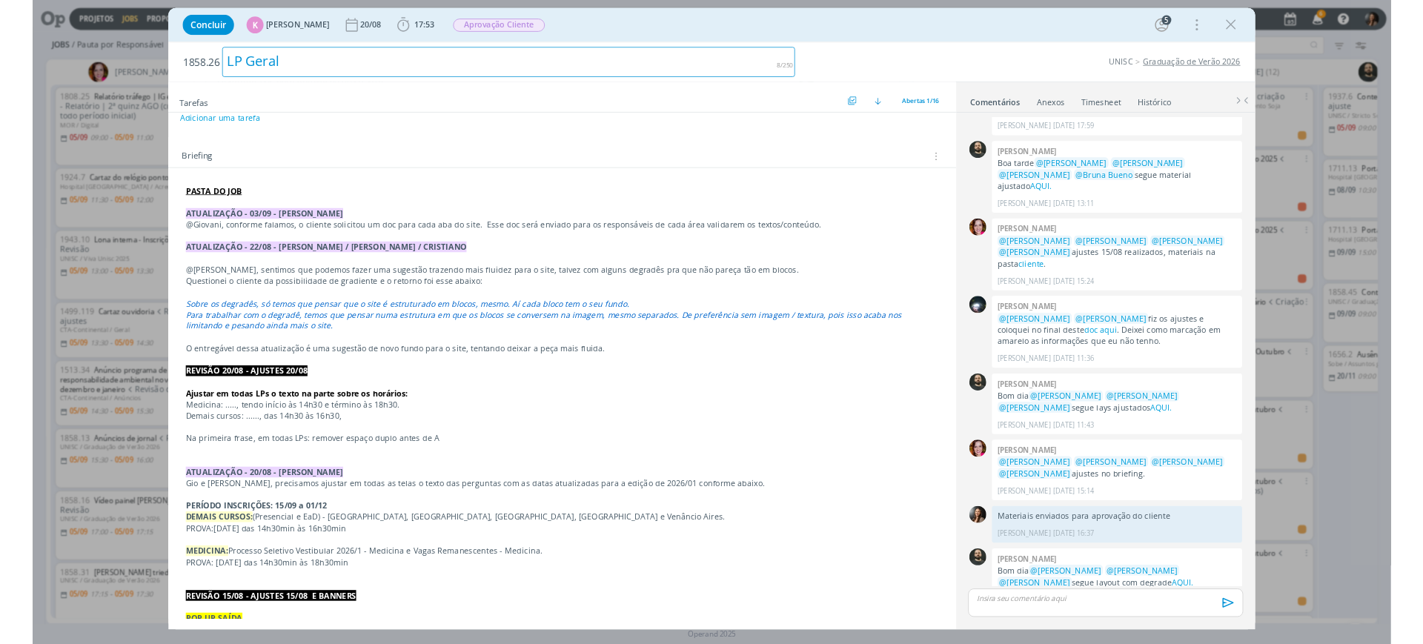
scroll to position [0, 0]
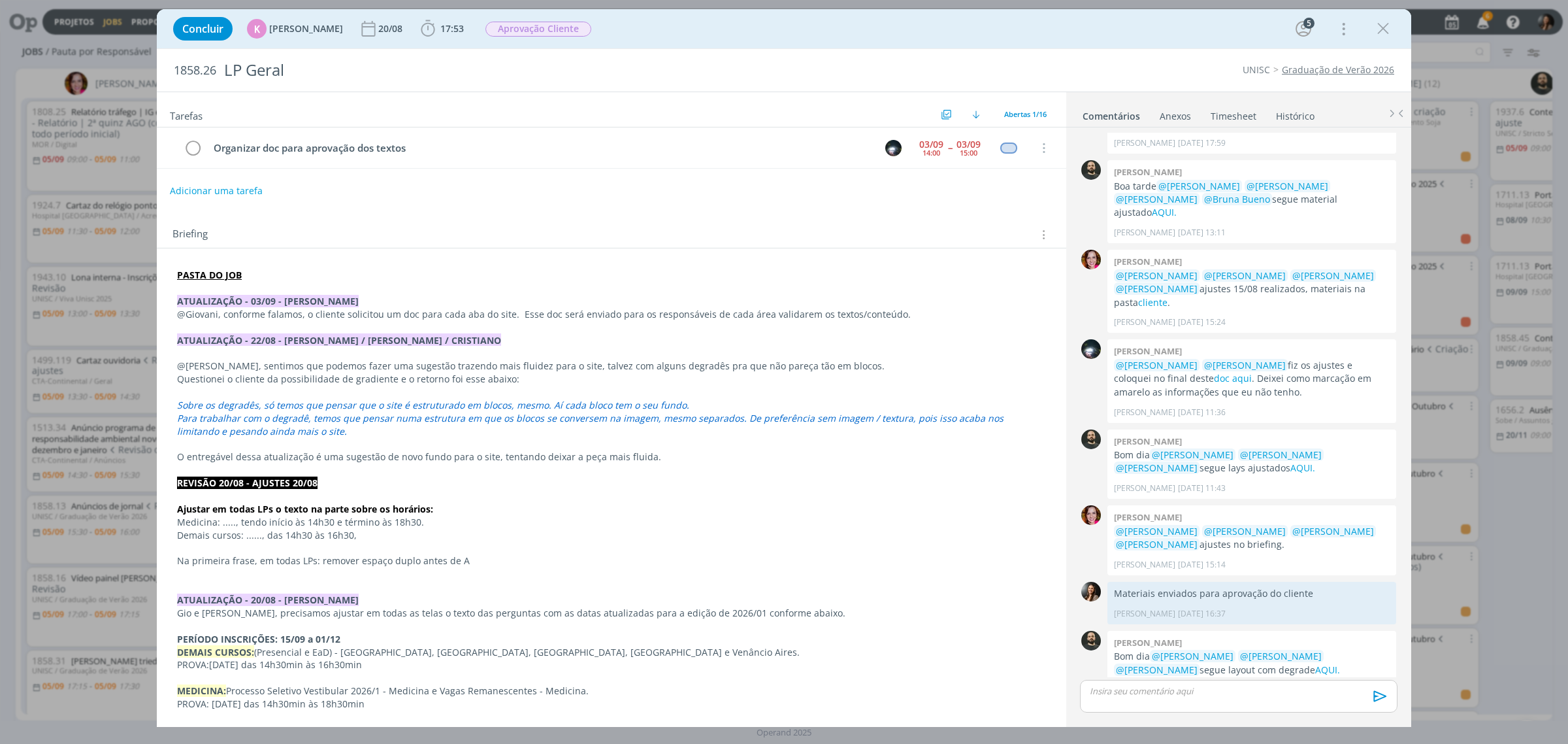
click at [358, 415] on em "Para trabalhar com o degradê, temos que pensar numa estrutura em que os blocos …" at bounding box center [591, 424] width 829 height 26
click at [459, 534] on p "Demais cursos: ......, das 14h30 às 16h30," at bounding box center [612, 535] width 869 height 13
click at [1315, 663] on link "AQUI." at bounding box center [1327, 669] width 25 height 12
drag, startPoint x: 951, startPoint y: 324, endPoint x: 946, endPoint y: 315, distance: 10.3
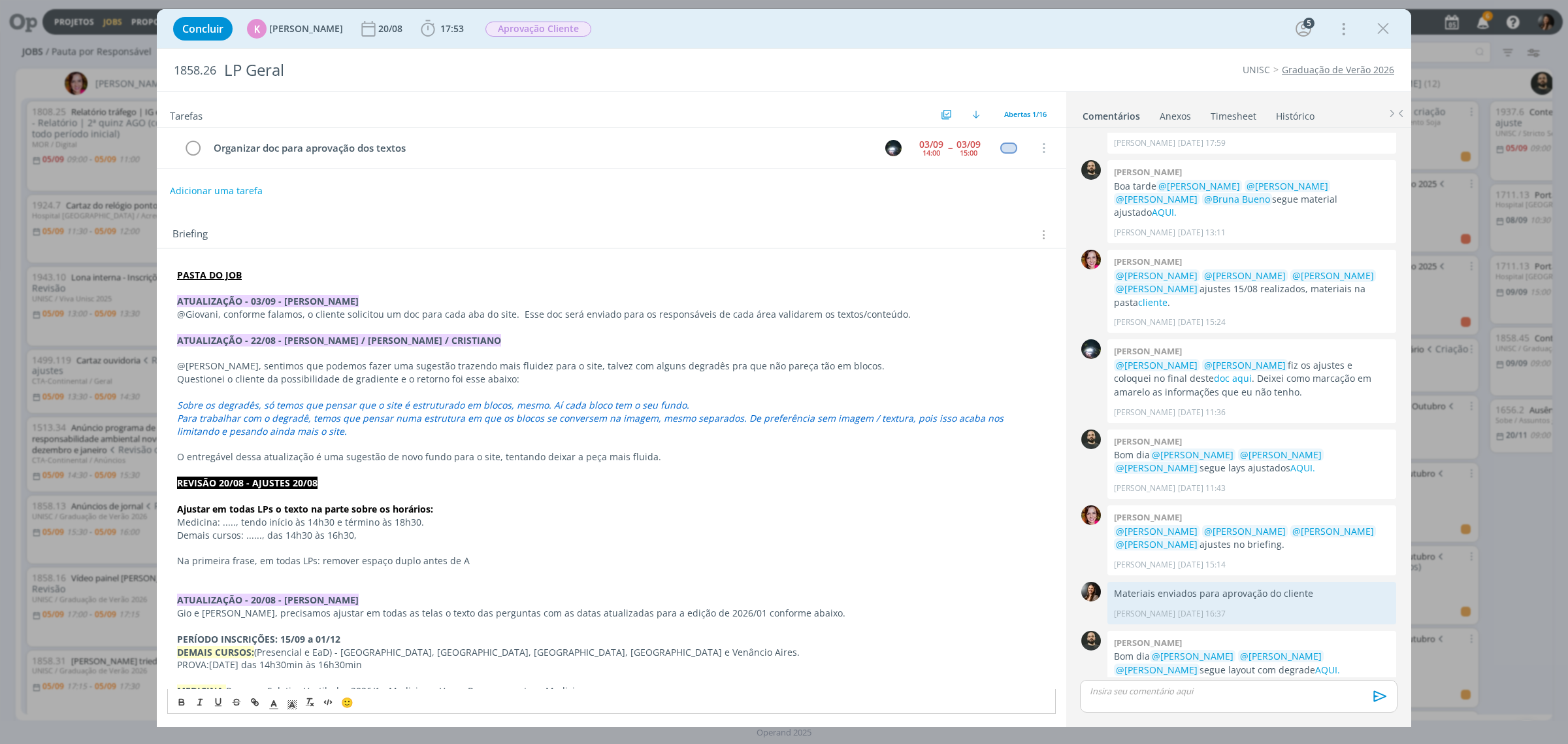
click at [643, 514] on p "Ajustar em todas LPs o texto na parte sobre os horários:" at bounding box center [612, 509] width 869 height 13
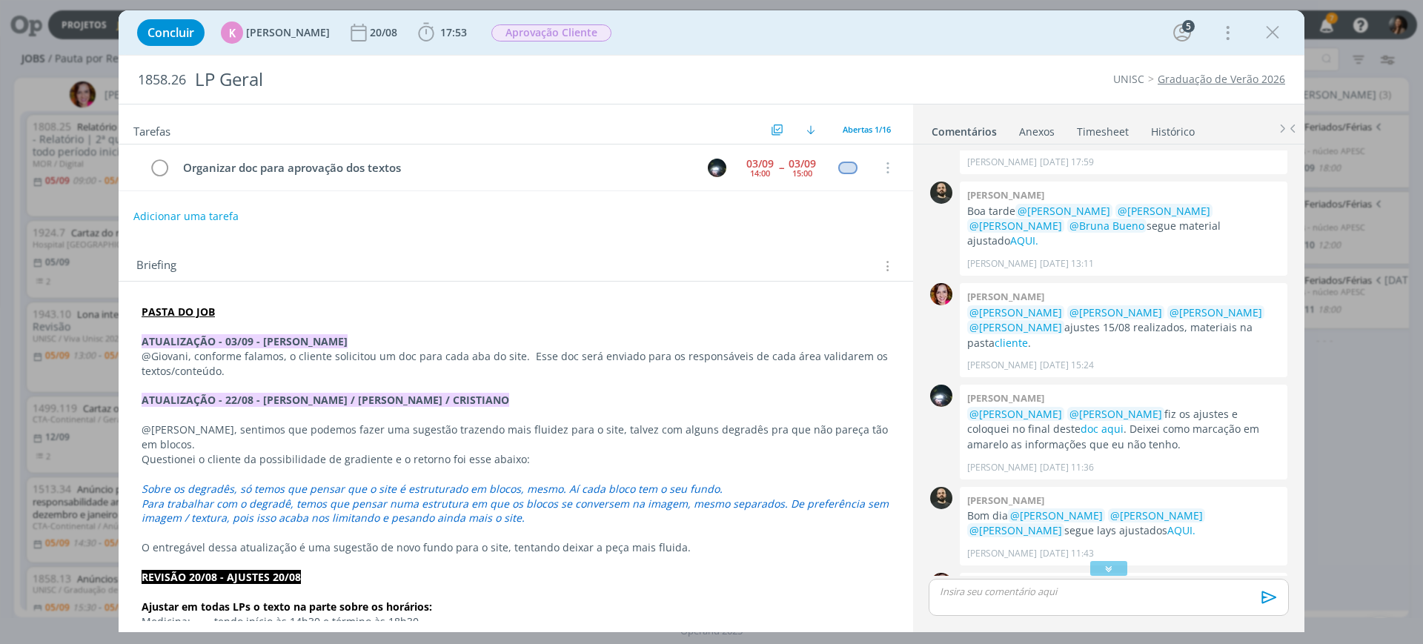
scroll to position [566, 0]
click at [1274, 24] on icon "dialog" at bounding box center [1273, 32] width 22 height 22
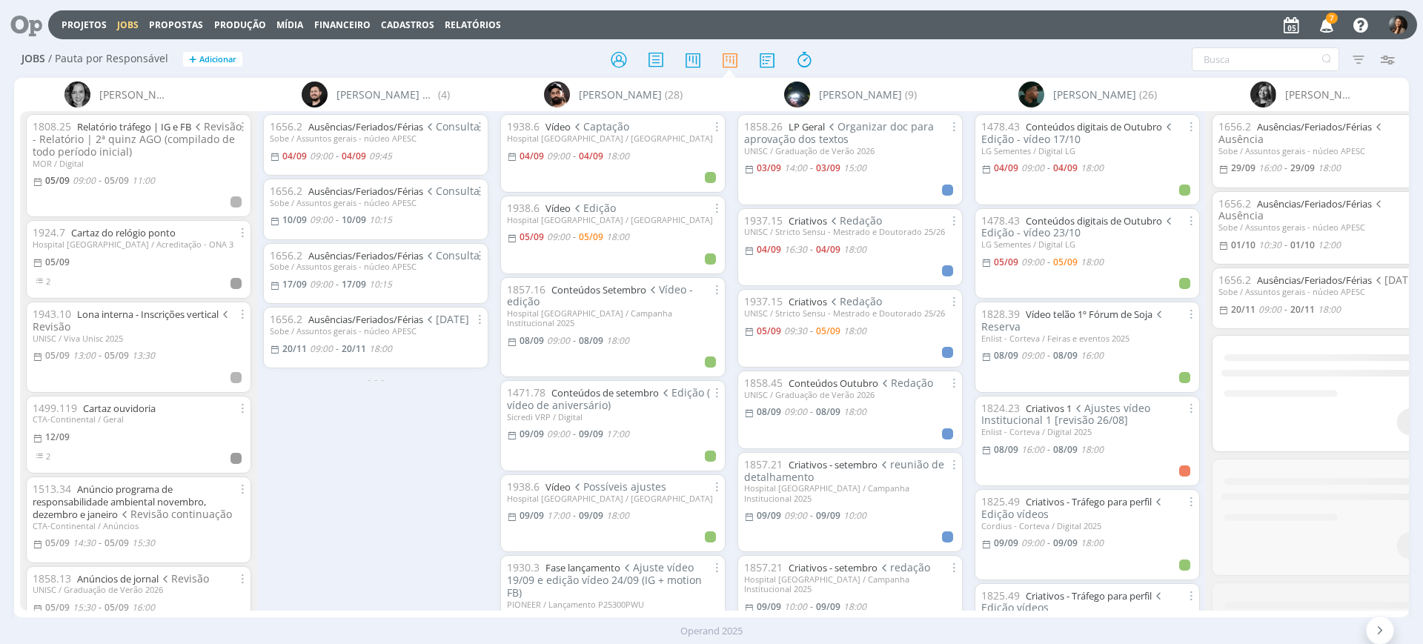
click at [302, 517] on div "1656.2 Ausências/Feriados/Férias Consulta Sobe / Assuntos gerais - núcleo APESC…" at bounding box center [375, 360] width 237 height 499
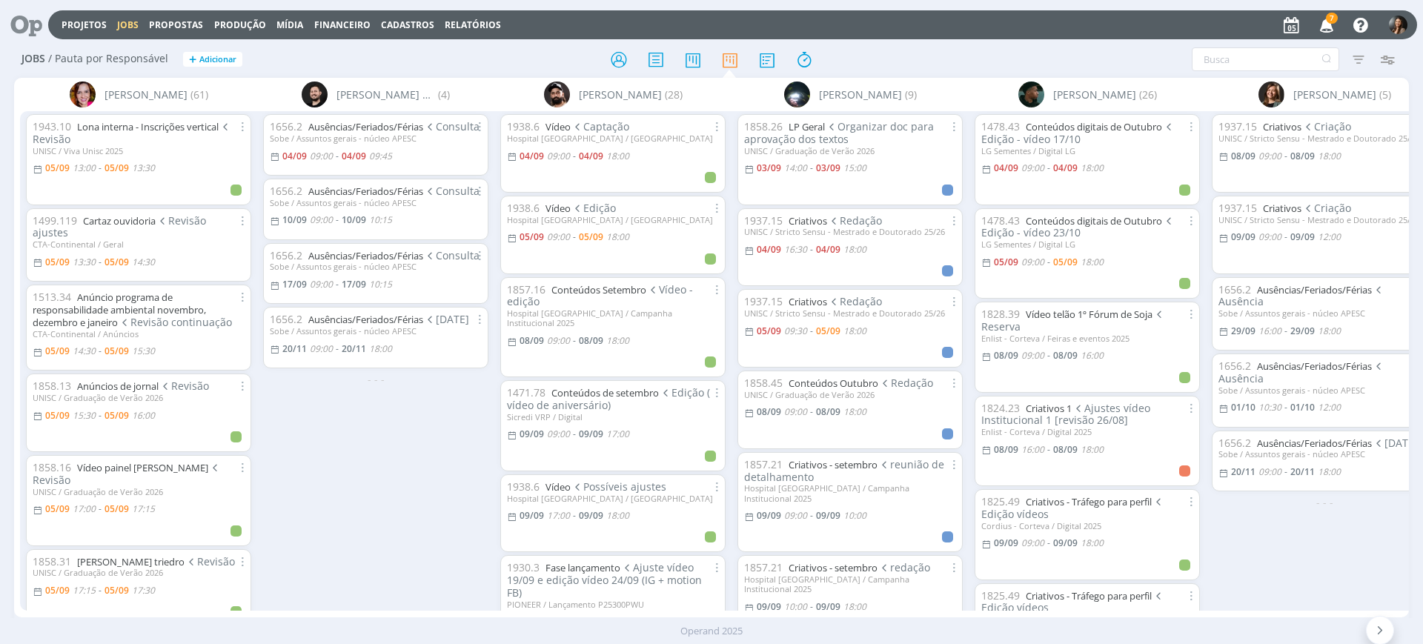
drag, startPoint x: 355, startPoint y: 526, endPoint x: 342, endPoint y: 564, distance: 40.8
click at [355, 526] on div "1656.2 Ausências/Feriados/Férias Consulta Sobe / Assuntos gerais - núcleo APESC…" at bounding box center [375, 360] width 237 height 499
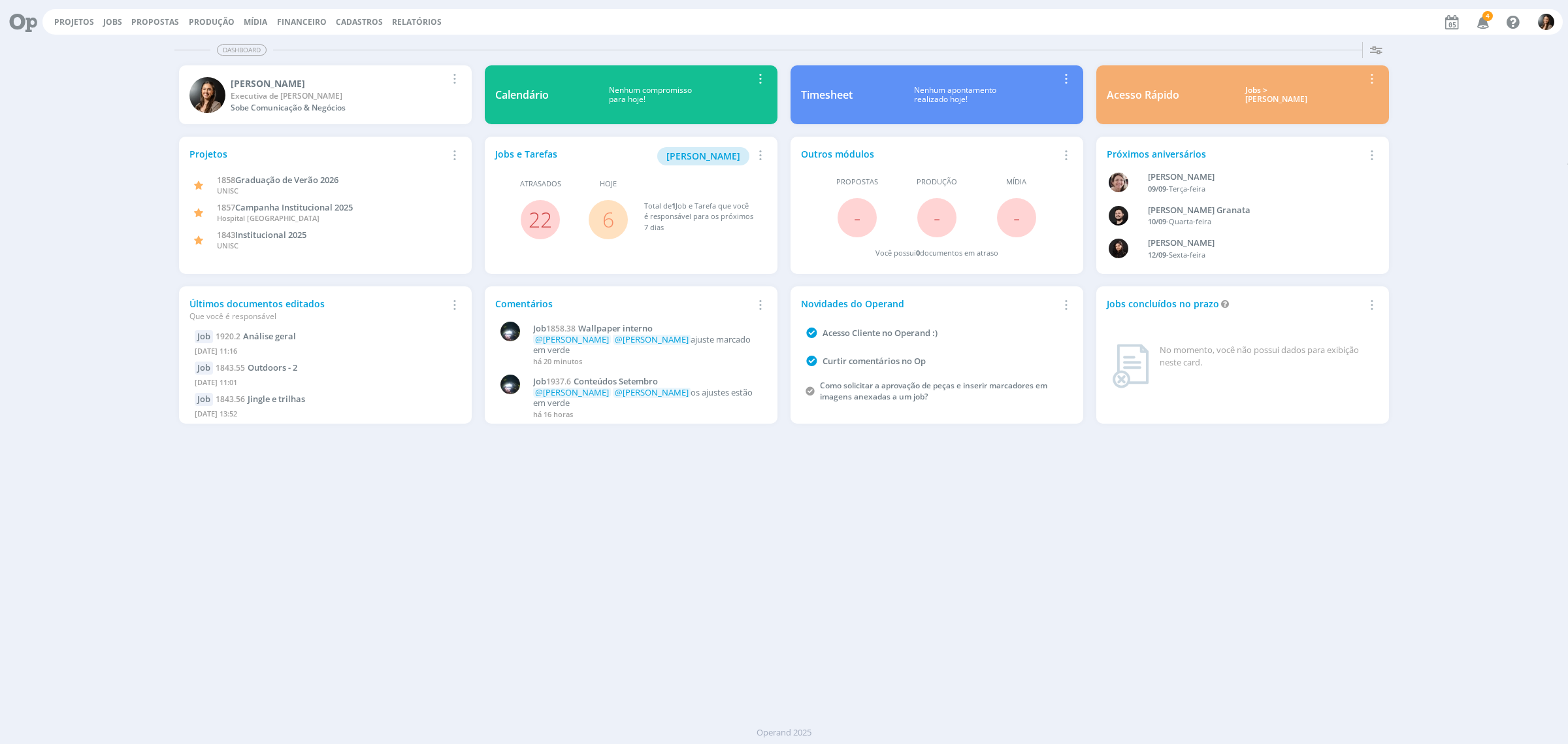
drag, startPoint x: 881, startPoint y: 632, endPoint x: 625, endPoint y: 463, distance: 306.8
click at [867, 624] on div "Dashboard Salvar Selecione abaixo os cards desejados: Meus Meu Perfil [GEOGRAPH…" at bounding box center [784, 391] width 1568 height 707
click at [69, 19] on link "Projetos" at bounding box center [74, 22] width 40 height 11
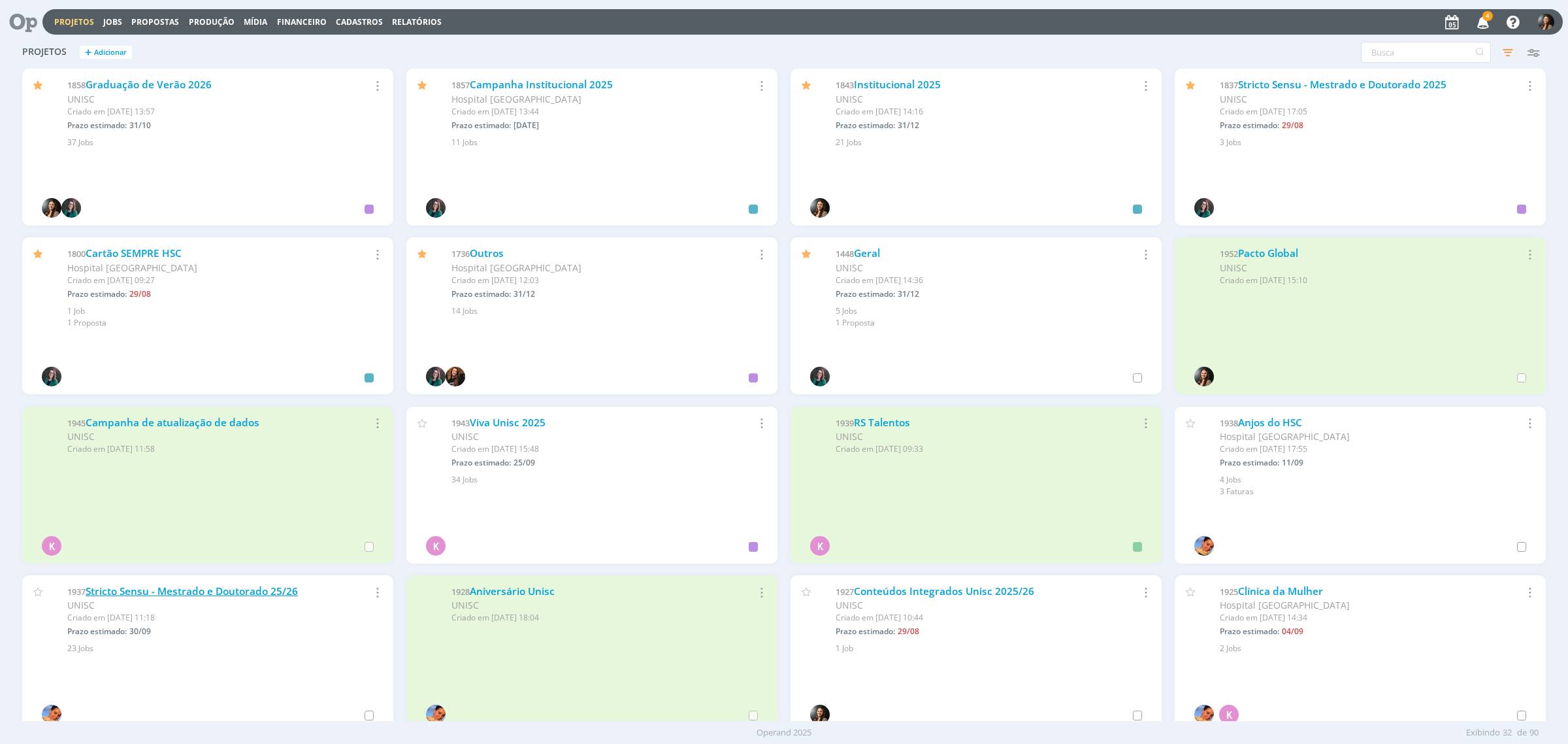
click at [245, 589] on link "Stricto Sensu - Mestrado e Doutorado 25/26" at bounding box center [191, 591] width 212 height 14
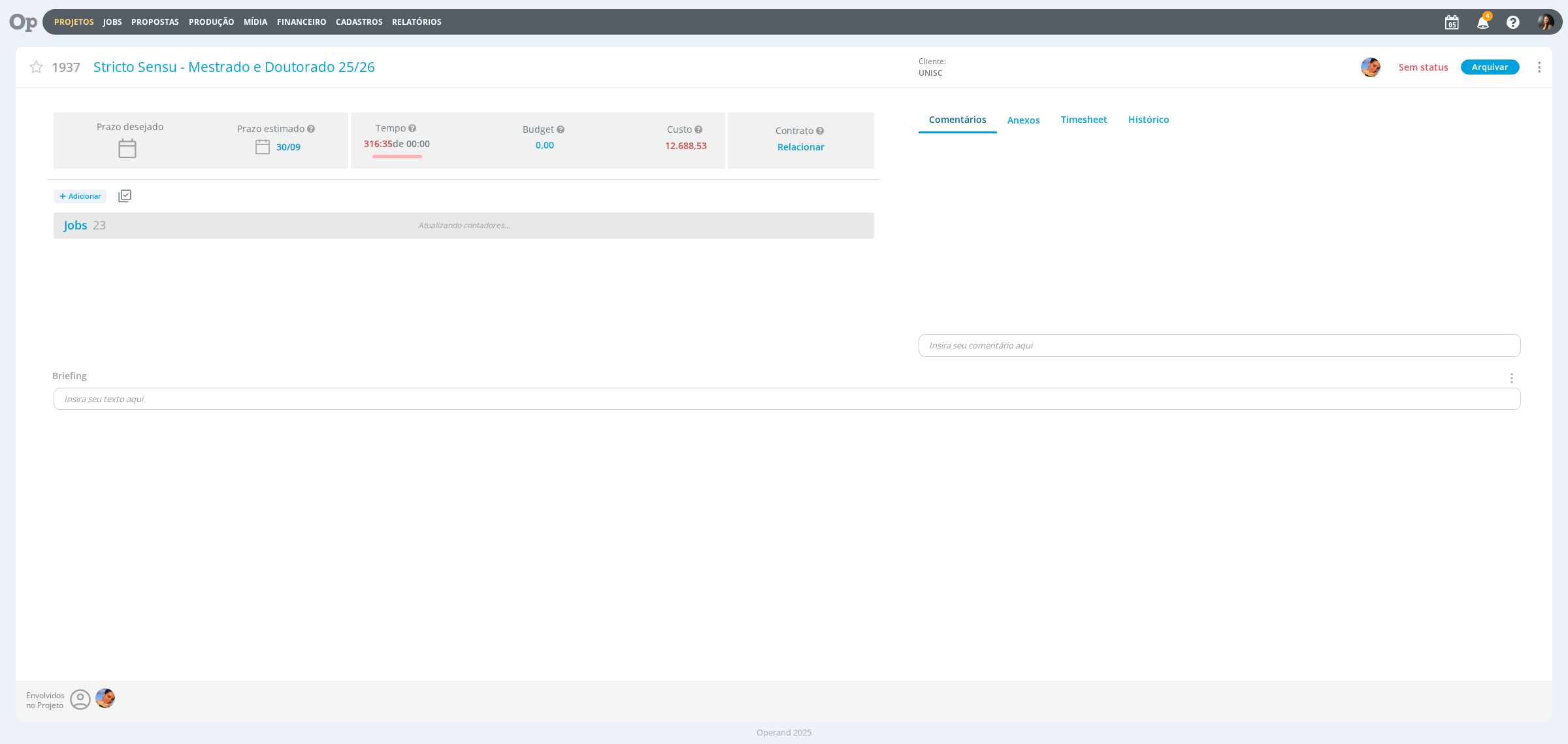
type input "0,00"
click at [704, 228] on div "1 / 24" at bounding box center [669, 226] width 411 height 15
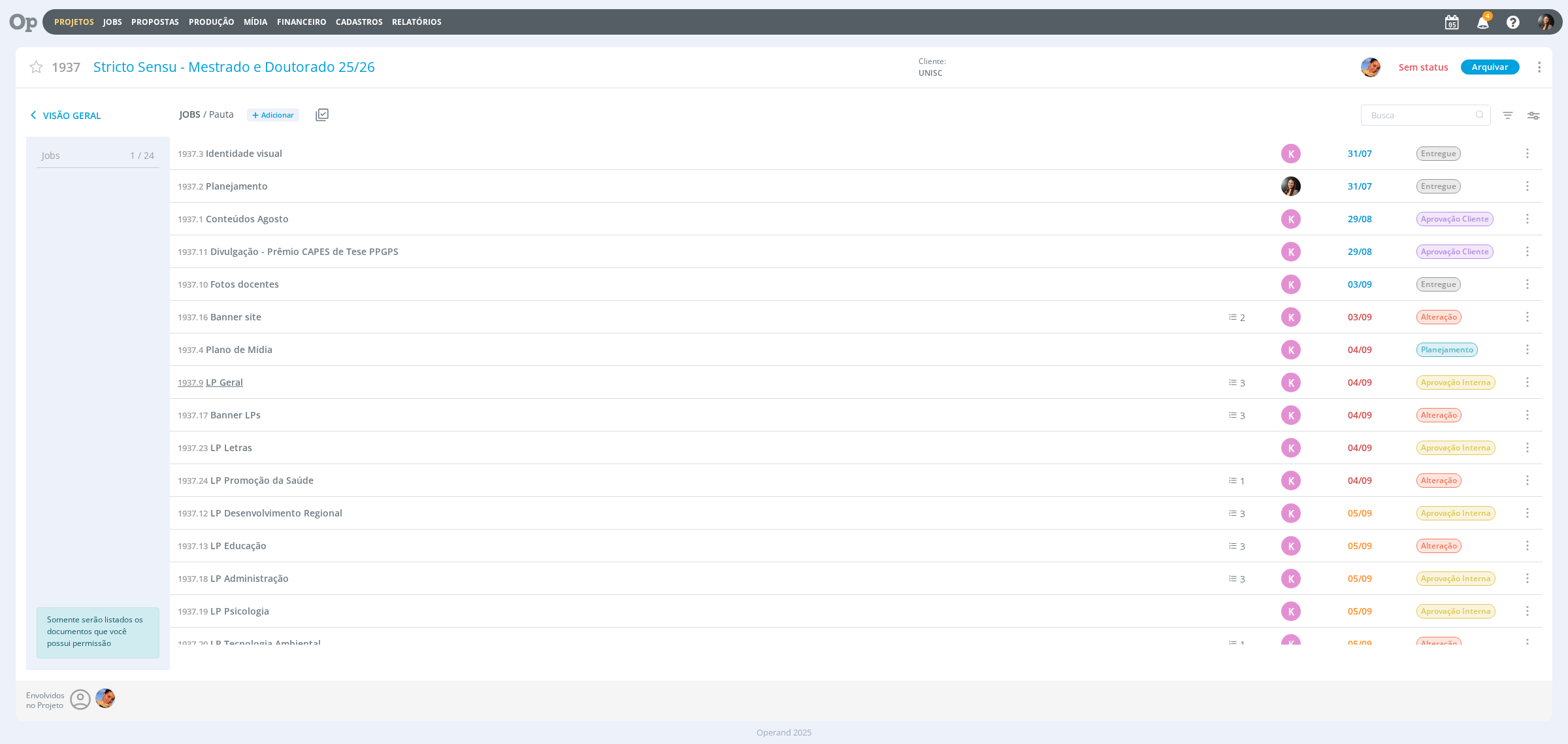
click at [230, 376] on span "LP Geral" at bounding box center [225, 382] width 37 height 12
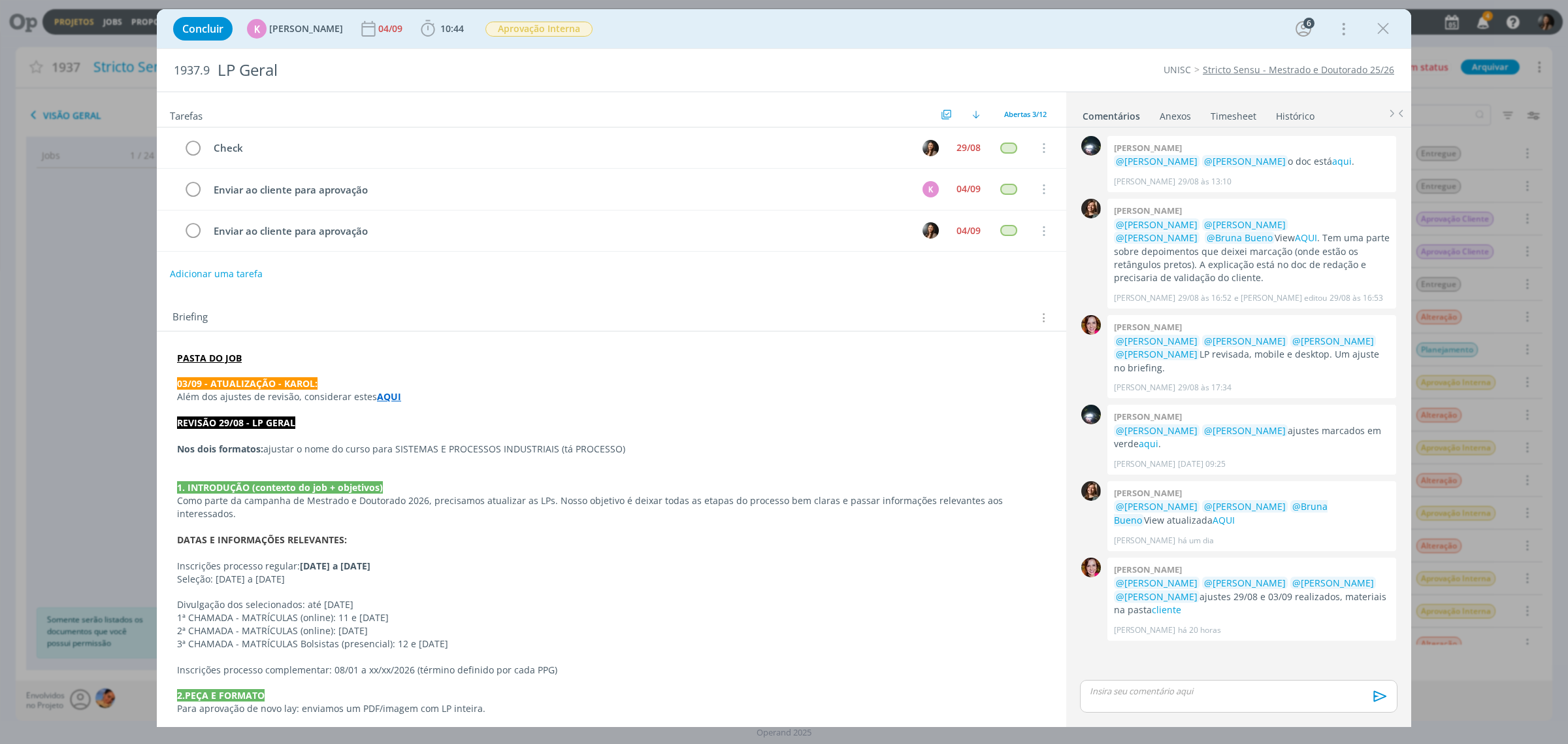
click at [1248, 656] on div "0 Giovanni zacchini @Karoline Arend @Letícia Frantz o doc está aqui . Giovanni …" at bounding box center [1238, 405] width 328 height 545
click at [1333, 160] on link "aqui" at bounding box center [1342, 161] width 19 height 12
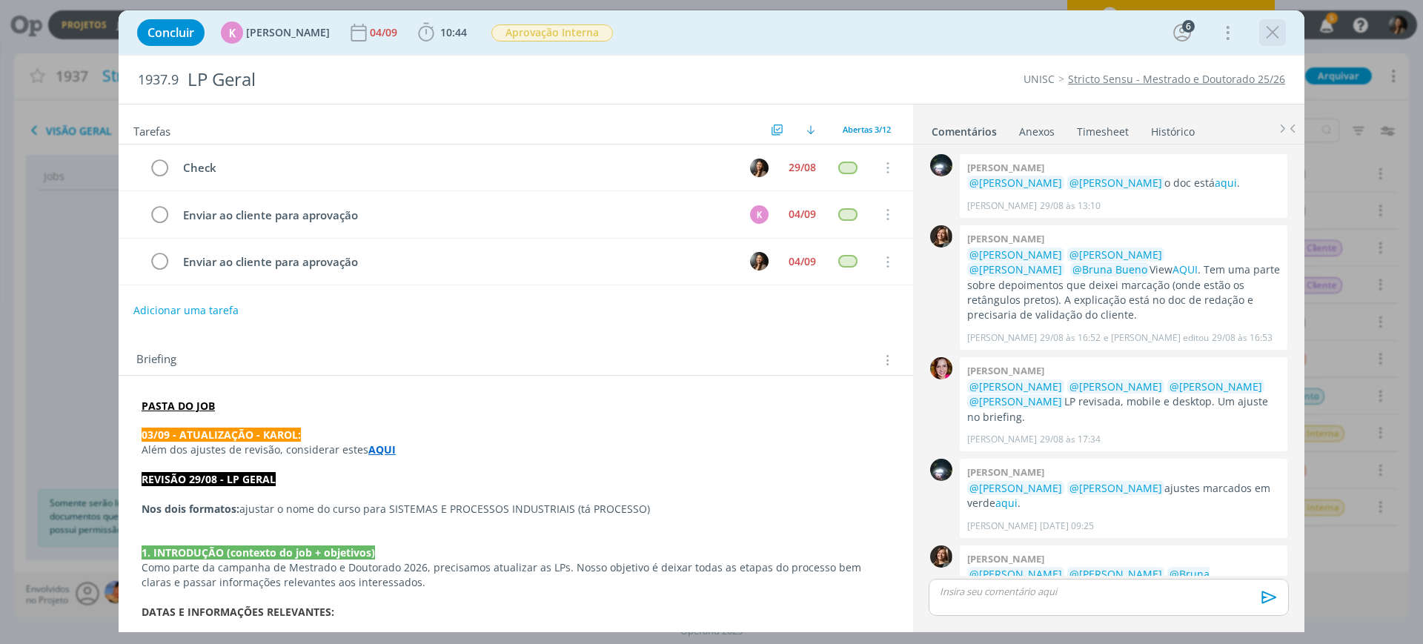
click at [1271, 38] on icon "dialog" at bounding box center [1273, 32] width 22 height 22
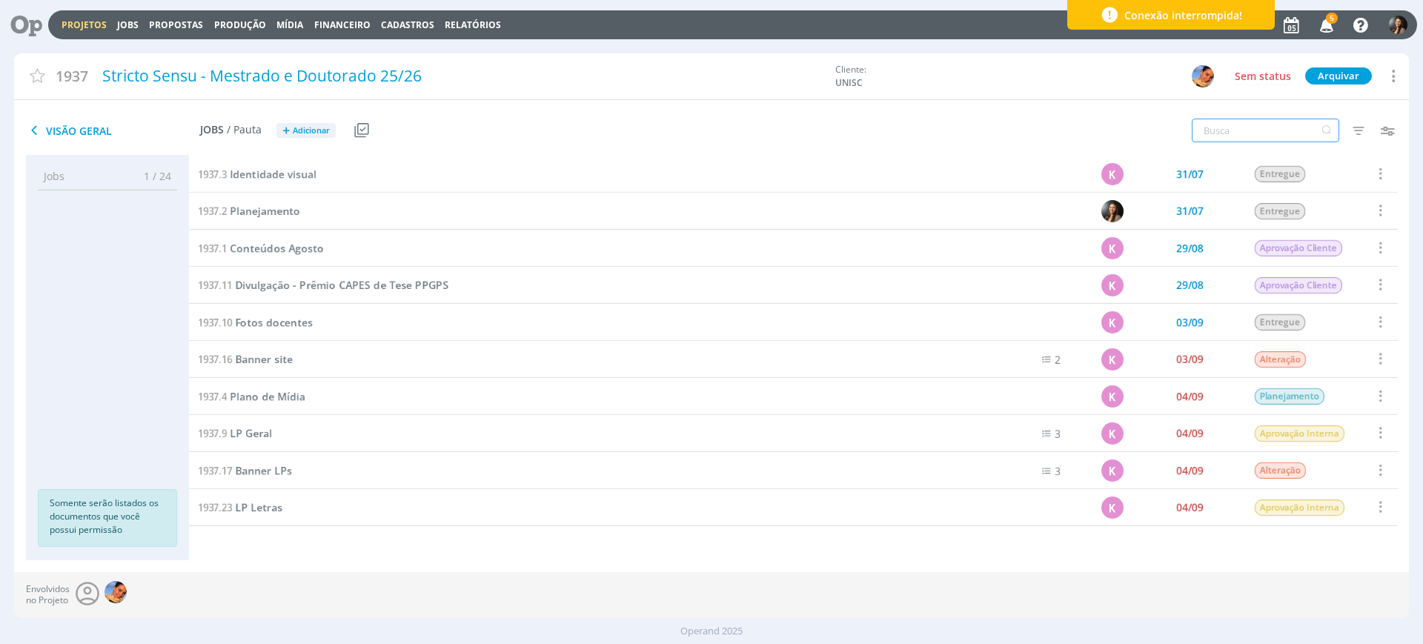
click at [1266, 133] on input "text" at bounding box center [1266, 131] width 148 height 24
click at [1258, 125] on input "text" at bounding box center [1266, 131] width 148 height 24
type input "lp"
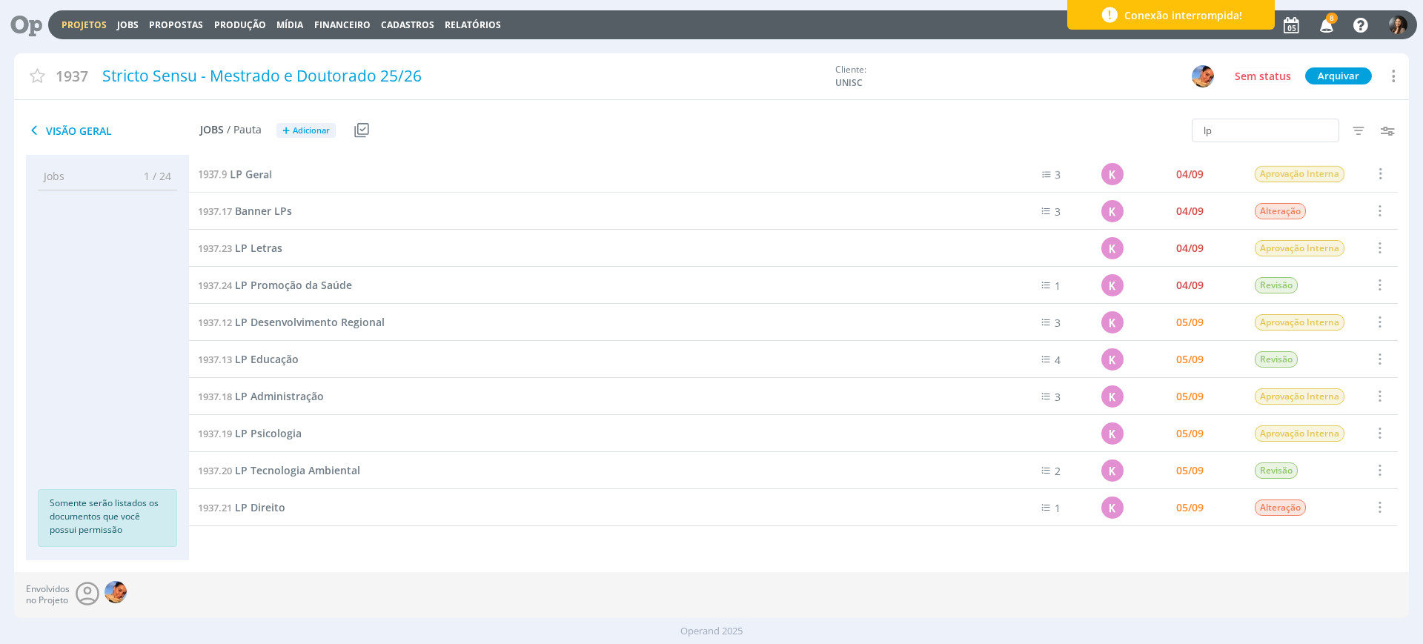
drag, startPoint x: 480, startPoint y: 543, endPoint x: 379, endPoint y: 313, distance: 250.9
click at [479, 543] on div "1937.3 Identidade visual K 31/07 Entregue Selecionar Concluir Cancelar Iniciar …" at bounding box center [793, 357] width 1209 height 405
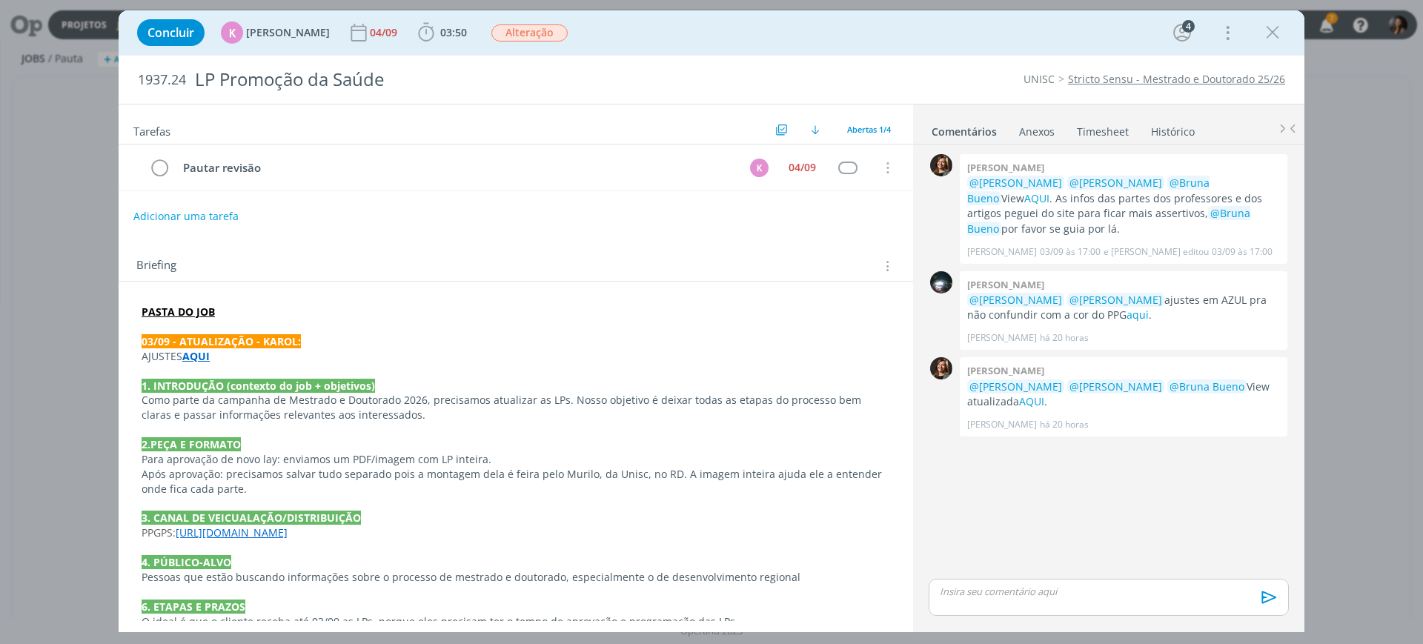
click at [1142, 554] on div "0 [PERSON_NAME] @[PERSON_NAME] @[PERSON_NAME] @[PERSON_NAME] View AQUI . As inf…" at bounding box center [1109, 362] width 372 height 425
click at [792, 162] on div "04/09" at bounding box center [802, 167] width 27 height 10
click at [878, 170] on icon "dialog" at bounding box center [886, 168] width 16 height 13
click at [823, 165] on link "Cancelar" at bounding box center [839, 162] width 117 height 24
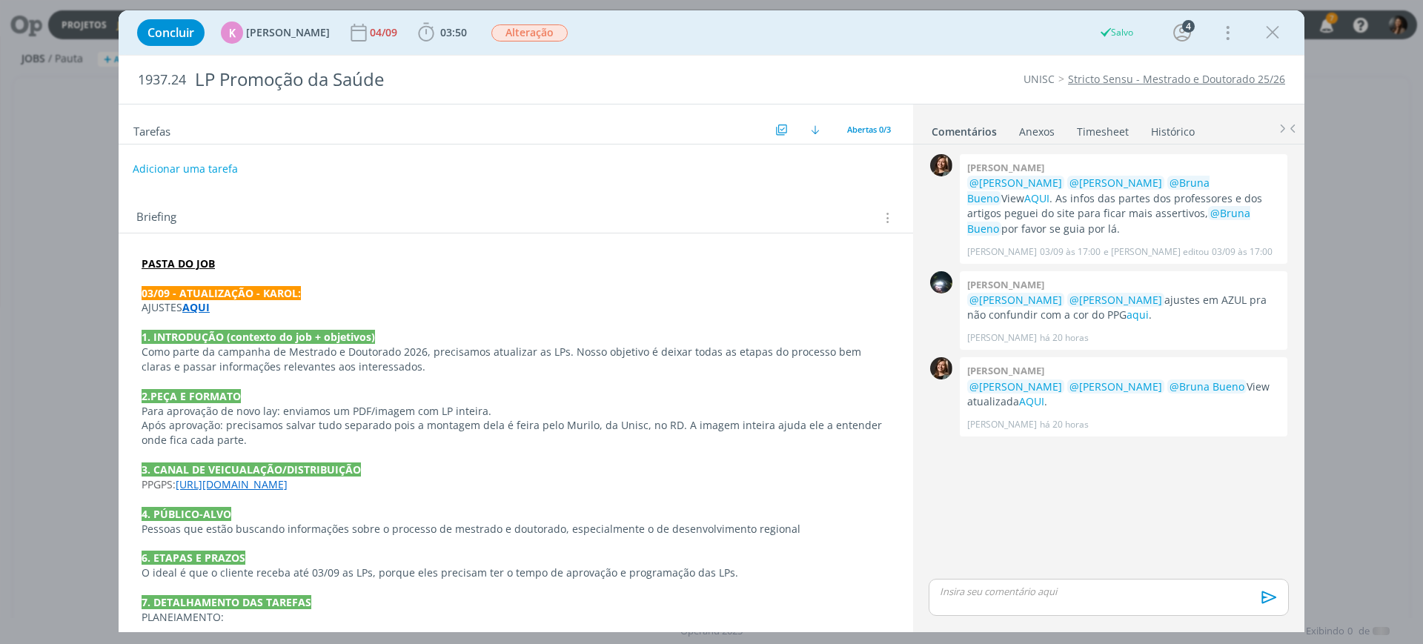
click at [199, 170] on button "Adicionar uma tarefa" at bounding box center [185, 168] width 105 height 25
click at [734, 171] on icon "dialog" at bounding box center [735, 168] width 23 height 23
type input "Revisão"
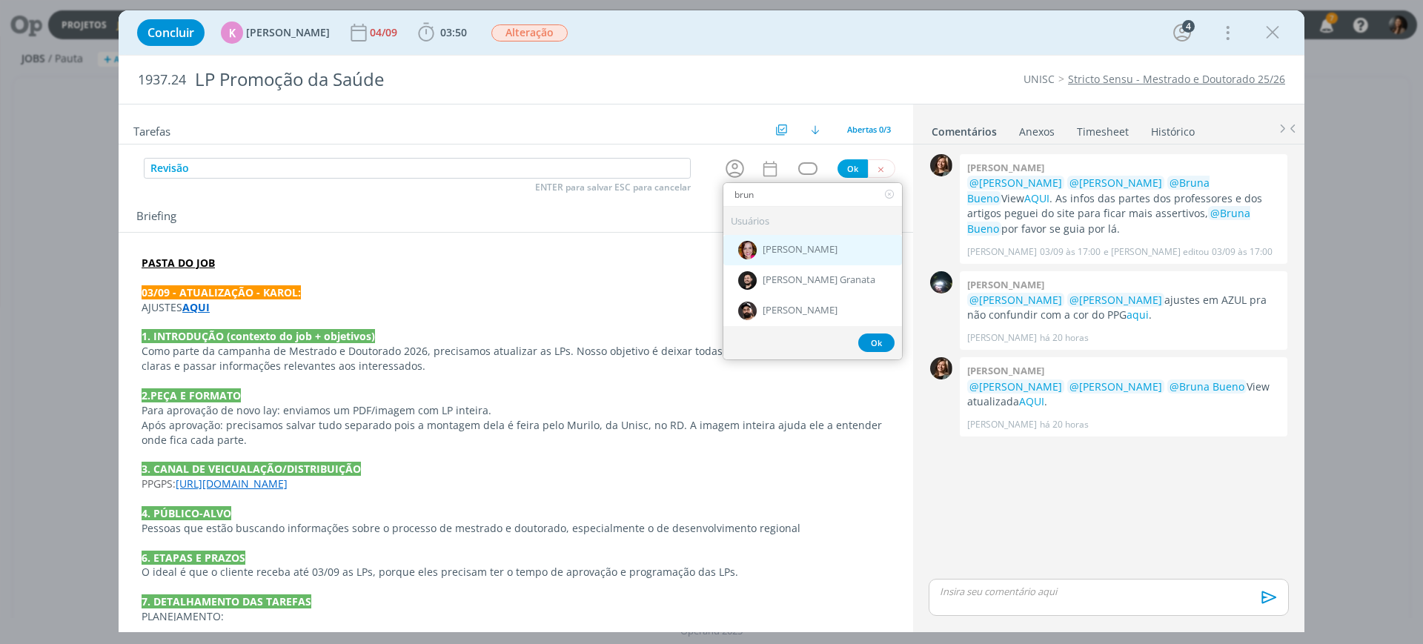
type input "brun"
drag, startPoint x: 806, startPoint y: 253, endPoint x: 789, endPoint y: 225, distance: 32.9
click at [806, 252] on span "[PERSON_NAME]" at bounding box center [800, 251] width 75 height 12
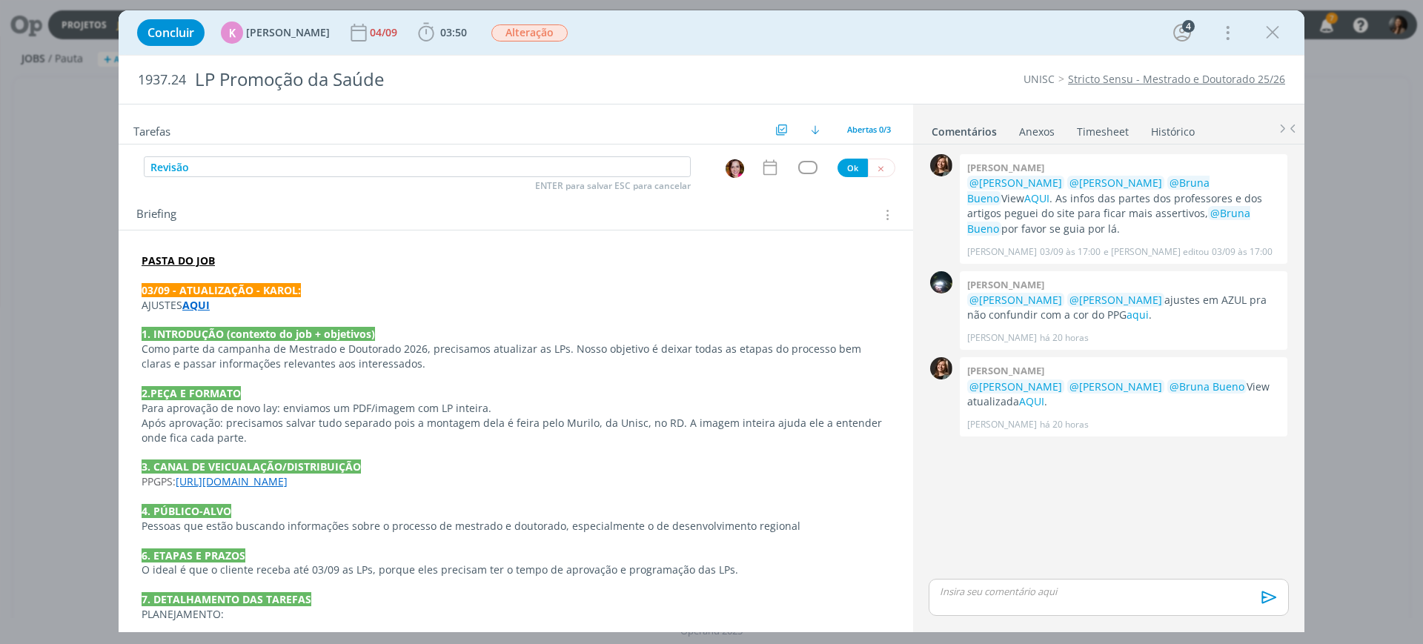
click at [761, 175] on icon "dialog" at bounding box center [770, 167] width 19 height 19
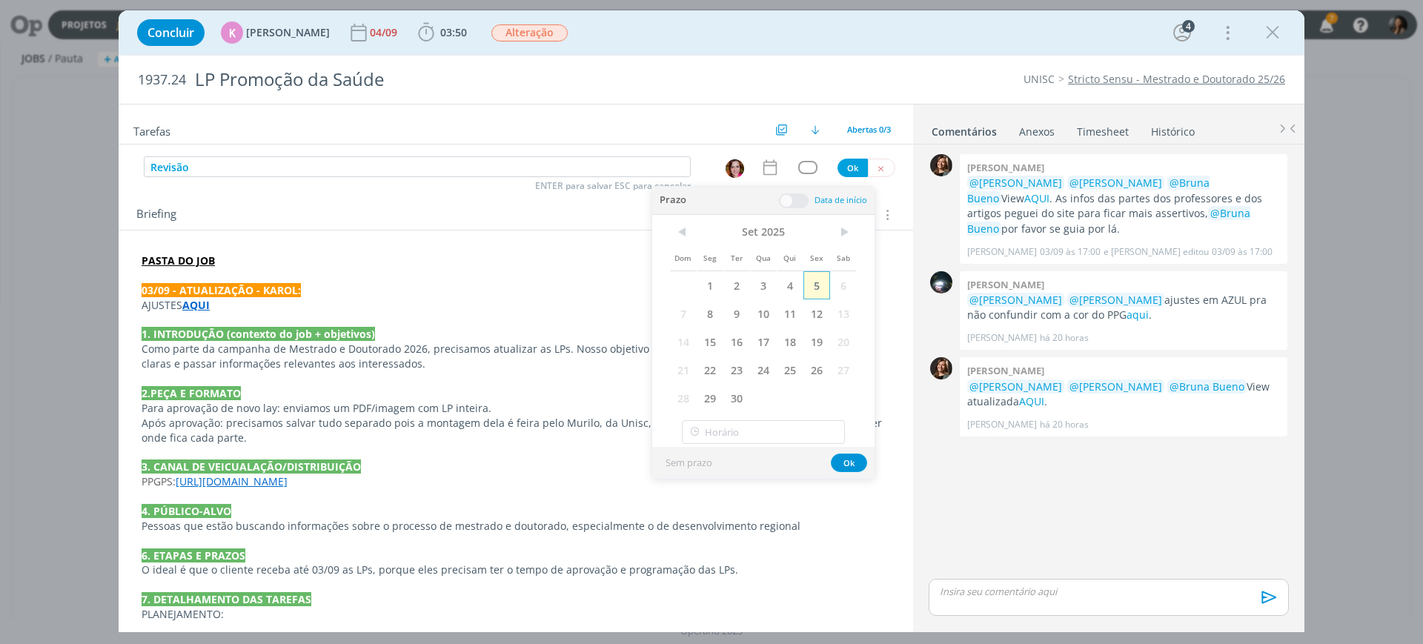
click at [807, 288] on span "5" at bounding box center [817, 285] width 27 height 28
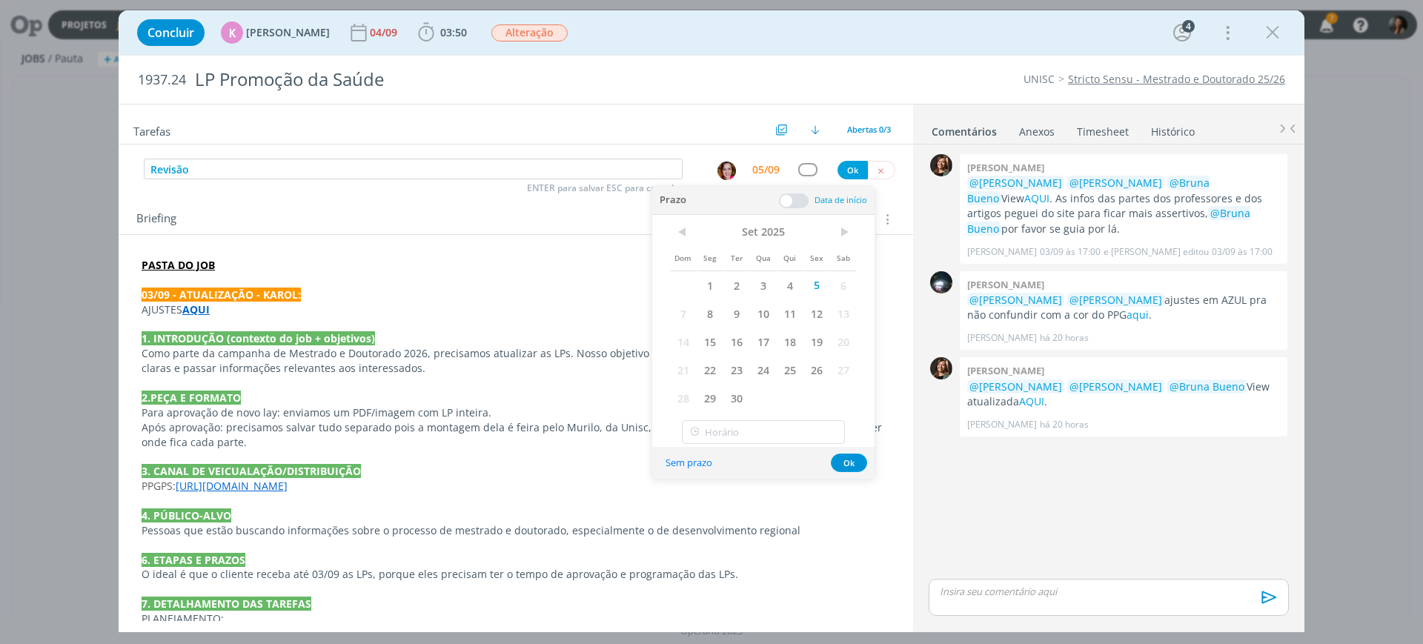
click at [792, 201] on span at bounding box center [794, 200] width 30 height 15
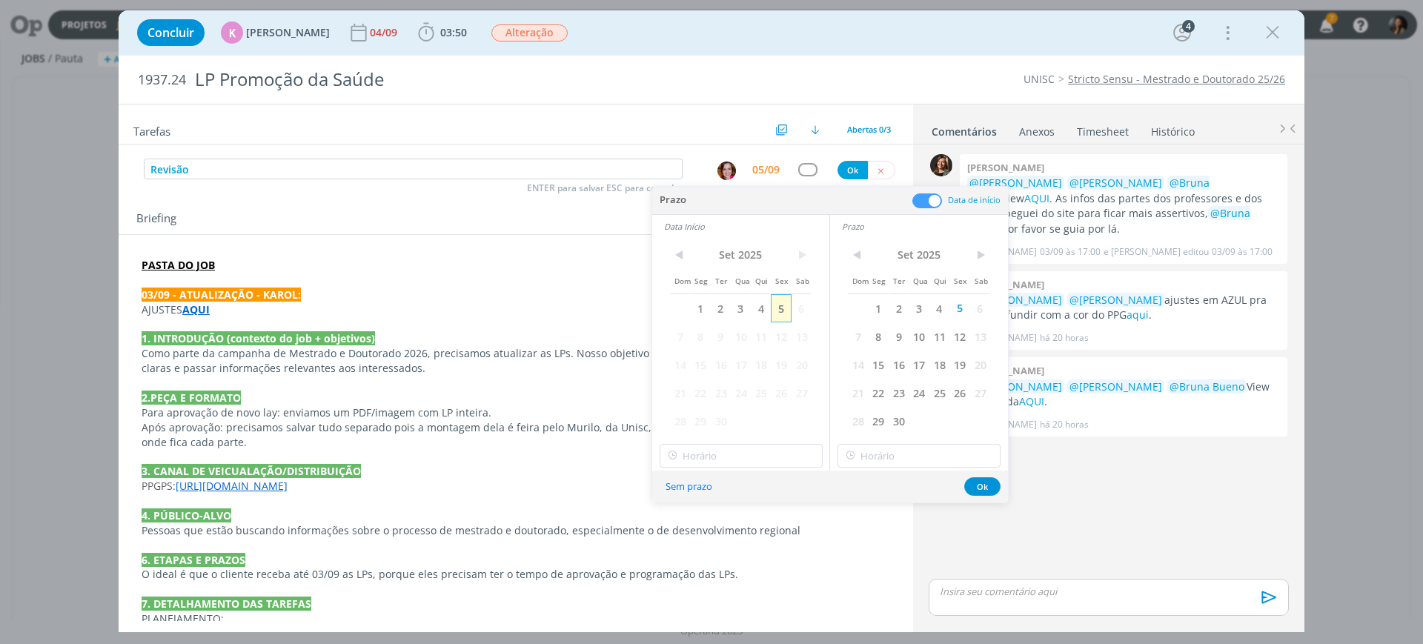
click at [775, 299] on span "5" at bounding box center [781, 308] width 20 height 28
click at [758, 446] on input "11:00" at bounding box center [741, 456] width 163 height 24
click at [705, 550] on div "10:30" at bounding box center [743, 550] width 166 height 27
type input "10:30"
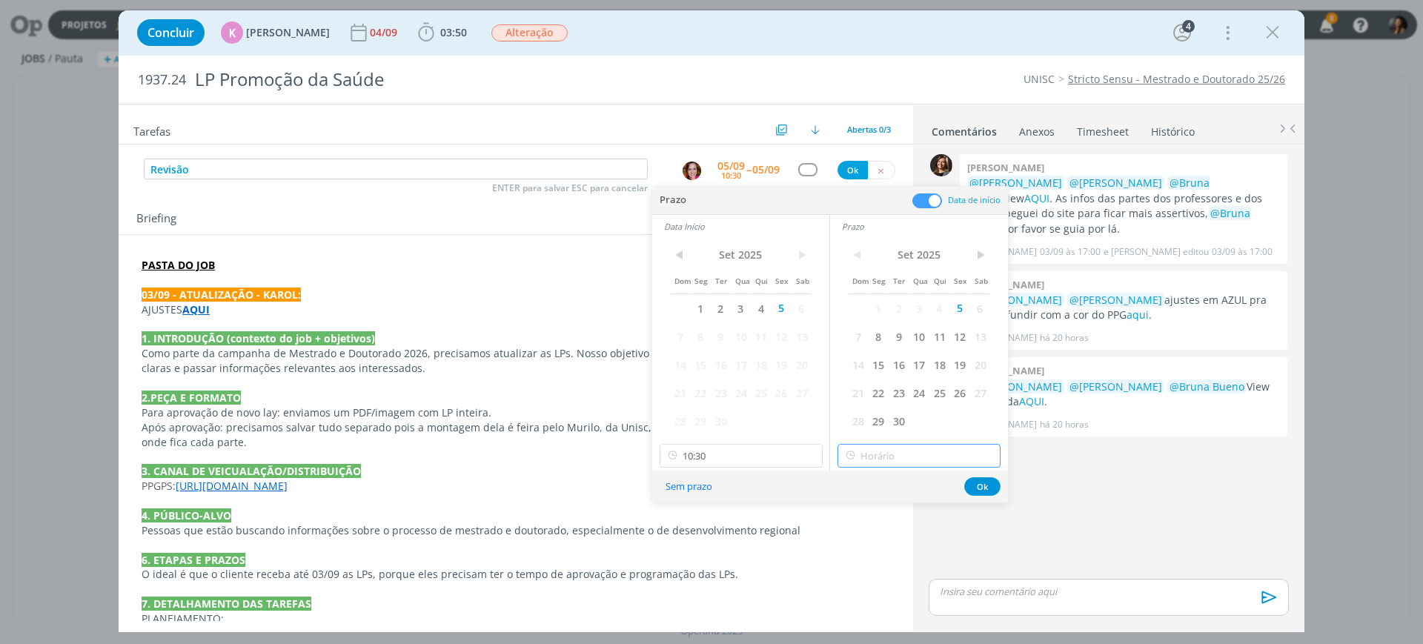
type input "11:00"
click at [898, 451] on input "11:00" at bounding box center [919, 456] width 163 height 24
click at [896, 606] on div "11:00" at bounding box center [921, 603] width 166 height 27
click at [979, 482] on button "Ok" at bounding box center [982, 486] width 36 height 19
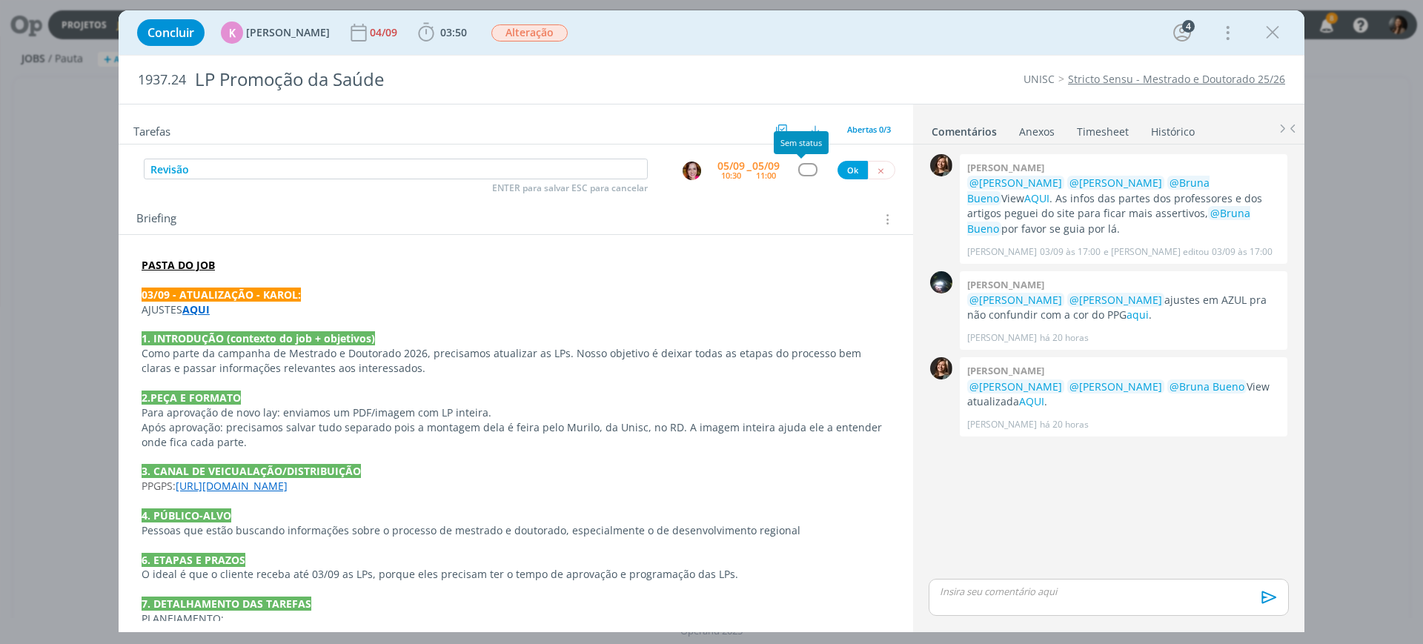
click at [799, 165] on div "dialog" at bounding box center [807, 169] width 19 height 13
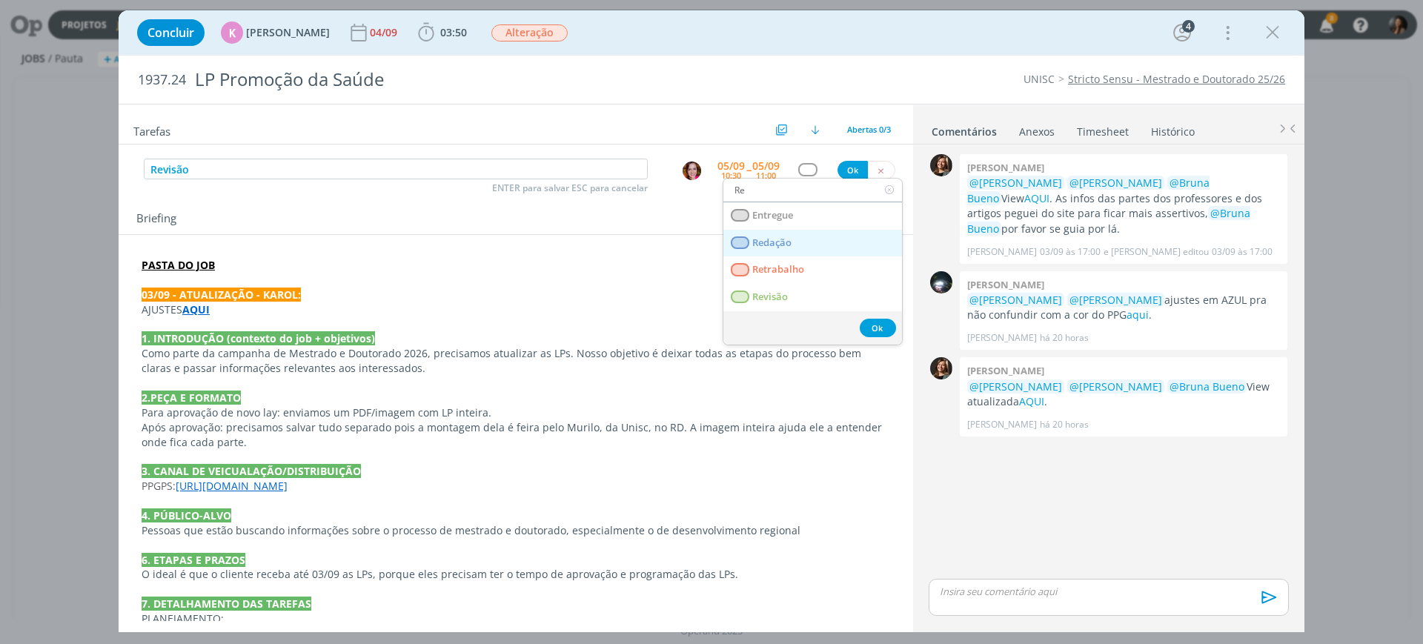
type input "Re"
click at [804, 231] on link "Redação" at bounding box center [813, 243] width 179 height 27
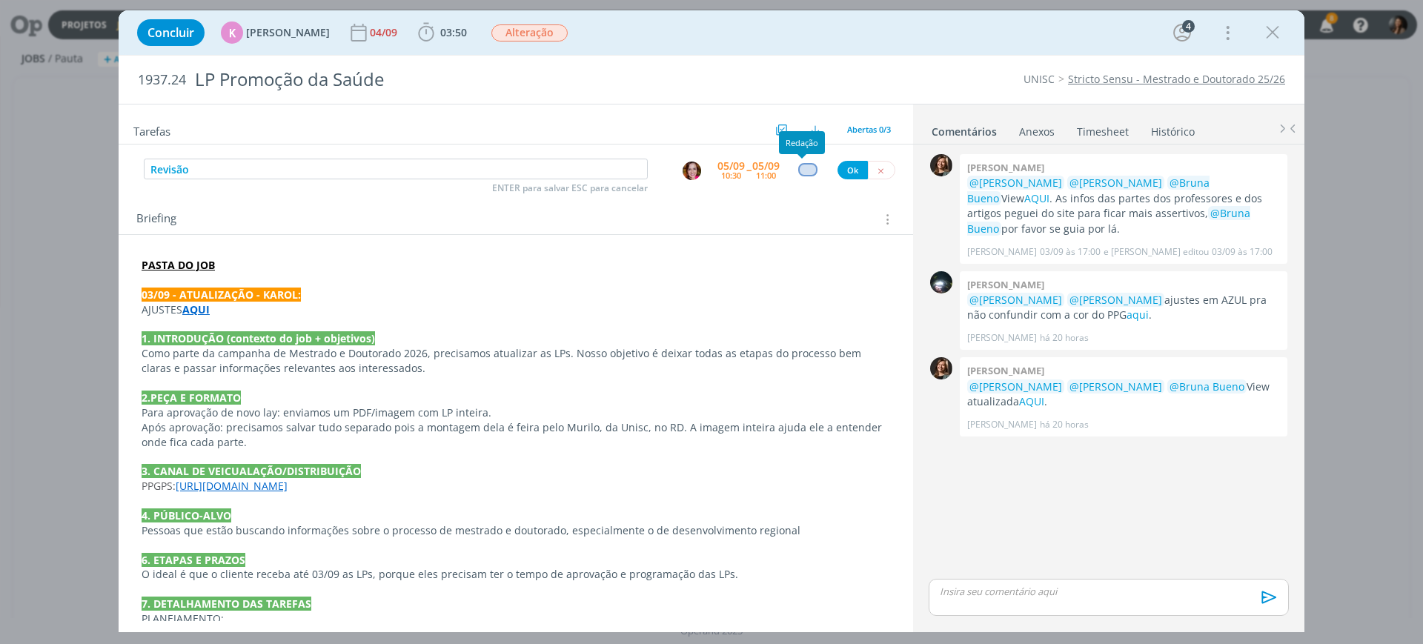
click at [798, 168] on div "dialog" at bounding box center [807, 169] width 19 height 13
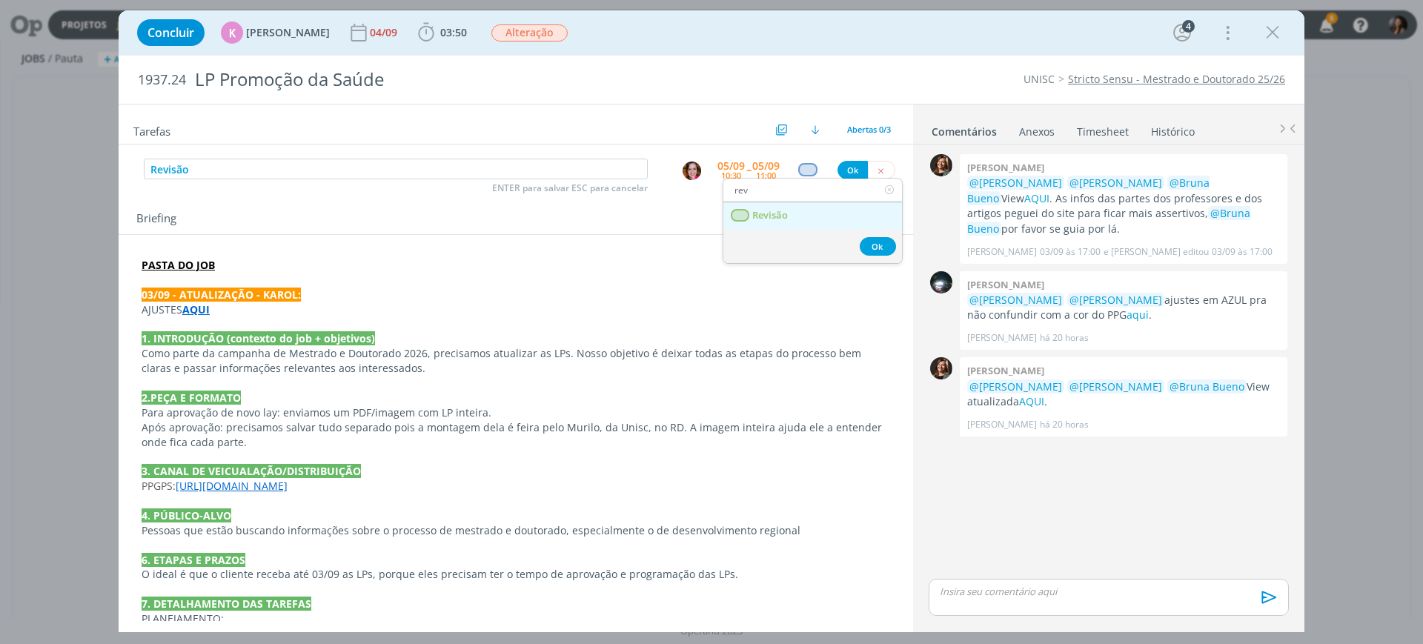
type input "rev"
click at [785, 219] on span "Revisão" at bounding box center [770, 216] width 36 height 12
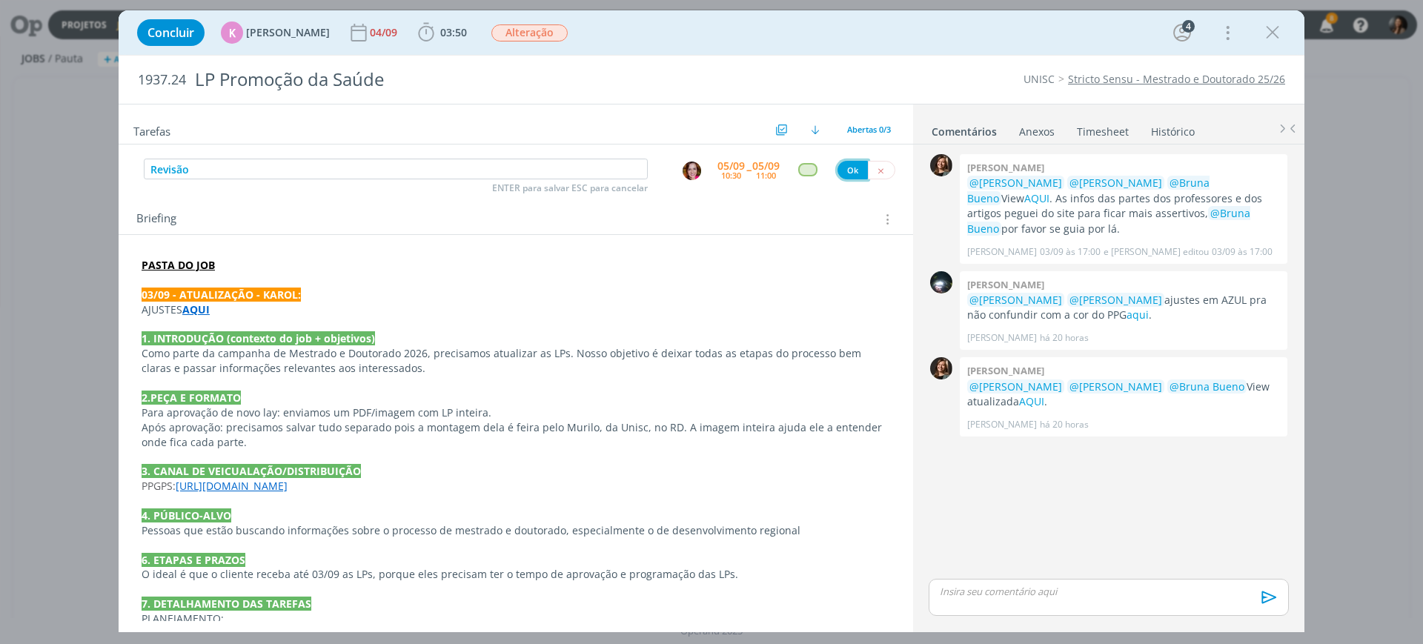
click at [842, 168] on button "Ok" at bounding box center [853, 170] width 30 height 19
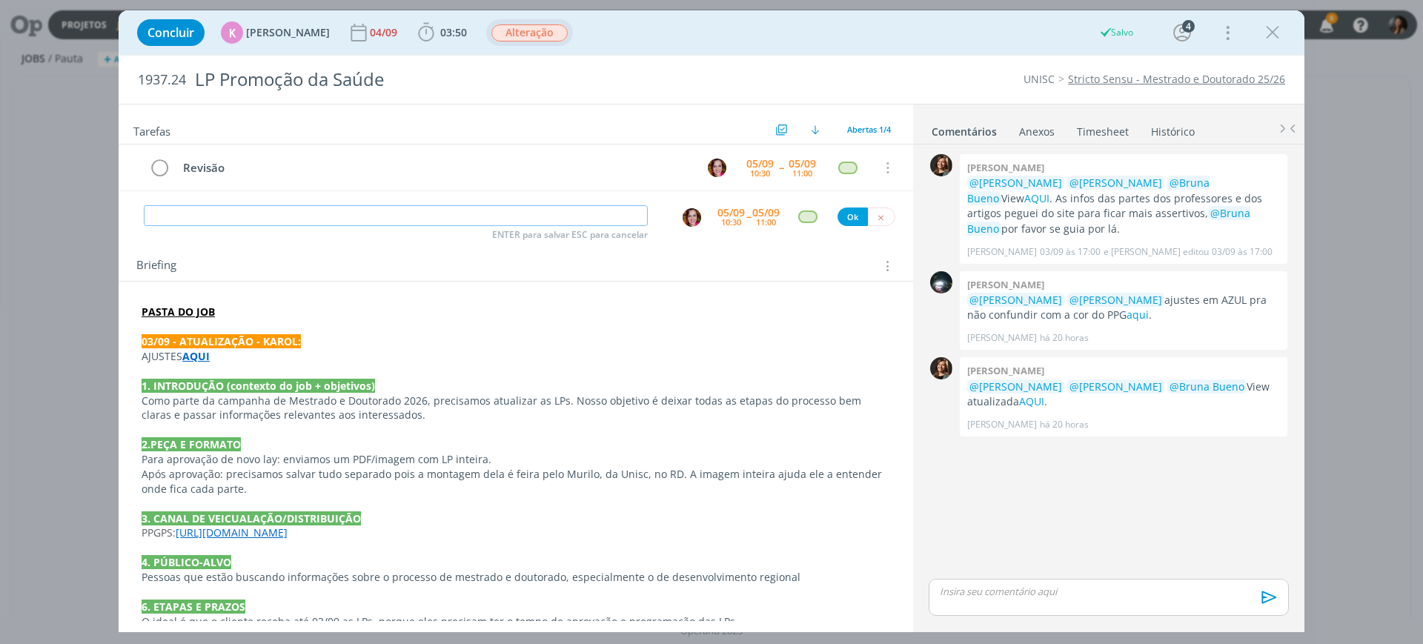
click at [521, 32] on span "Alteração" at bounding box center [529, 32] width 76 height 17
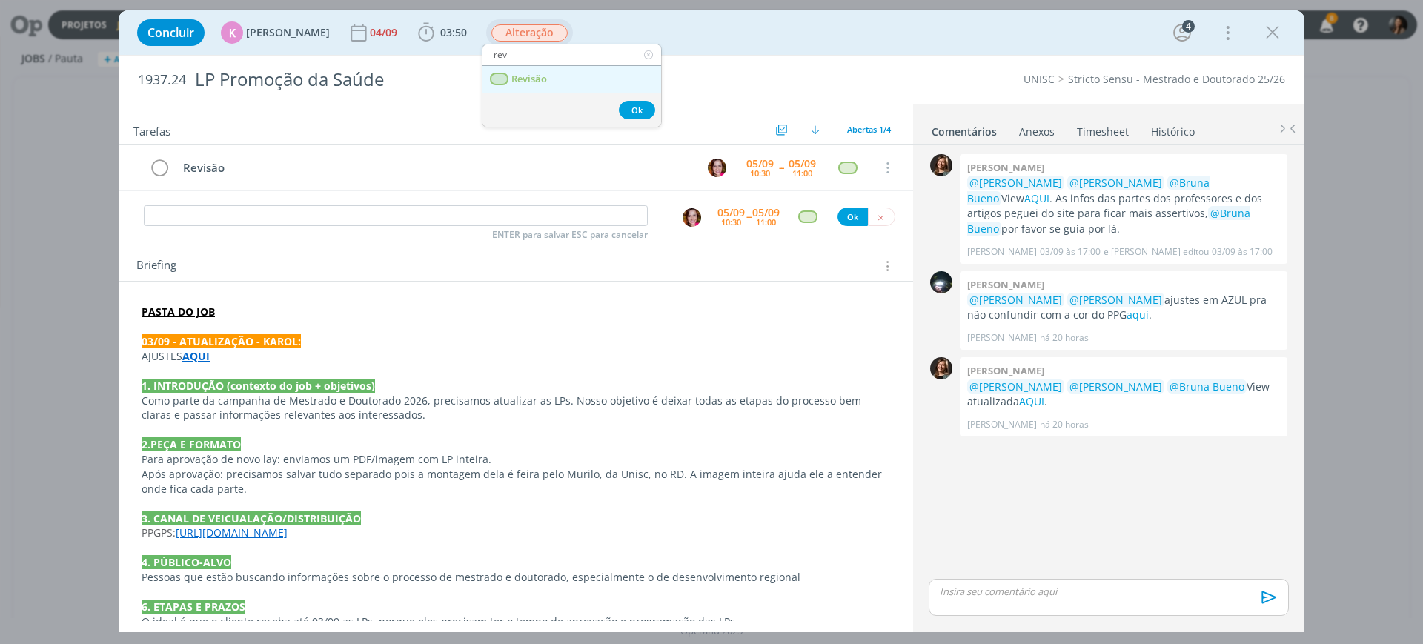
type input "rev"
click at [541, 77] on span "Revisão" at bounding box center [529, 79] width 36 height 12
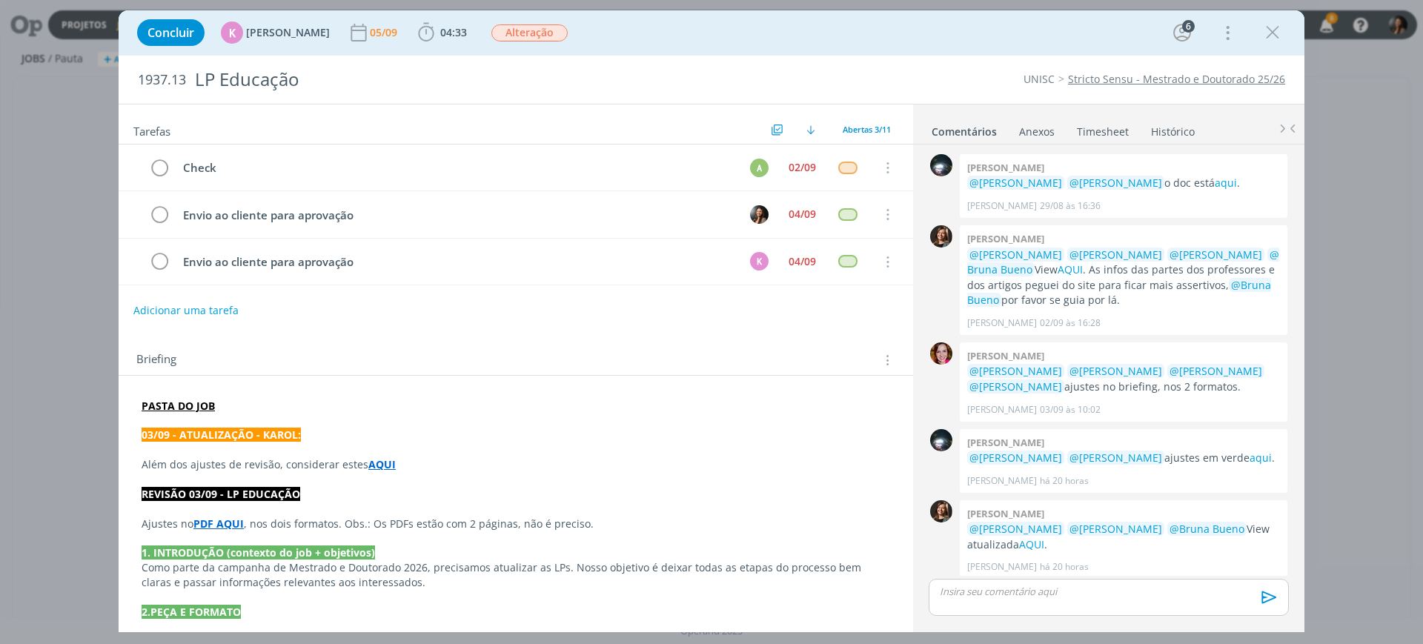
scroll to position [7, 0]
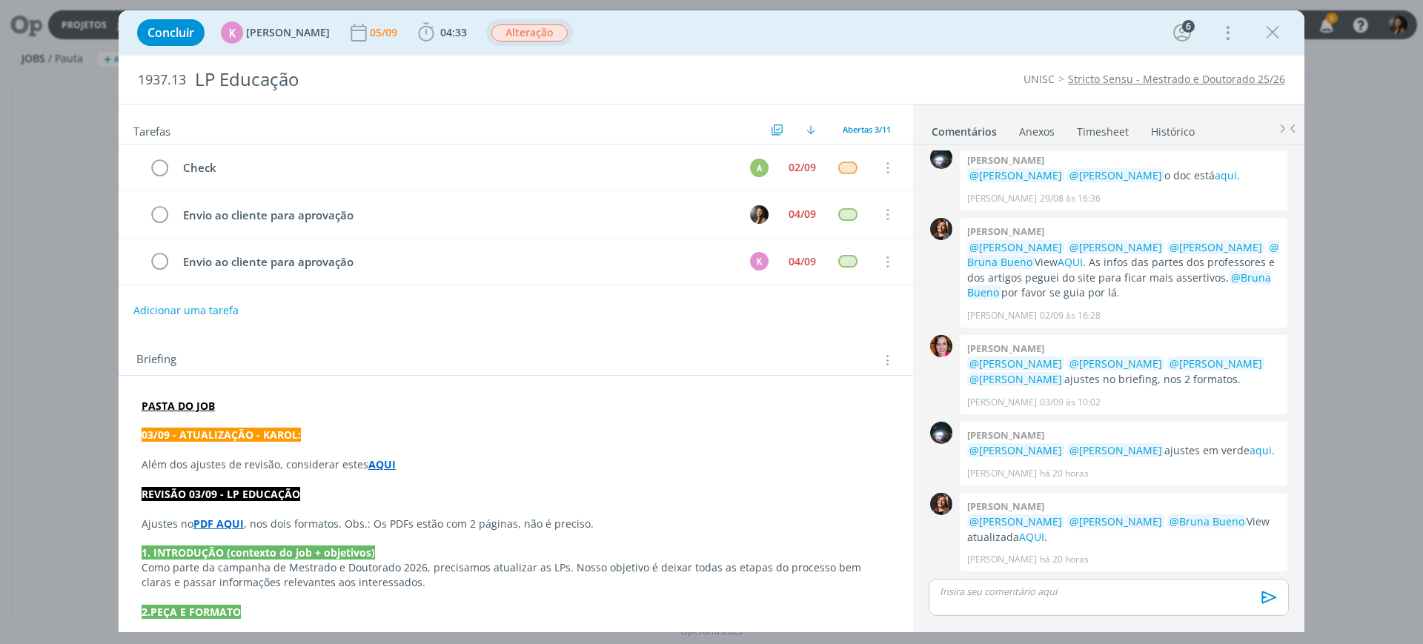
click at [491, 39] on span "Alteração" at bounding box center [529, 32] width 76 height 17
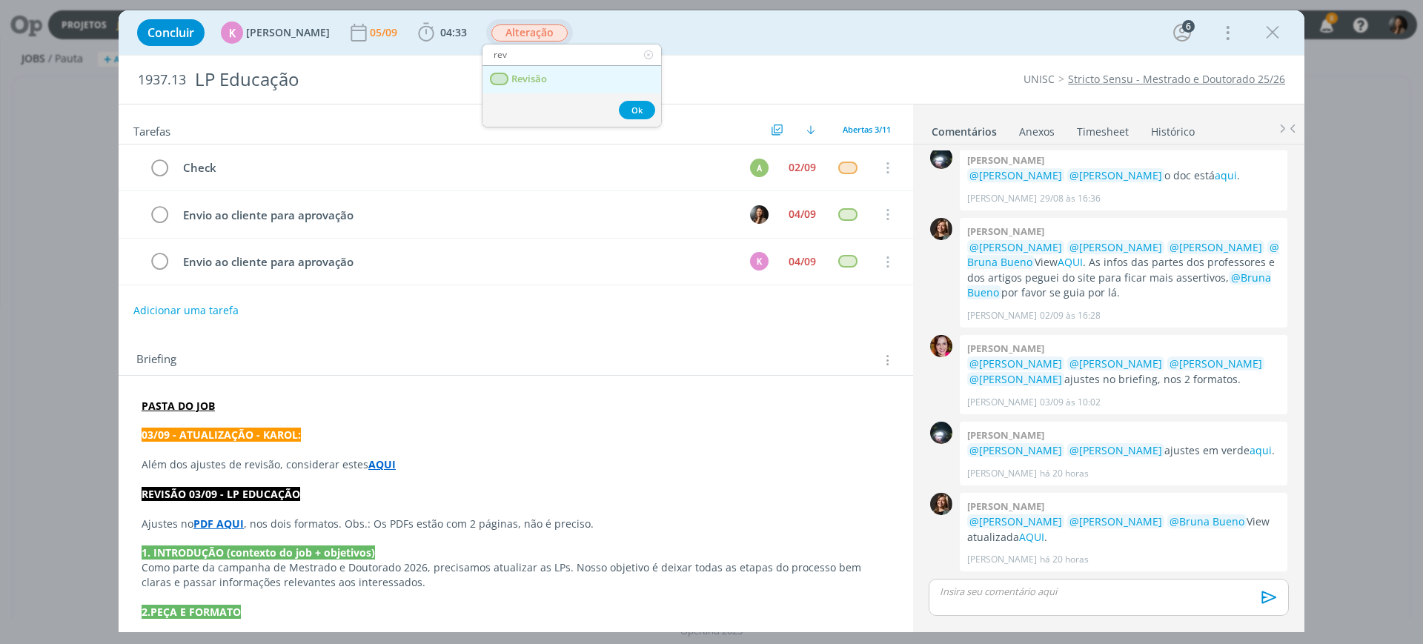
type input "rev"
click at [553, 76] on link "Revisão" at bounding box center [572, 79] width 179 height 27
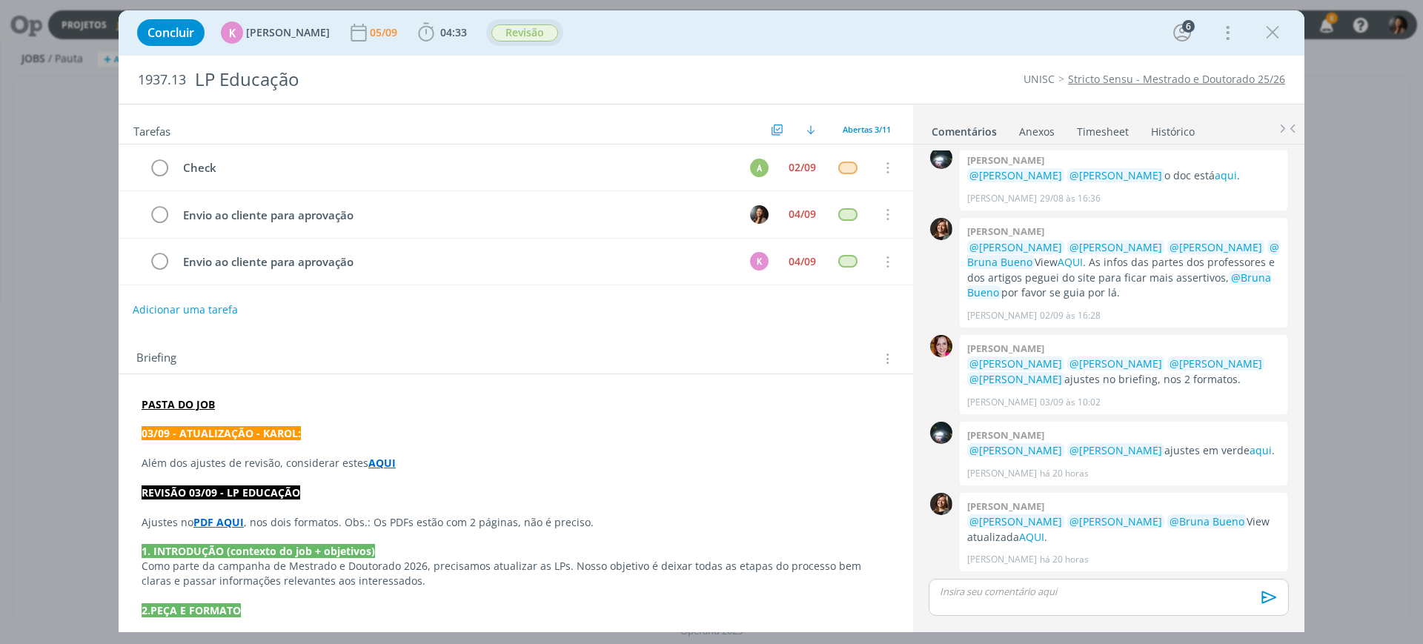
click at [208, 302] on button "Adicionar uma tarefa" at bounding box center [185, 309] width 105 height 25
click at [724, 310] on icon "dialog" at bounding box center [735, 309] width 23 height 23
type input "Revisão"
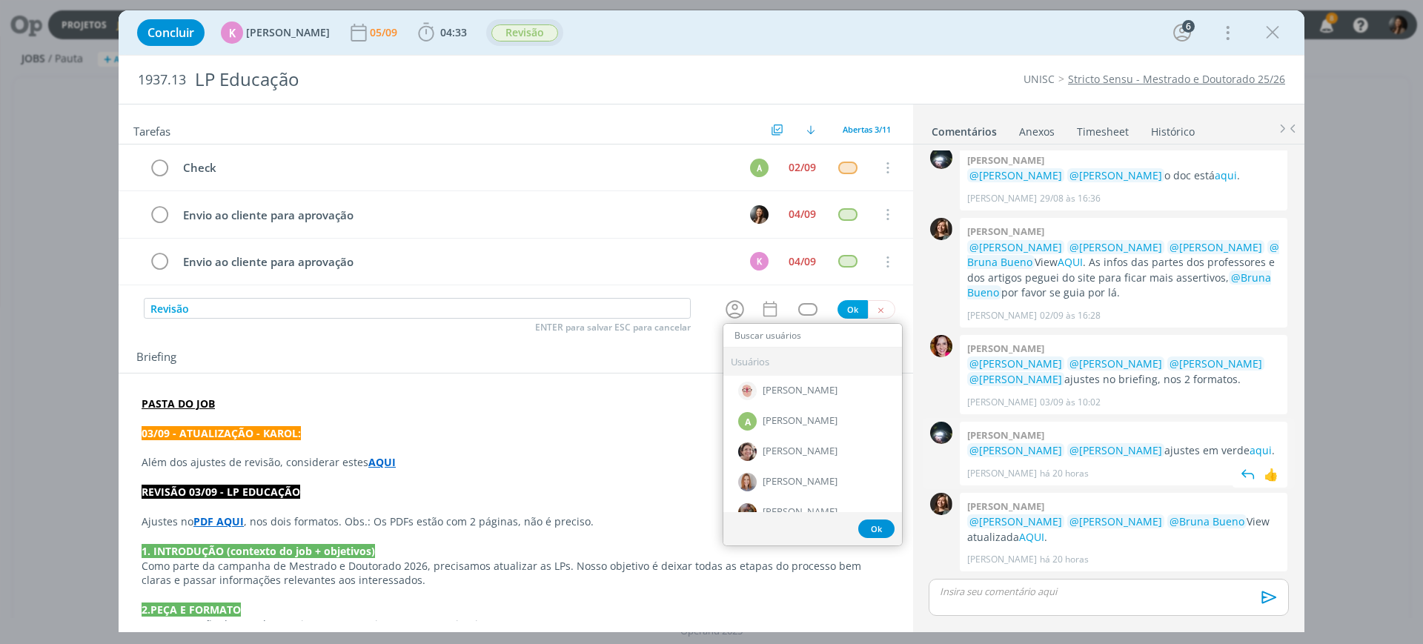
scroll to position [7, 0]
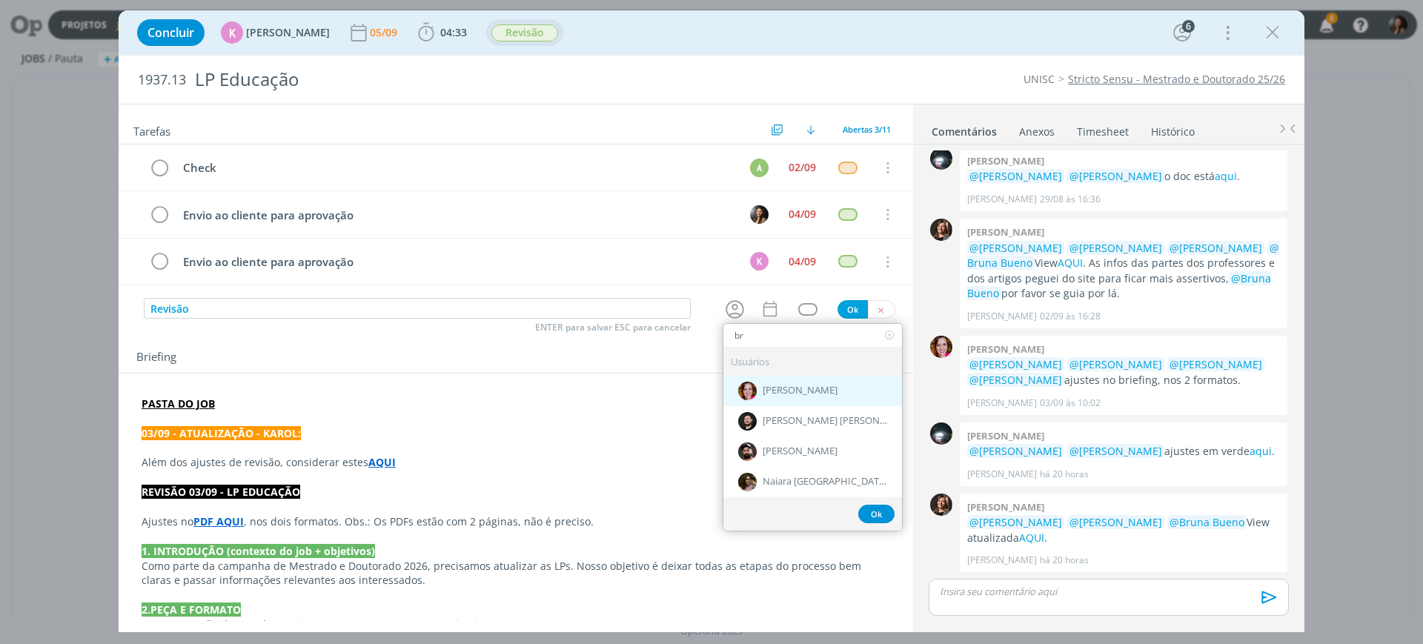
type input "br"
click at [795, 389] on span "[PERSON_NAME]" at bounding box center [800, 391] width 75 height 12
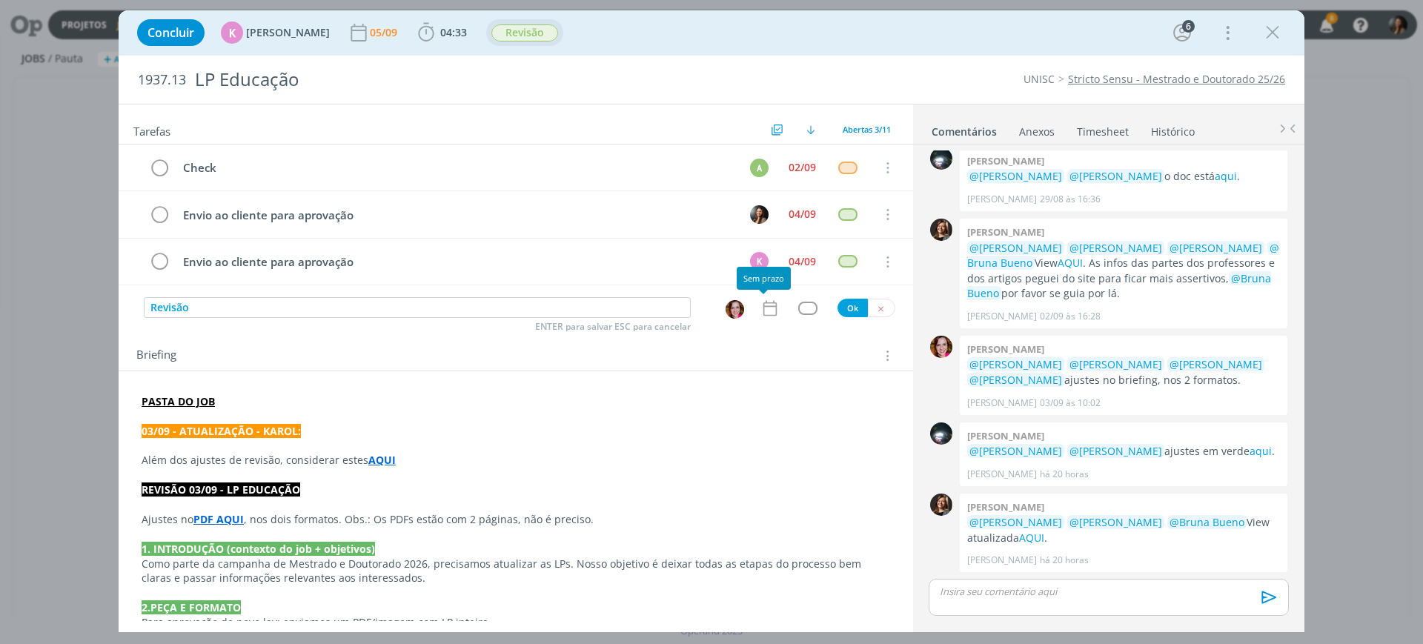
click at [761, 299] on icon "dialog" at bounding box center [770, 308] width 19 height 19
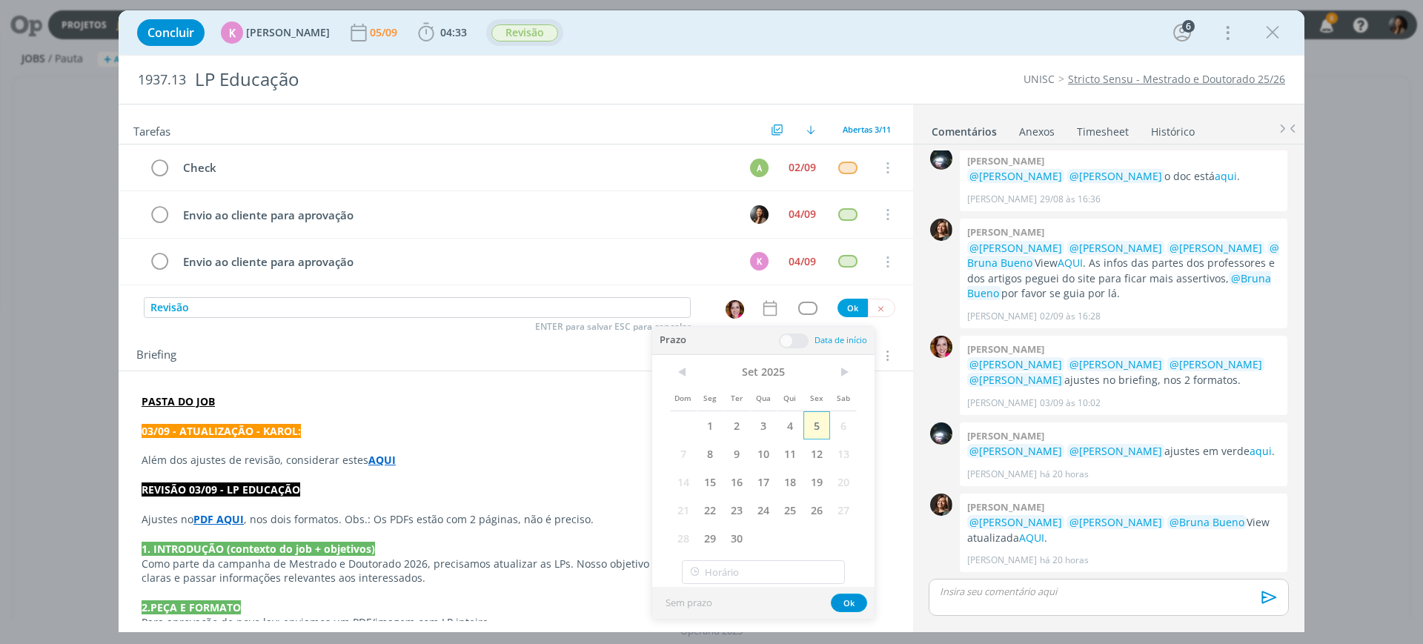
click at [809, 428] on span "5" at bounding box center [817, 425] width 27 height 28
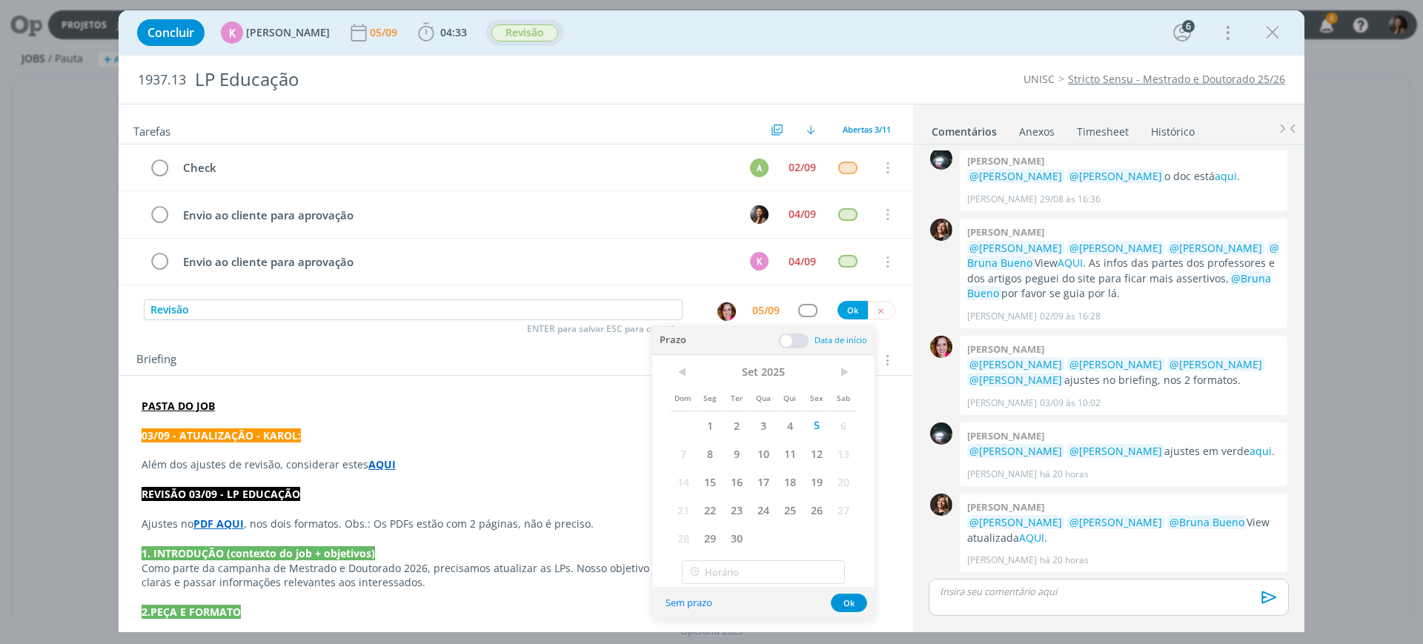
click at [795, 338] on span at bounding box center [794, 341] width 30 height 15
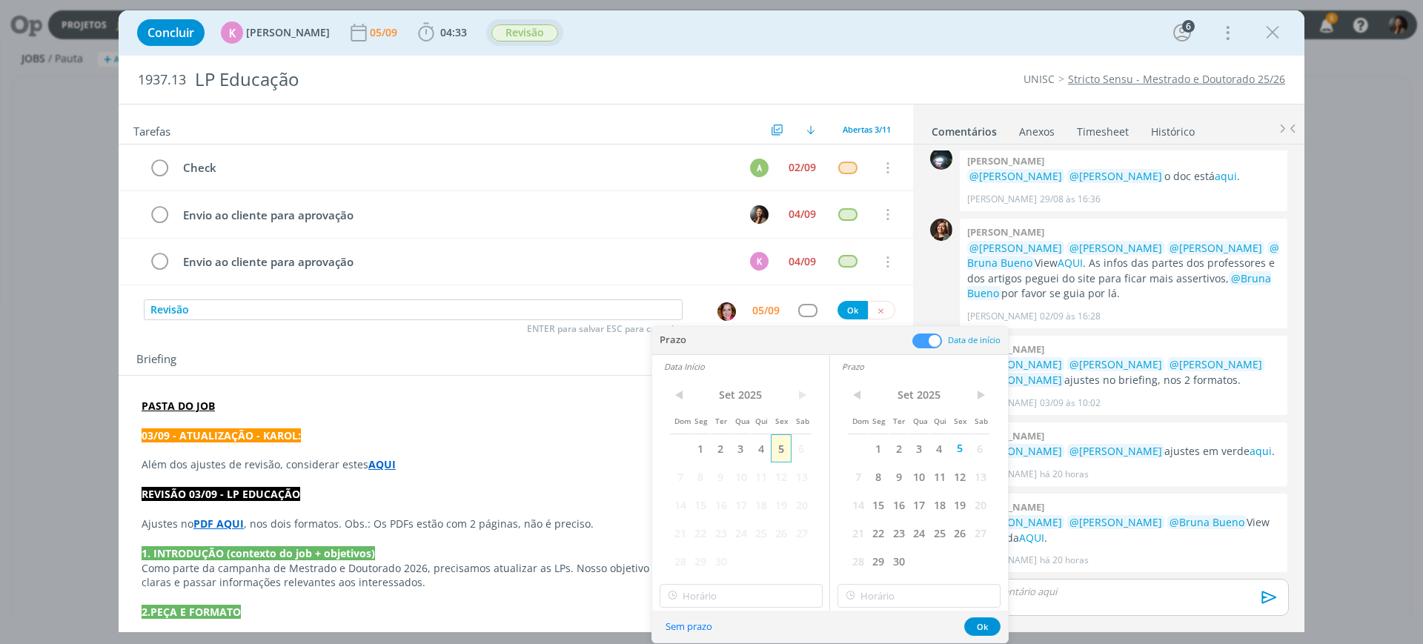
click at [780, 443] on span "5" at bounding box center [781, 448] width 20 height 28
type input "11:00"
click at [746, 601] on input "11:00" at bounding box center [741, 596] width 163 height 24
click at [717, 553] on div "11:00" at bounding box center [743, 556] width 166 height 27
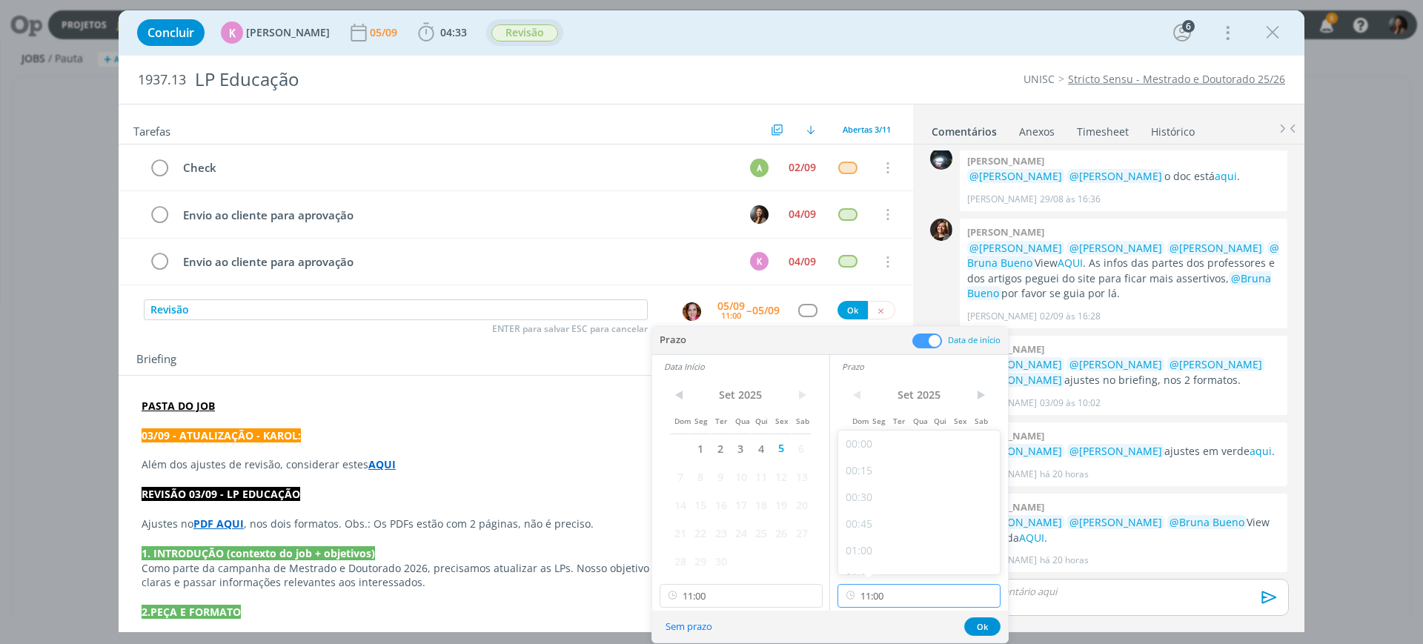
click at [902, 599] on input "11:00" at bounding box center [919, 596] width 163 height 24
click at [892, 511] on div "11:30" at bounding box center [921, 517] width 166 height 27
type input "11:30"
click at [982, 629] on button "Ok" at bounding box center [982, 627] width 36 height 19
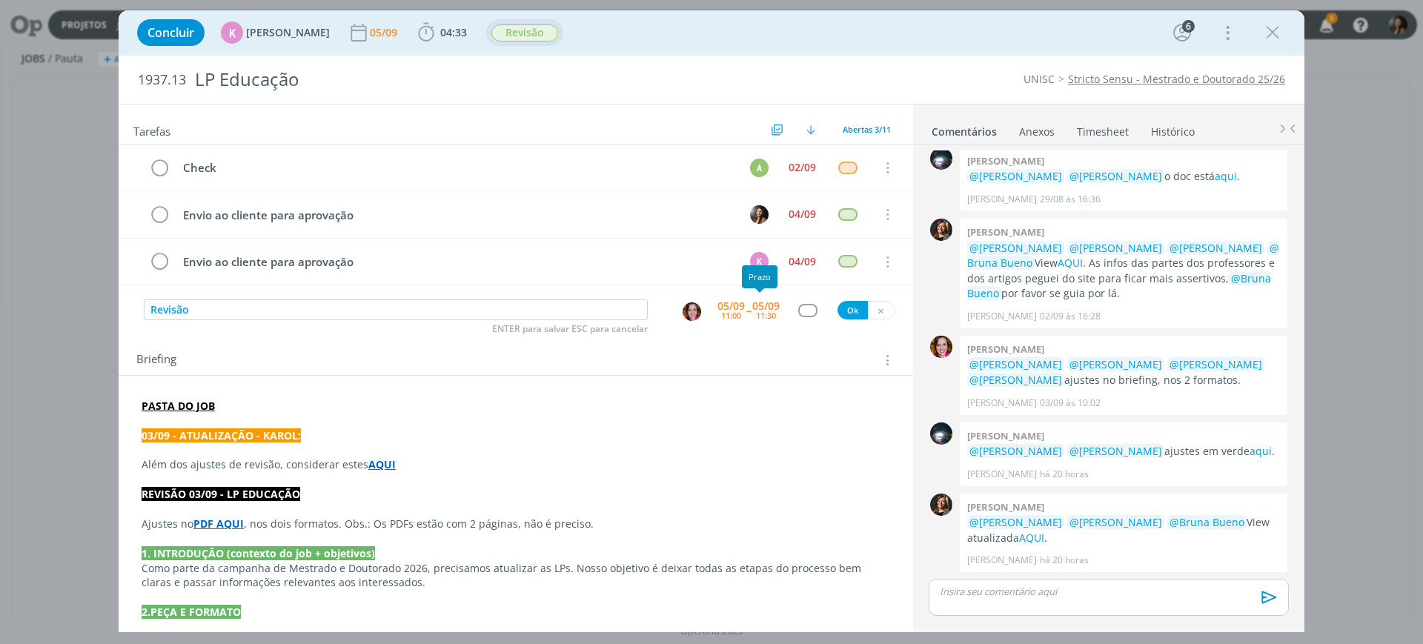
click at [795, 321] on div "Revisão ENTER para salvar ESC para cancelar 05/09 11:00 -- 05/09 11:30 Ok" at bounding box center [516, 310] width 795 height 27
click at [803, 306] on div "dialog" at bounding box center [807, 310] width 19 height 13
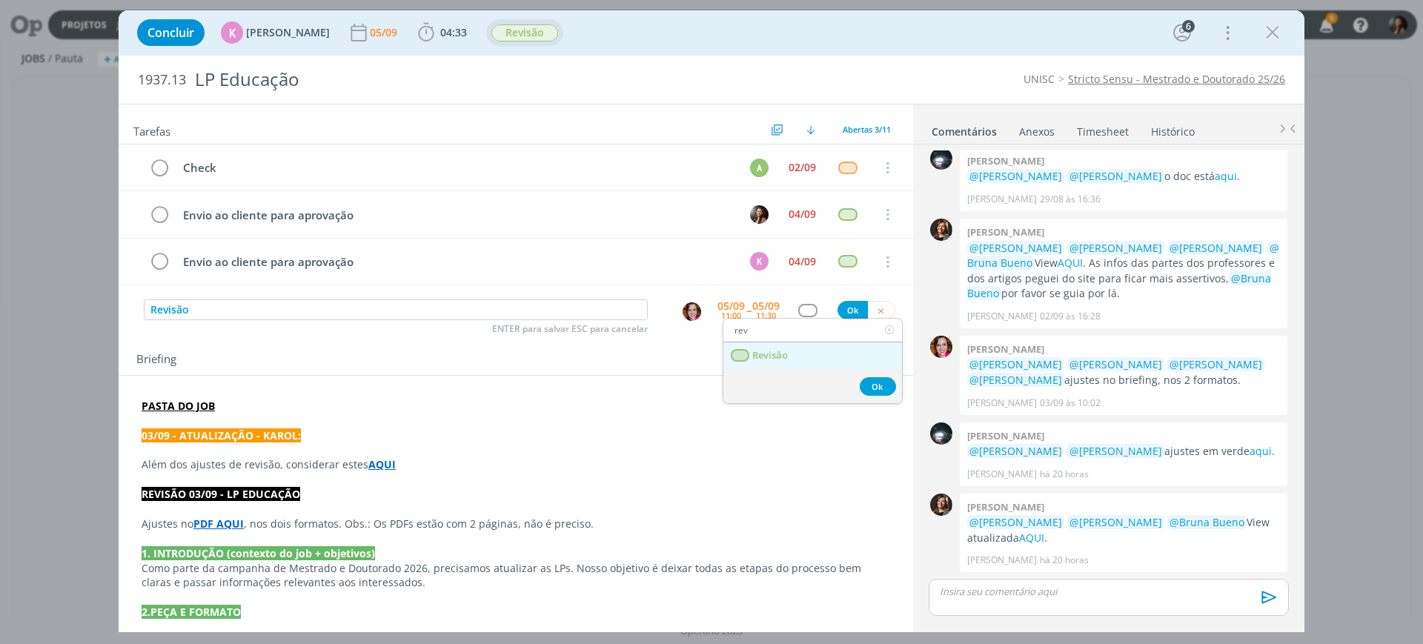
type input "rev"
click at [761, 362] on link "Revisão" at bounding box center [813, 355] width 179 height 27
click at [842, 312] on button "Ok" at bounding box center [853, 310] width 30 height 19
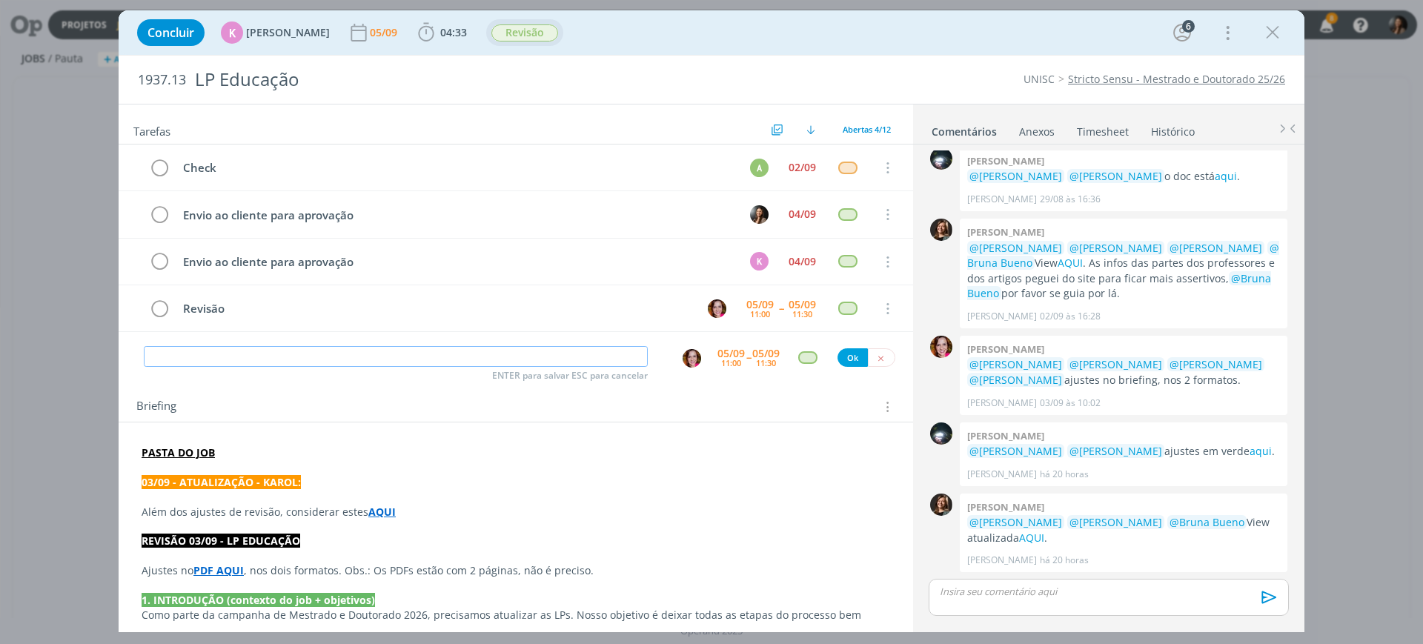
scroll to position [7, 0]
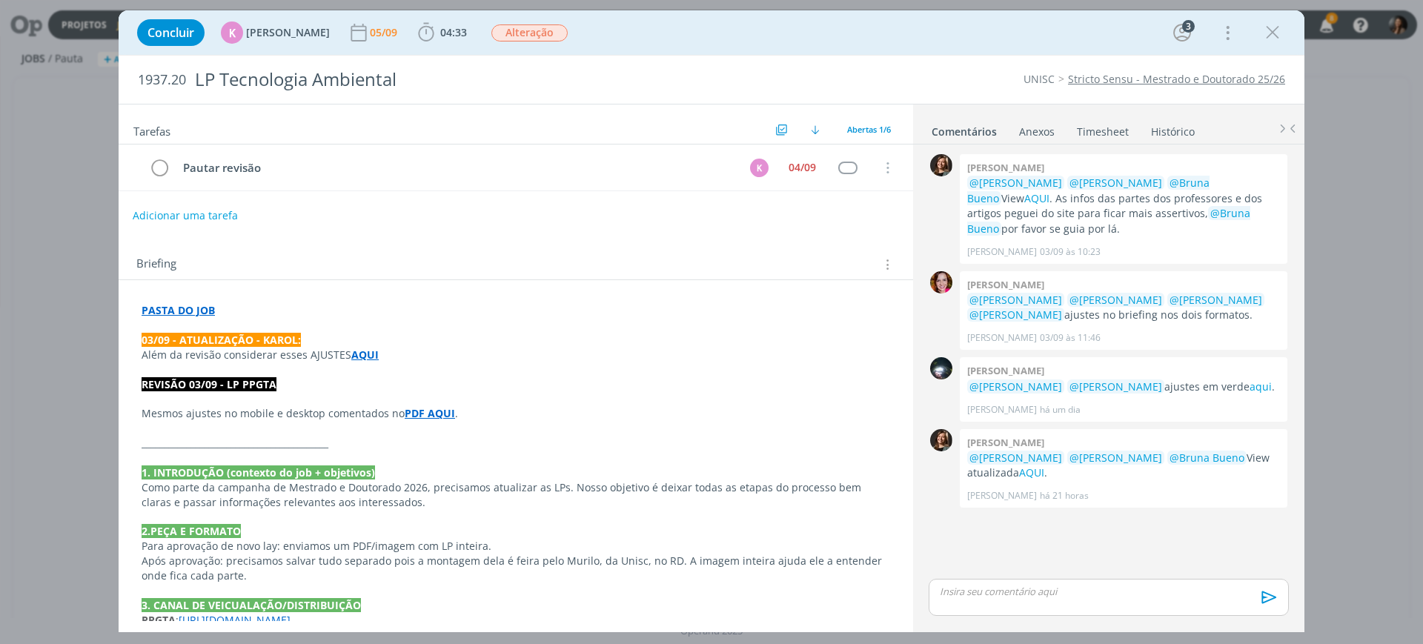
click at [194, 213] on button "Adicionar uma tarefa" at bounding box center [185, 215] width 105 height 25
click at [725, 217] on icon "dialog" at bounding box center [735, 215] width 23 height 23
type input "Revisão"
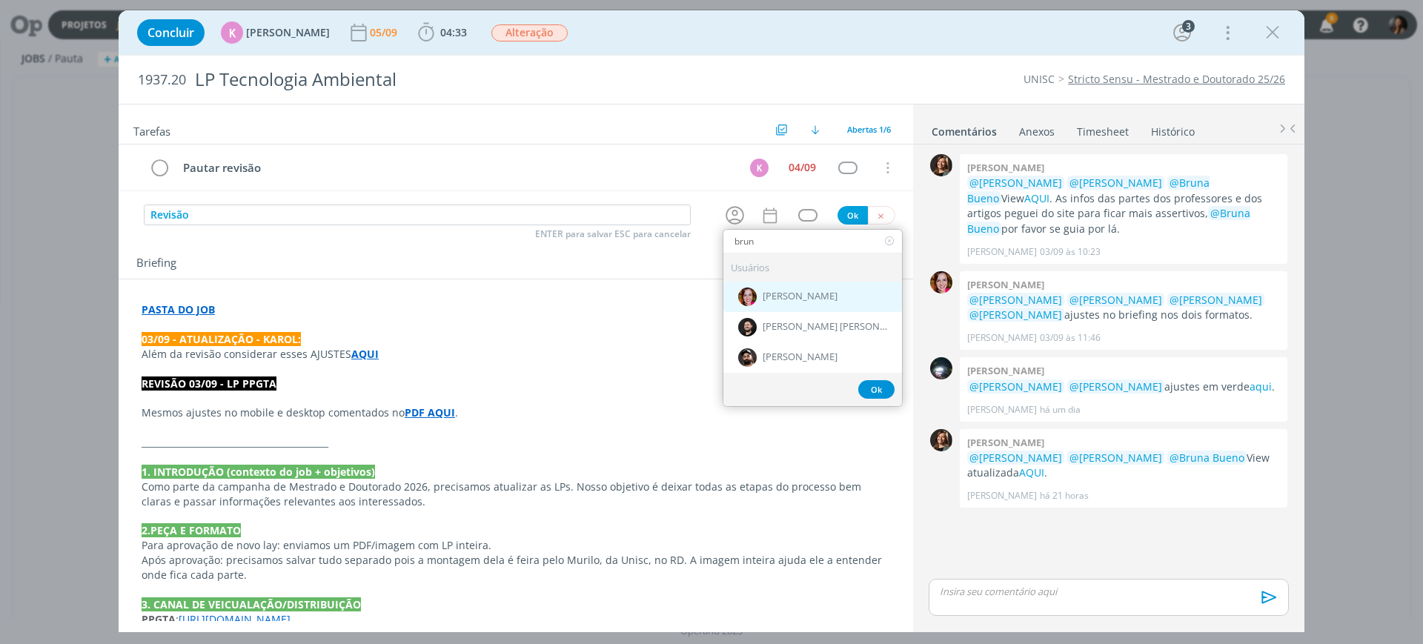
type input "brun"
click at [782, 299] on span "[PERSON_NAME]" at bounding box center [800, 297] width 75 height 12
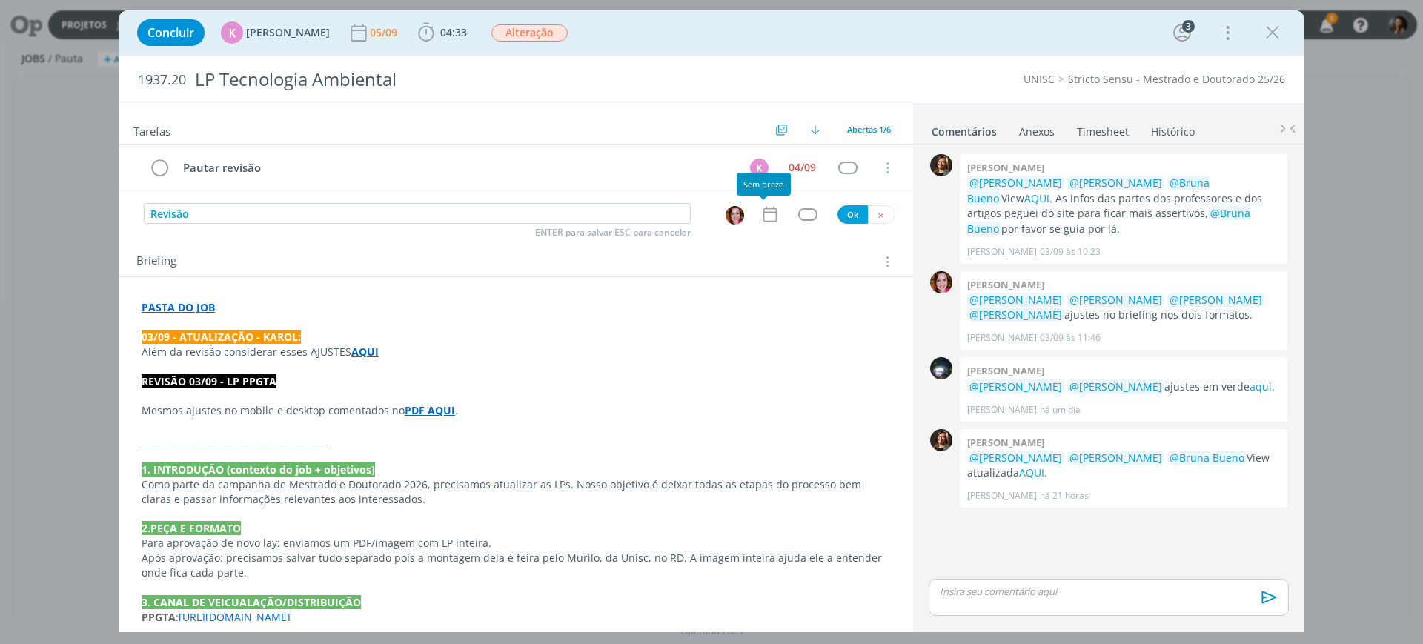
click at [752, 206] on div "Revisão ENTER para salvar ESC para cancelar Ok" at bounding box center [516, 214] width 795 height 22
click at [765, 216] on icon "dialog" at bounding box center [770, 214] width 19 height 19
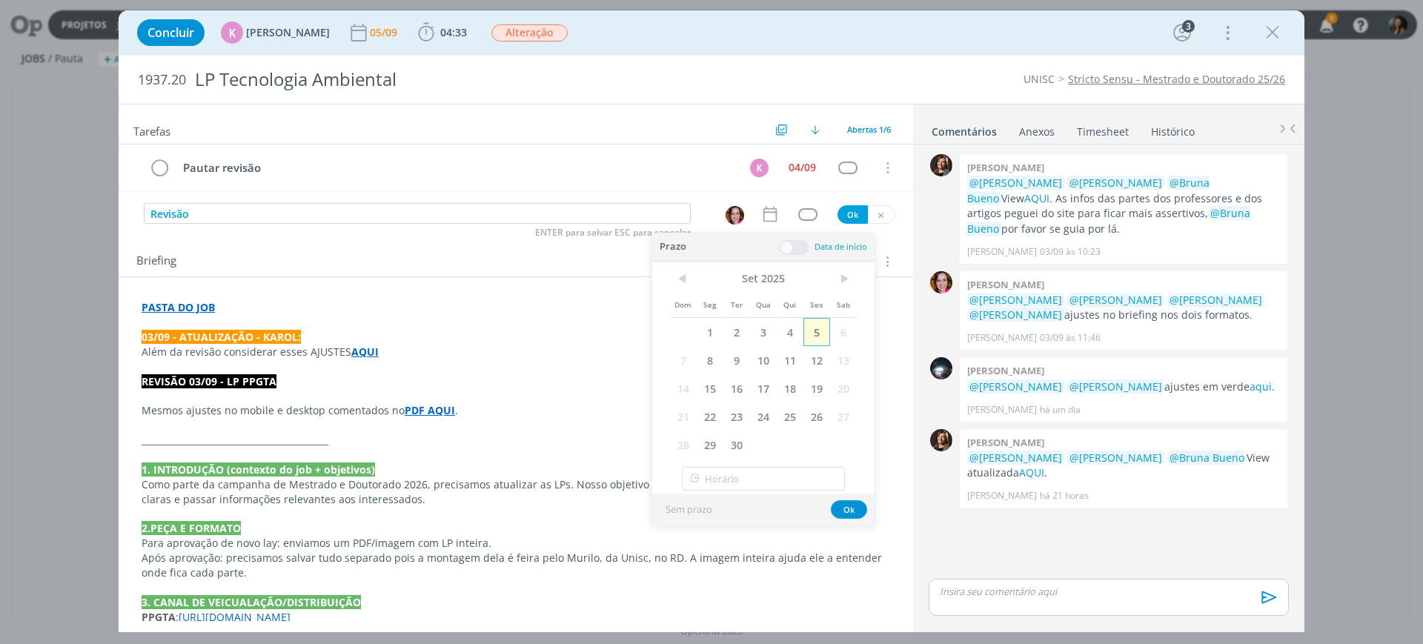
click at [814, 340] on span "5" at bounding box center [817, 332] width 27 height 28
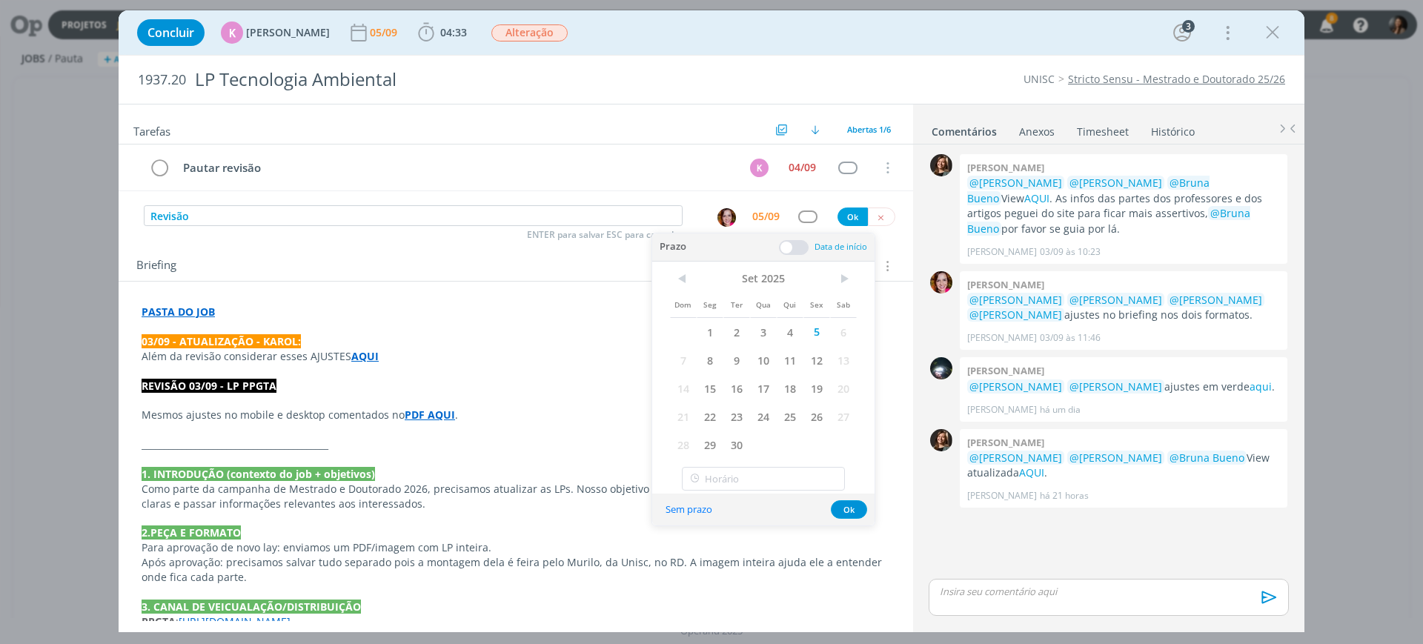
click at [795, 251] on span at bounding box center [794, 247] width 30 height 15
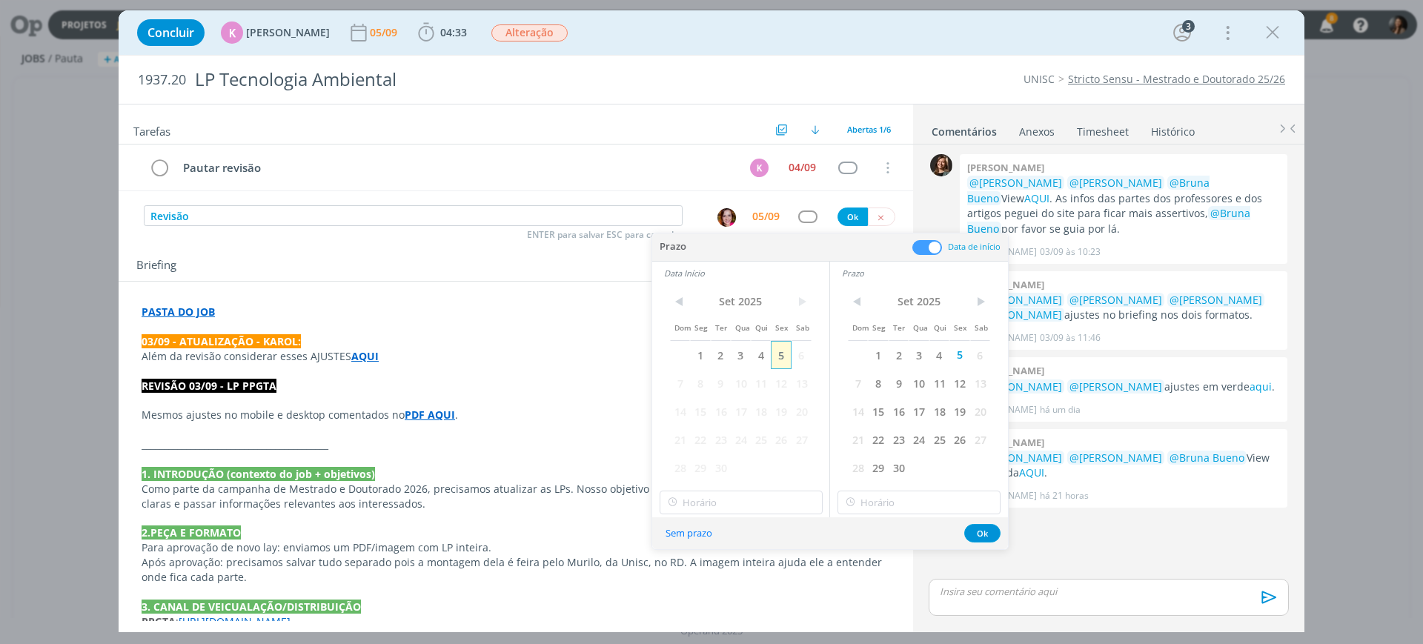
click at [781, 351] on span "5" at bounding box center [781, 355] width 20 height 28
drag, startPoint x: 775, startPoint y: 506, endPoint x: 769, endPoint y: 499, distance: 9.5
click at [774, 507] on input "11:00" at bounding box center [741, 503] width 163 height 24
click at [710, 420] on div "11:30" at bounding box center [743, 424] width 166 height 27
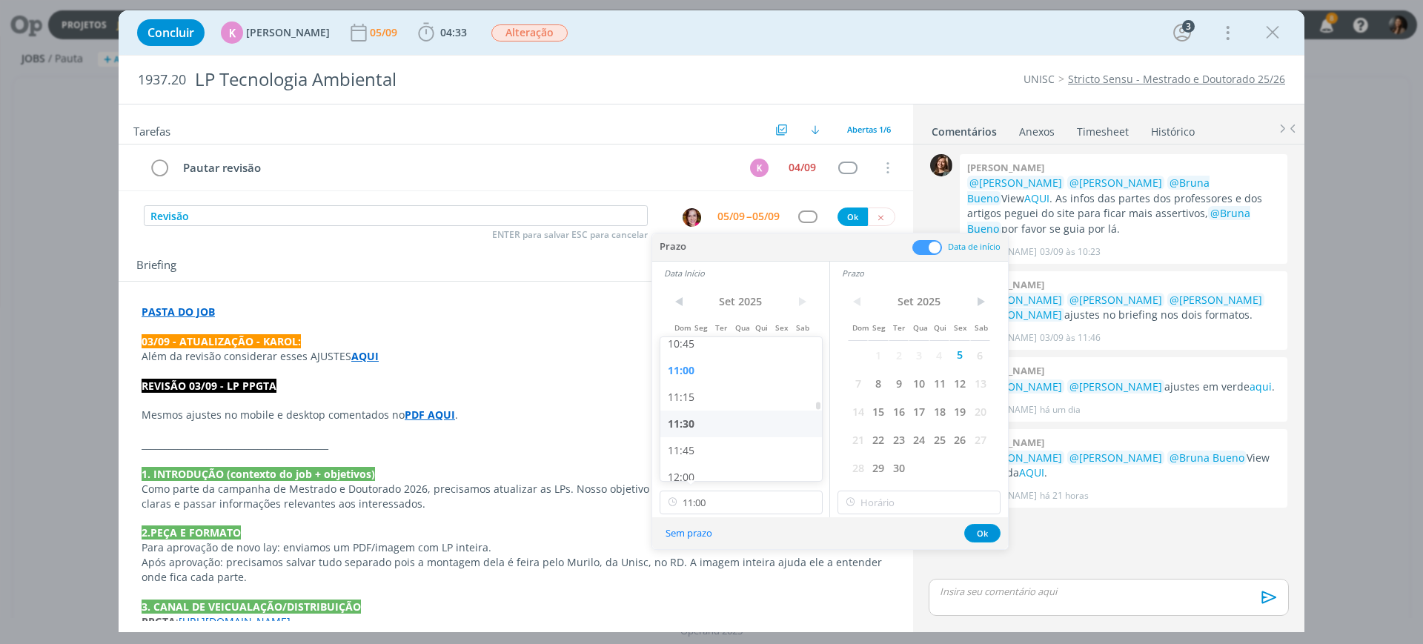
type input "11:30"
click at [898, 495] on input "11:30" at bounding box center [919, 503] width 163 height 24
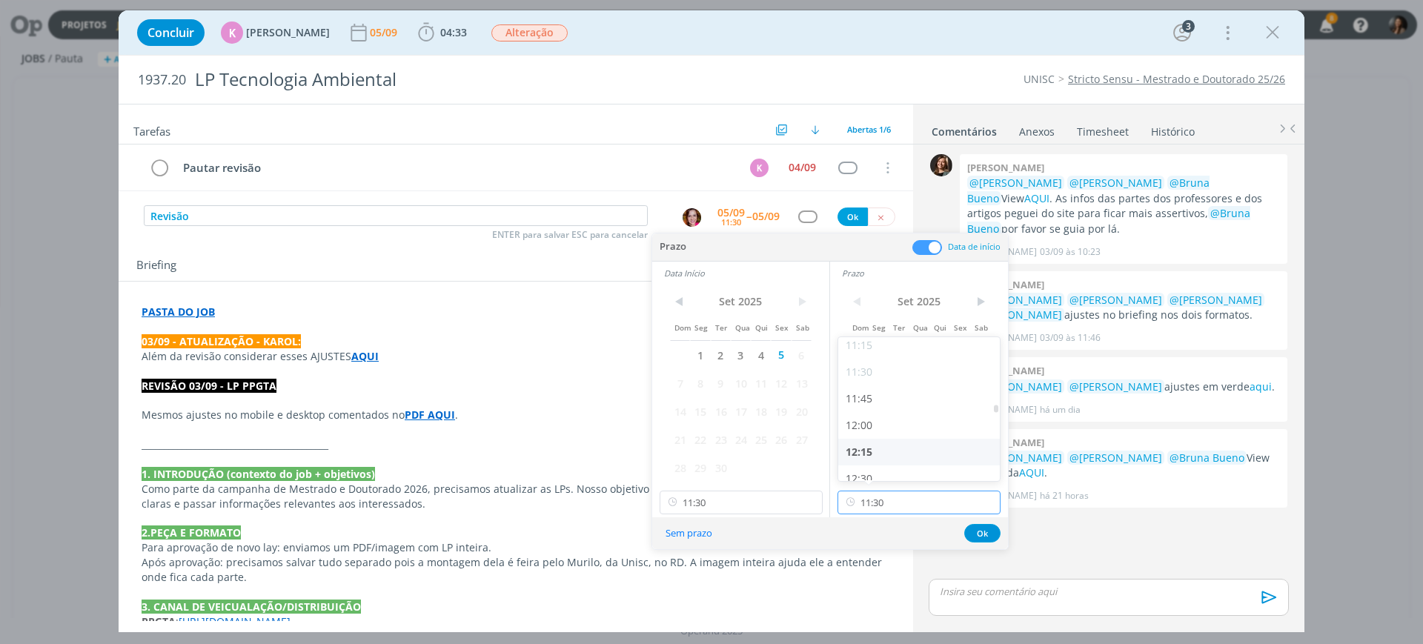
scroll to position [1208, 0]
click at [877, 431] on div "12:00" at bounding box center [921, 424] width 166 height 27
type input "12:00"
click at [990, 535] on button "Ok" at bounding box center [982, 533] width 36 height 19
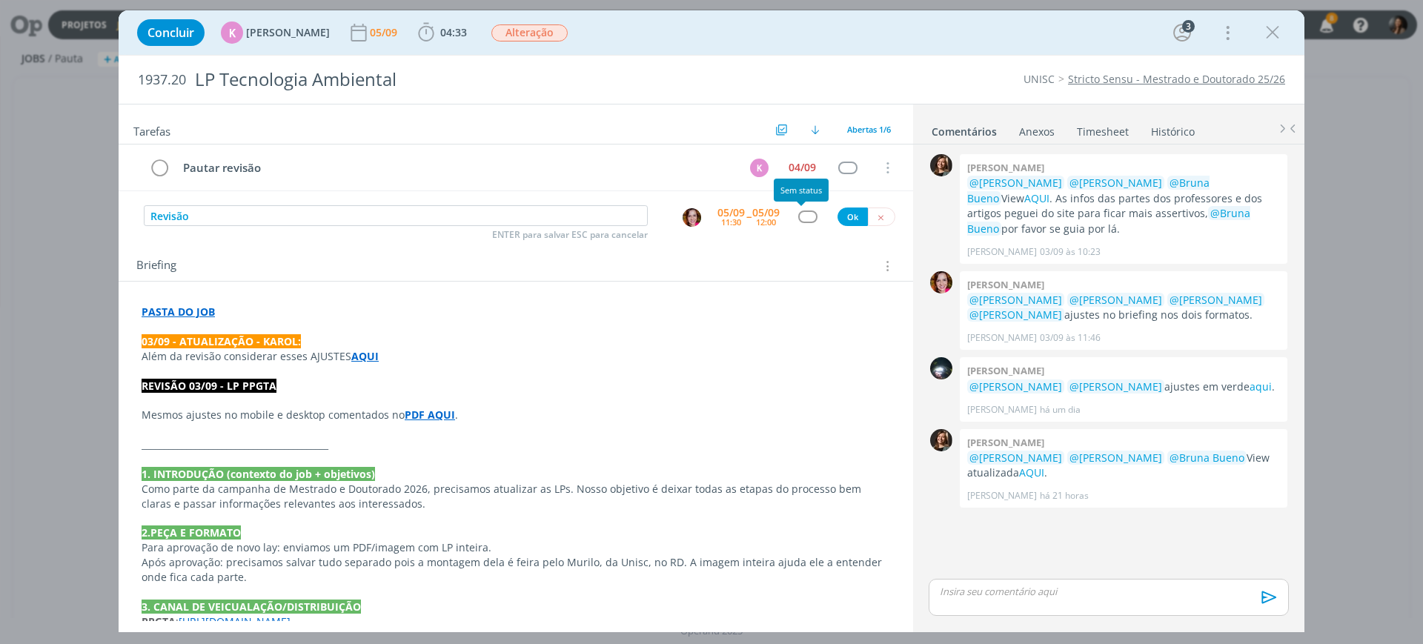
click at [800, 211] on div "dialog" at bounding box center [807, 217] width 19 height 13
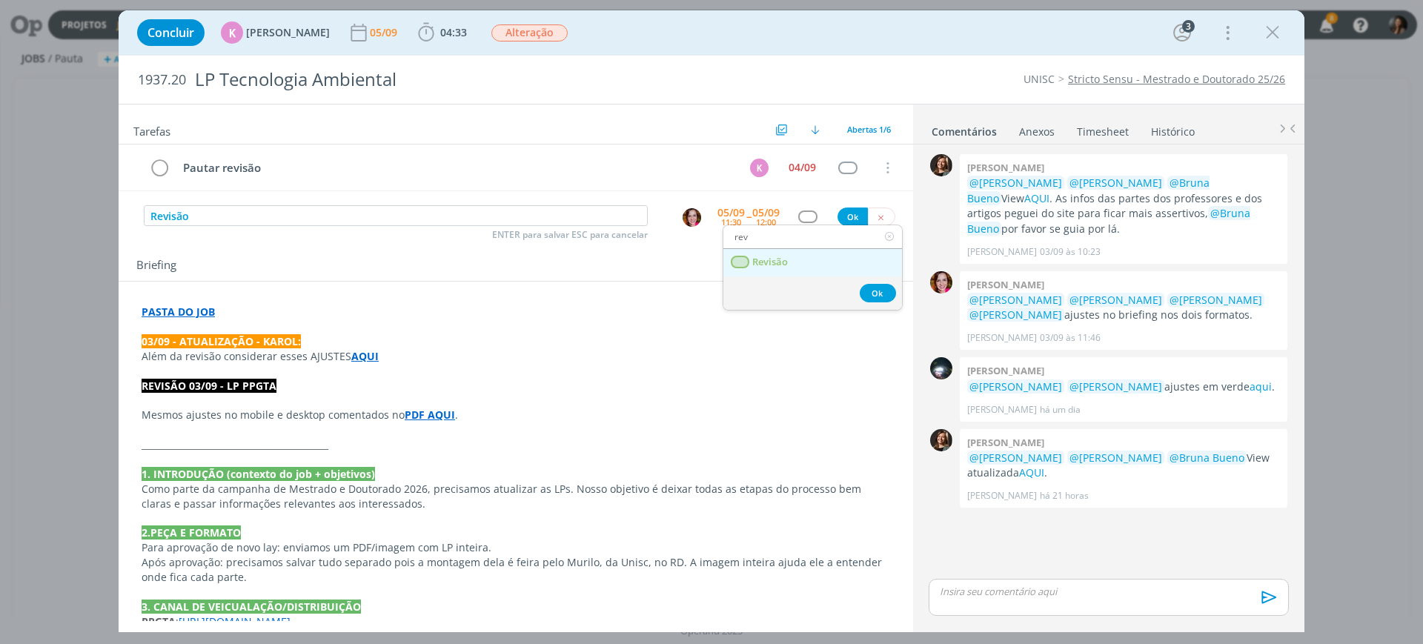
type input "rev"
click at [787, 262] on span "Revisão" at bounding box center [770, 262] width 36 height 12
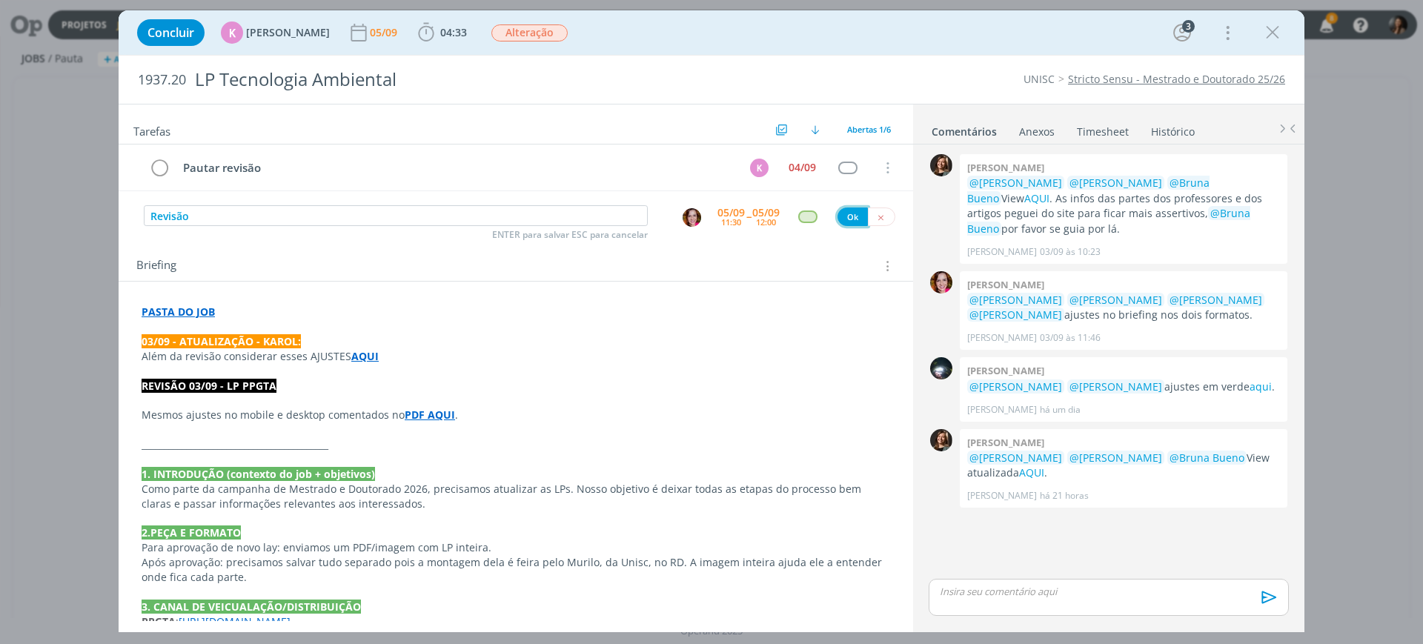
click at [842, 215] on button "Ok" at bounding box center [853, 217] width 30 height 19
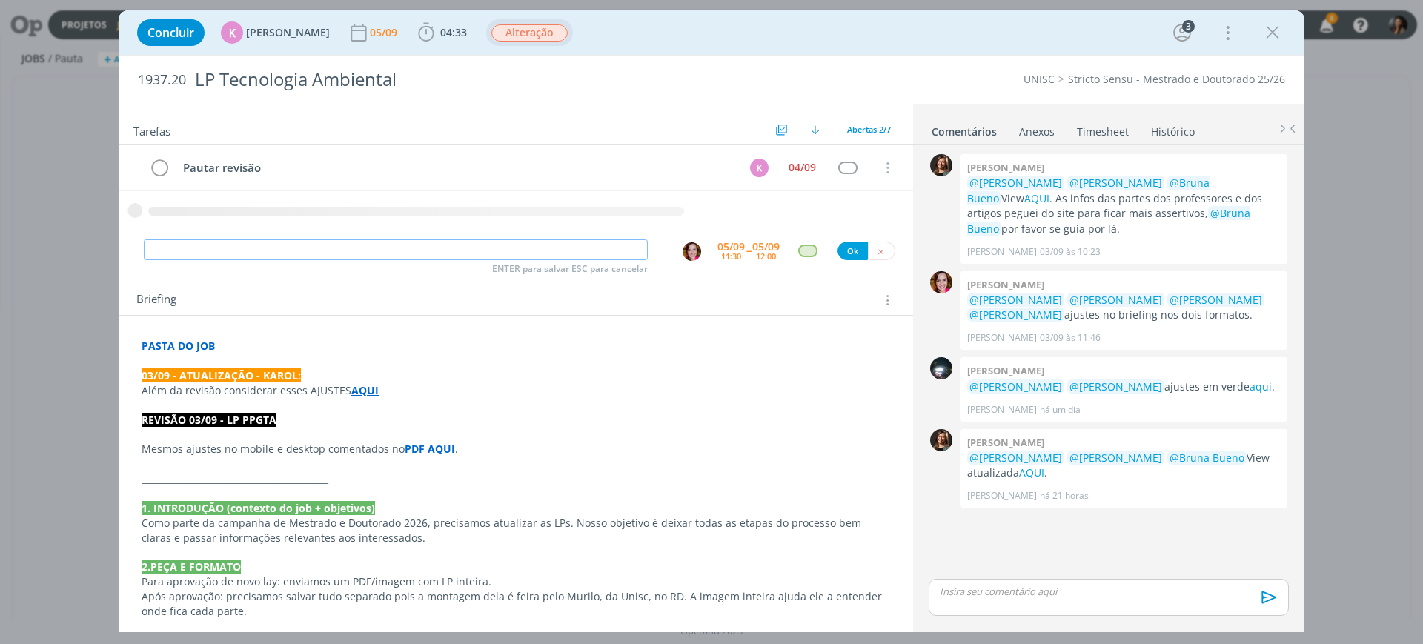
click at [524, 31] on span "Alteração" at bounding box center [529, 32] width 76 height 17
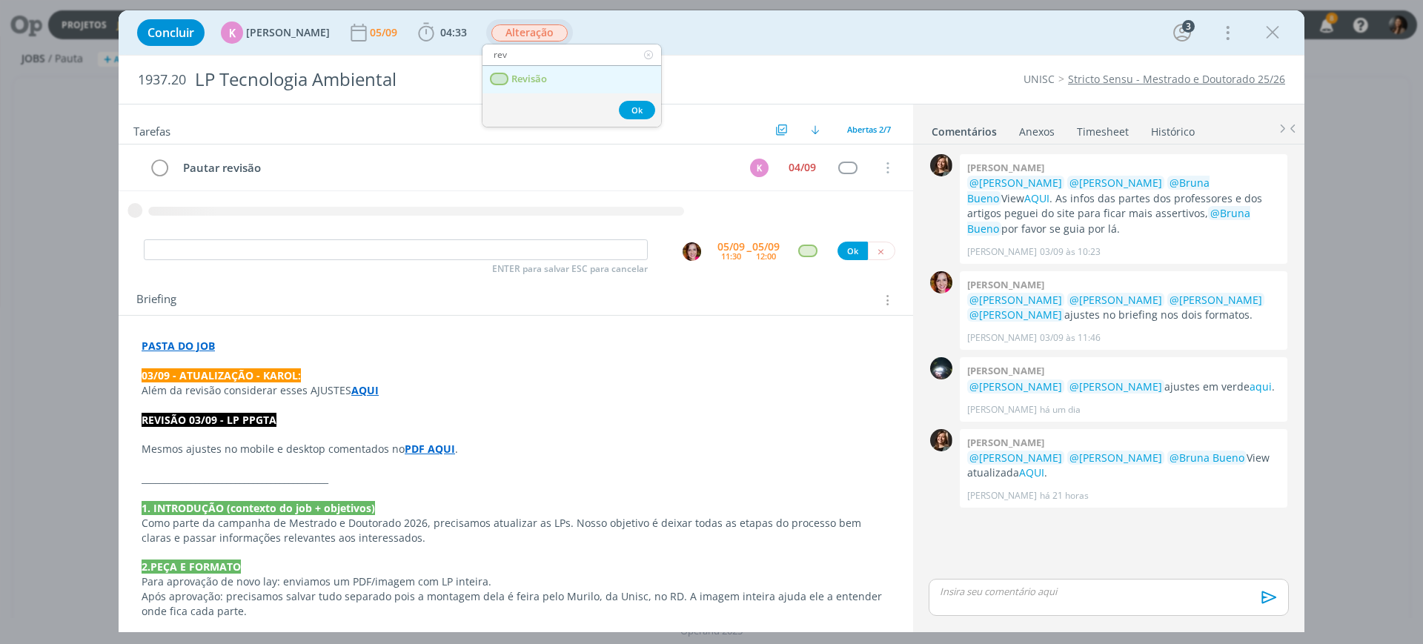
type input "rev"
click at [540, 82] on span "Revisão" at bounding box center [529, 79] width 36 height 12
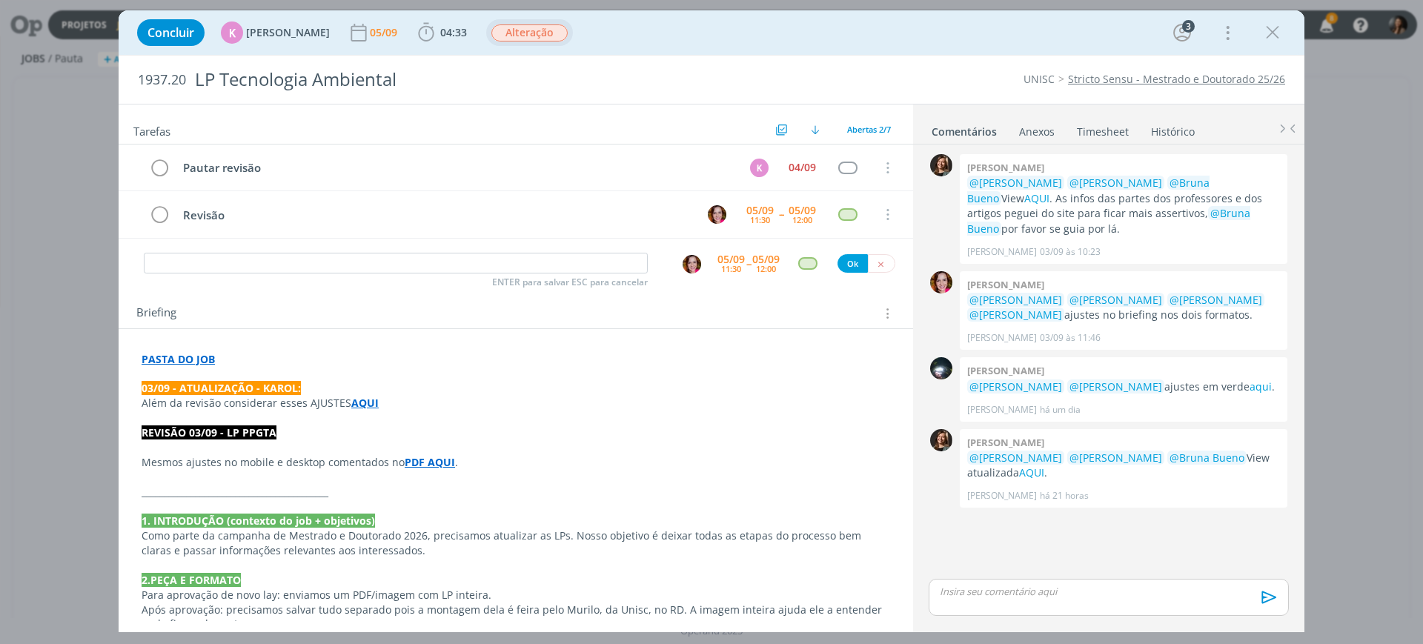
click at [514, 31] on span "Alteração" at bounding box center [529, 32] width 76 height 17
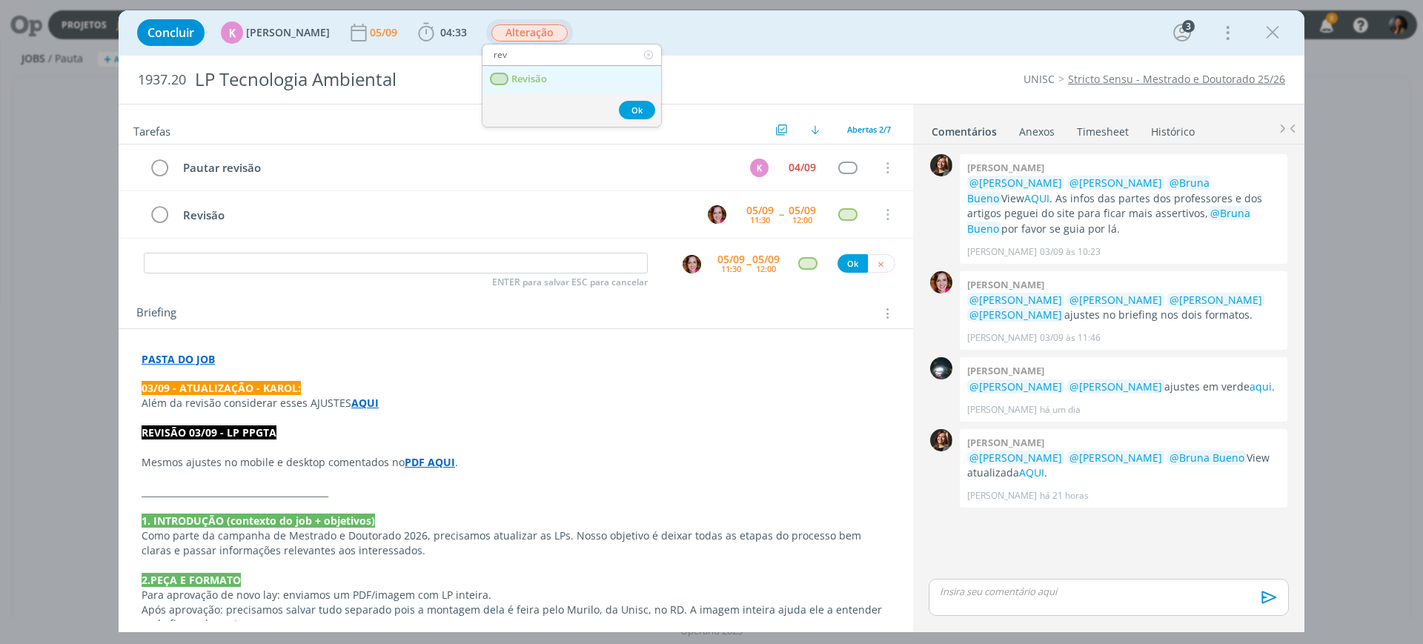
type input "rev"
click at [562, 70] on link "Revisão" at bounding box center [572, 79] width 179 height 27
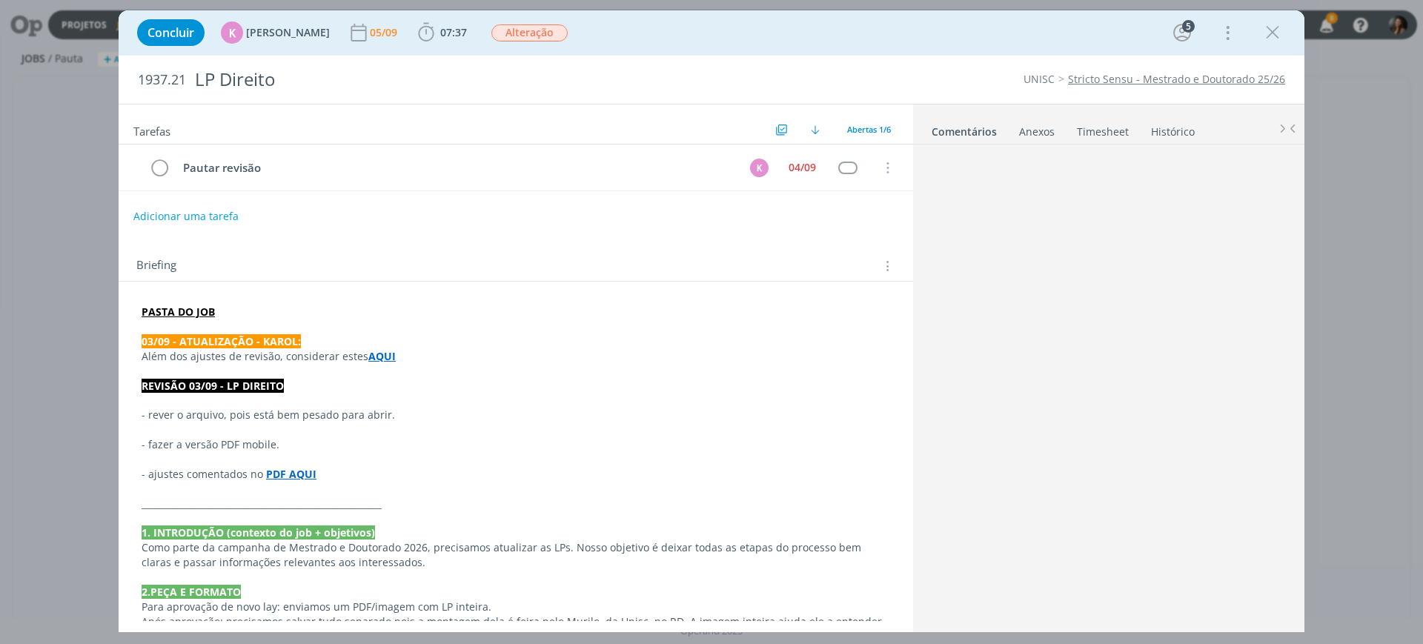
scroll to position [23, 0]
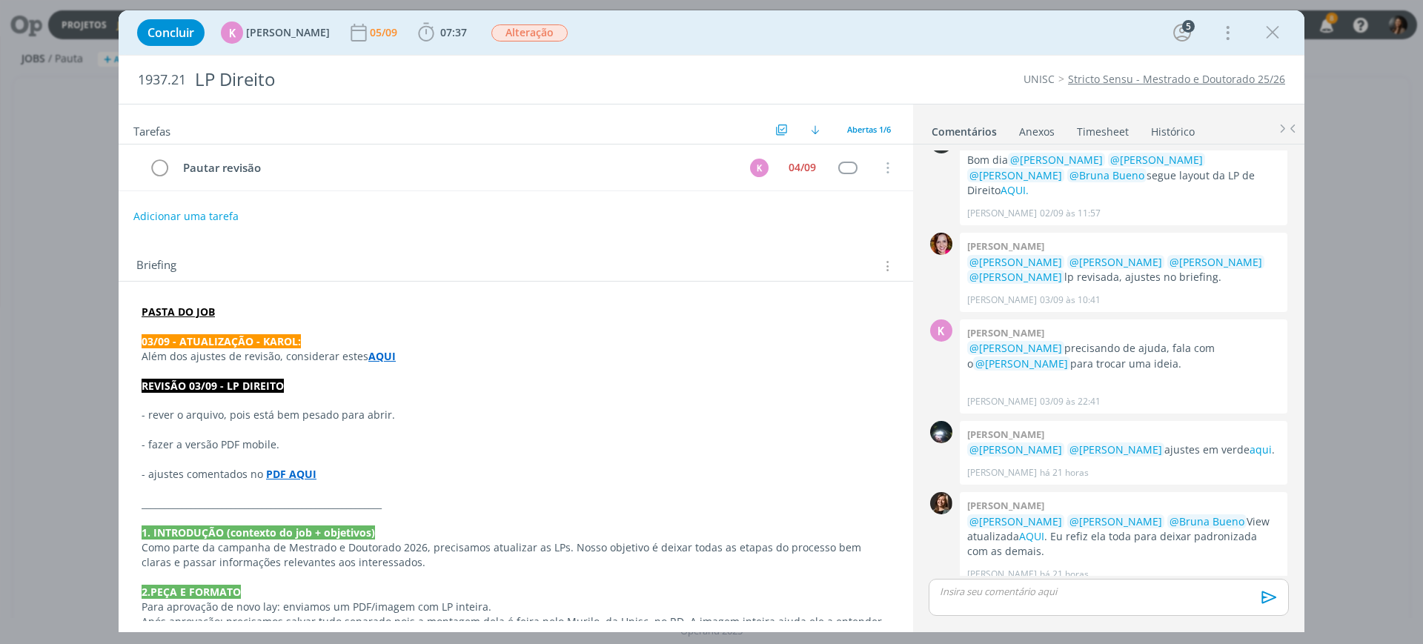
click at [297, 326] on p "dialog" at bounding box center [516, 327] width 749 height 15
click at [752, 155] on tr "Pautar revisão K 04/09 Cancelar" at bounding box center [516, 168] width 795 height 47
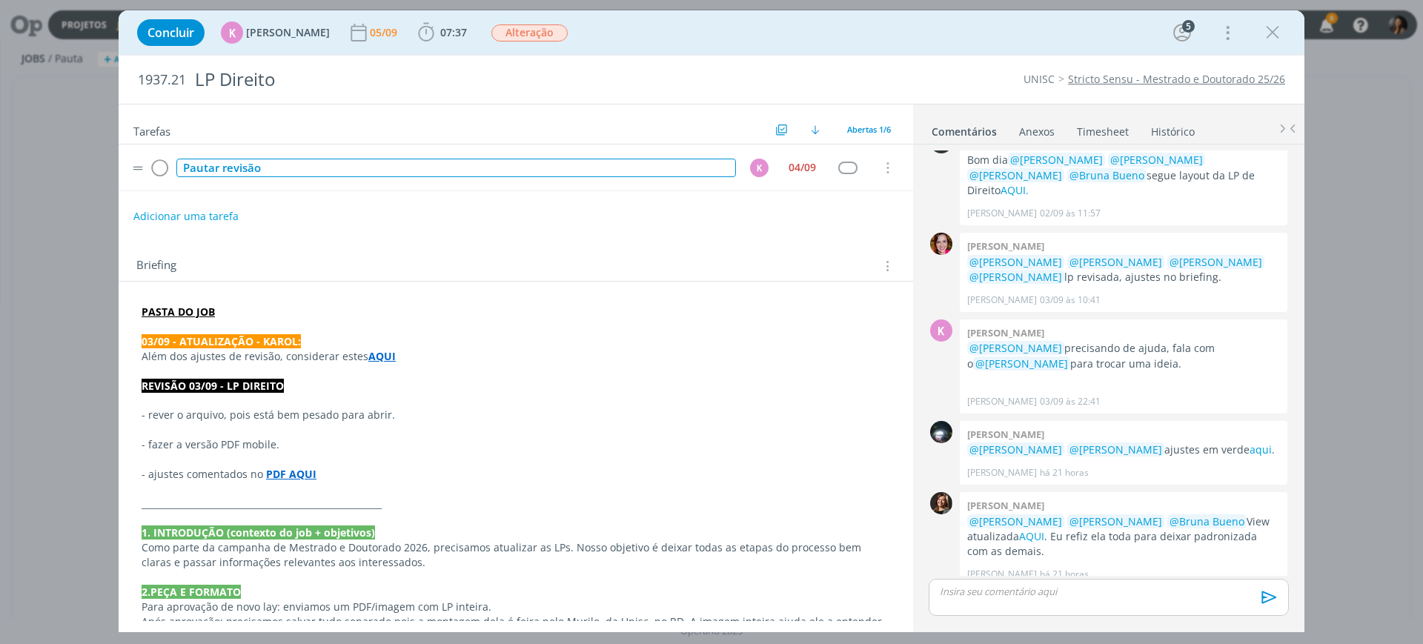
drag, startPoint x: 408, startPoint y: 165, endPoint x: 398, endPoint y: 161, distance: 11.3
click at [398, 161] on div "Pautar revisão" at bounding box center [456, 168] width 560 height 19
drag, startPoint x: 365, startPoint y: 162, endPoint x: 181, endPoint y: 173, distance: 184.2
click at [181, 173] on div "Pautar revisão" at bounding box center [456, 168] width 560 height 19
click at [751, 161] on div "K" at bounding box center [759, 168] width 19 height 19
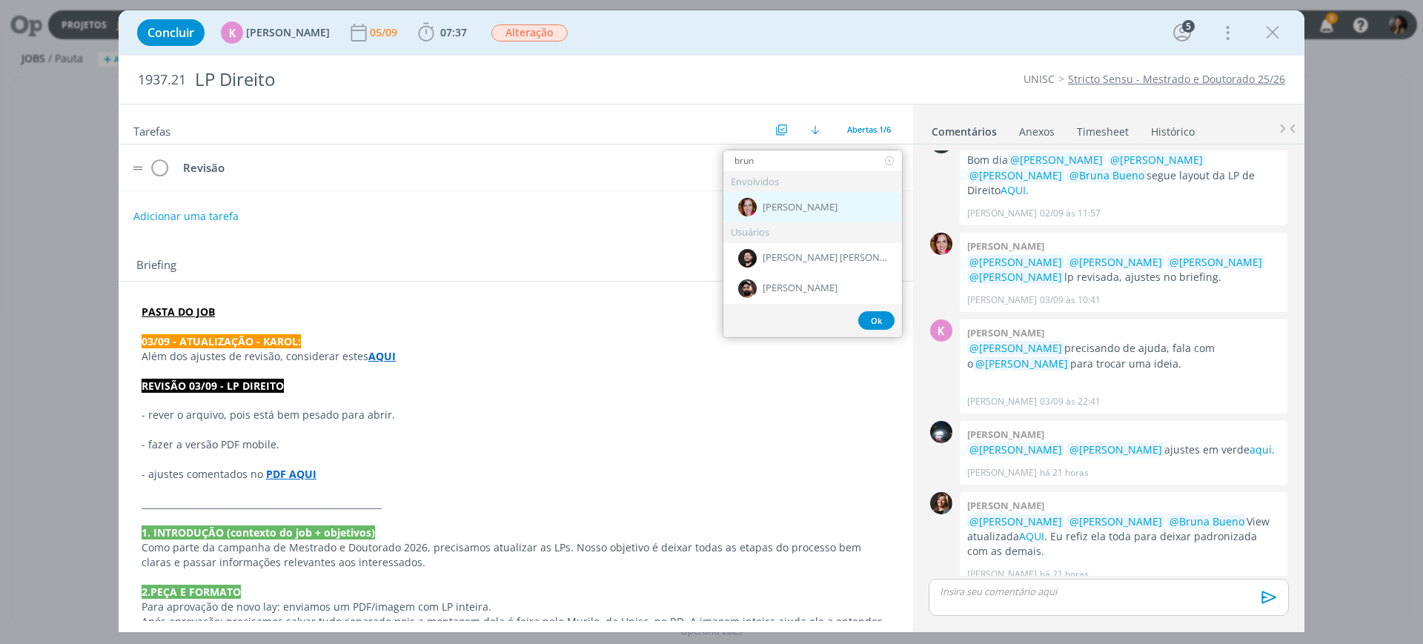
type input "brun"
click at [837, 208] on div "[PERSON_NAME]" at bounding box center [813, 207] width 179 height 30
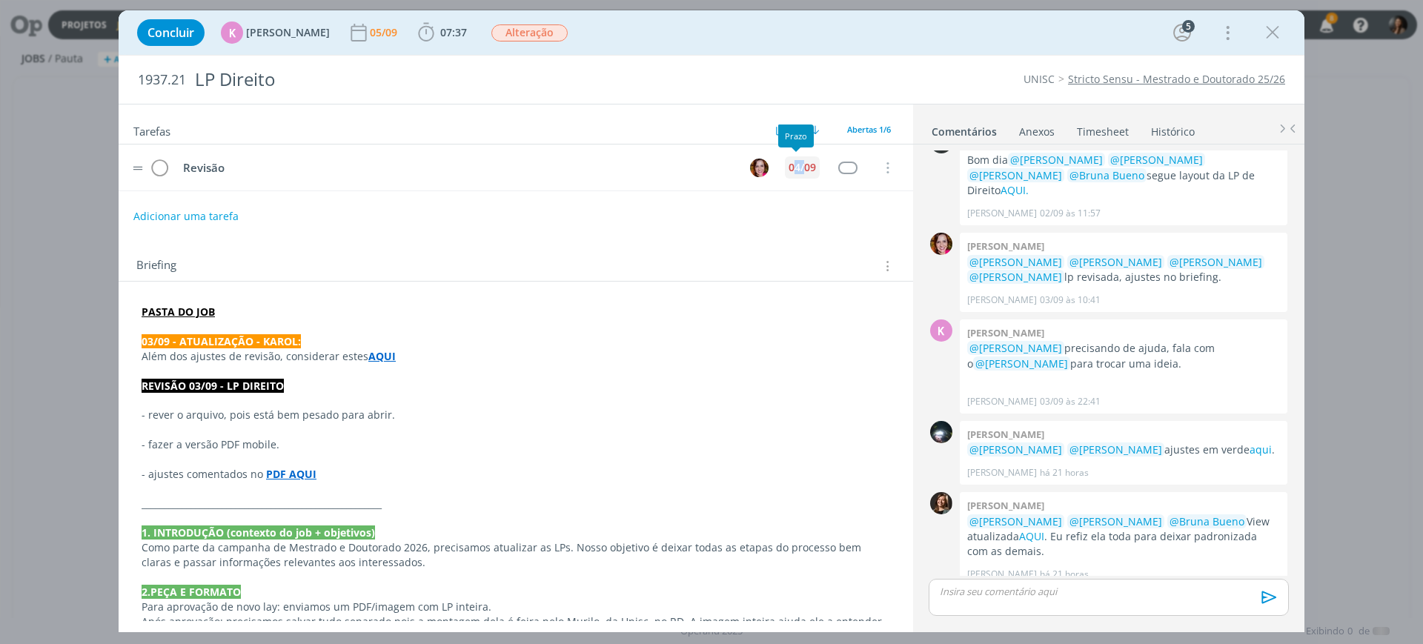
click at [789, 162] on div "04/09" at bounding box center [802, 167] width 27 height 10
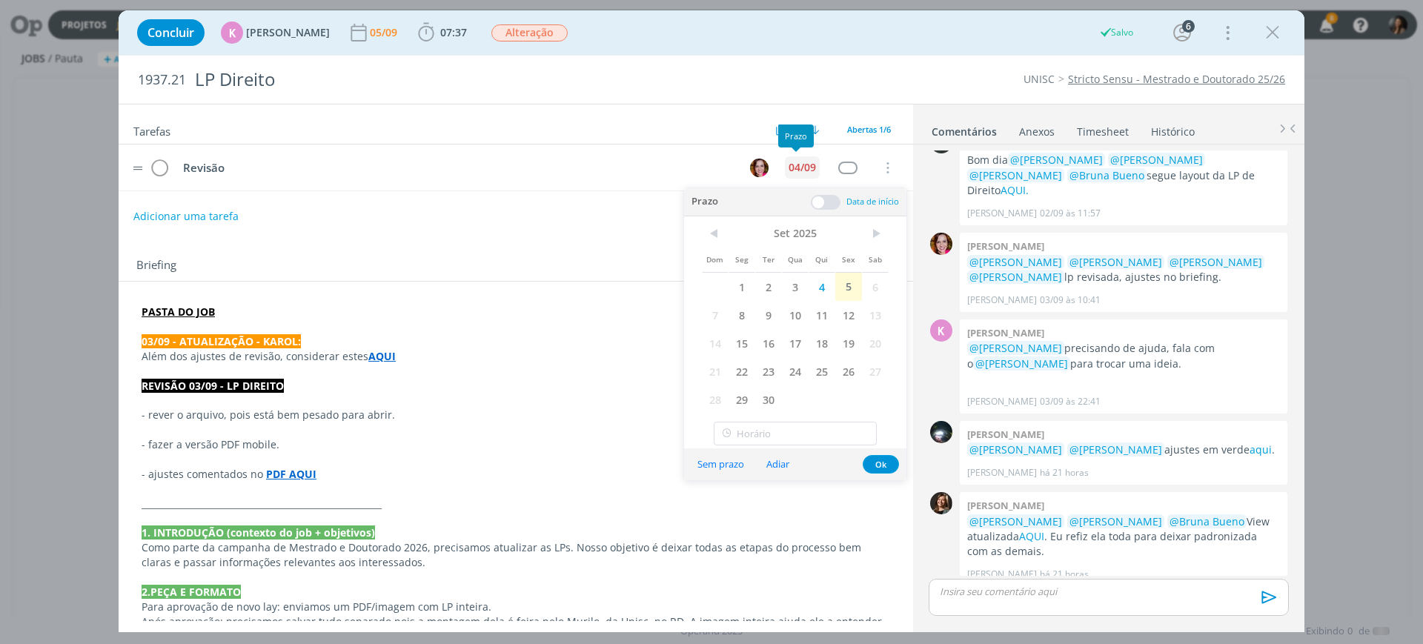
click at [804, 162] on div "04/09" at bounding box center [802, 167] width 27 height 10
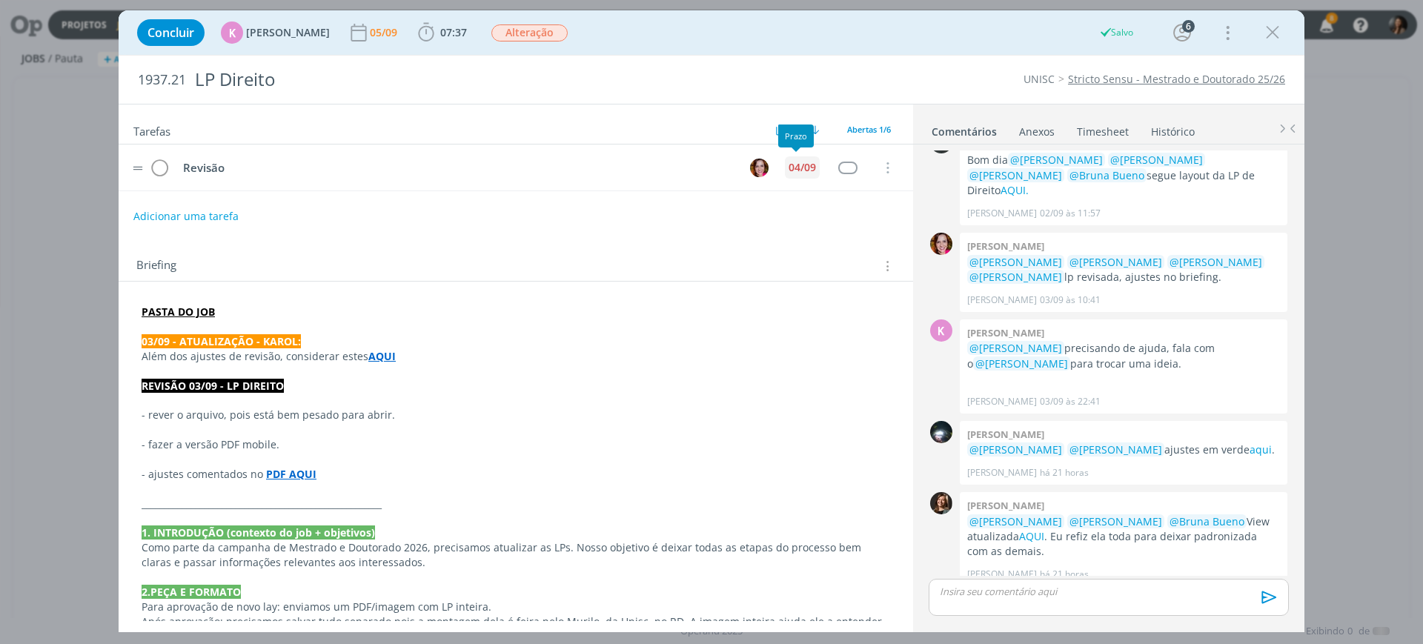
click at [801, 168] on div "04/09" at bounding box center [802, 167] width 27 height 10
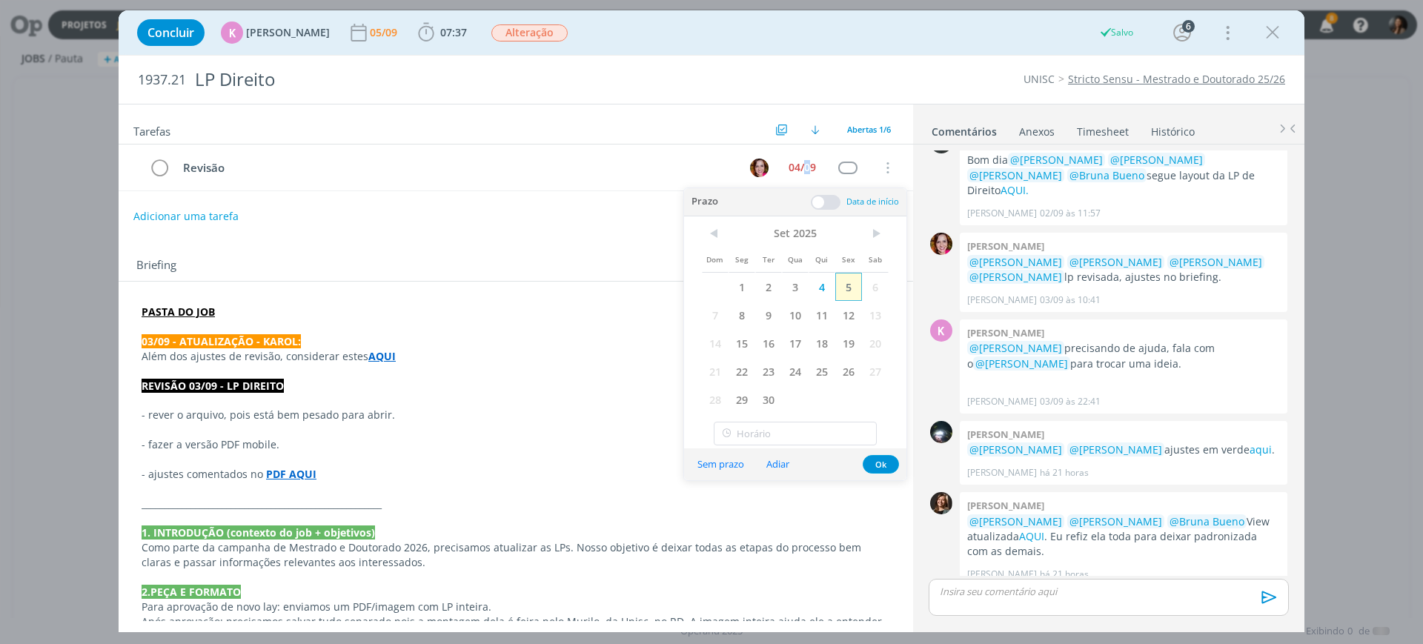
click at [855, 290] on span "5" at bounding box center [848, 287] width 27 height 28
click at [816, 205] on span at bounding box center [826, 202] width 30 height 15
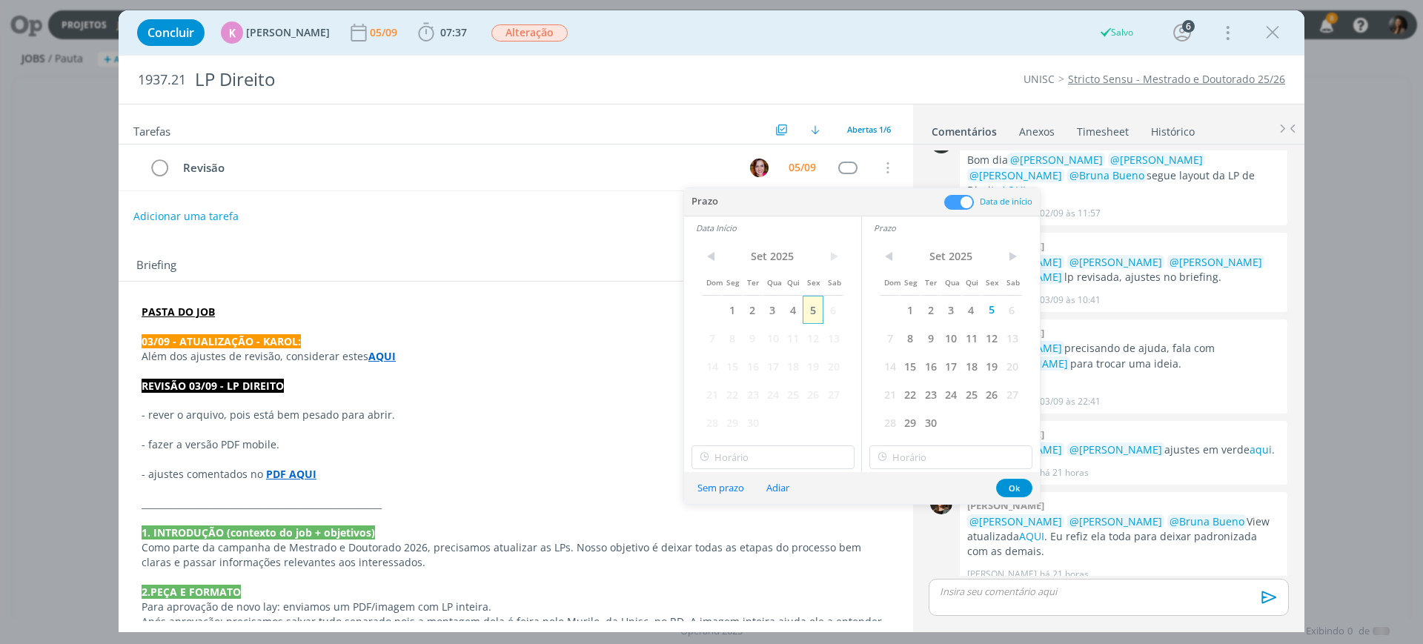
click at [807, 309] on span "5" at bounding box center [813, 310] width 20 height 28
click at [770, 454] on input "11:00" at bounding box center [773, 458] width 163 height 24
click at [752, 538] on div "13:00" at bounding box center [775, 540] width 166 height 27
type input "13:00"
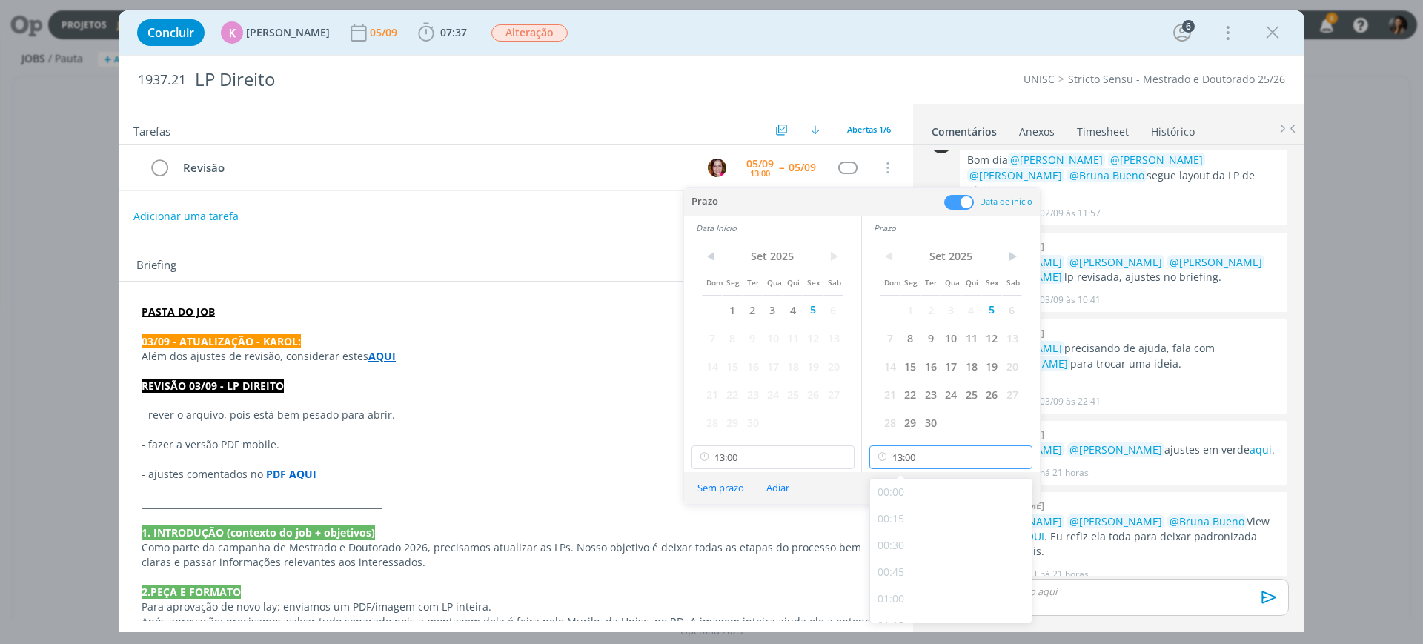
click at [921, 464] on input "13:00" at bounding box center [951, 458] width 163 height 24
click at [926, 557] on div "13:30" at bounding box center [953, 565] width 166 height 27
type input "13:30"
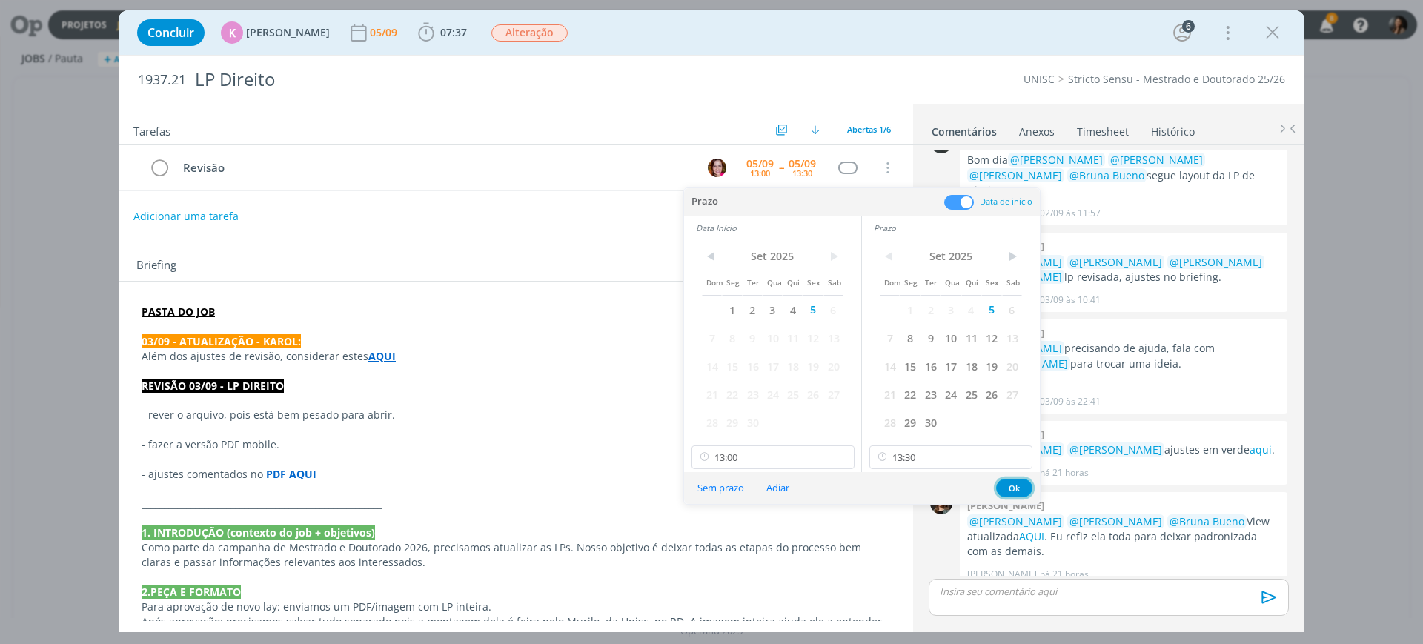
click at [1012, 481] on button "Ok" at bounding box center [1014, 488] width 36 height 19
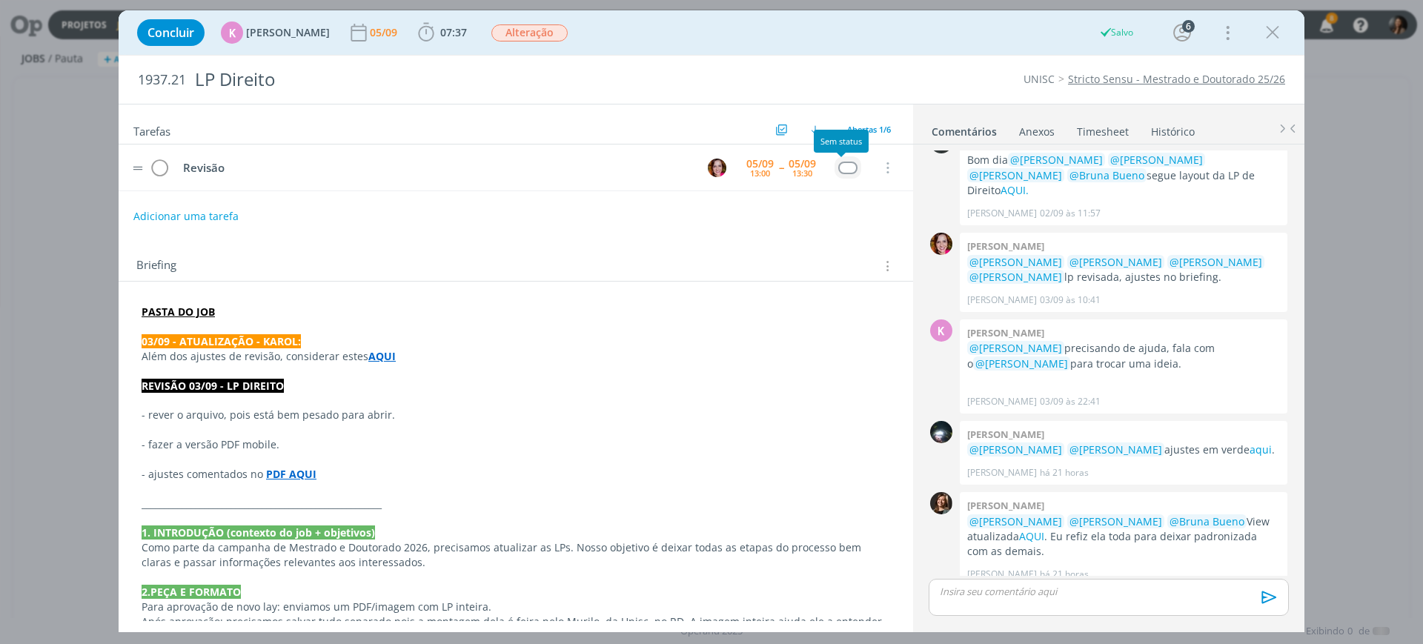
click at [838, 168] on div "dialog" at bounding box center [847, 168] width 19 height 13
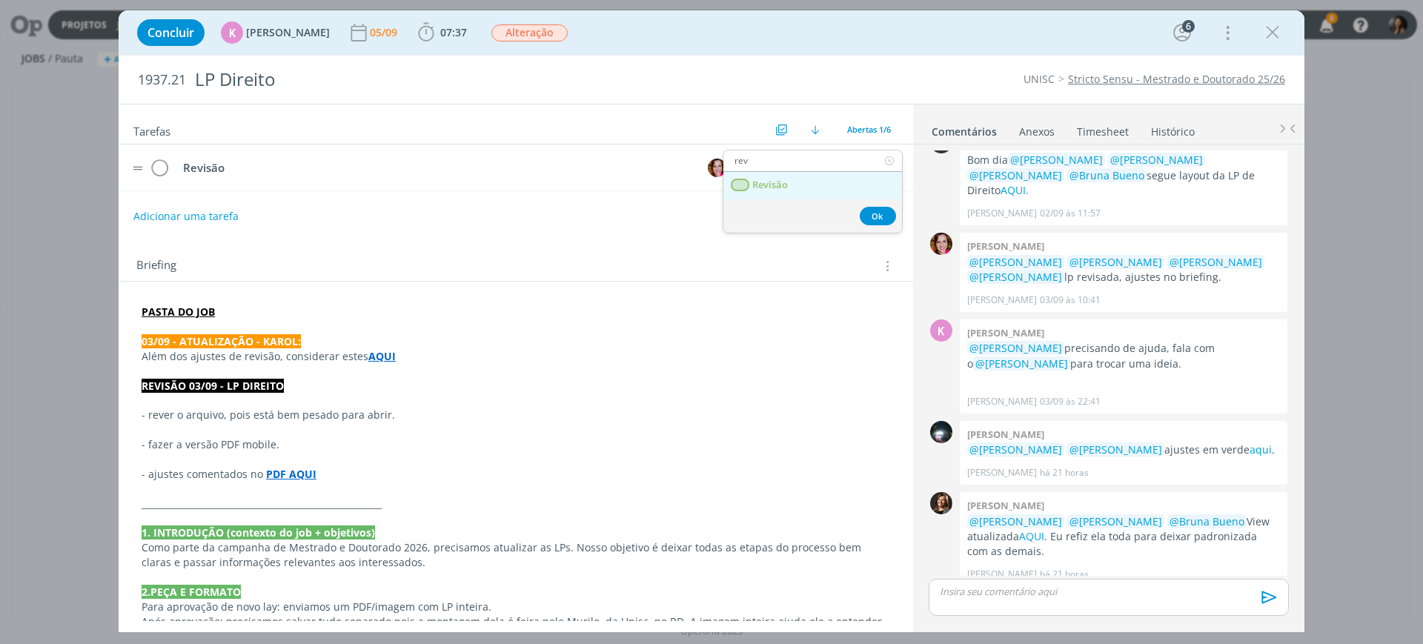
type input "revi"
click at [801, 191] on link "Revisão" at bounding box center [813, 185] width 179 height 27
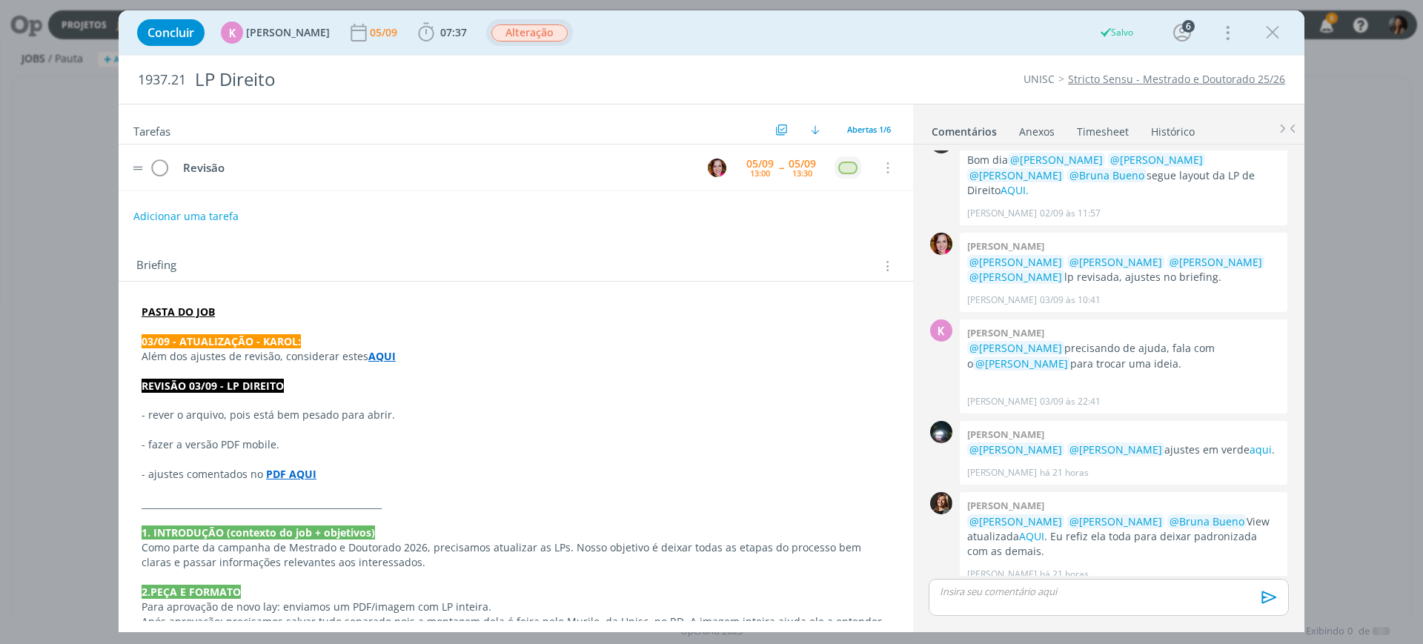
click at [511, 24] on span "Alteração" at bounding box center [529, 32] width 76 height 17
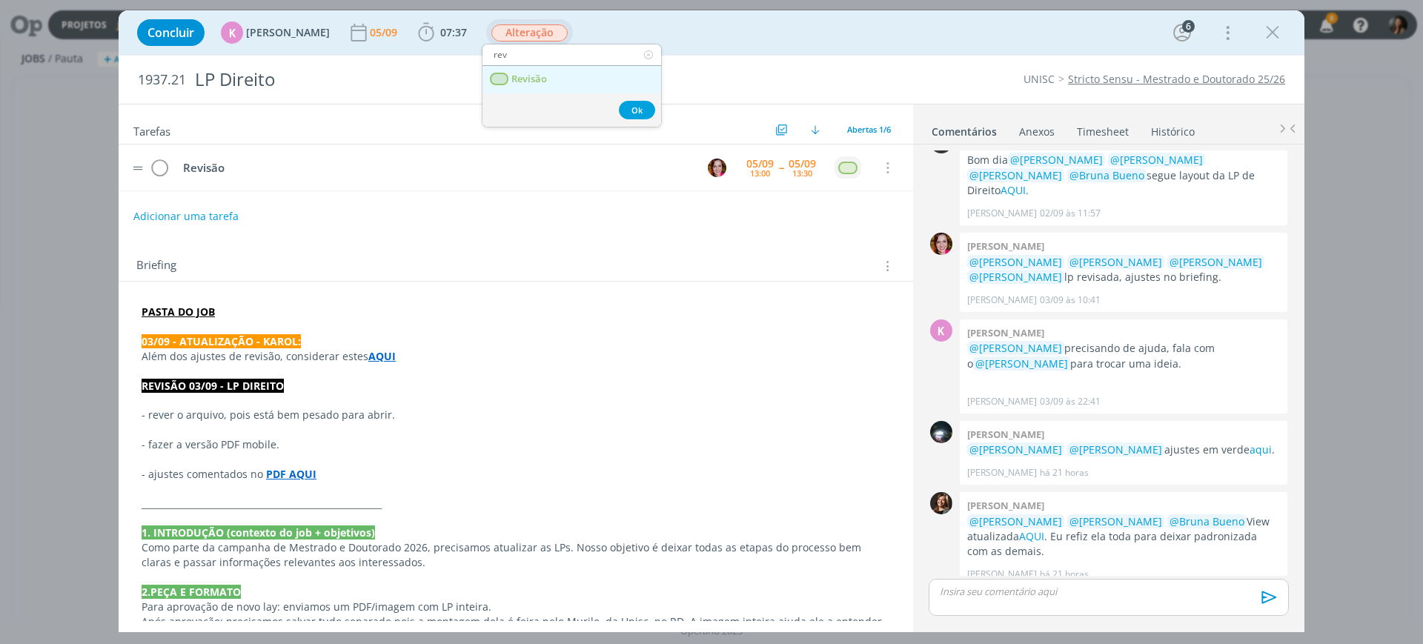
type input "rev"
click at [549, 76] on link "Revisão" at bounding box center [572, 79] width 179 height 27
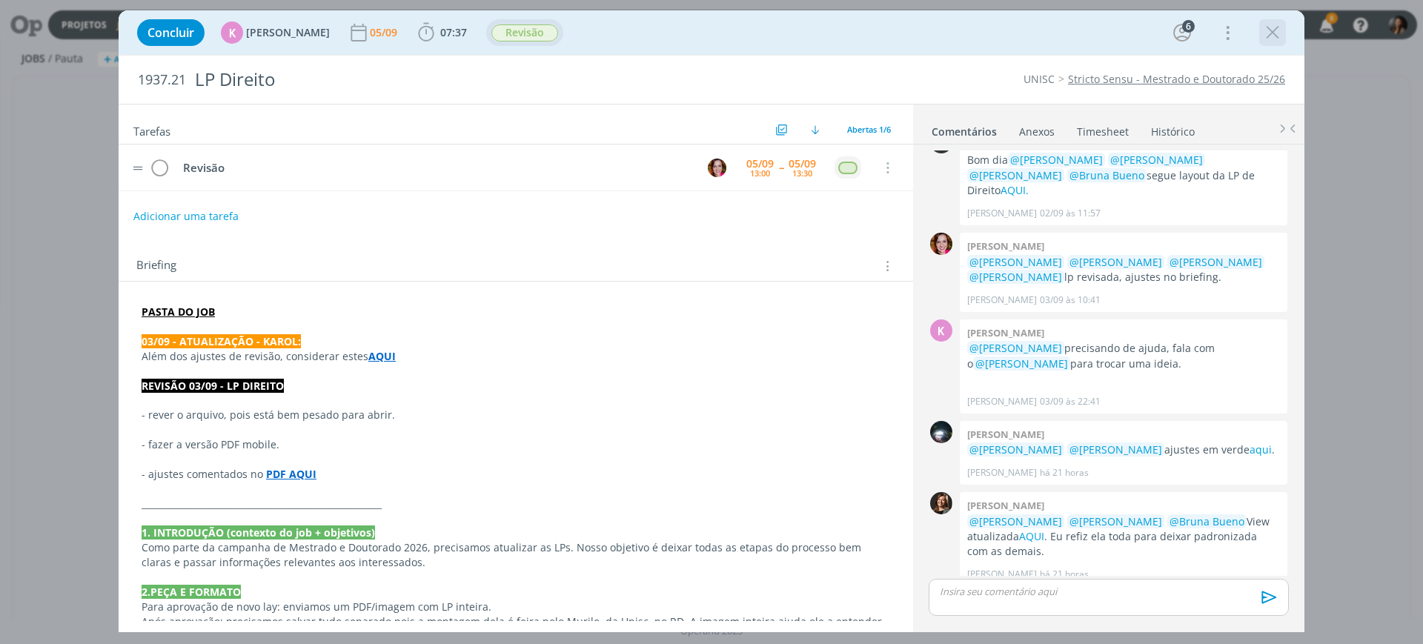
click at [1272, 33] on icon "dialog" at bounding box center [1273, 32] width 22 height 22
